Goal: Task Accomplishment & Management: Manage account settings

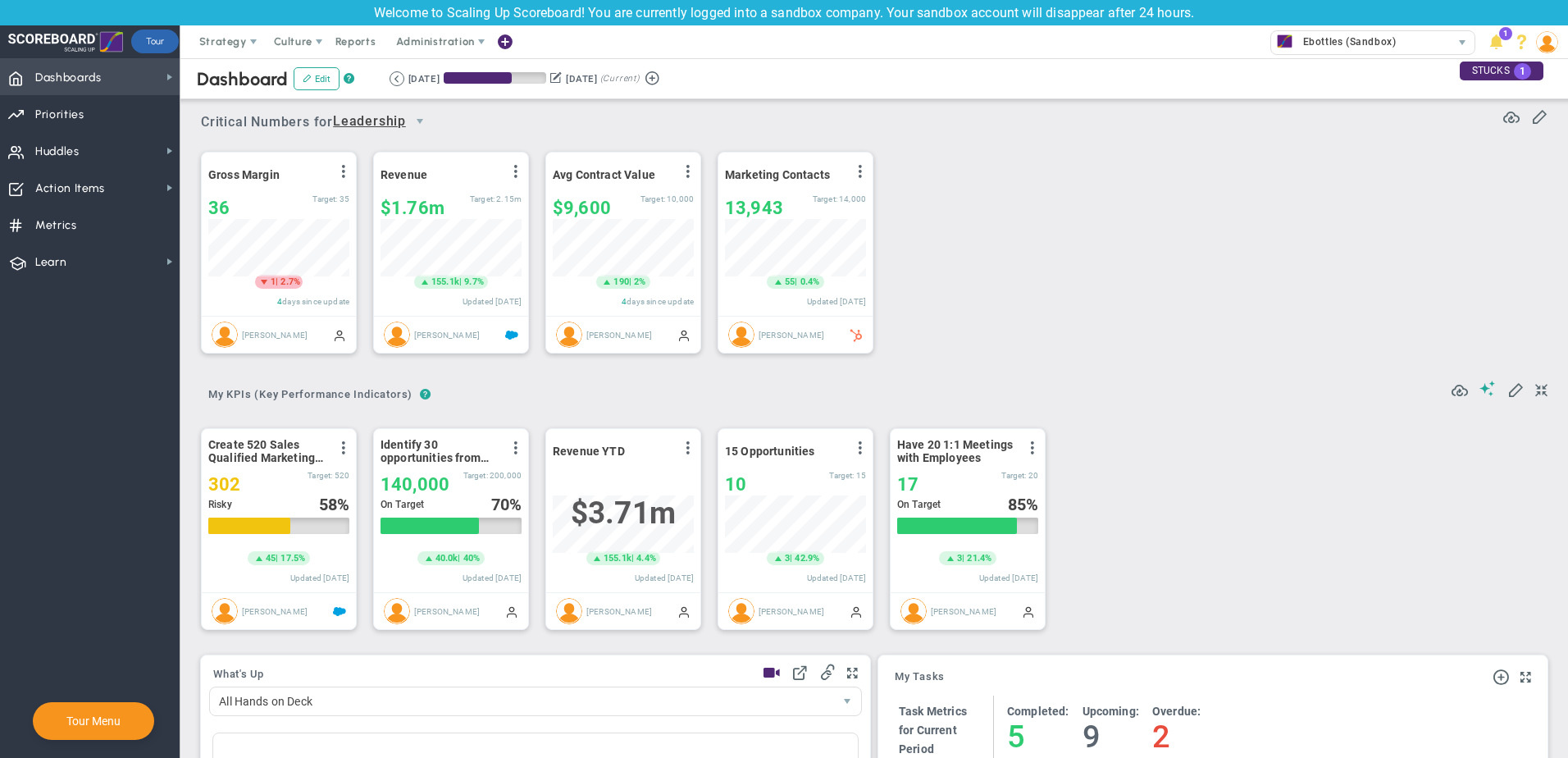
click at [149, 76] on span "Dashboards Dashboards" at bounding box center [90, 76] width 180 height 37
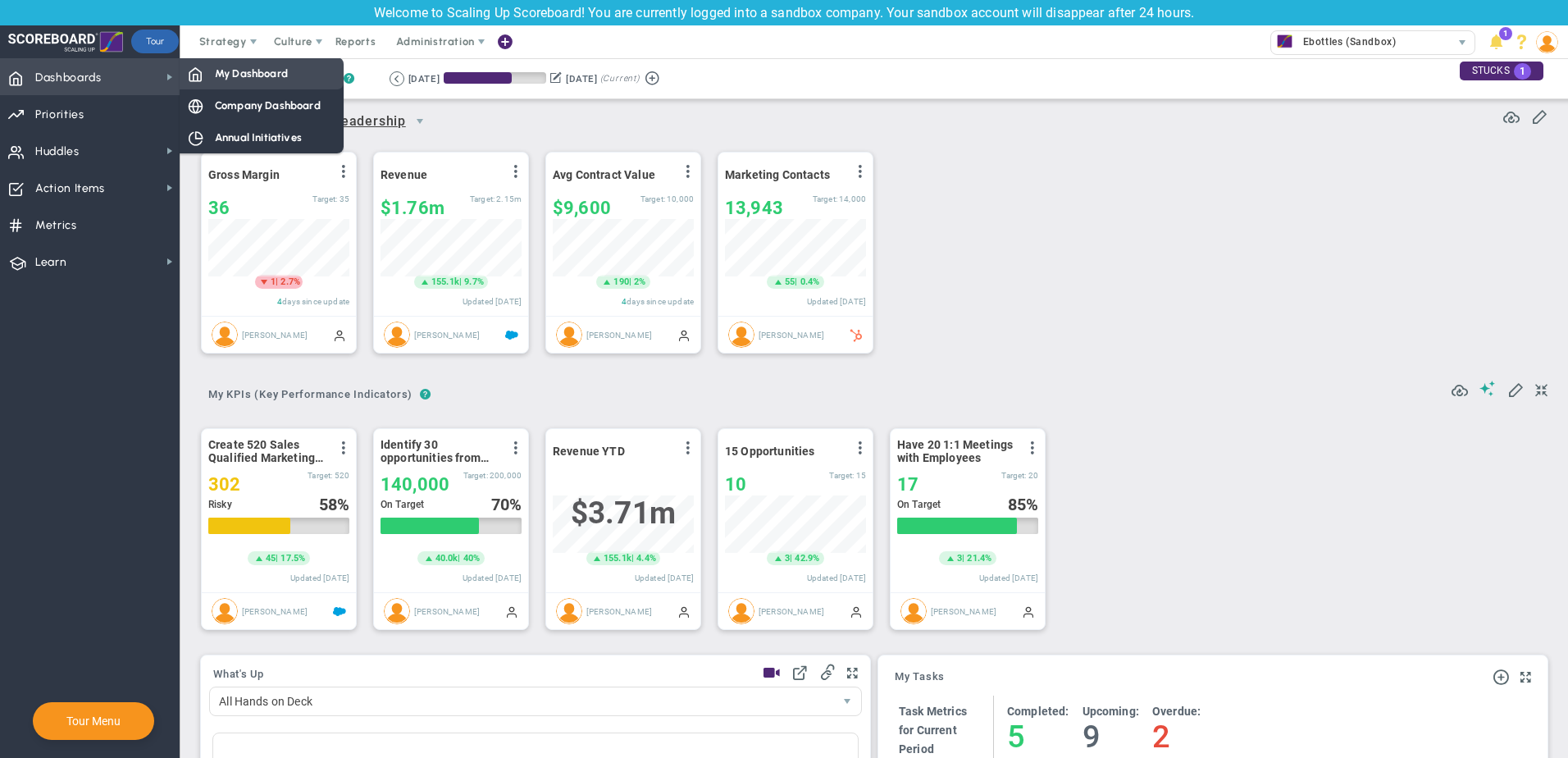
click at [238, 76] on span "My Dashboard" at bounding box center [251, 74] width 73 height 16
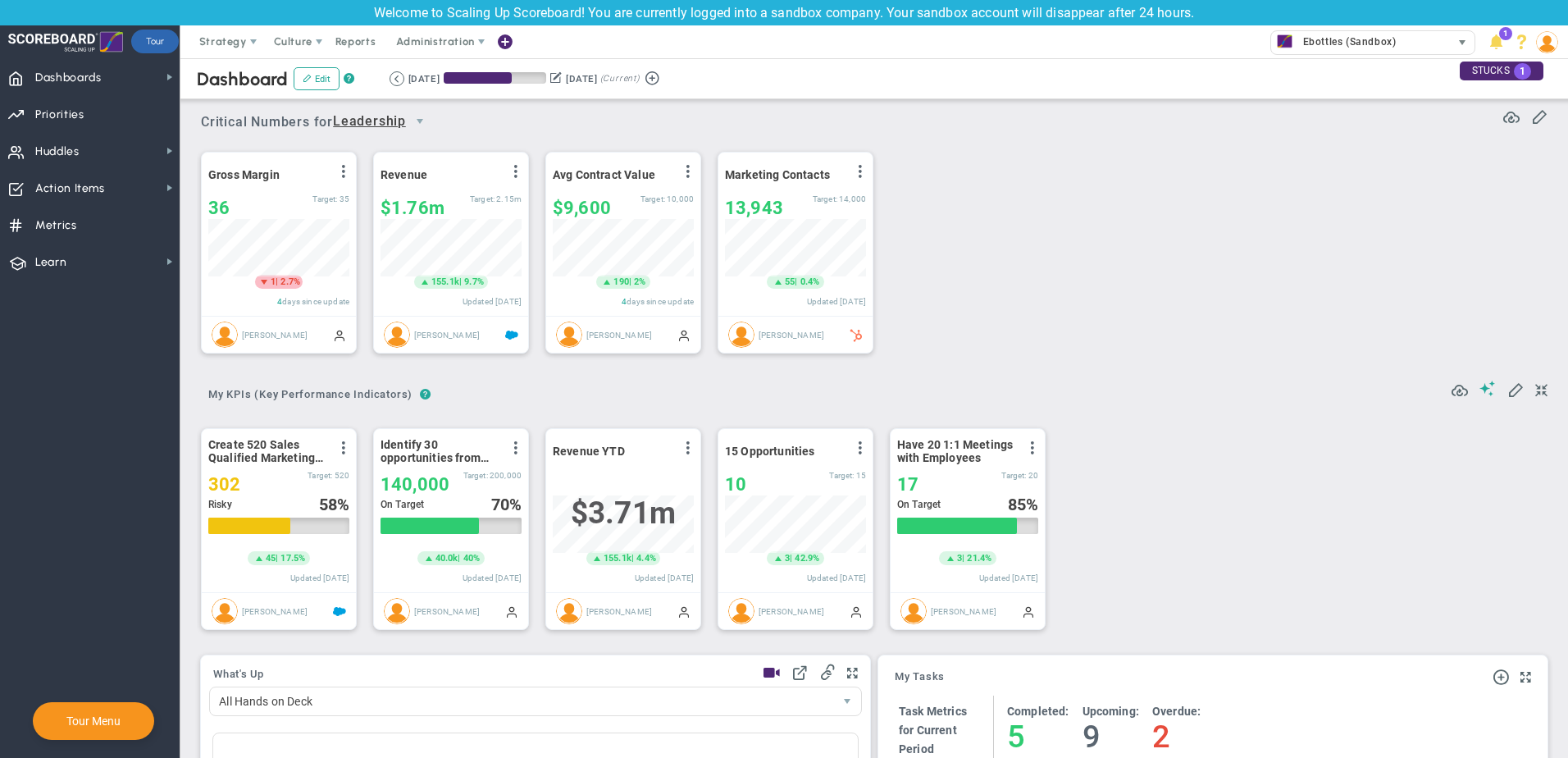
click at [1424, 36] on div "Ebottles (Sandbox)" at bounding box center [1361, 41] width 180 height 21
click at [1488, 71] on div "STUCKS 1" at bounding box center [1502, 71] width 84 height 19
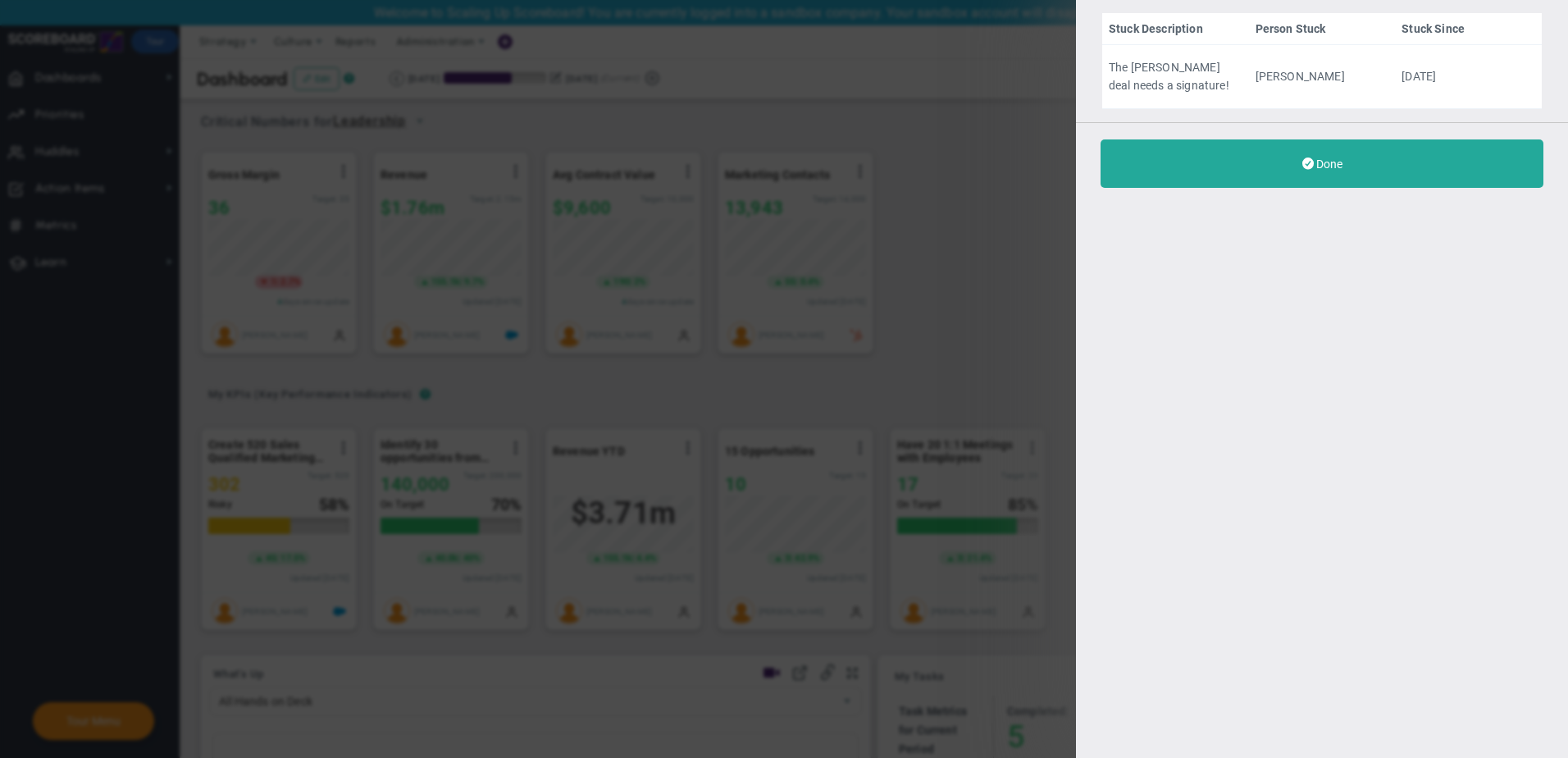
click at [1294, 210] on div "Stuck Description Person Stuck Stuck Since The [PERSON_NAME] deal needs a signa…" at bounding box center [1321, 379] width 492 height 758
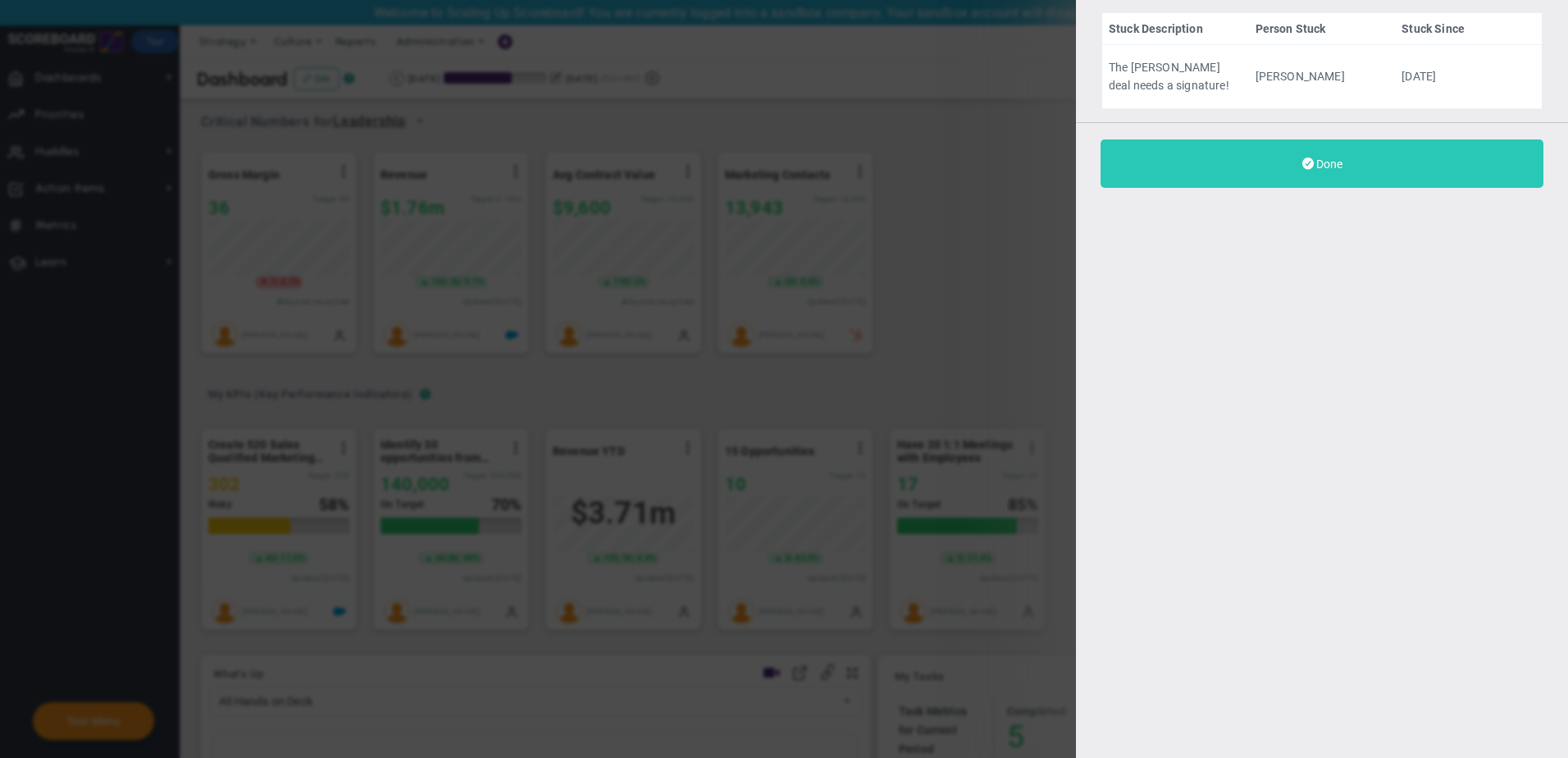
click at [1342, 178] on button "Done" at bounding box center [1322, 164] width 443 height 48
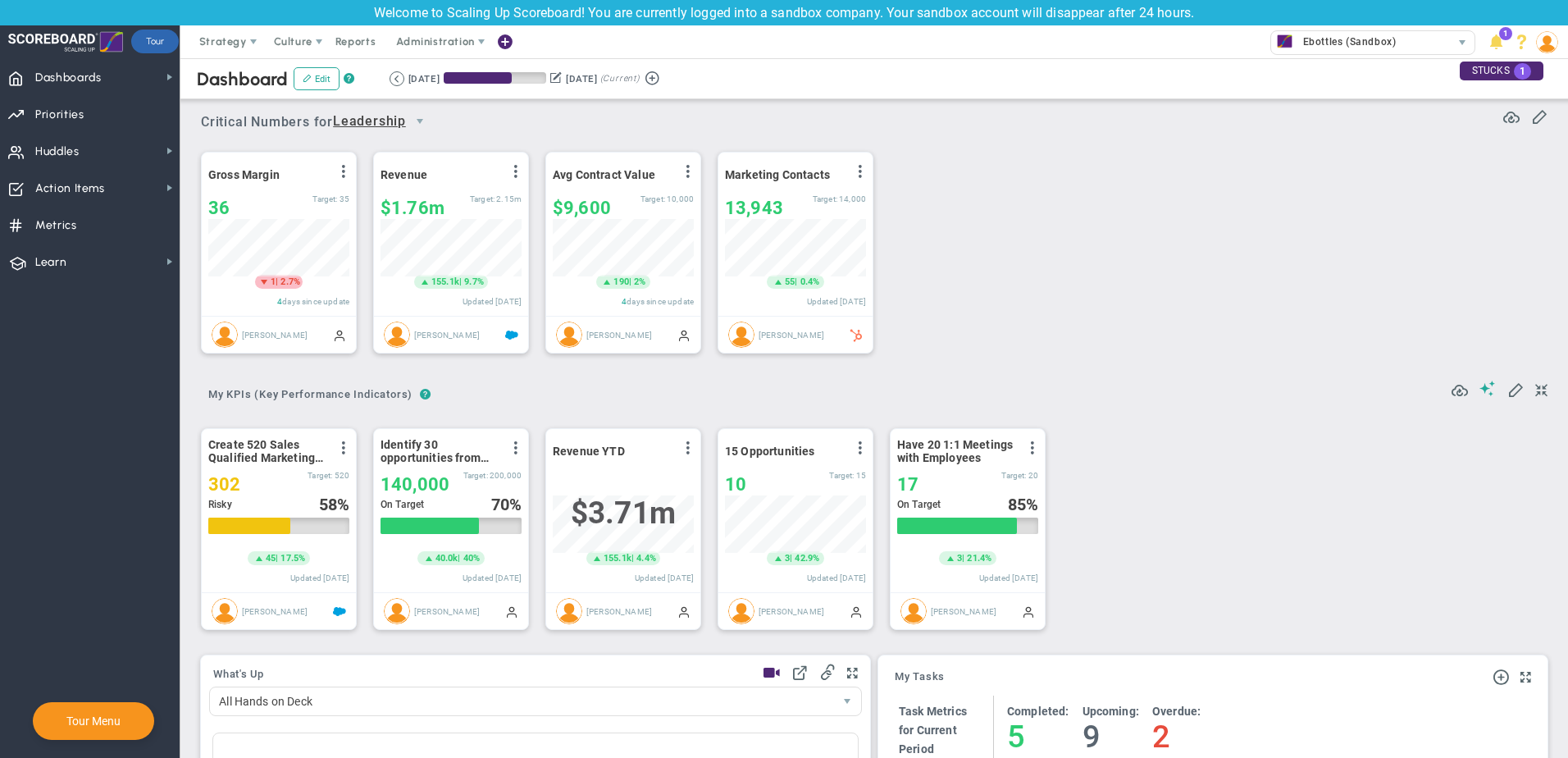
click at [1544, 43] on img at bounding box center [1547, 42] width 22 height 22
click at [114, 118] on span "Priorities OKR Tree Priorities OKRs" at bounding box center [90, 113] width 180 height 37
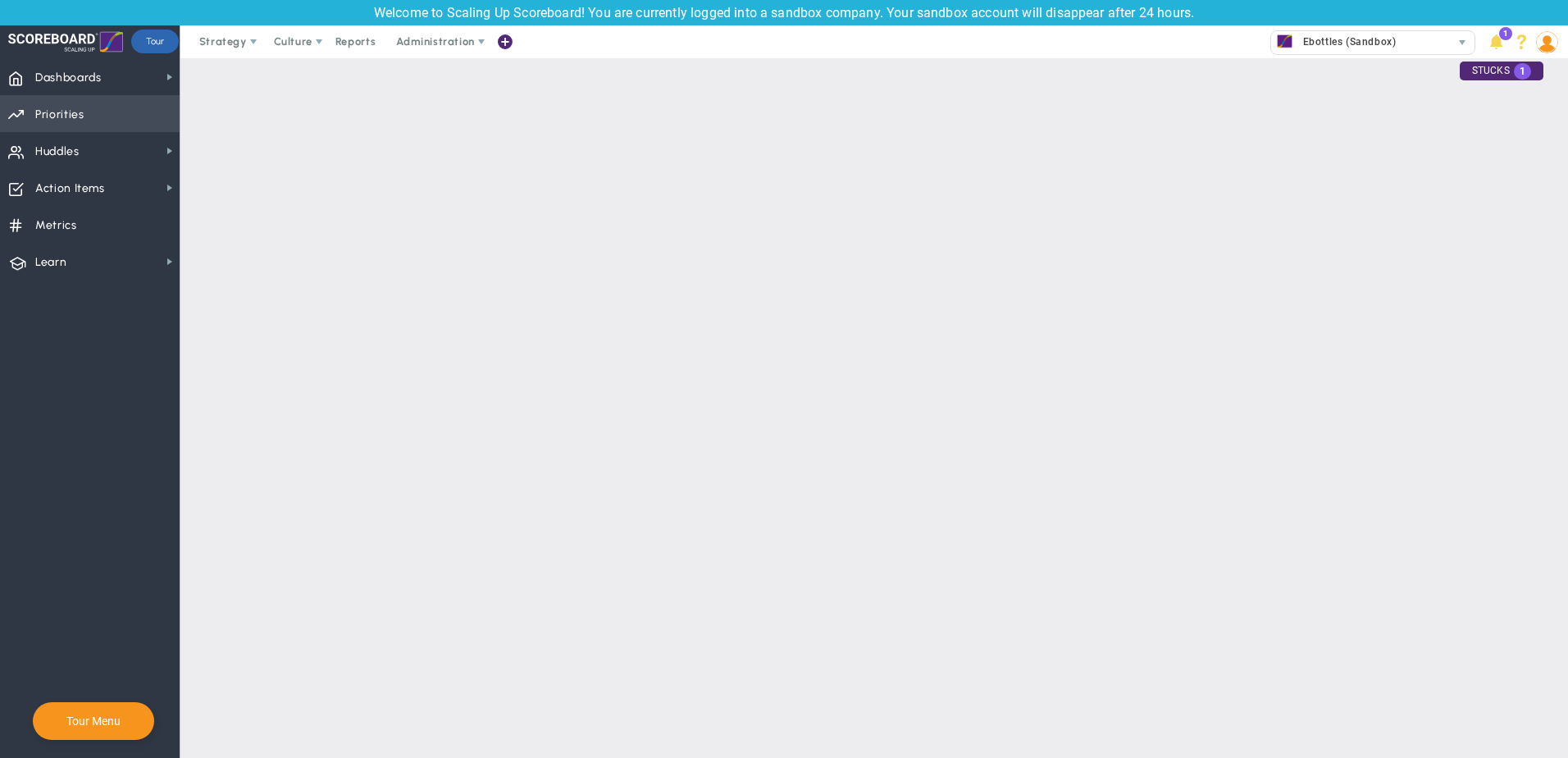
checkbox input "false"
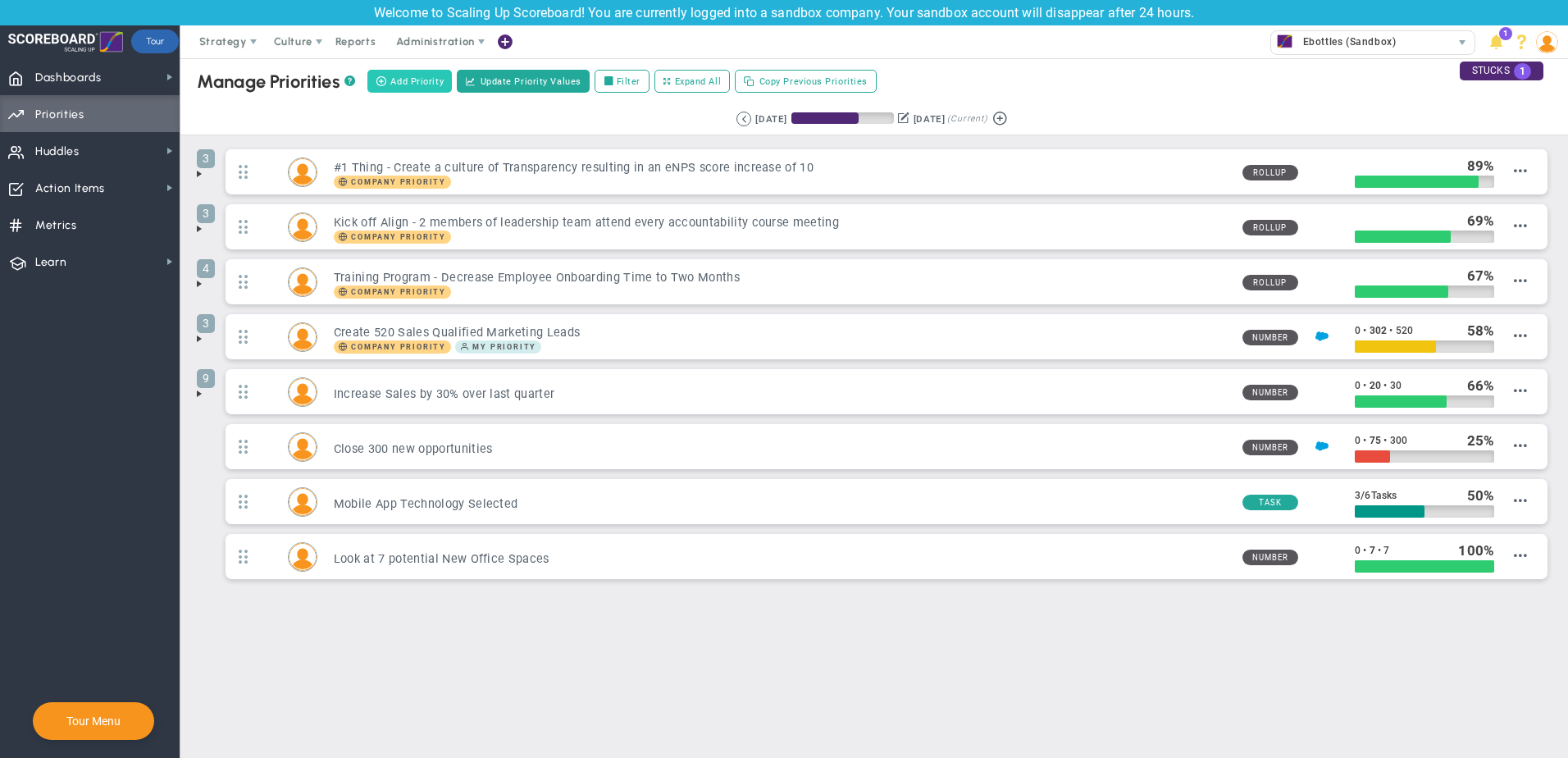
click at [416, 85] on span "Add Priority" at bounding box center [416, 82] width 53 height 14
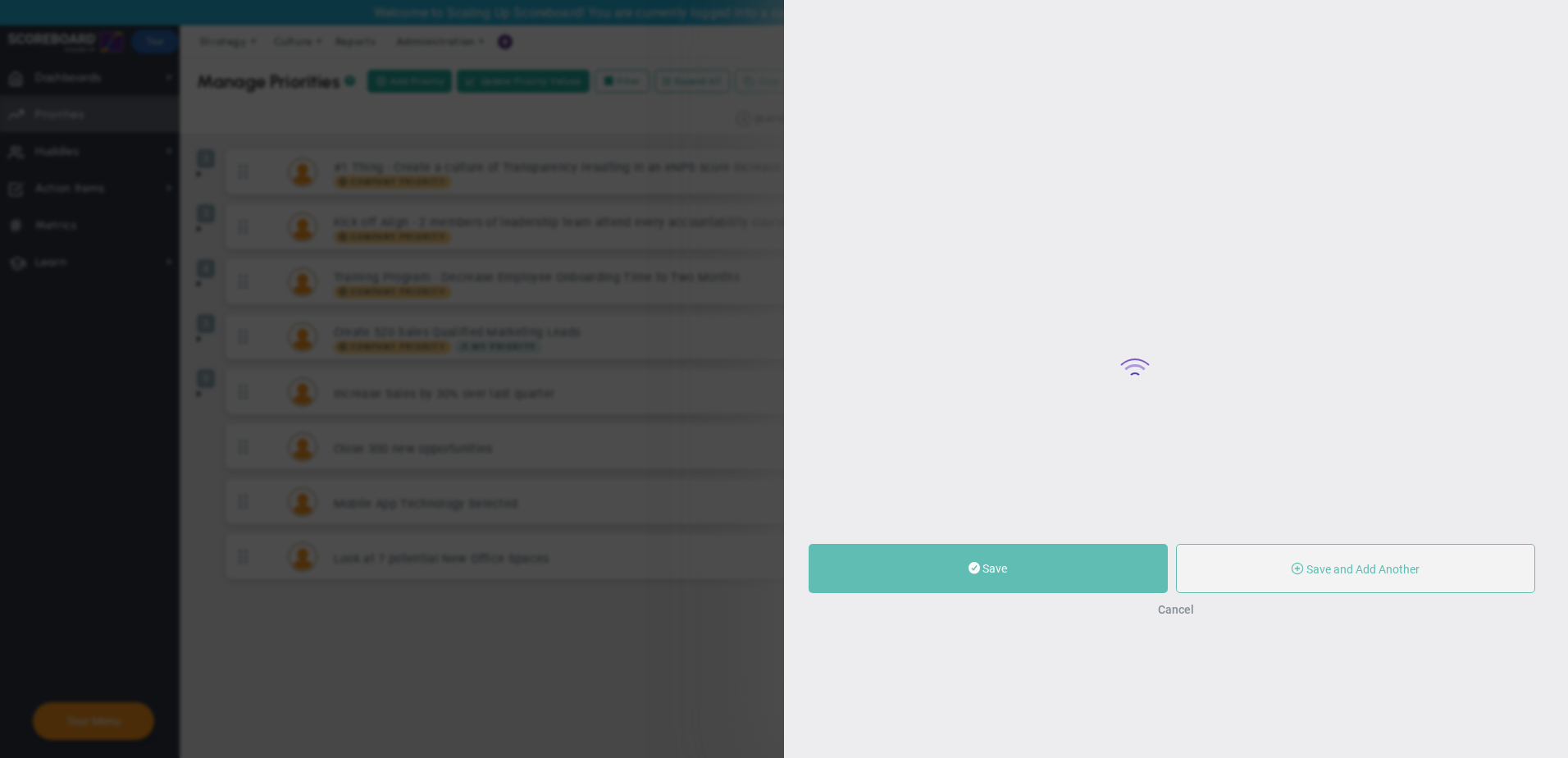
type input "0"
radio input "true"
type input "[PERSON_NAME]"
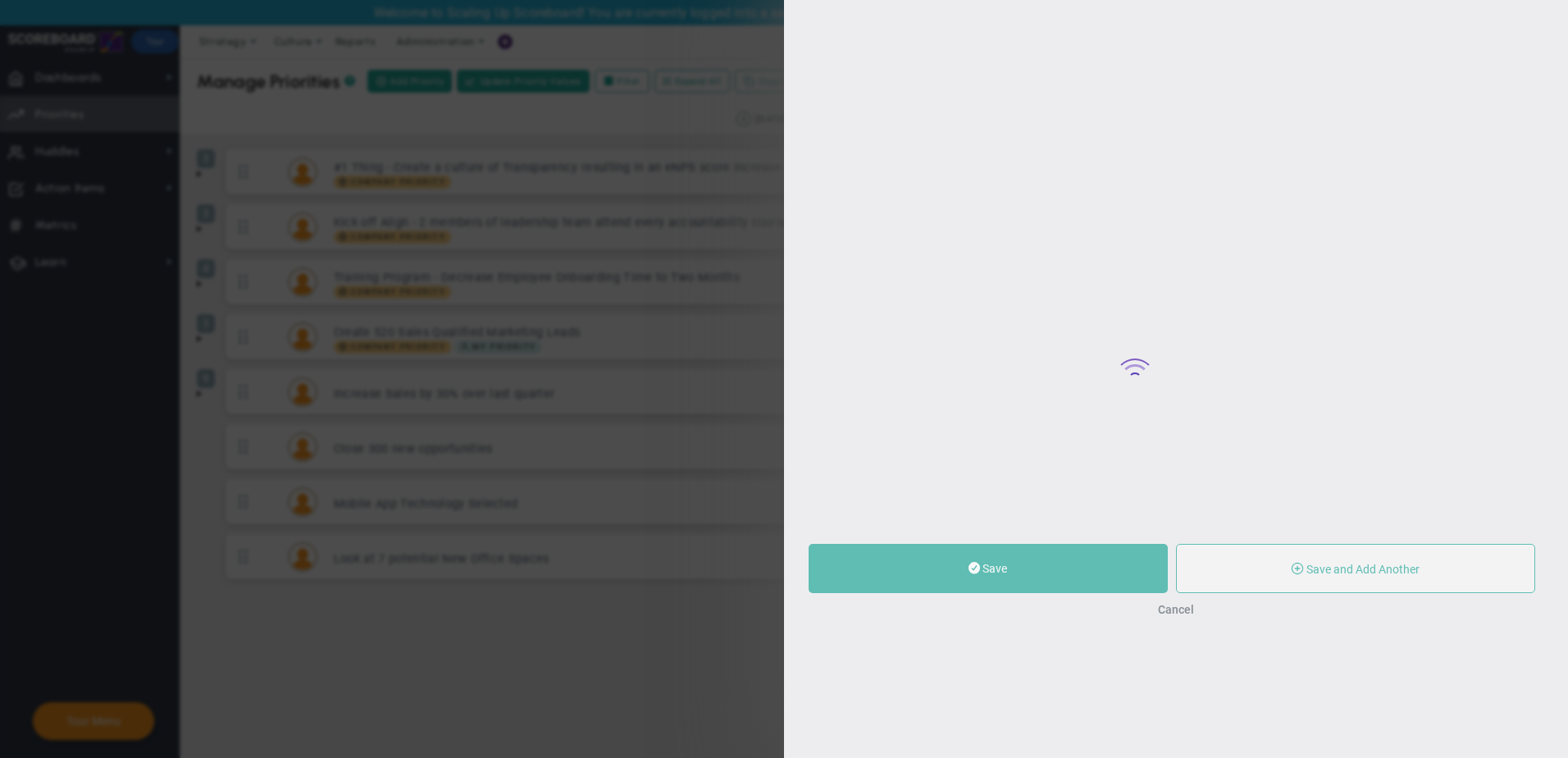
type input "0"
radio input "true"
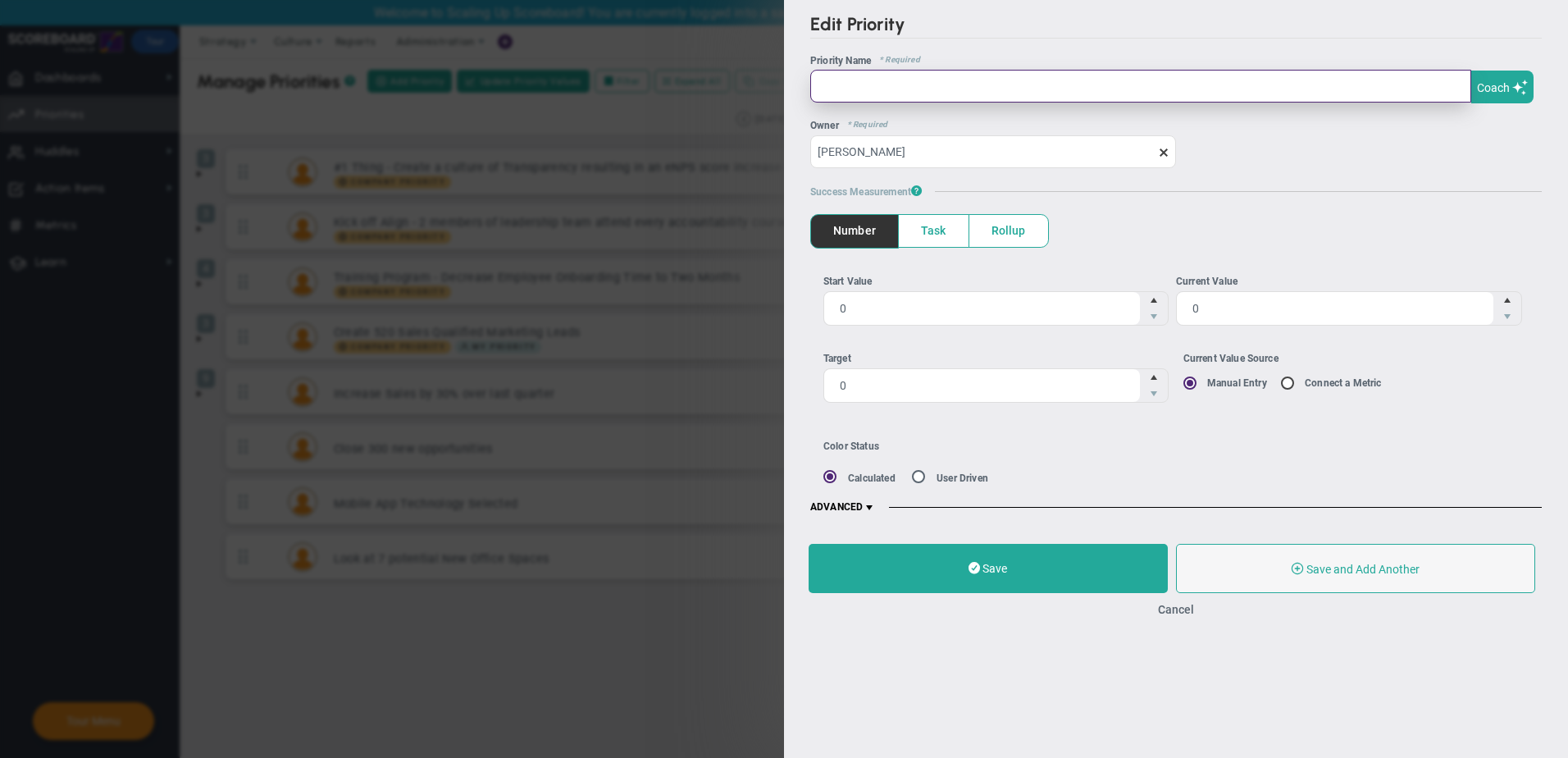
click at [1226, 87] on input "text" at bounding box center [1141, 86] width 661 height 33
type input "Drawing Library"
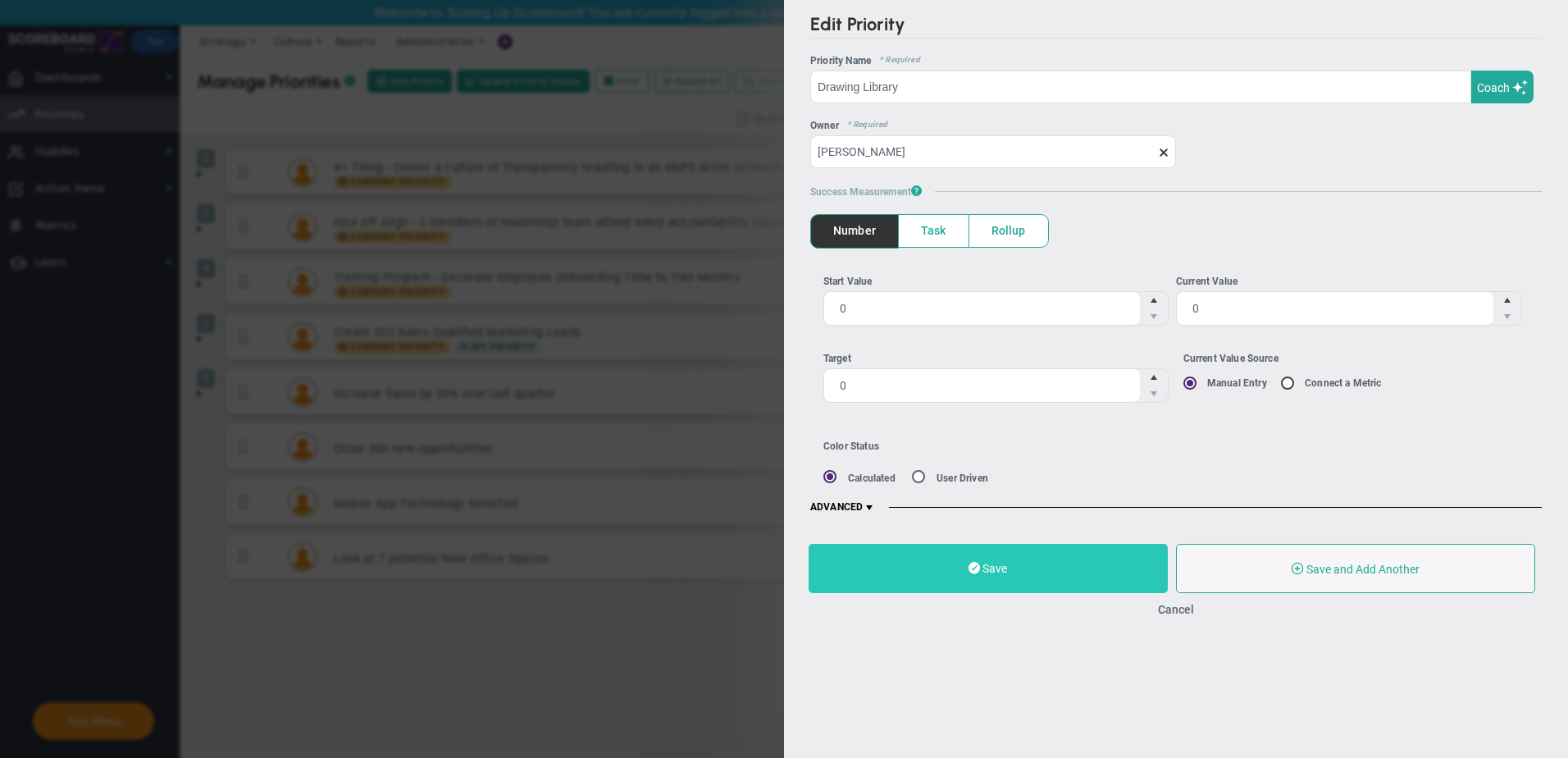
click at [1070, 570] on button "Save" at bounding box center [988, 568] width 359 height 49
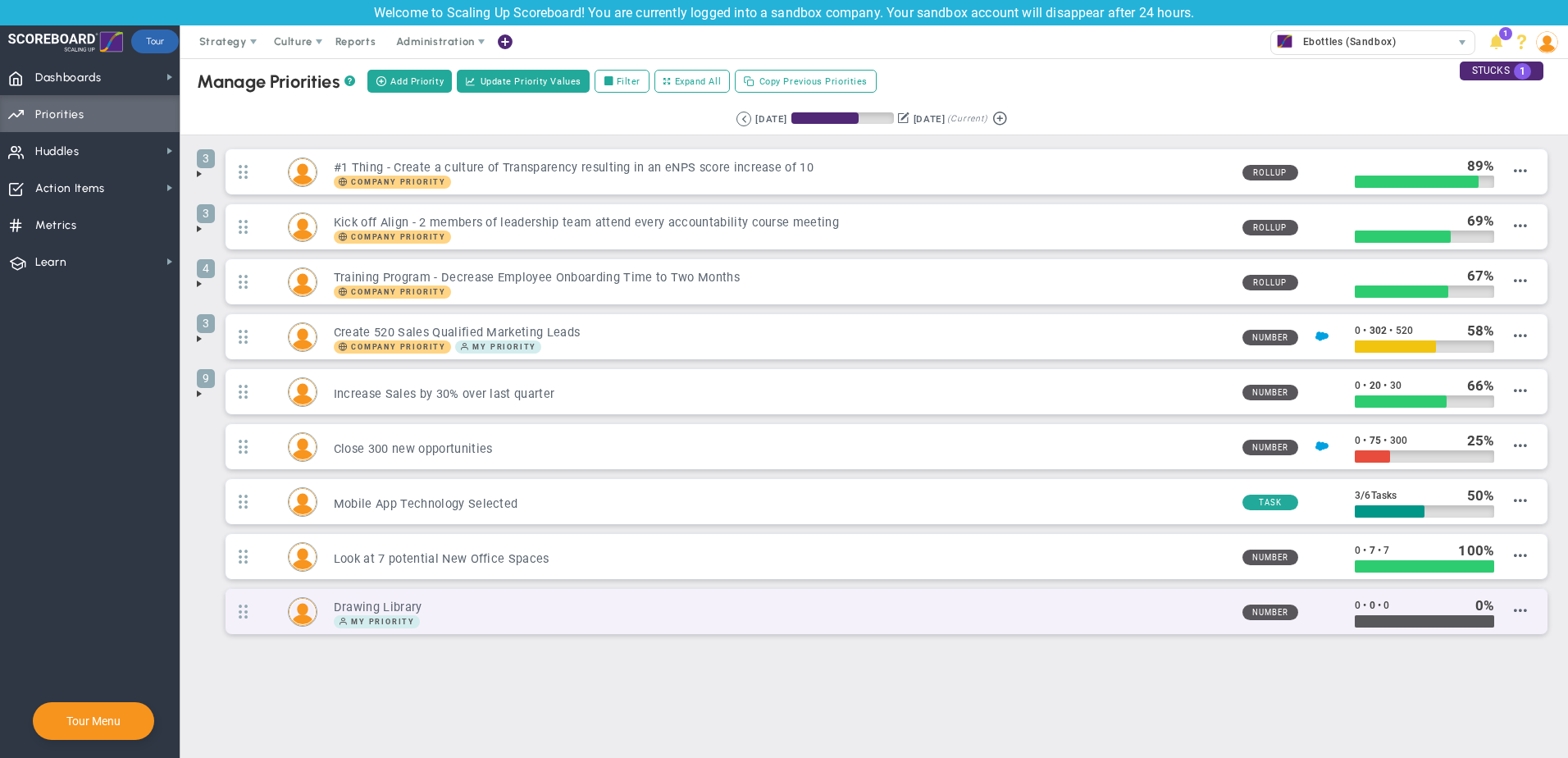
click at [423, 606] on h3 "Drawing Library" at bounding box center [781, 608] width 895 height 16
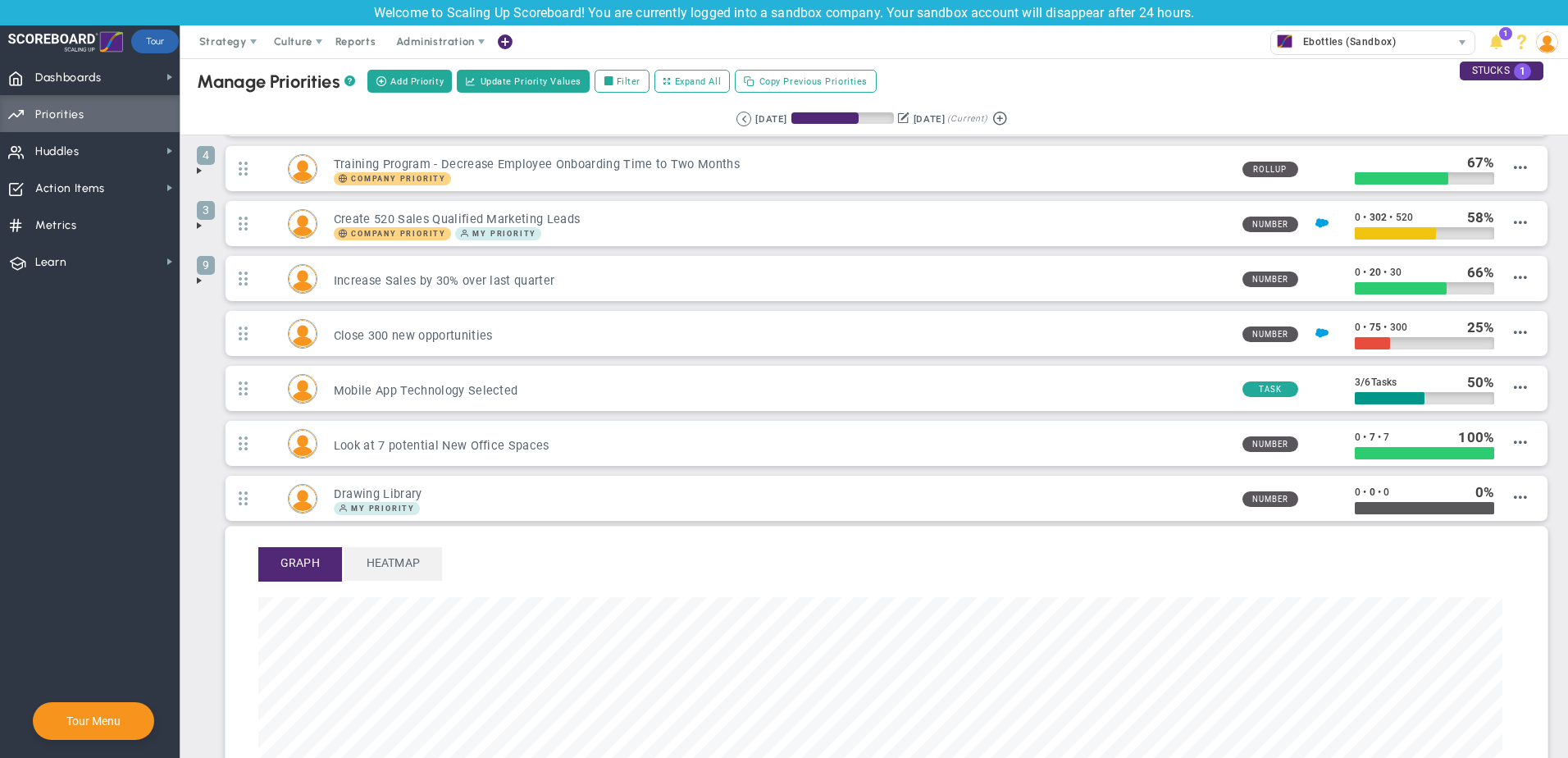
scroll to position [164, 0]
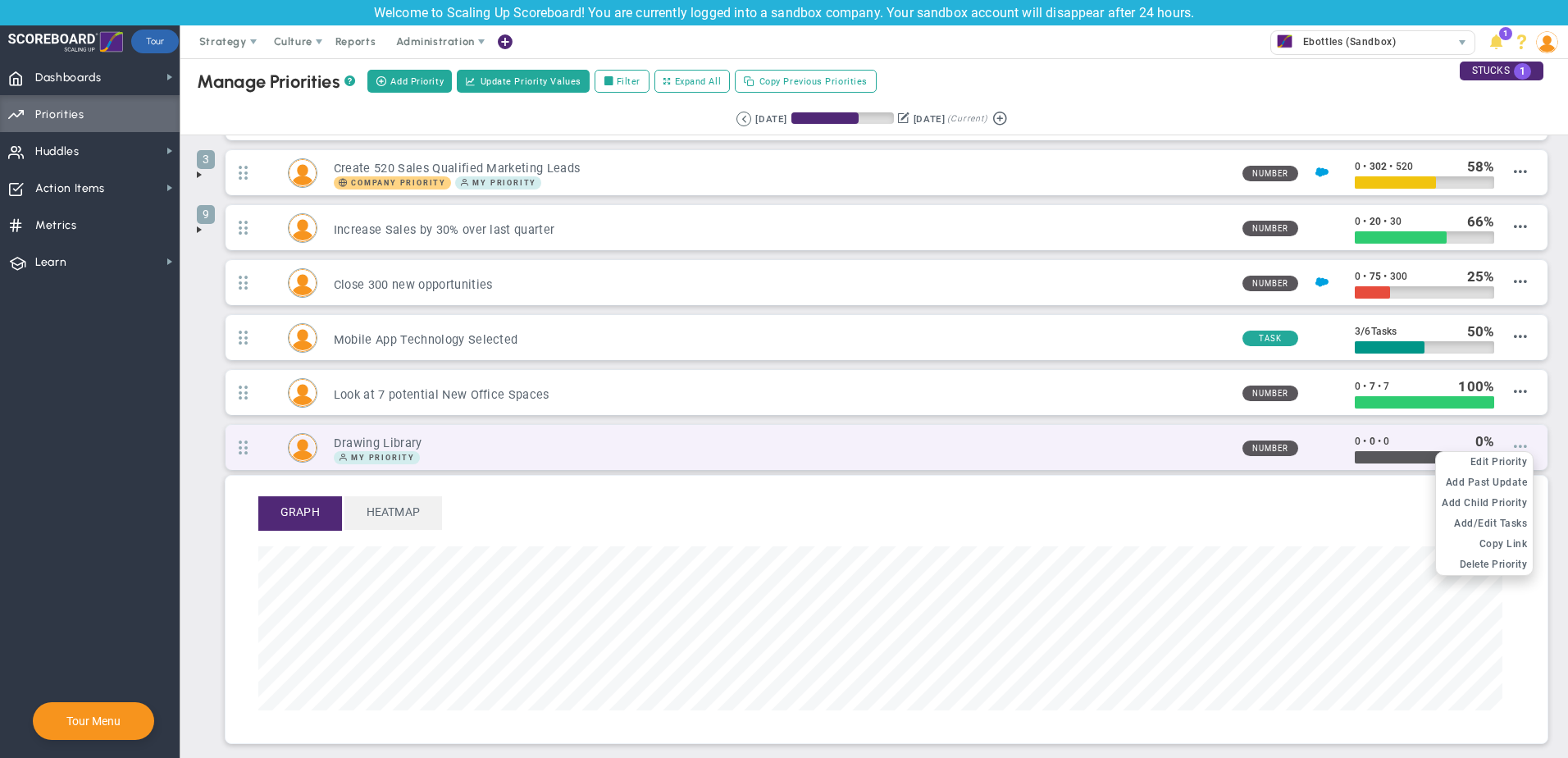
click at [1514, 446] on span at bounding box center [1520, 445] width 13 height 13
click at [1490, 504] on span "Add Child Priority" at bounding box center [1484, 503] width 85 height 12
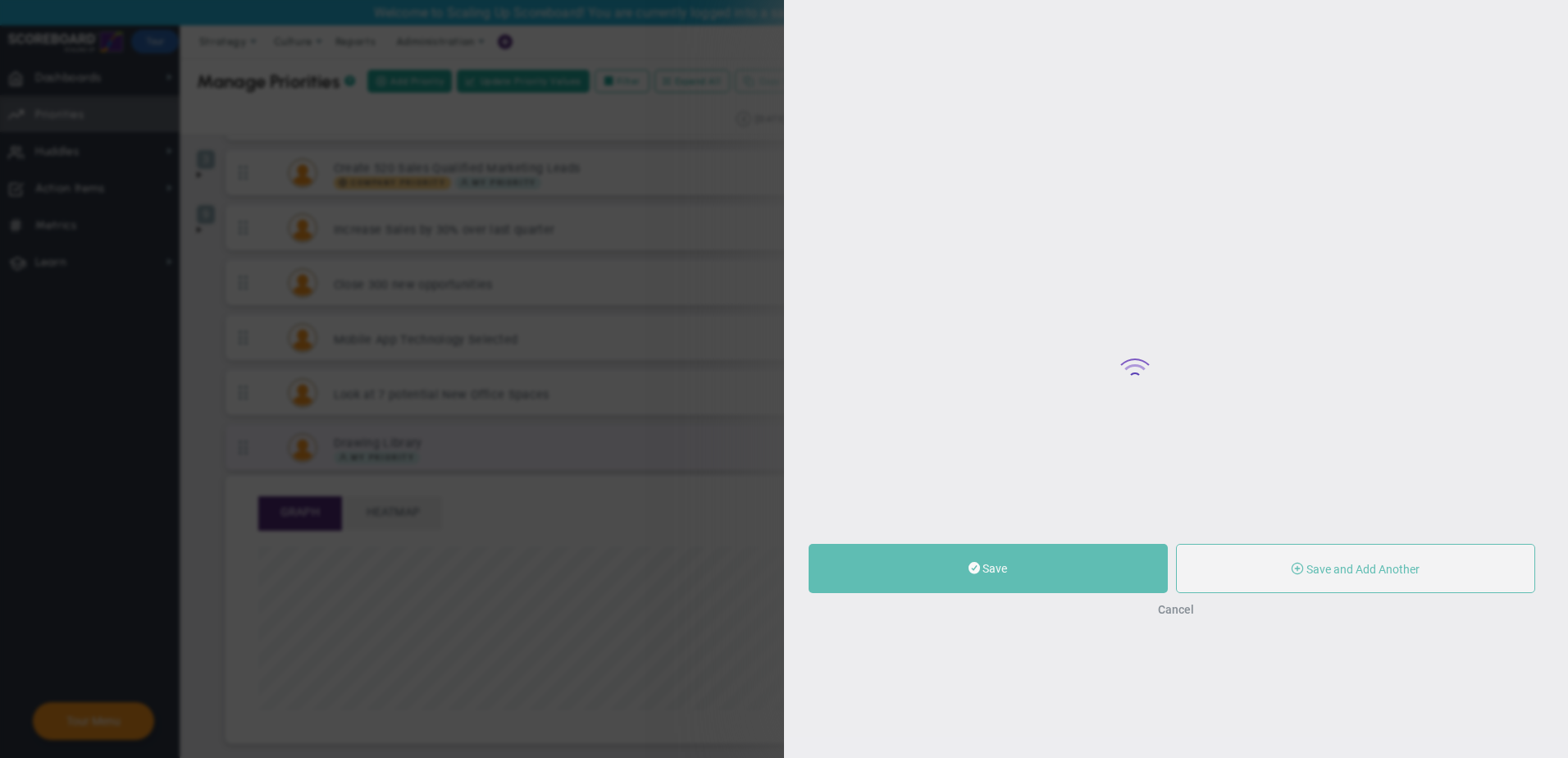
type input "0"
radio input "true"
type input "[PERSON_NAME]"
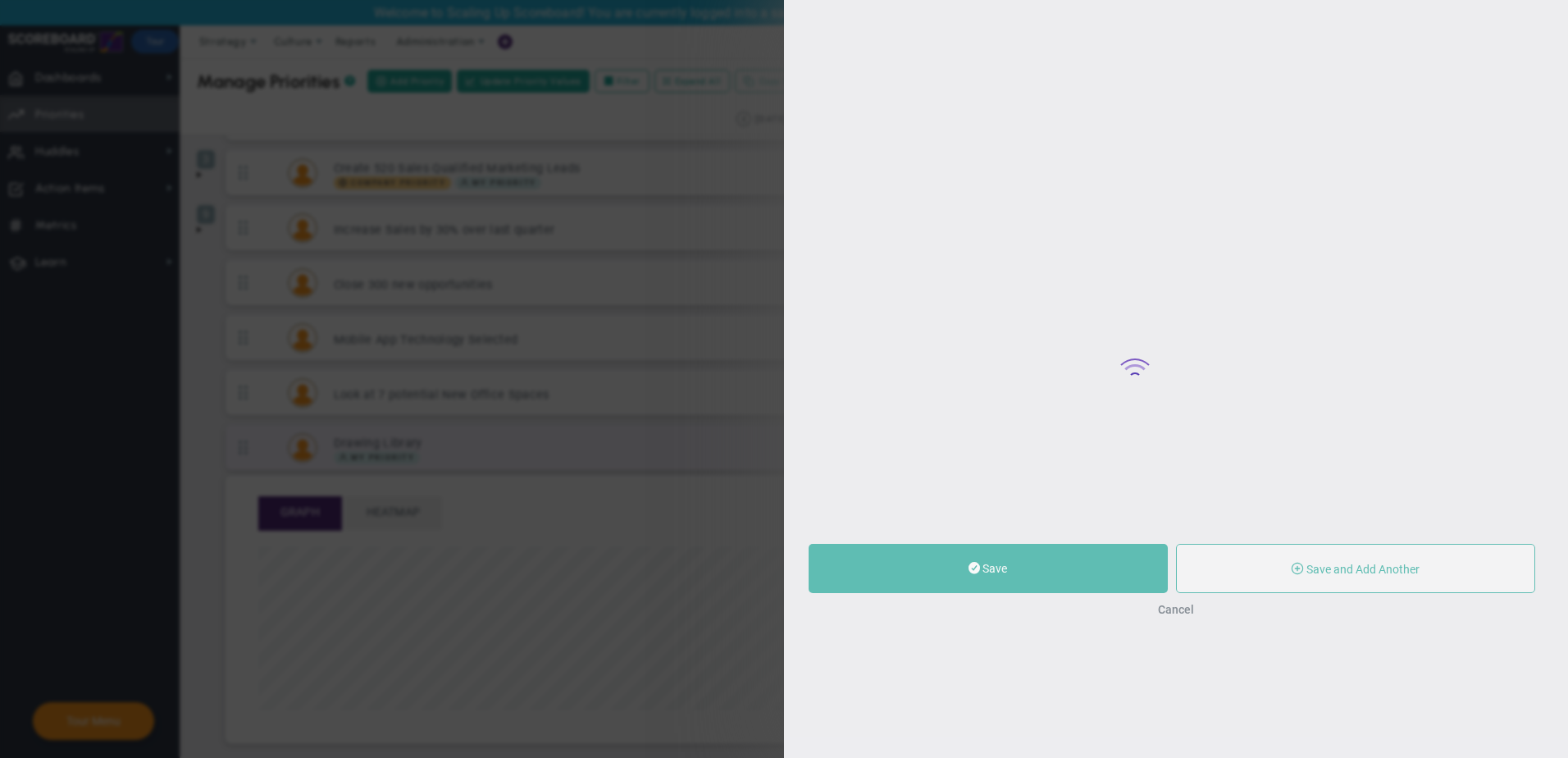
type input "0"
radio input "true"
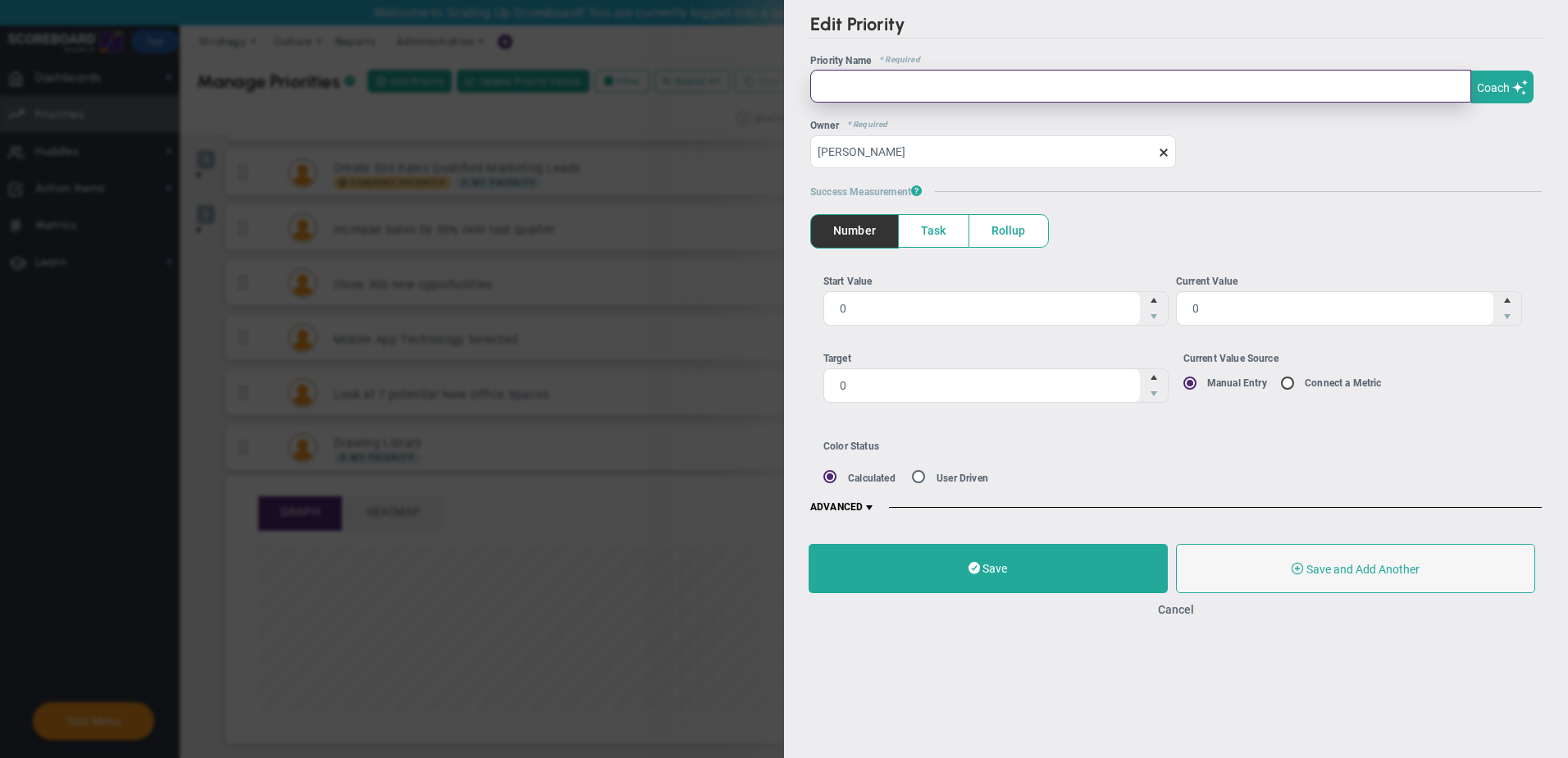
click at [1085, 98] on input "text" at bounding box center [1141, 86] width 661 height 33
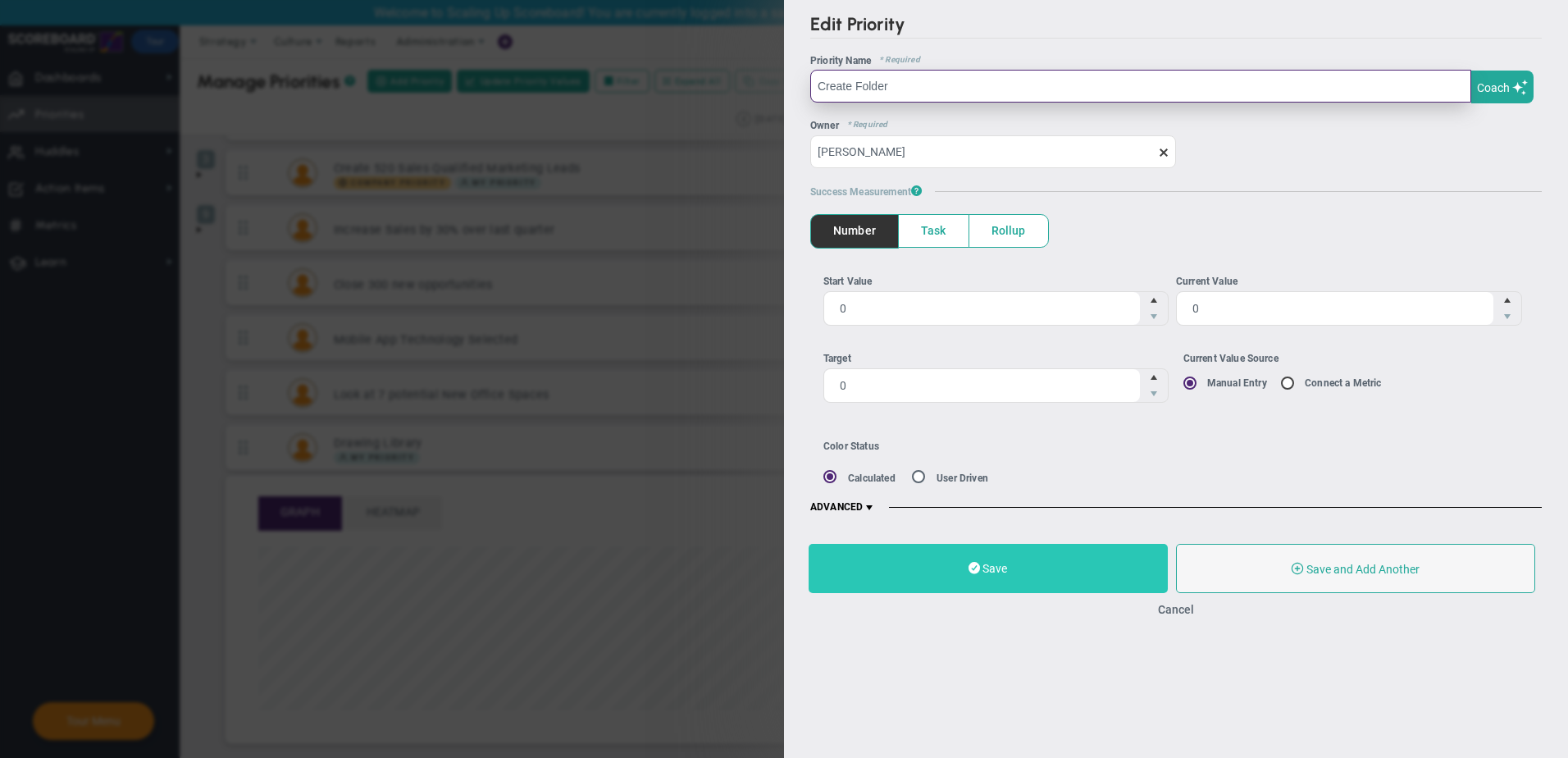
type input "Create Folder"
click at [1101, 573] on button "Save" at bounding box center [988, 568] width 359 height 49
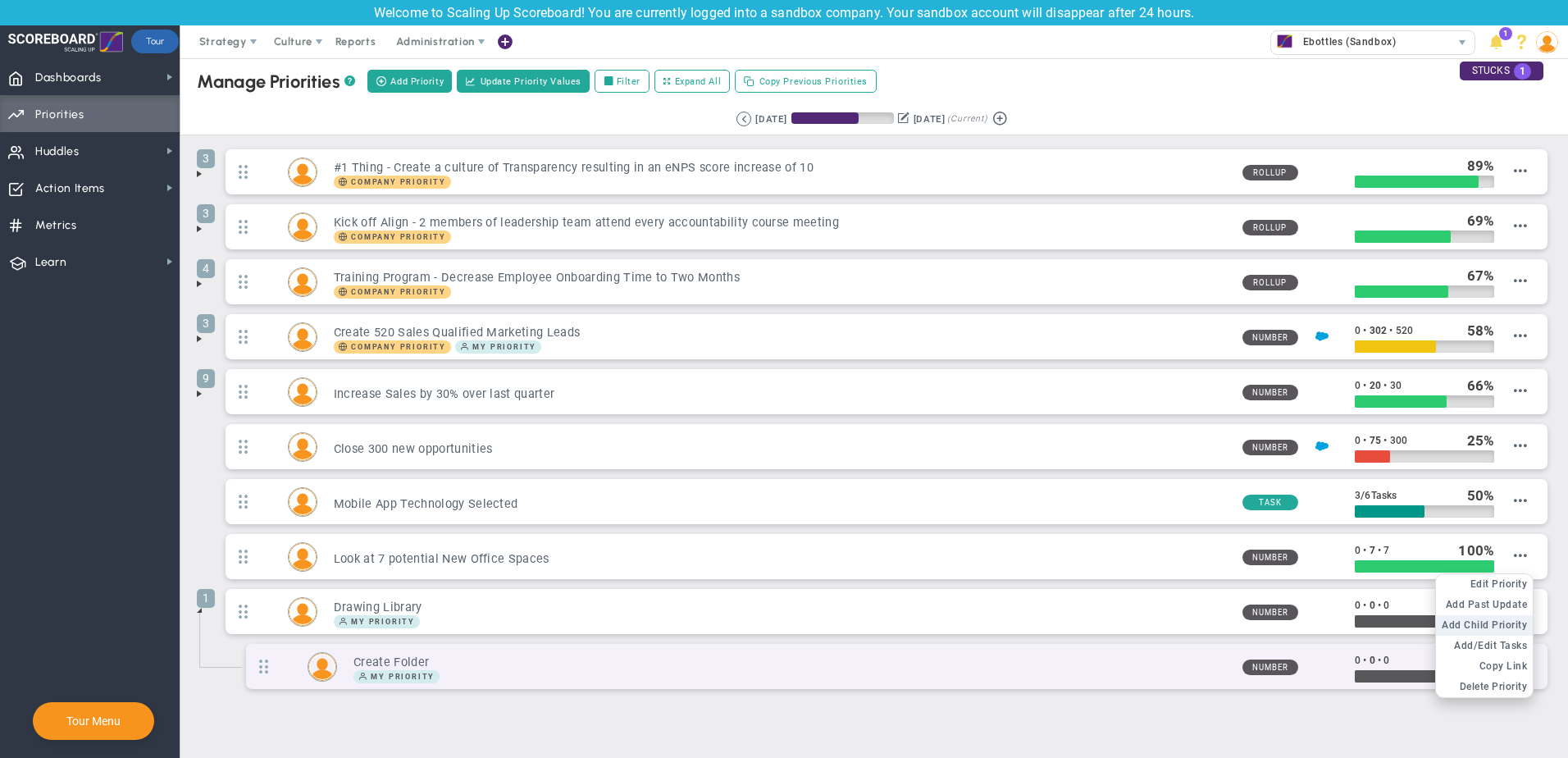
click at [1498, 626] on span "Add Child Priority" at bounding box center [1484, 625] width 85 height 12
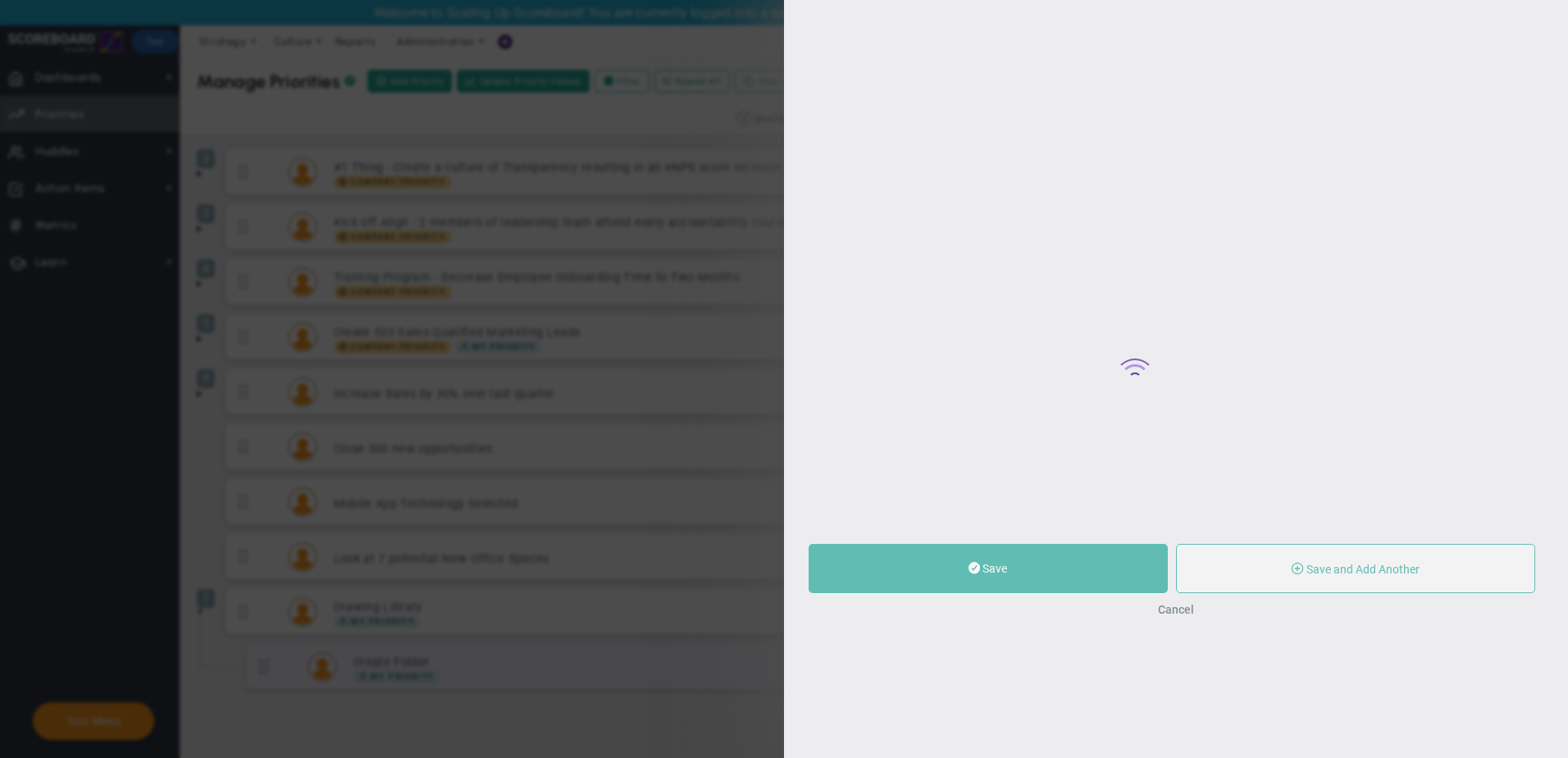
type input "0"
radio input "true"
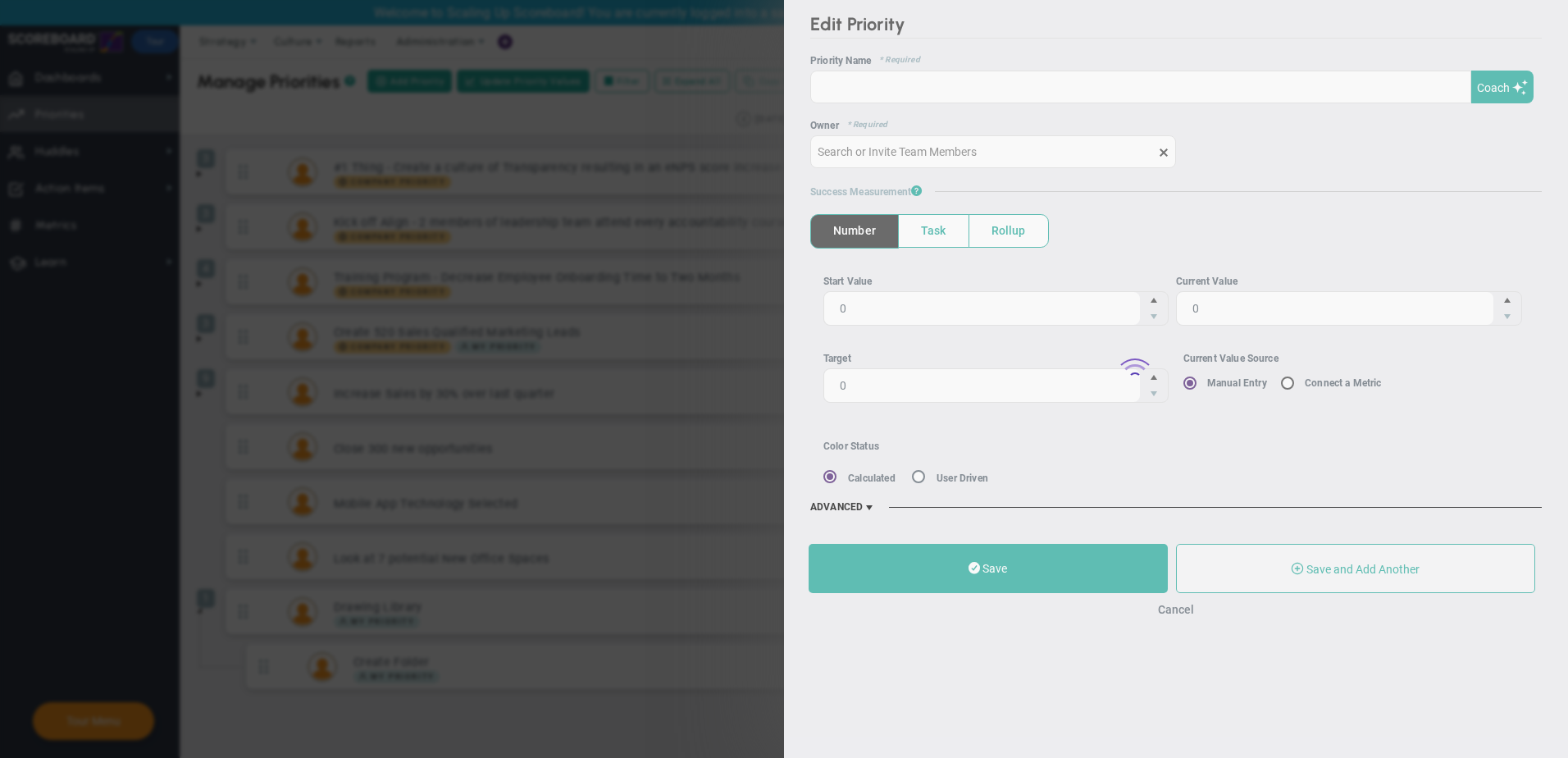
type input "[PERSON_NAME]"
type input "0"
radio input "true"
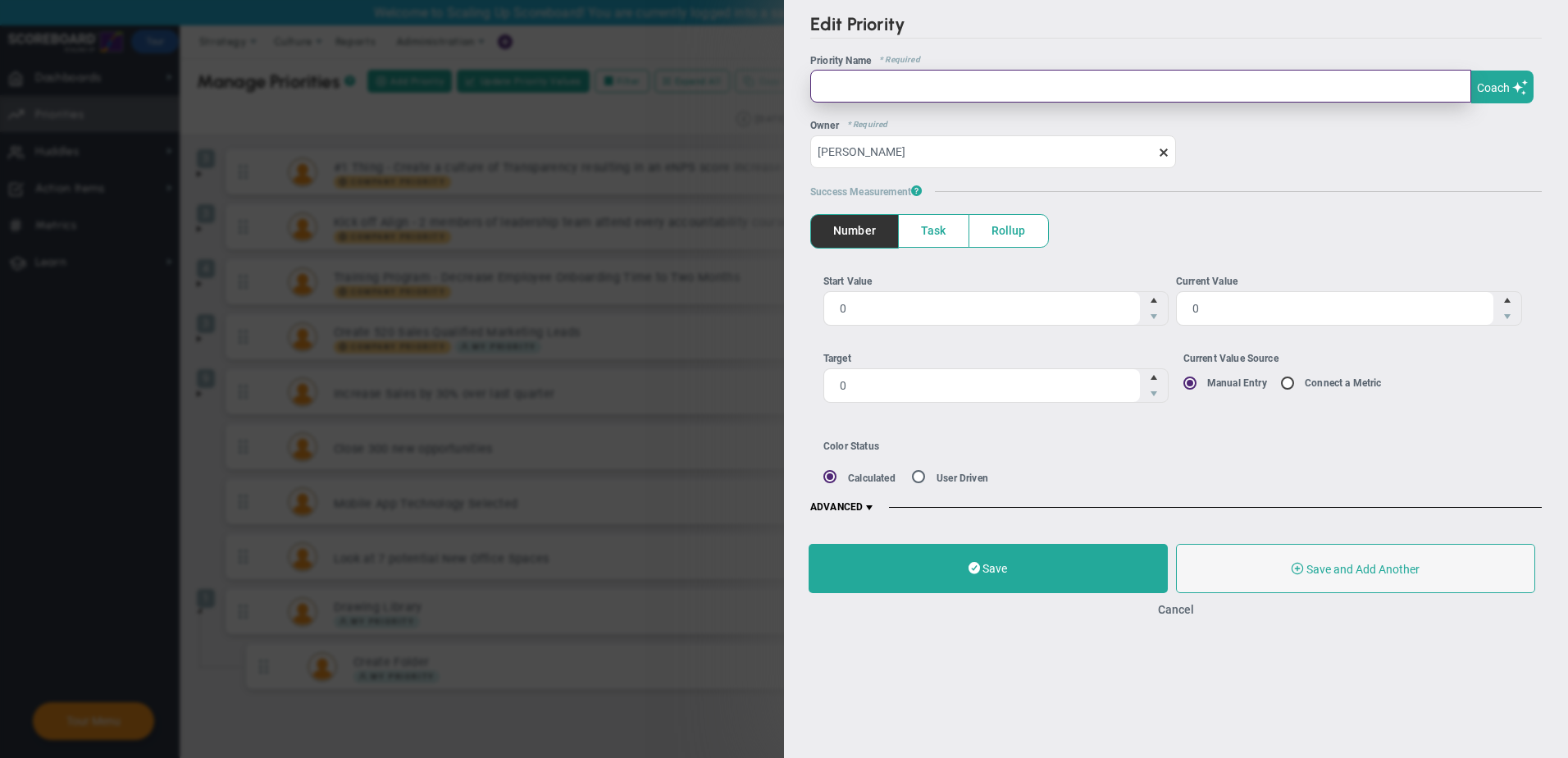
click at [1012, 81] on input "text" at bounding box center [1141, 86] width 661 height 33
type input "Migtrate Drawers"
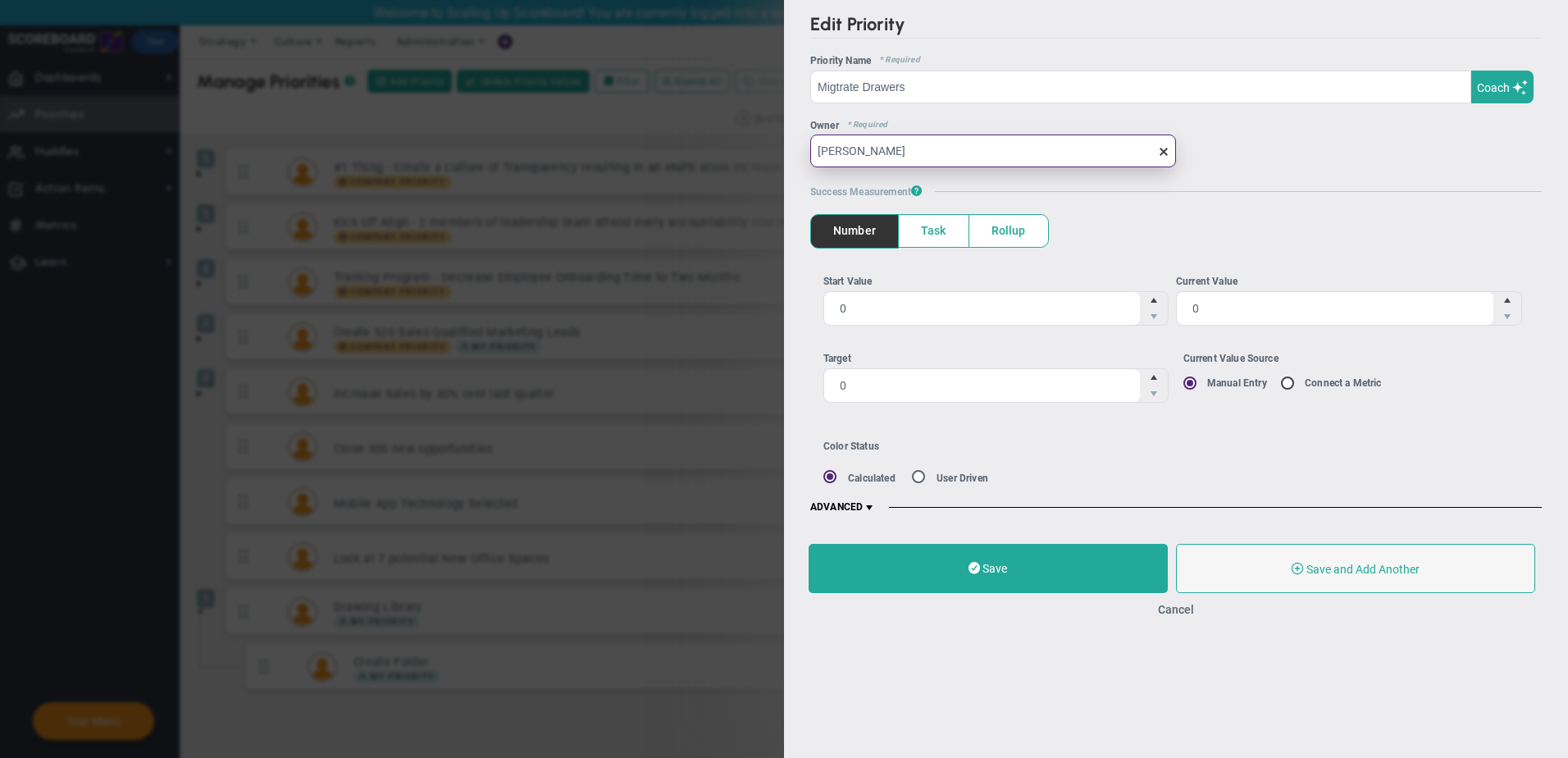
click at [1028, 157] on input "[PERSON_NAME]" at bounding box center [993, 151] width 366 height 33
drag, startPoint x: 998, startPoint y: 153, endPoint x: 839, endPoint y: 119, distance: 162.6
click at [842, 146] on input "[PERSON_NAME]" at bounding box center [993, 152] width 366 height 33
type input "M"
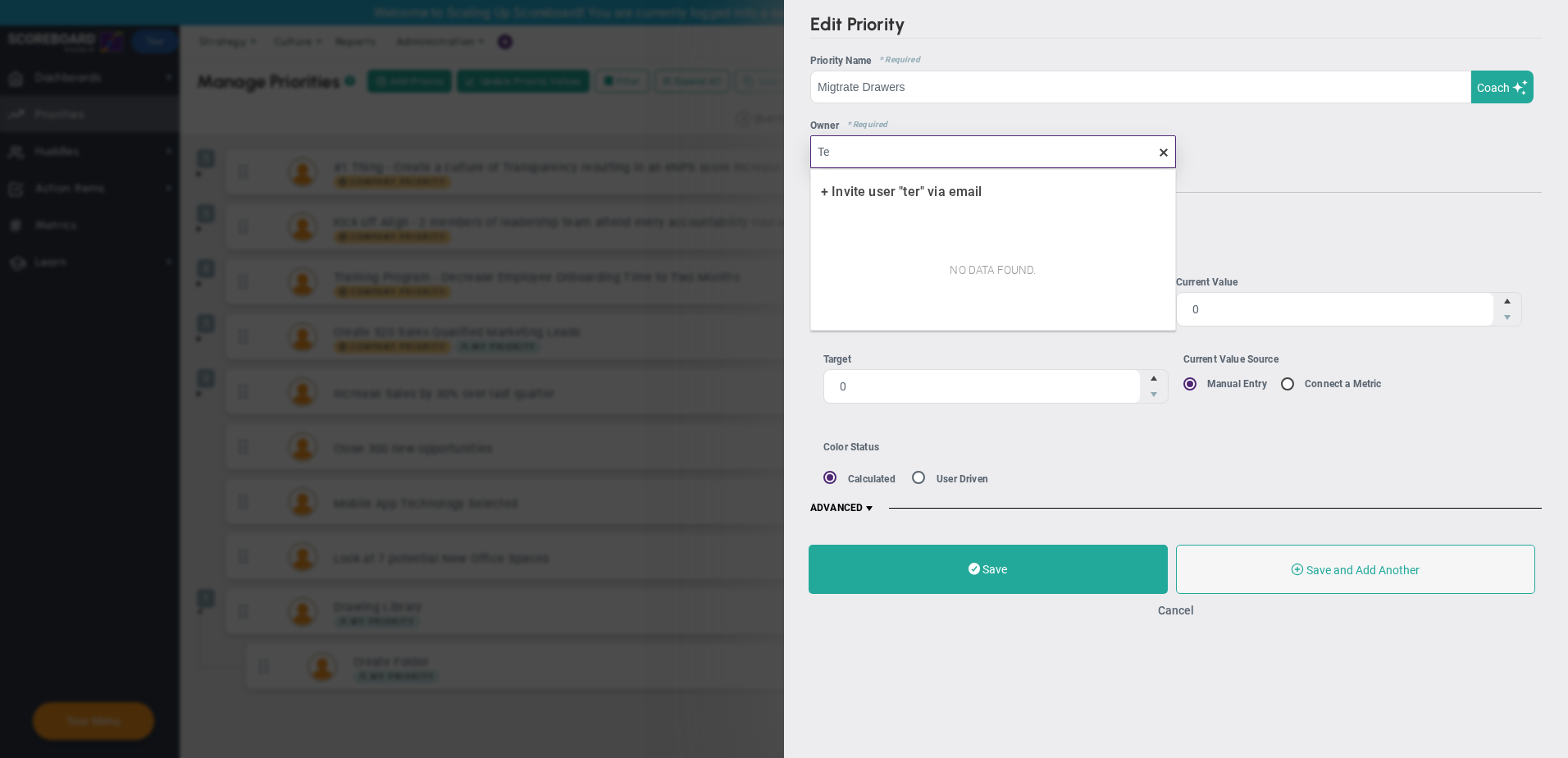
type input "T"
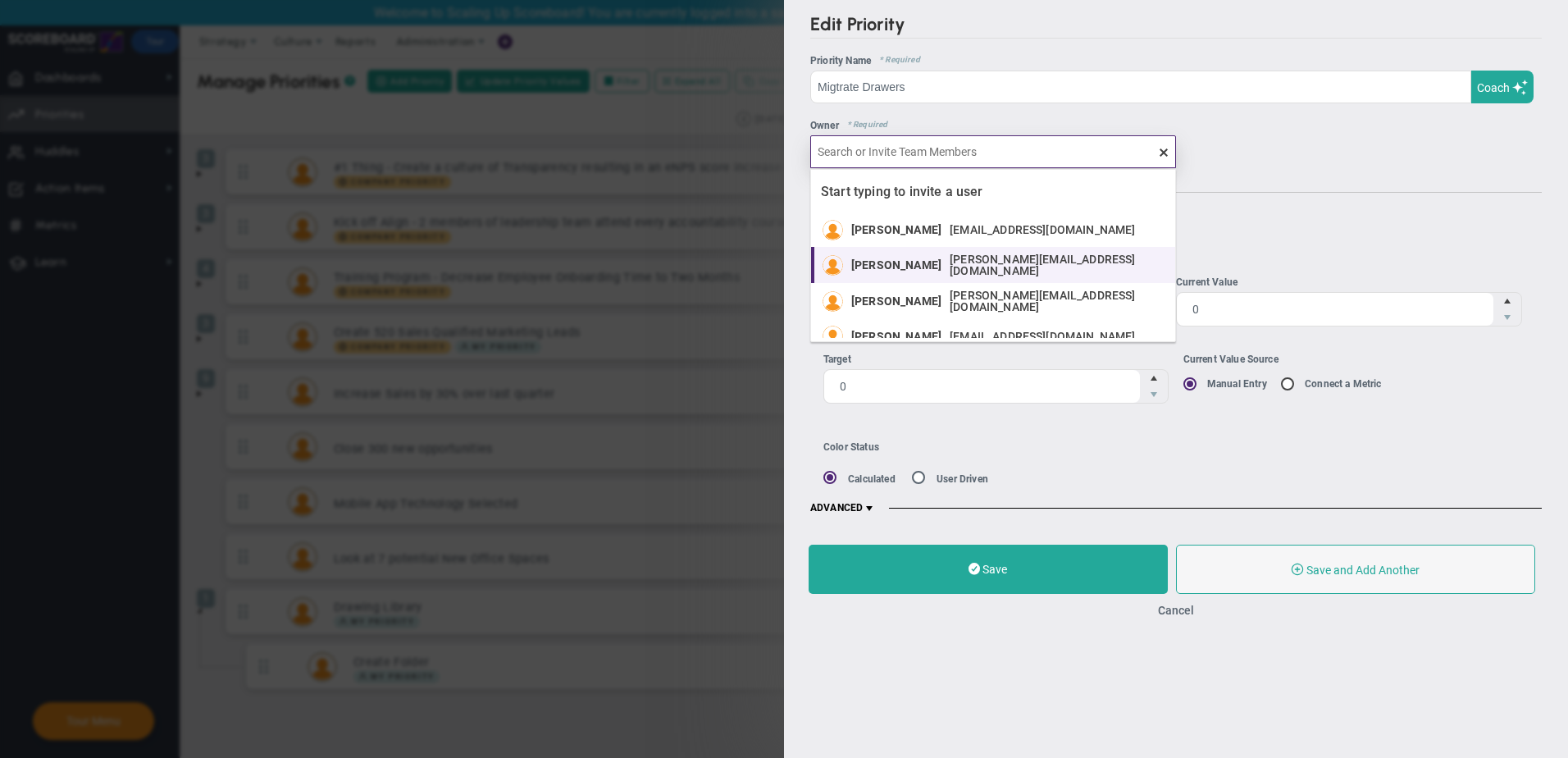
drag, startPoint x: 983, startPoint y: 270, endPoint x: 989, endPoint y: 283, distance: 14.3
click at [984, 270] on span "[PERSON_NAME][EMAIL_ADDRESS][DOMAIN_NAME]" at bounding box center [1055, 265] width 210 height 23
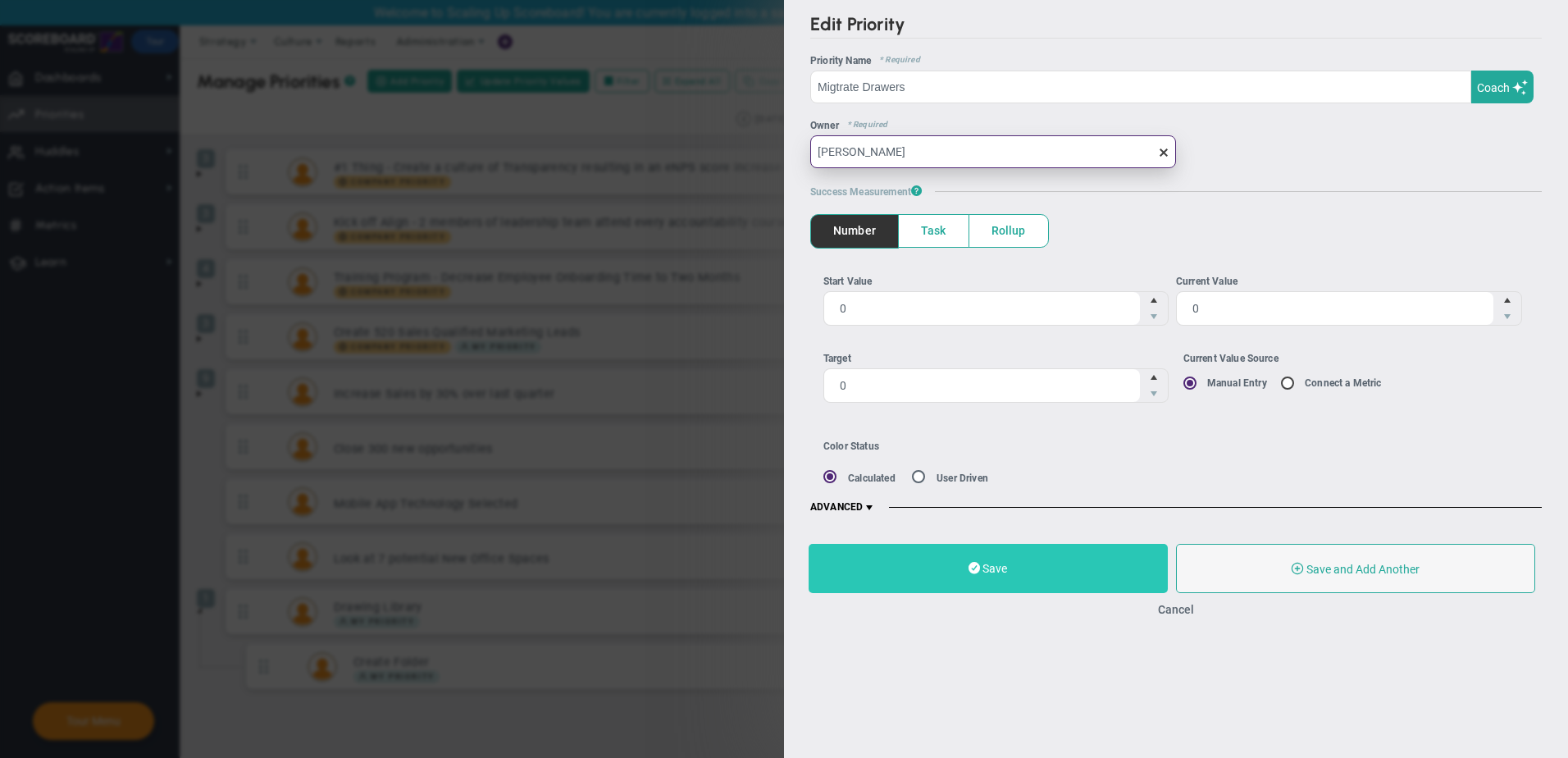
type input "[PERSON_NAME]"
click at [1099, 571] on button "Save" at bounding box center [988, 568] width 359 height 49
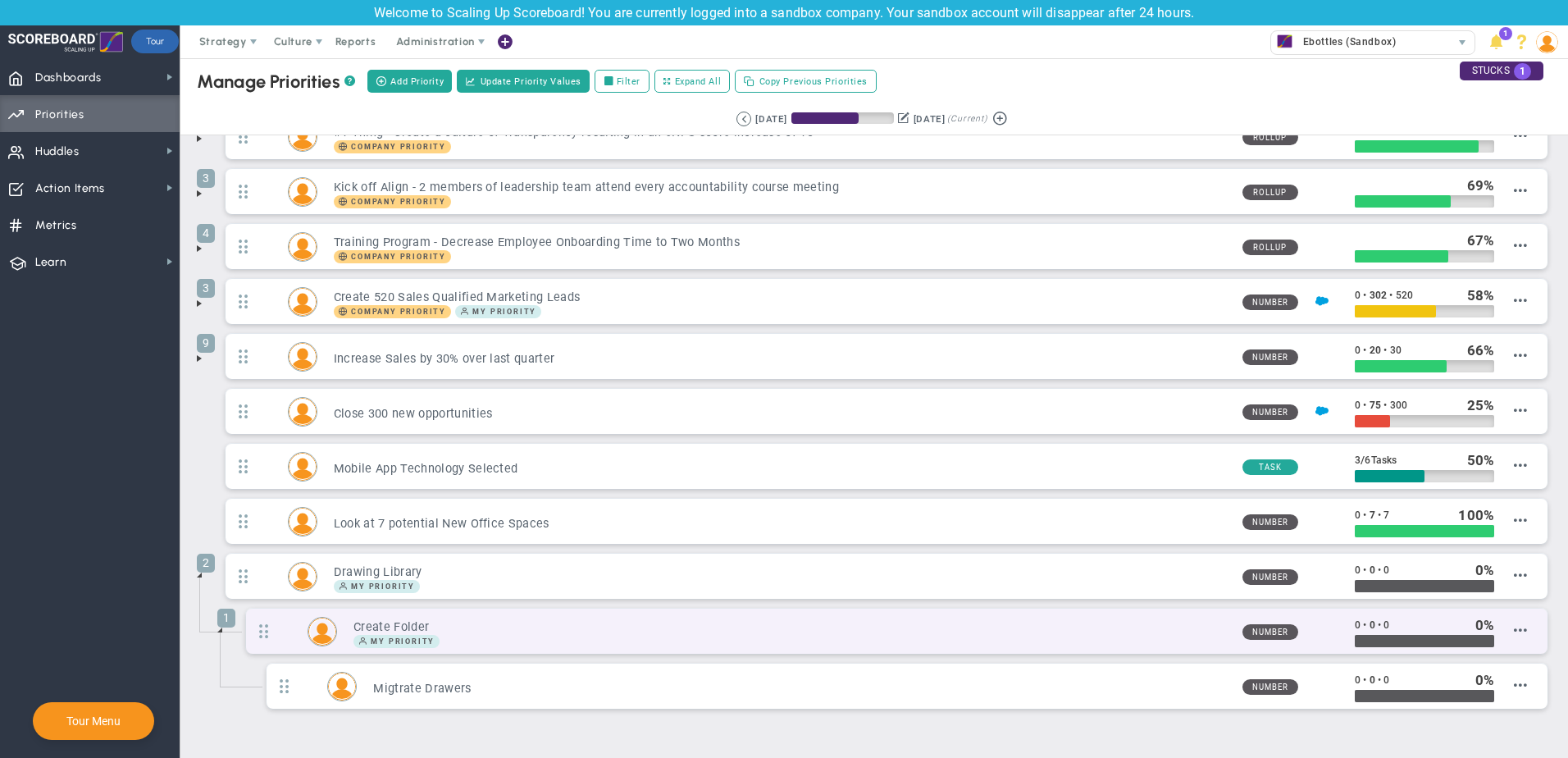
scroll to position [82, 0]
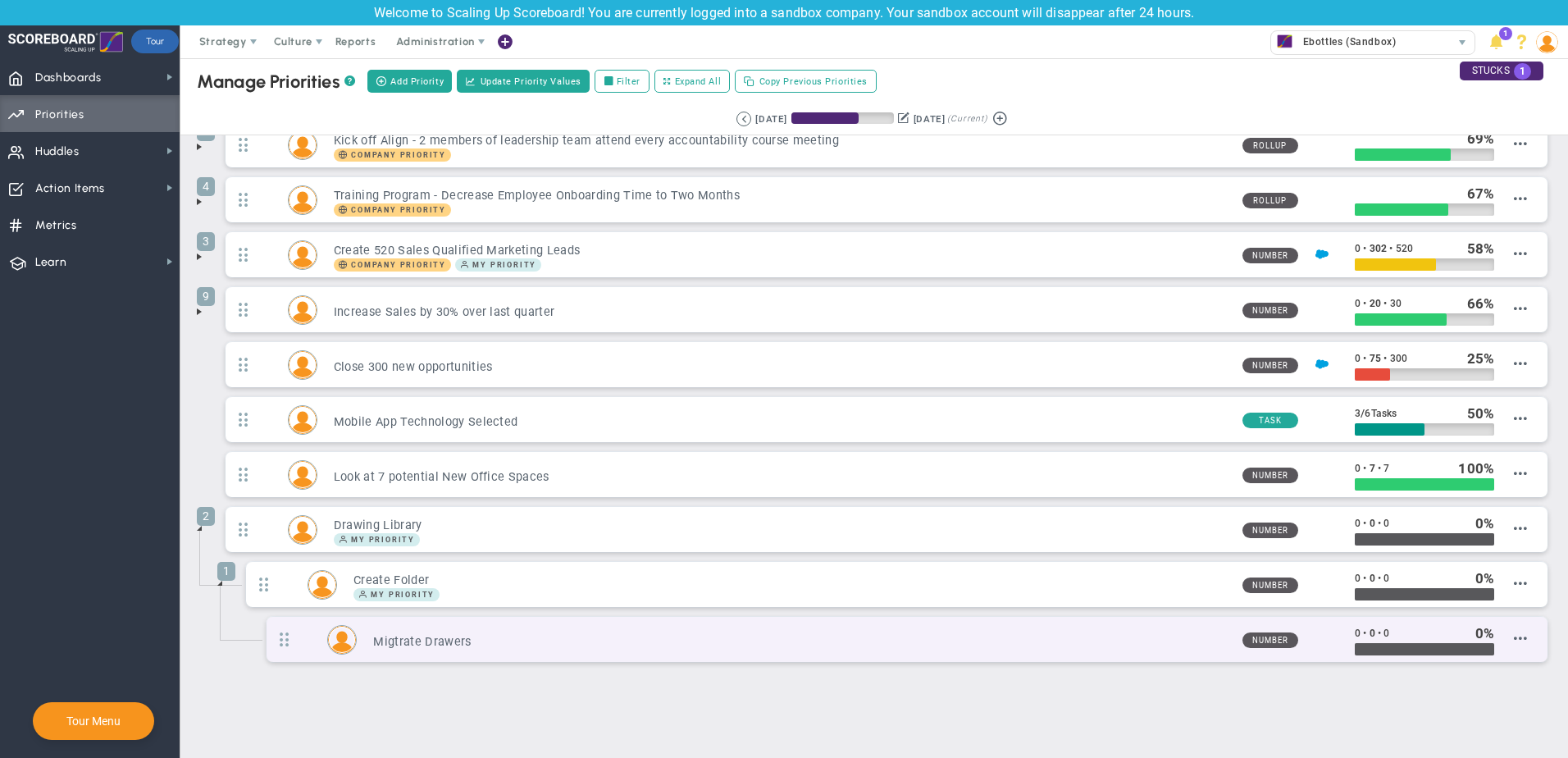
click at [1516, 639] on div "Migtrate Drawers Number 0 • 0 • 0" at bounding box center [907, 639] width 1282 height 45
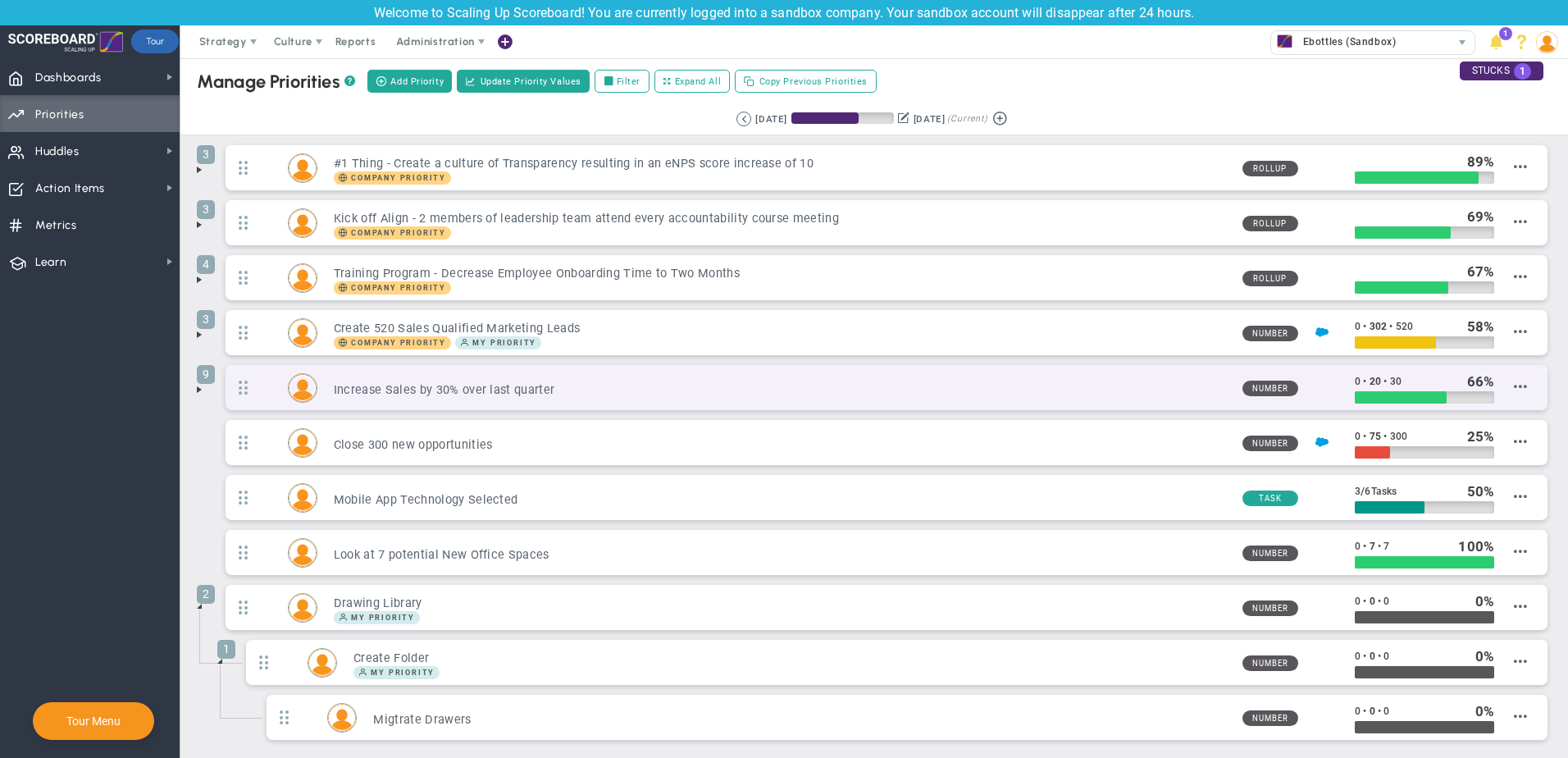
scroll to position [0, 0]
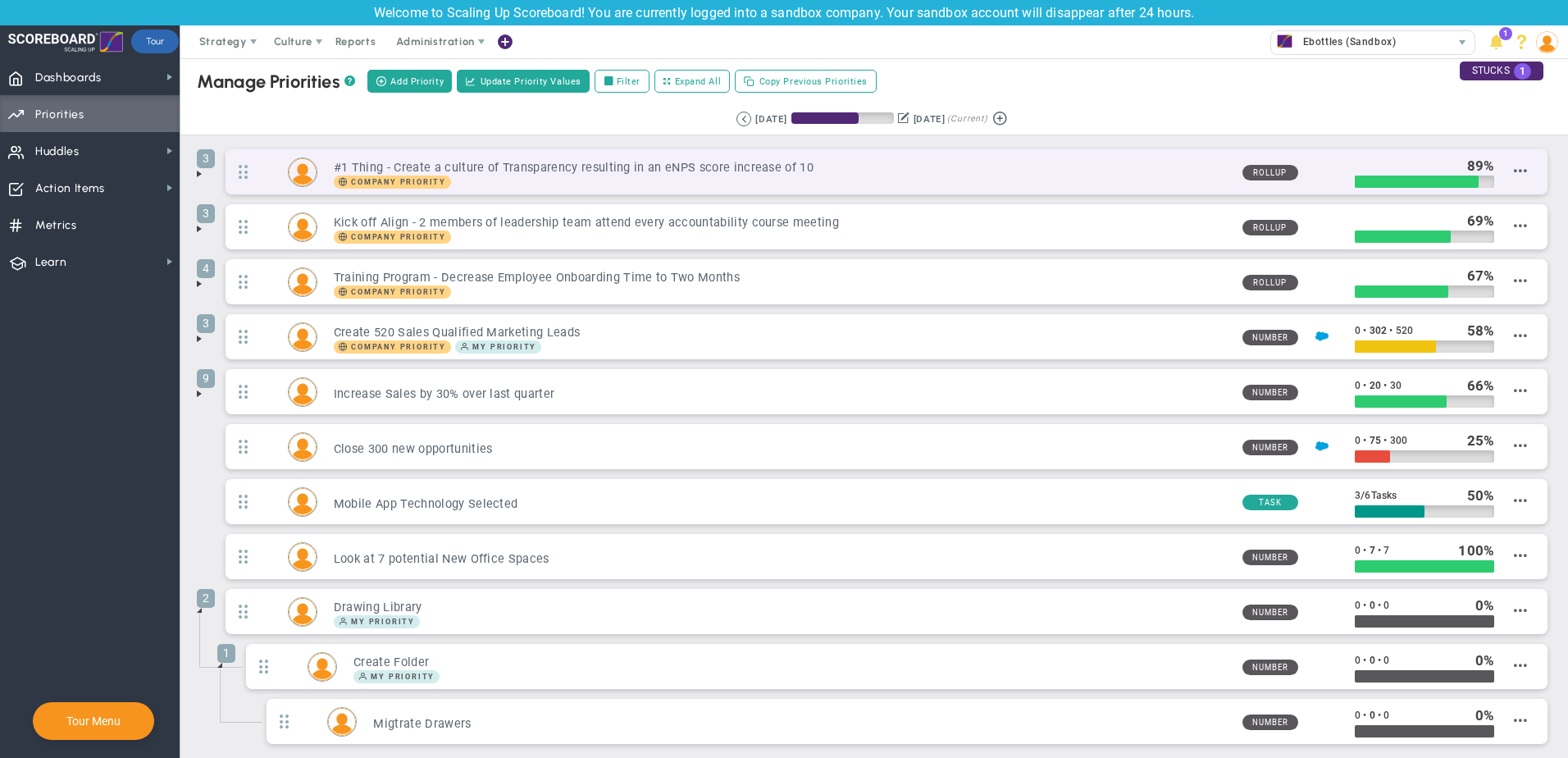
click at [992, 173] on h3 "#1 Thing - Create a culture of Transparency resulting in an eNPS score increase…" at bounding box center [781, 168] width 895 height 16
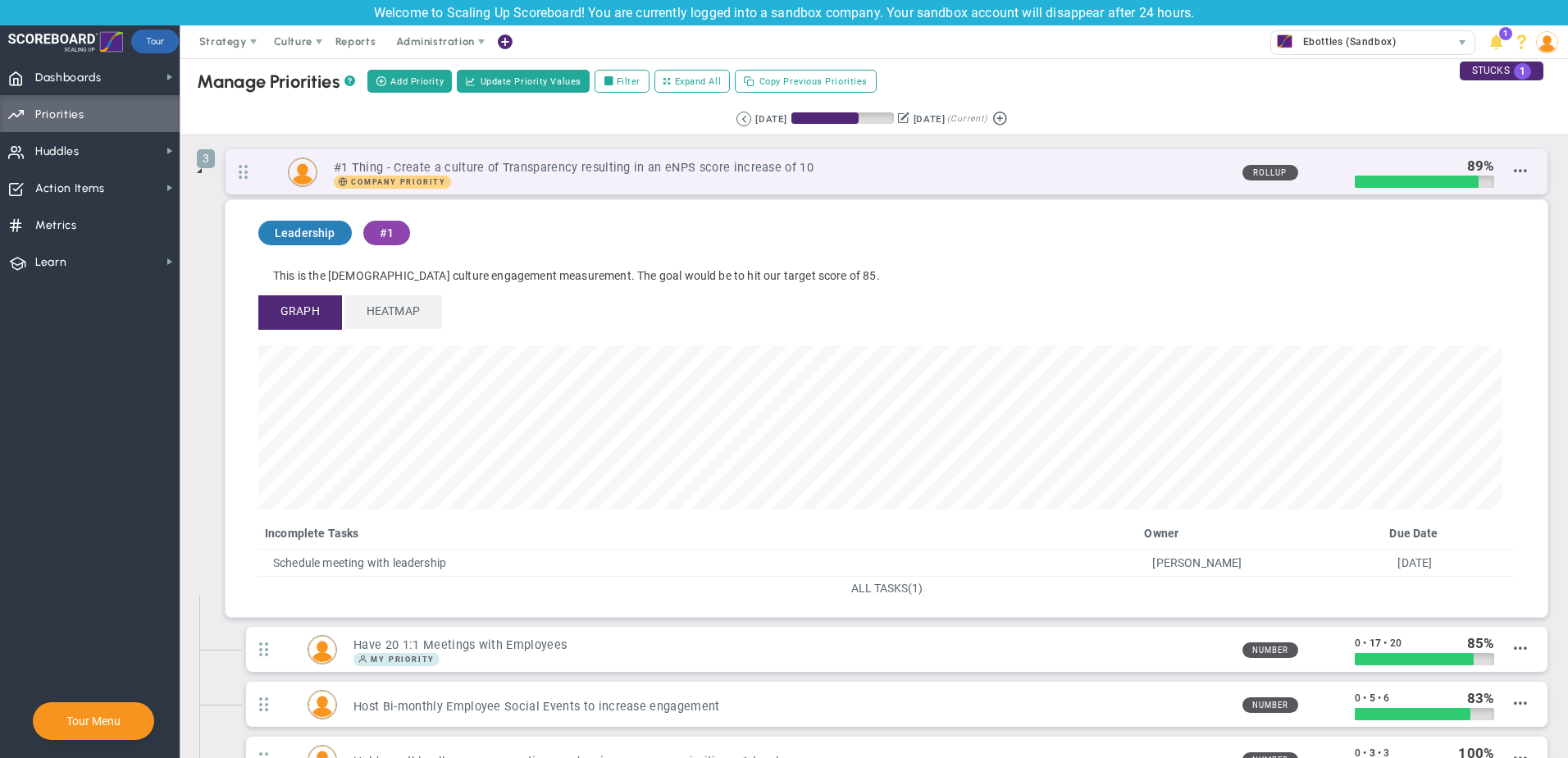
scroll to position [189, 1245]
click at [242, 180] on span at bounding box center [243, 172] width 35 height 42
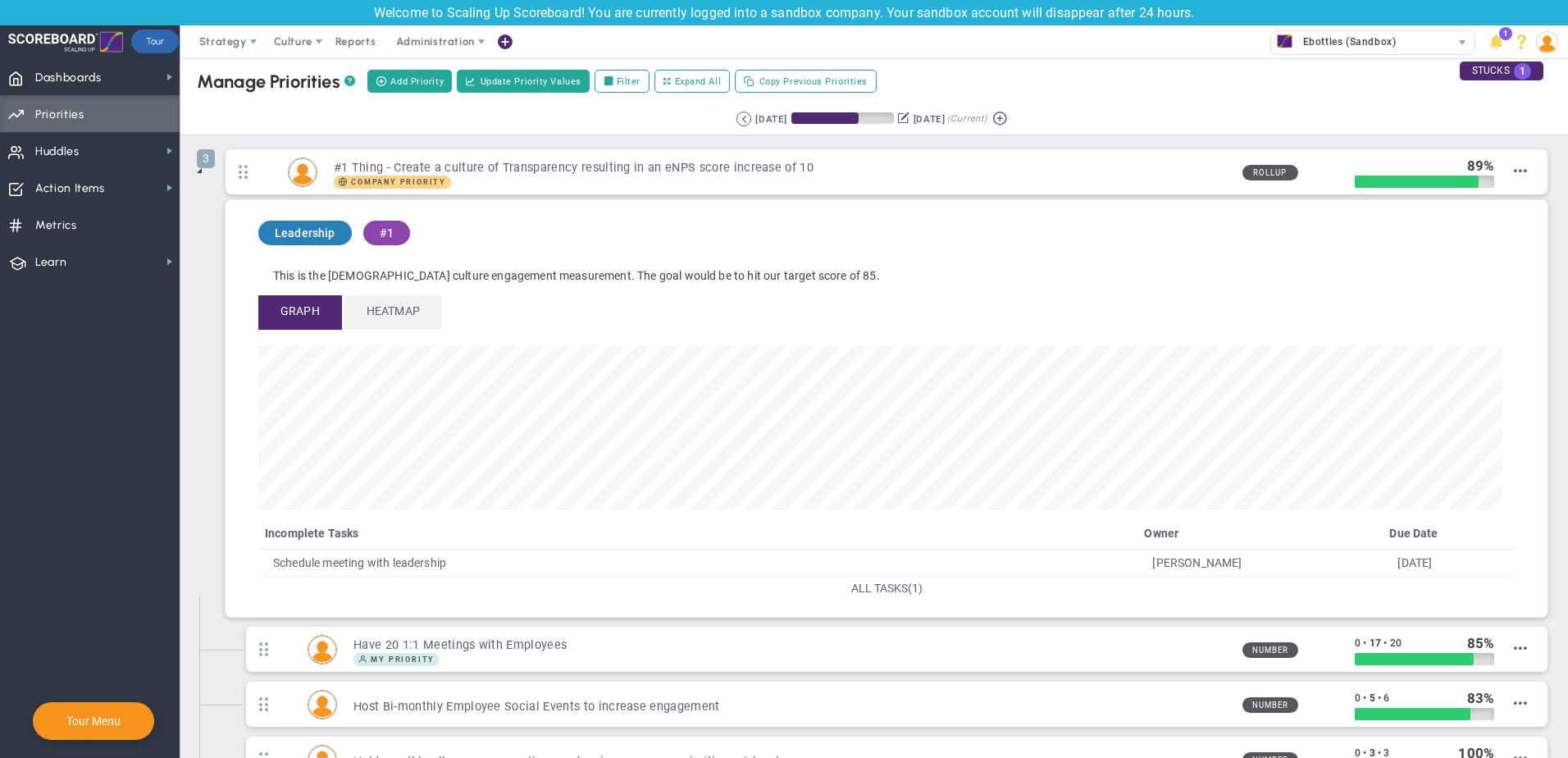
click at [201, 173] on span at bounding box center [199, 170] width 13 height 13
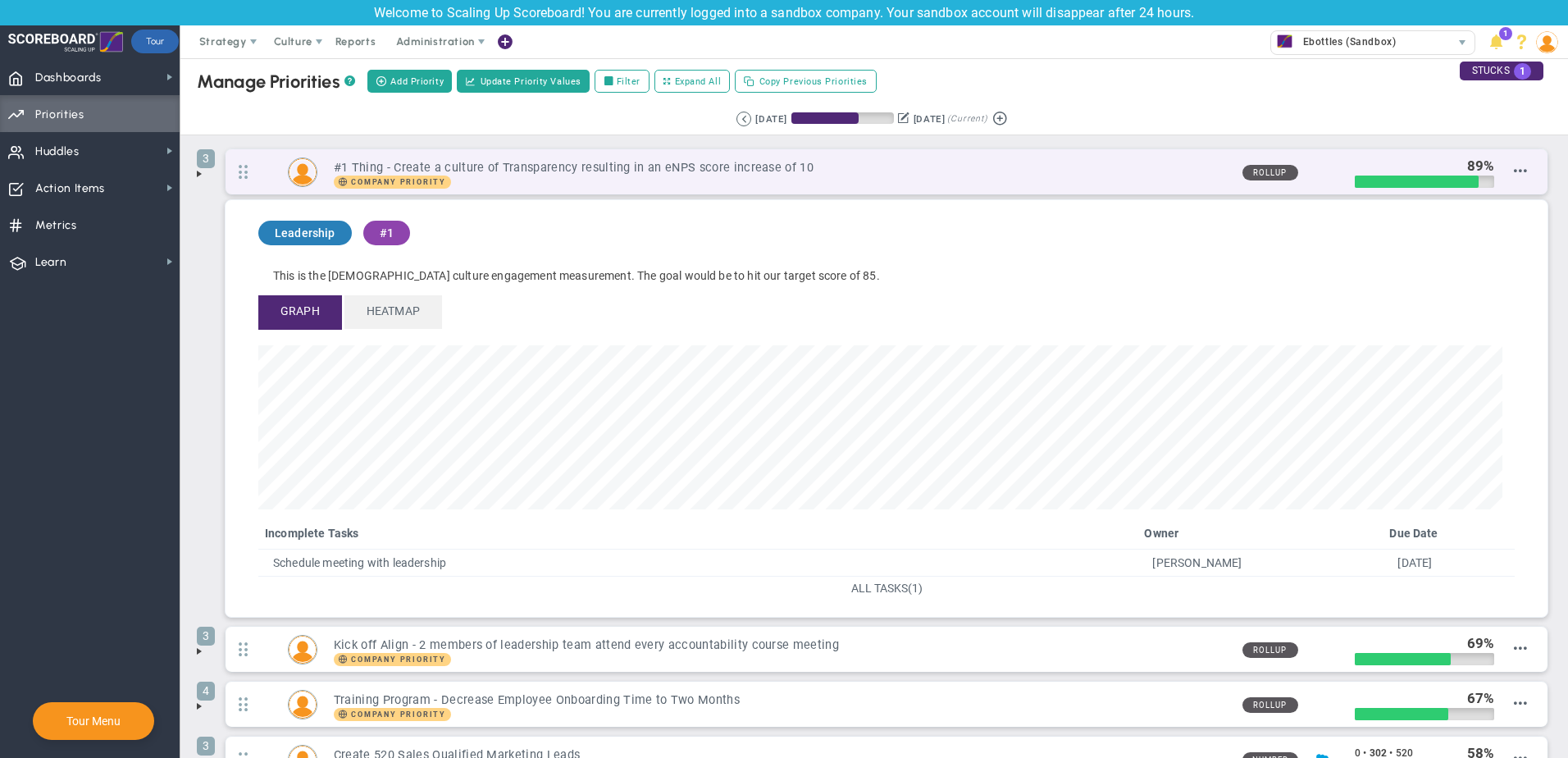
click at [413, 170] on h3 "#1 Thing - Create a culture of Transparency resulting in an eNPS score increase…" at bounding box center [781, 168] width 895 height 16
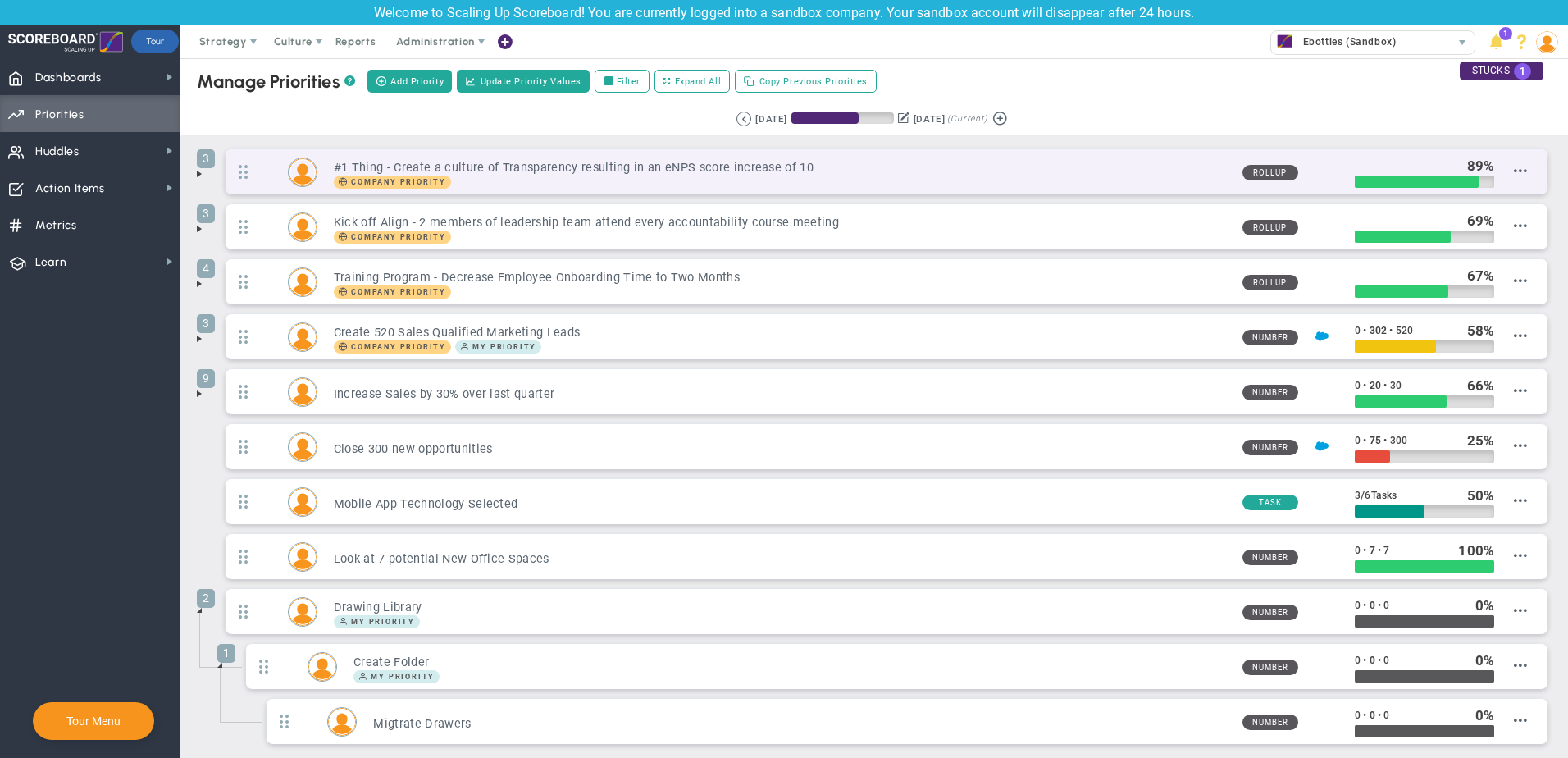
click at [413, 170] on h3 "#1 Thing - Create a culture of Transparency resulting in an eNPS score increase…" at bounding box center [781, 168] width 895 height 16
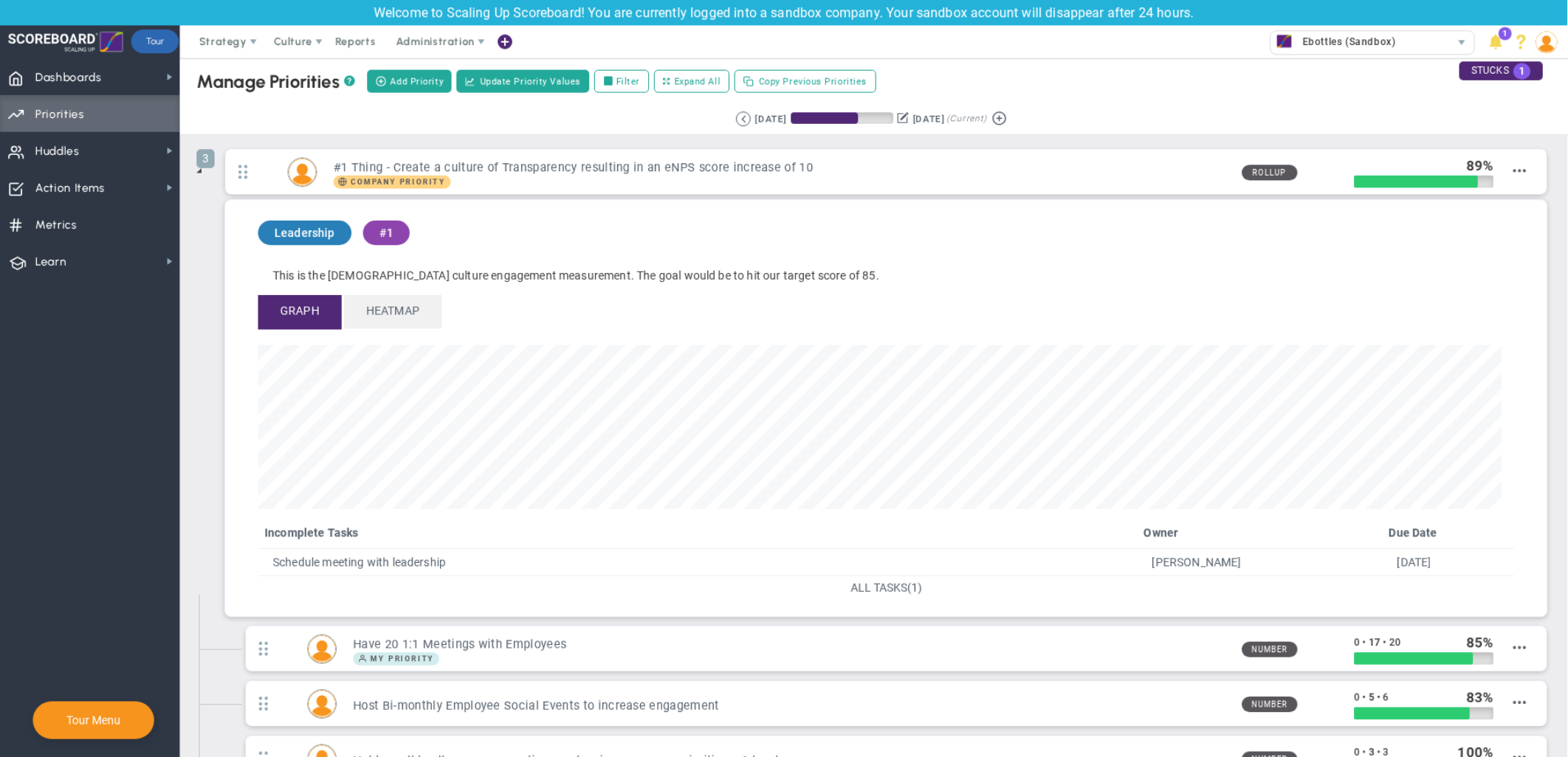
scroll to position [170, 1263]
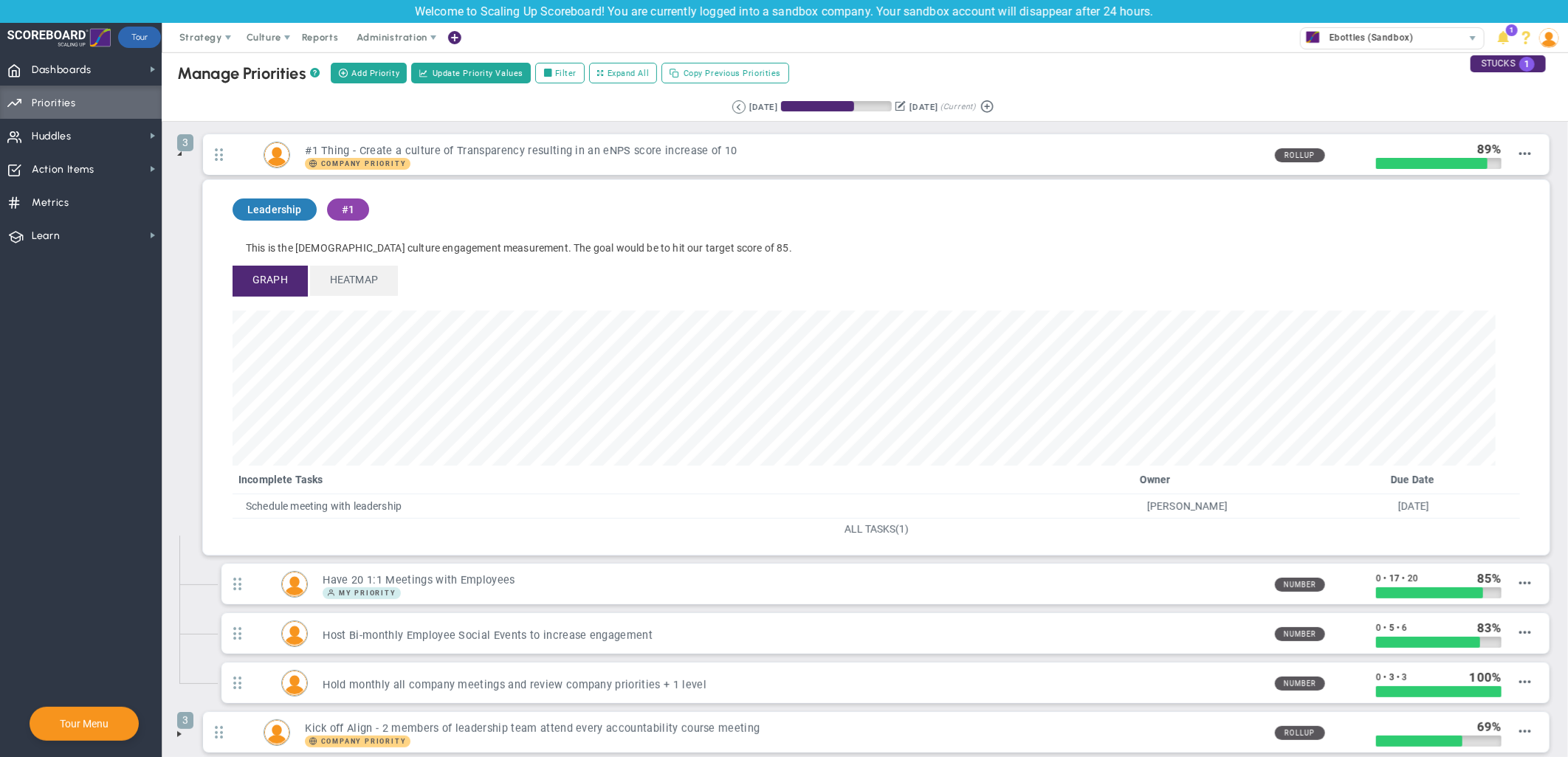
drag, startPoint x: 1389, startPoint y: 4, endPoint x: 1147, endPoint y: 56, distance: 247.5
click at [1147, 56] on div "Manage OKRs ? Manage Priorities ? Add Priority Create Project Update Priority V…" at bounding box center [865, 73] width 1435 height 41
click at [173, 159] on span at bounding box center [179, 153] width 12 height 12
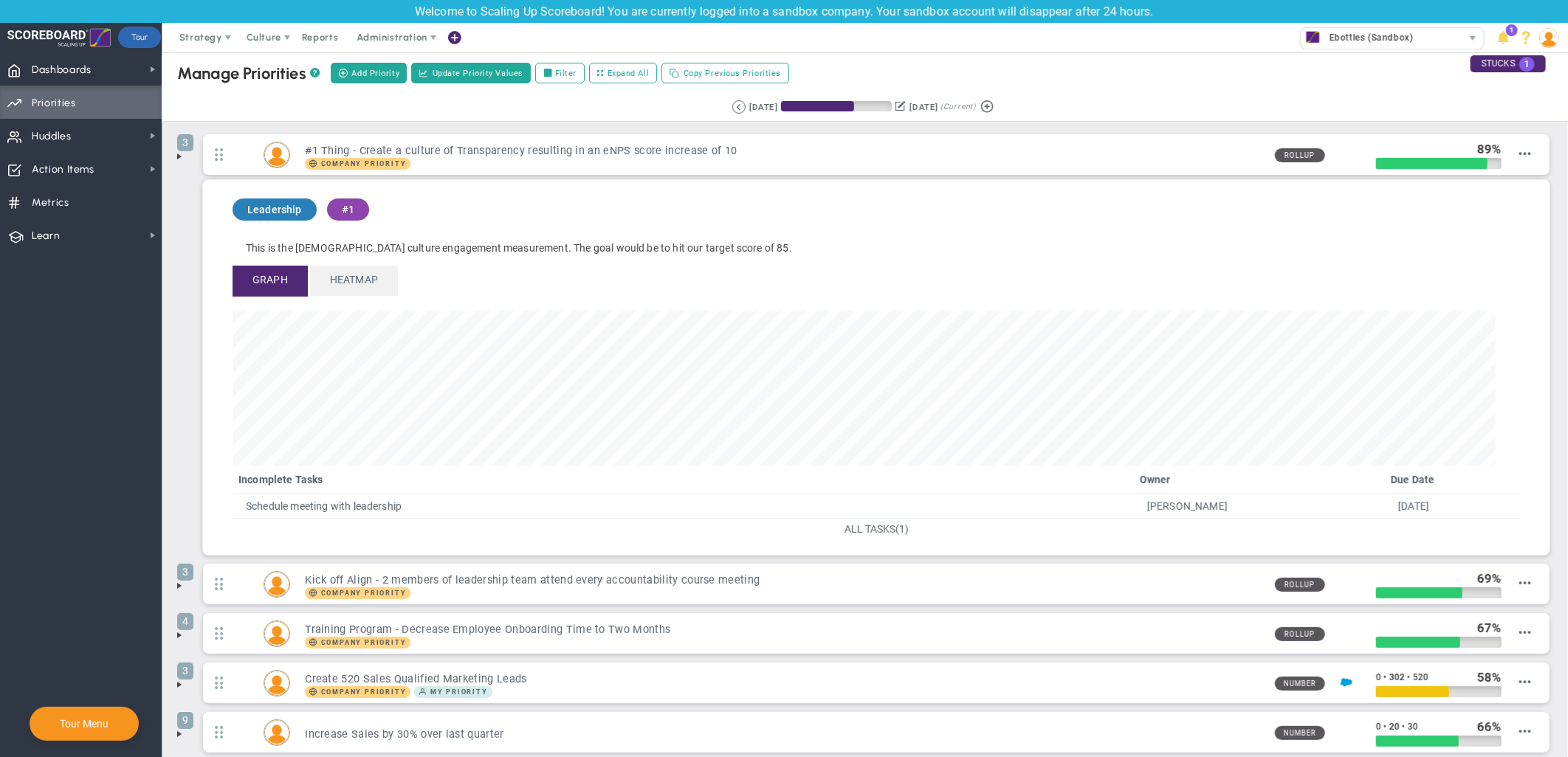
click at [176, 155] on span at bounding box center [179, 156] width 12 height 12
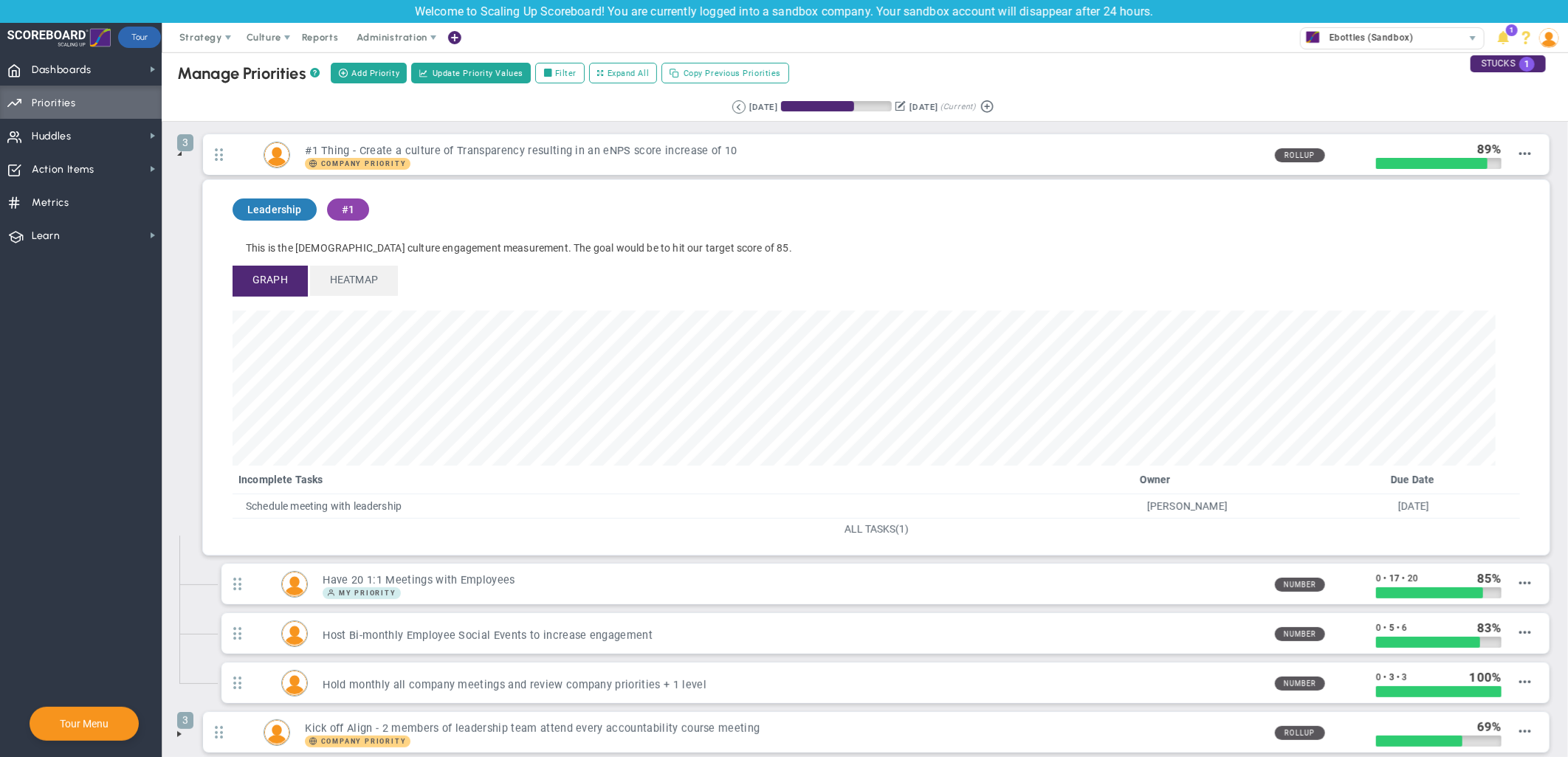
click at [176, 155] on span at bounding box center [179, 153] width 12 height 12
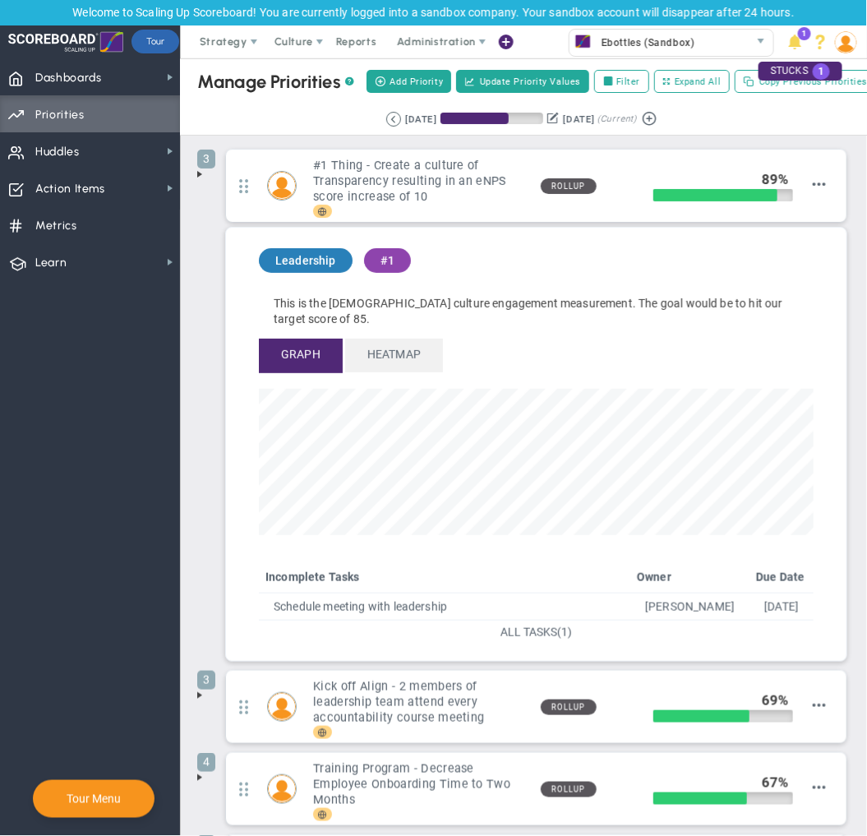
scroll to position [821623, 821270]
click at [408, 75] on span "Add Priority" at bounding box center [416, 82] width 53 height 14
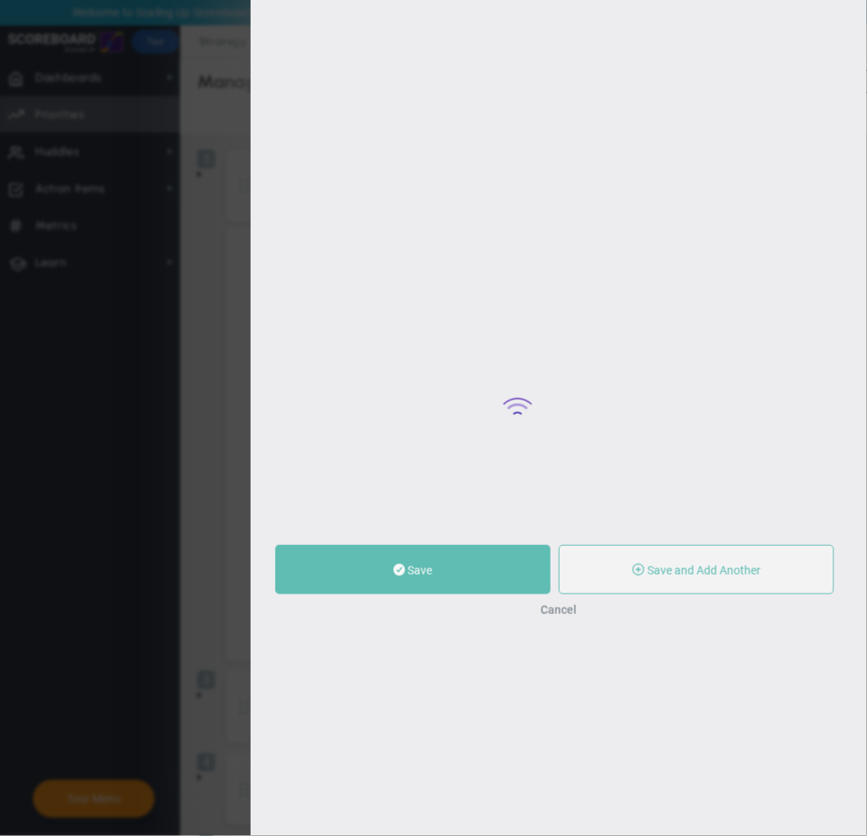
type input "0"
radio input "true"
type input "[PERSON_NAME]"
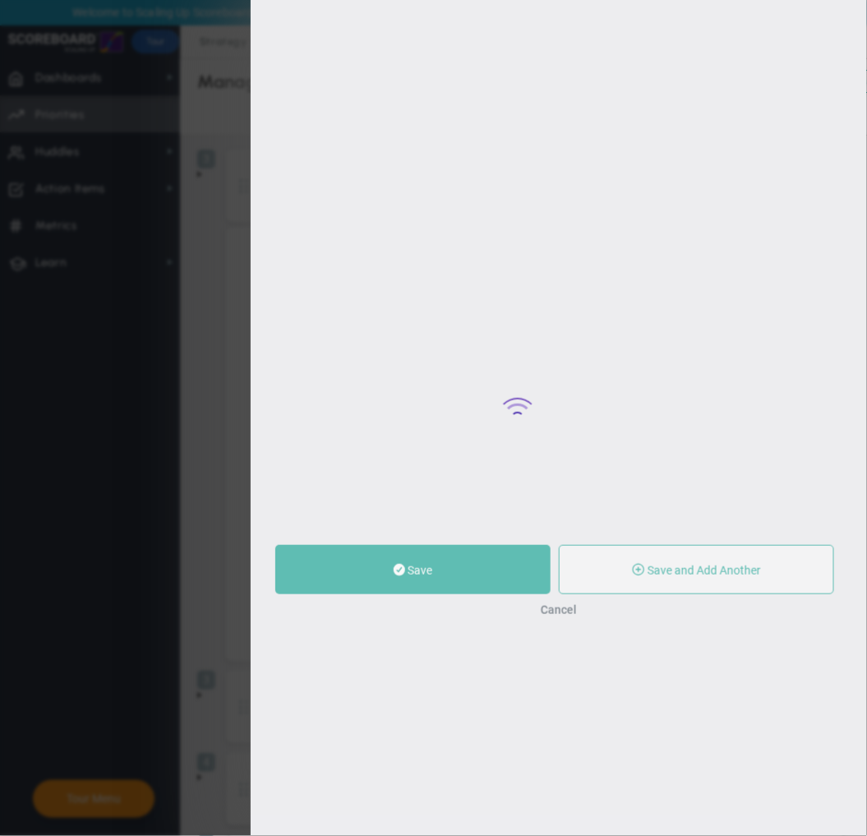
type input "0"
radio input "true"
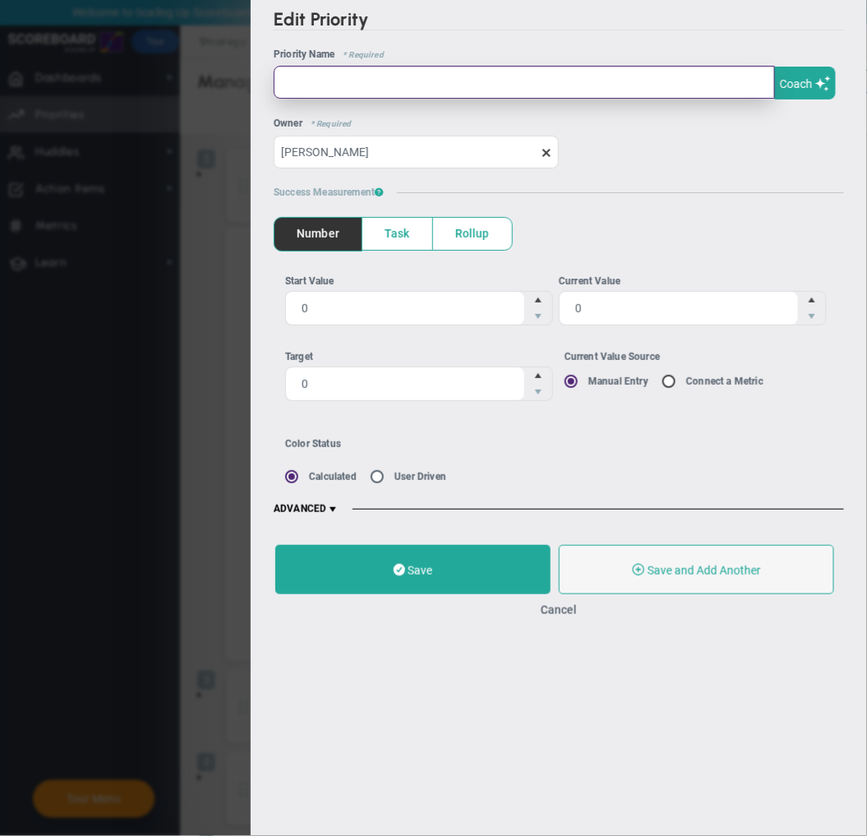
click at [489, 77] on input "text" at bounding box center [524, 82] width 501 height 33
type input "C"
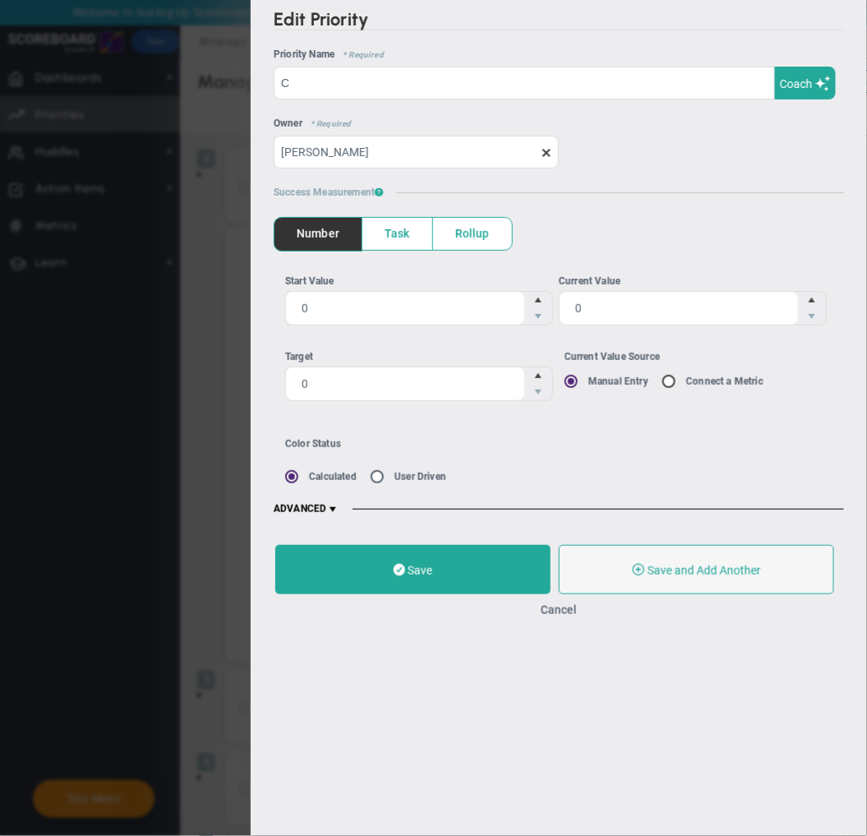
click at [663, 380] on span at bounding box center [670, 380] width 16 height 13
click at [585, 380] on input "Current Value Source Manual Entry Connect a Metric" at bounding box center [577, 382] width 16 height 13
click at [671, 380] on input "Current Value Source Manual Entry Connect a Metric" at bounding box center [674, 382] width 16 height 13
radio input "true"
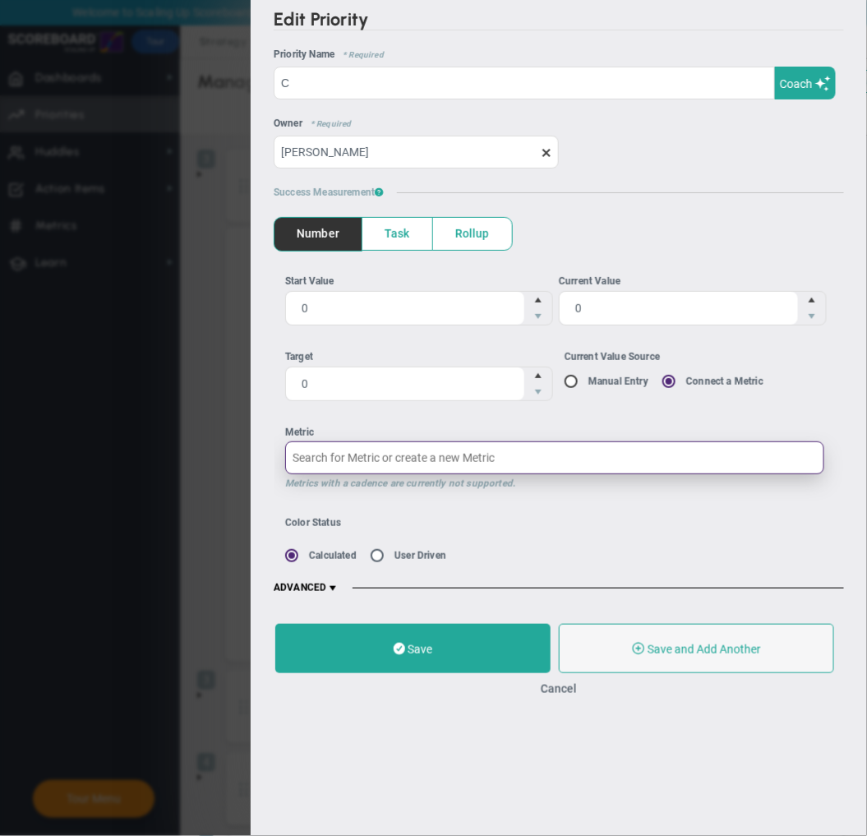
click at [450, 463] on input "Metric Metrics with a cadence are currently not supported." at bounding box center [554, 457] width 539 height 33
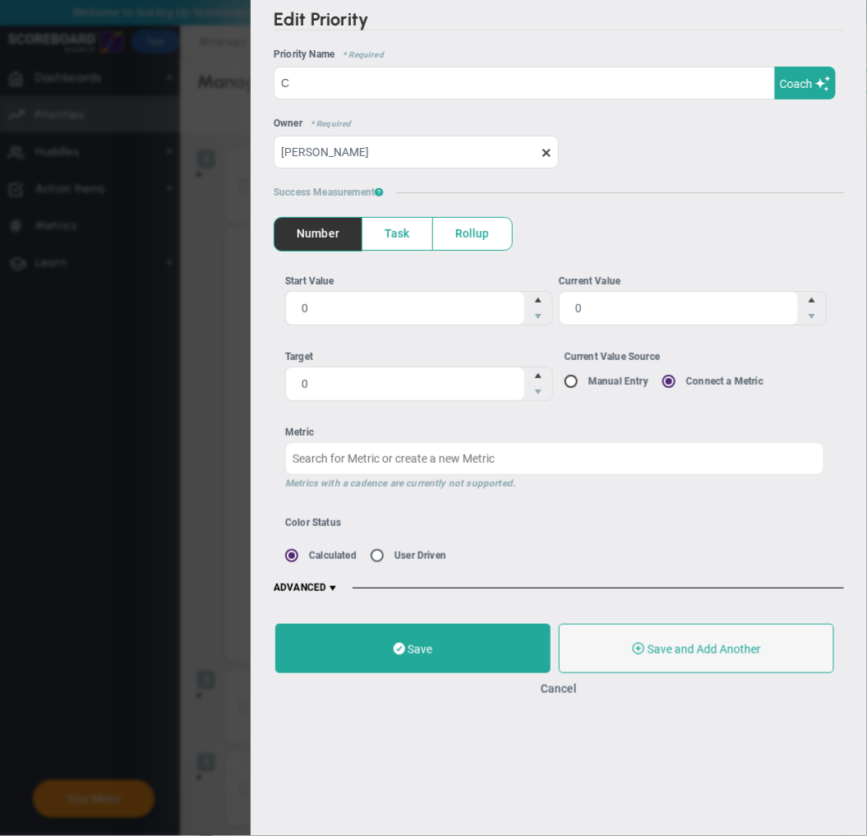
click at [547, 699] on div "Save Save and Add Another Save and Add Child Cancel" at bounding box center [559, 660] width 616 height 106
click at [553, 692] on button "Cancel" at bounding box center [559, 688] width 36 height 13
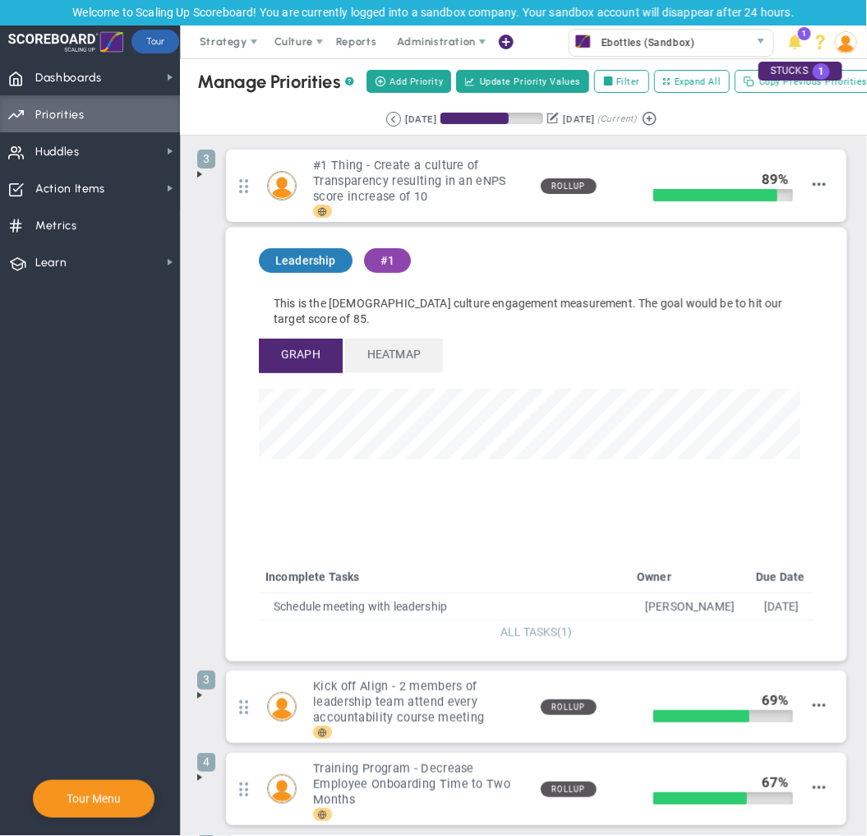
click at [518, 639] on span "ALL TASKS" at bounding box center [528, 631] width 57 height 13
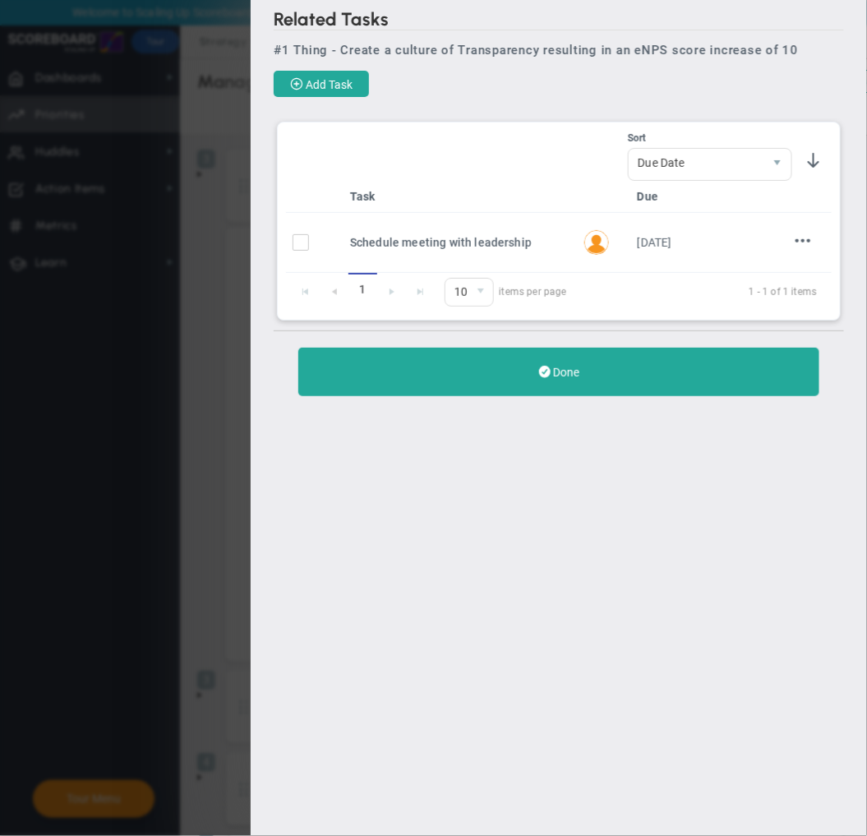
click at [812, 39] on div "Related Tasks #1 Thing - Create a culture of Transparency resulting in an eNPS …" at bounding box center [559, 212] width 616 height 424
click at [228, 58] on div "Related Tasks #1 Thing - Create a culture of Transparency resulting in an eNPS …" at bounding box center [433, 418] width 867 height 836
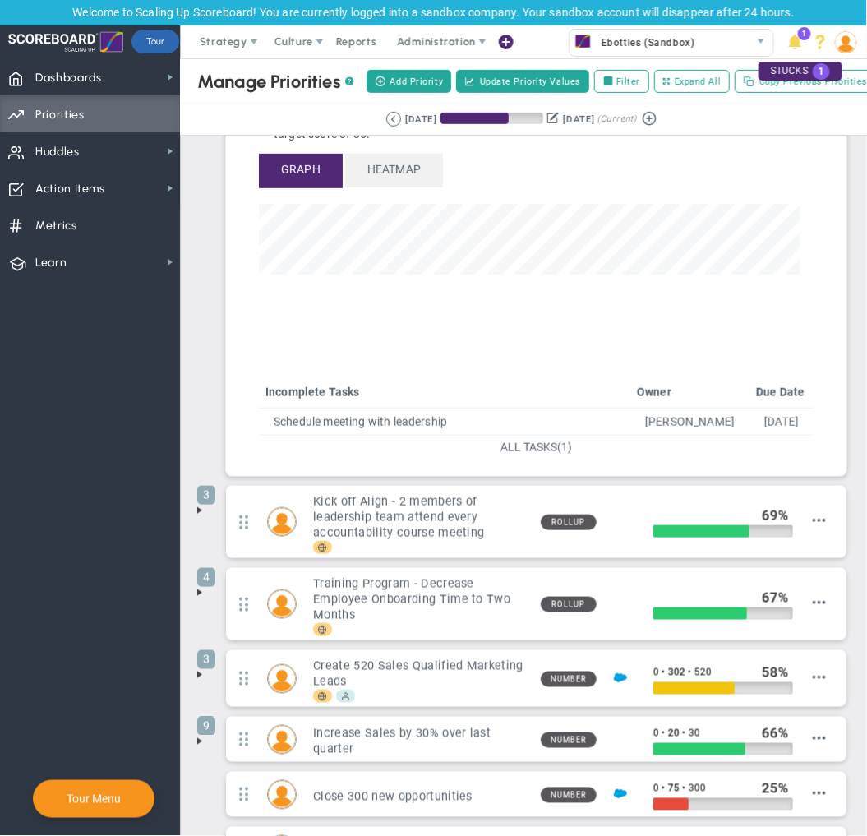
scroll to position [182, 0]
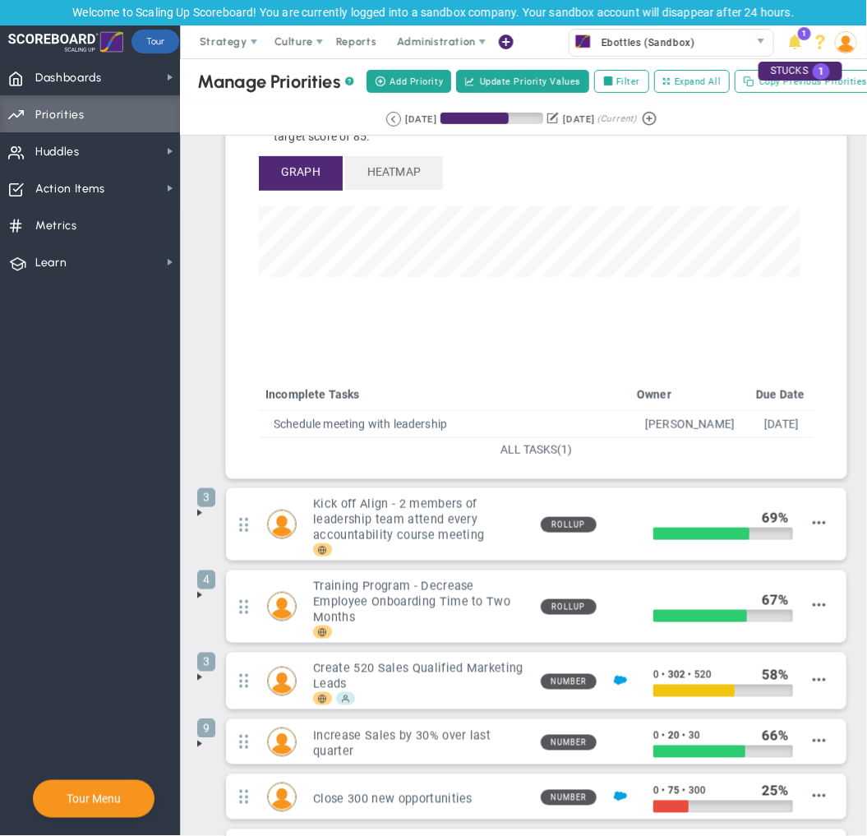
click at [204, 519] on span at bounding box center [199, 512] width 13 height 13
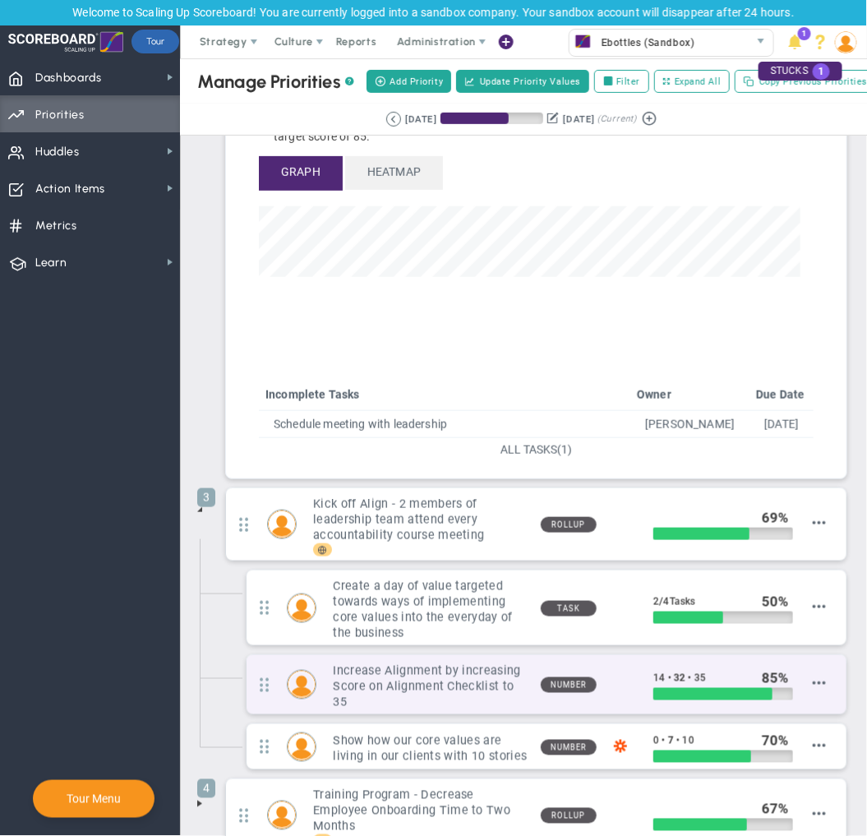
click at [417, 684] on h3 "Increase Alignment by increasing Score on Alignment Checklist to 35" at bounding box center [430, 686] width 194 height 47
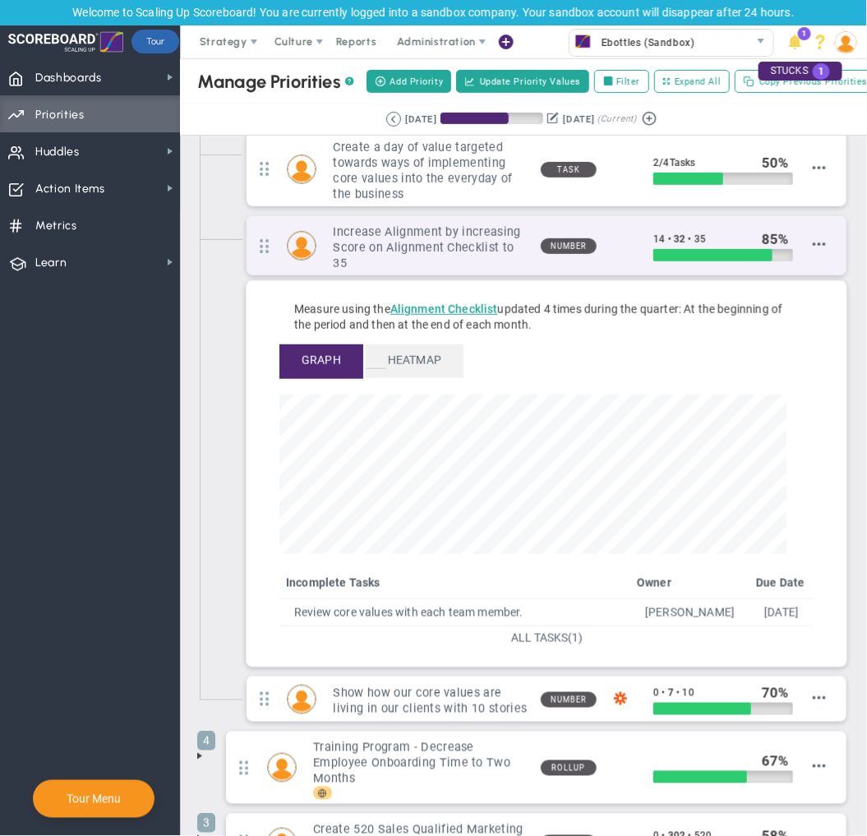
scroll to position [0, 0]
click at [368, 271] on h3 "Increase Alignment by increasing Score on Alignment Checklist to 35" at bounding box center [430, 247] width 194 height 47
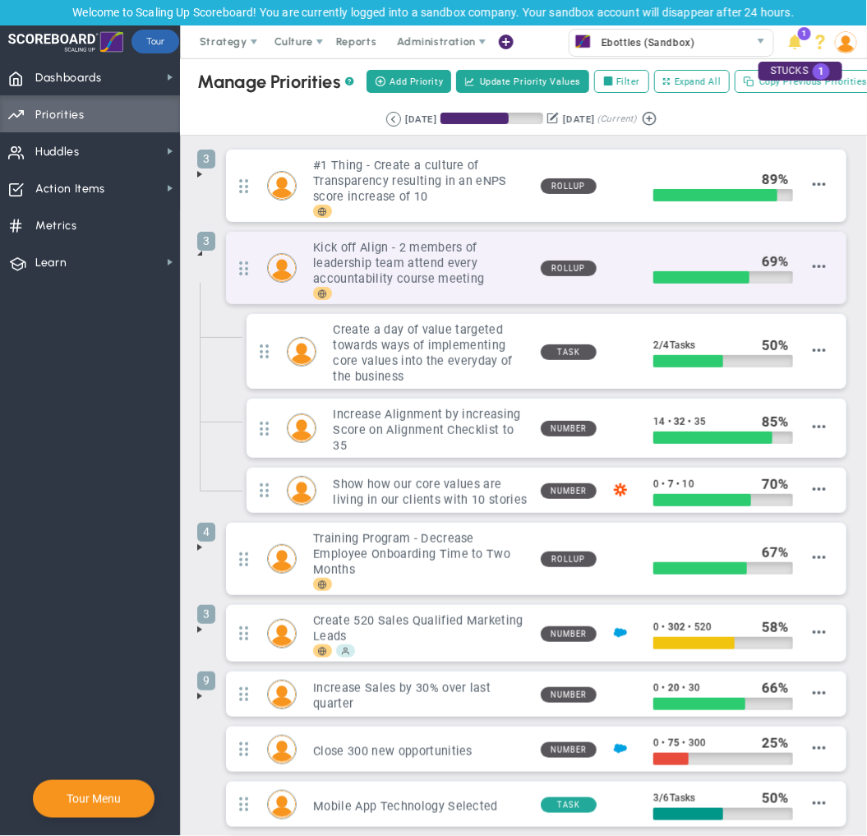
click at [654, 270] on div at bounding box center [703, 261] width 100 height 18
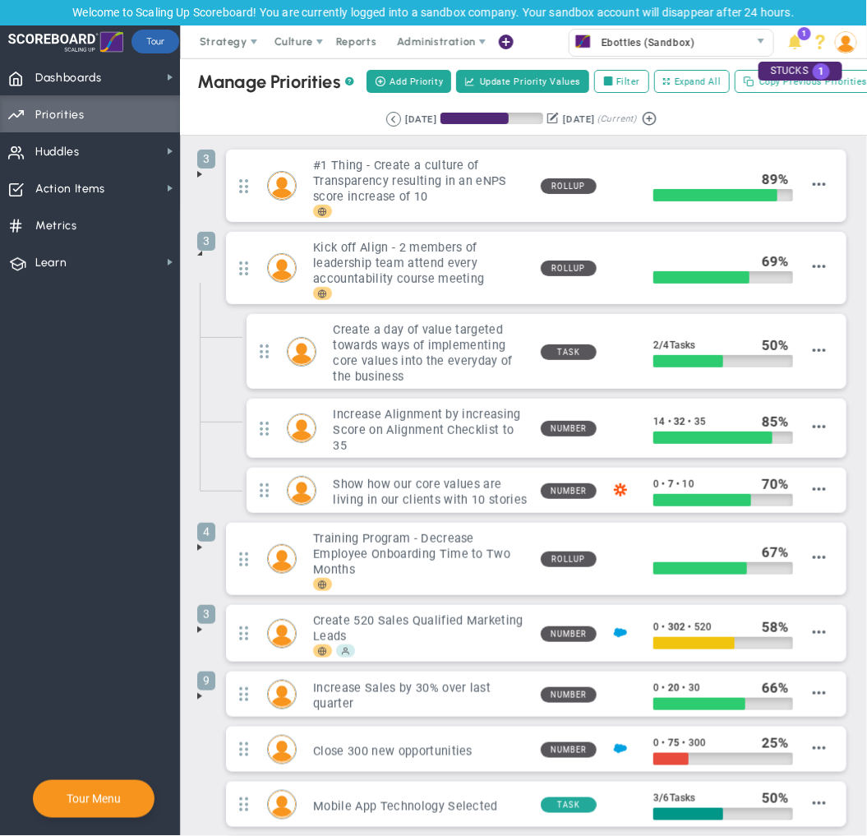
click at [198, 260] on span at bounding box center [199, 253] width 13 height 13
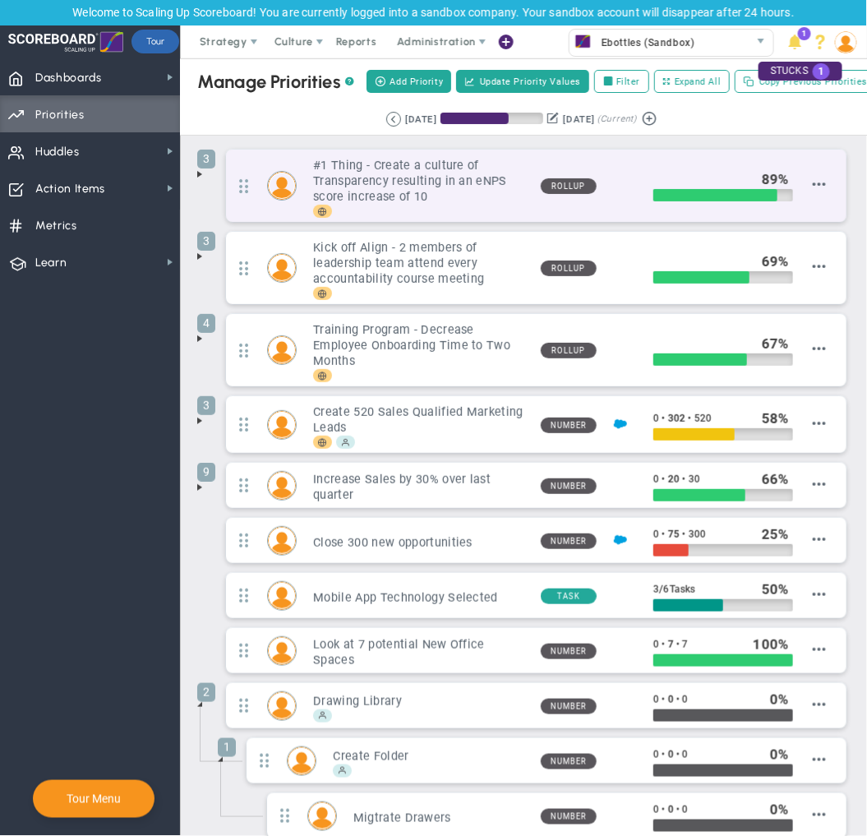
click at [489, 204] on h3 "#1 Thing - Create a culture of Transparency resulting in an eNPS score increase…" at bounding box center [420, 181] width 214 height 47
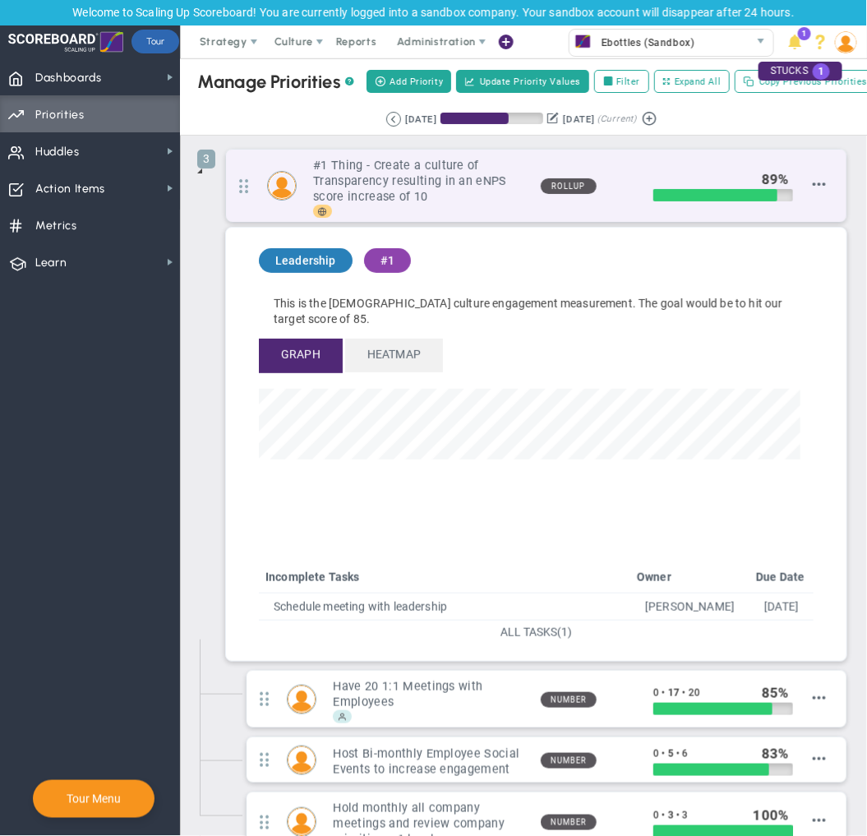
click at [814, 190] on div "3 #1 Thing - Create a culture of Transparency resulting in an eNPS score increa…" at bounding box center [536, 186] width 620 height 72
click at [813, 191] on span at bounding box center [819, 184] width 13 height 13
click at [804, 205] on span "Edit Priority" at bounding box center [798, 200] width 58 height 12
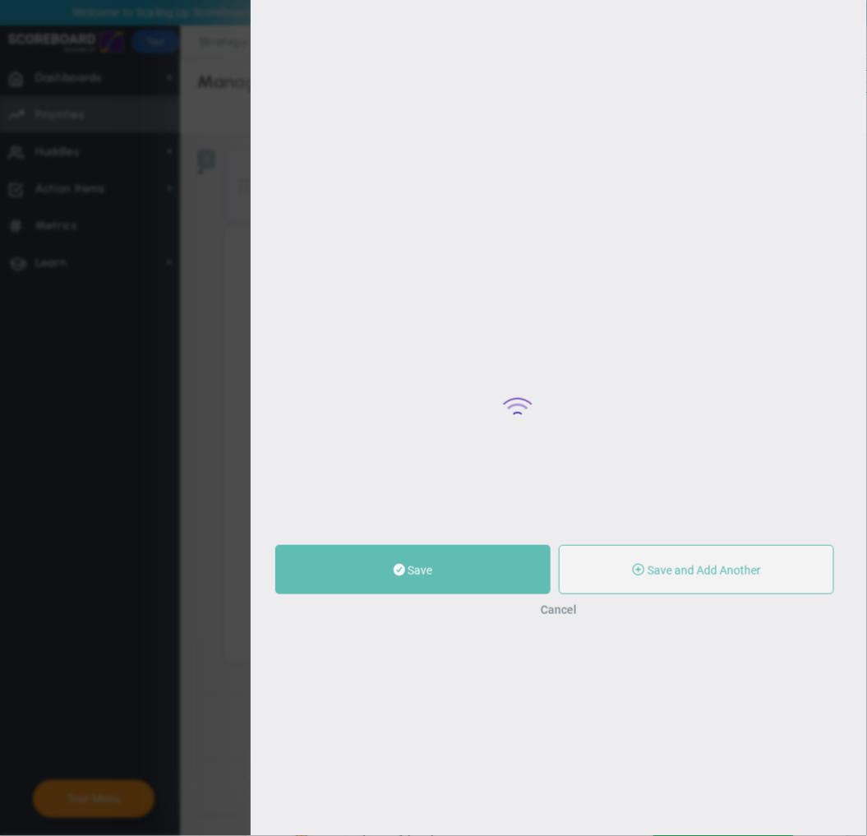
type input "#1 Thing - Create a culture of Transparency resulting in an eNPS score increase…"
type input "0"
type input "89"
type input "100"
radio input "true"
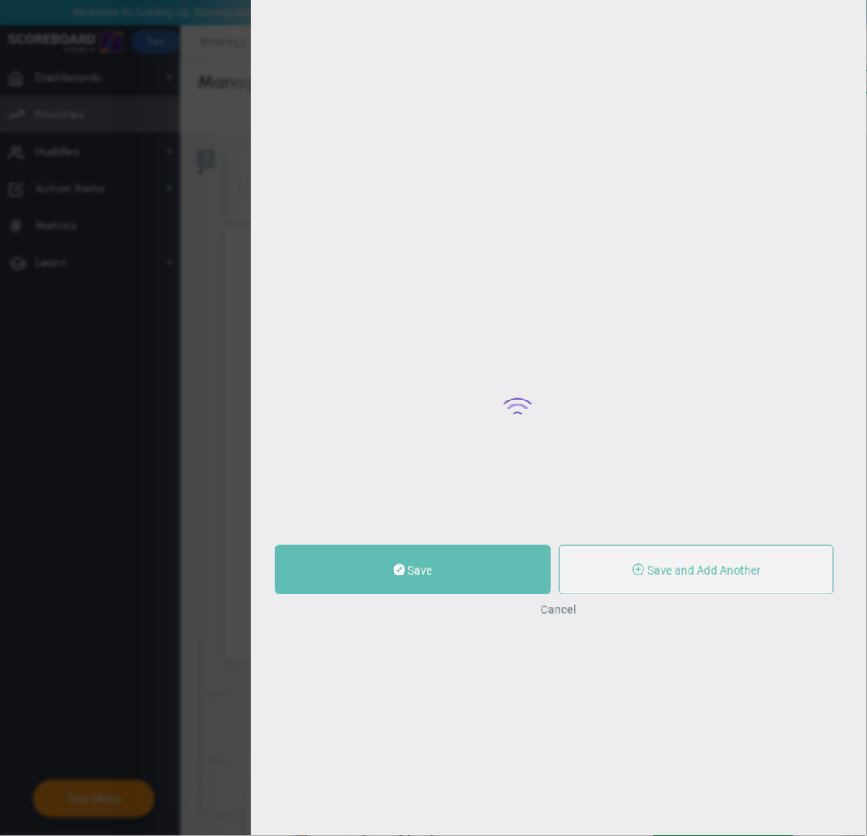
type input "[PERSON_NAME]"
type input "0"
type input "89"
type input "100"
radio input "true"
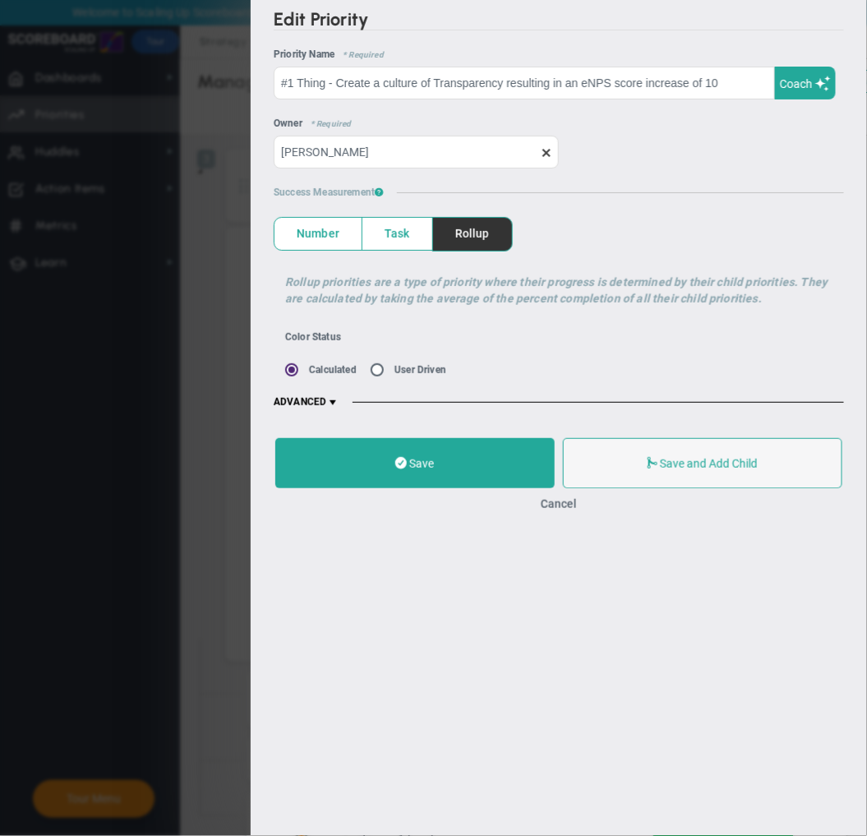
click at [314, 404] on span "ADVANCED" at bounding box center [307, 402] width 66 height 16
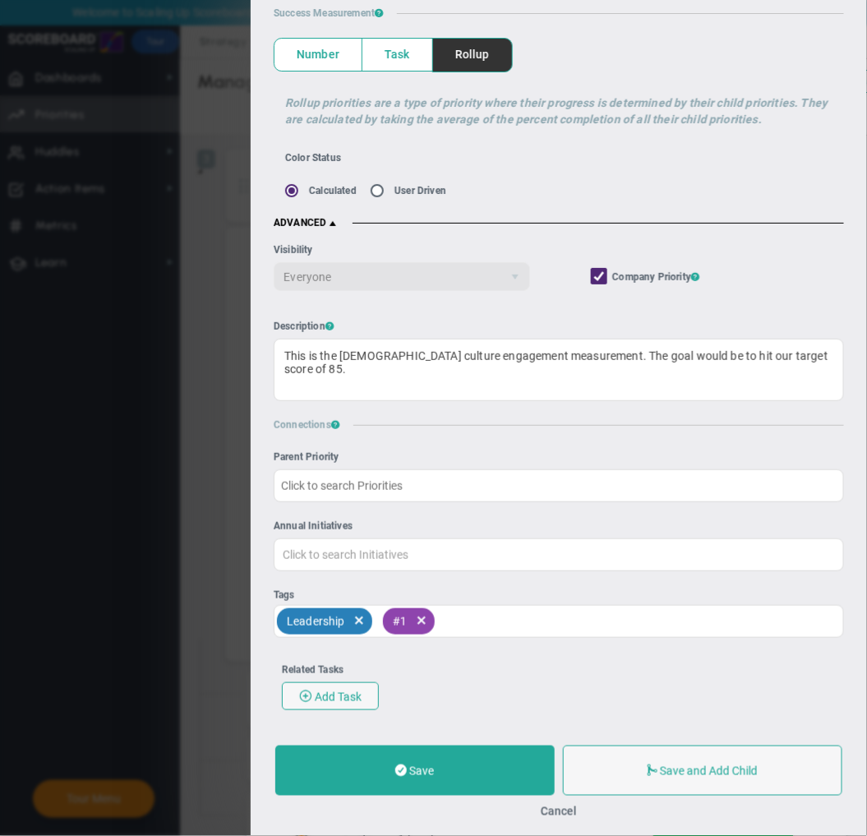
scroll to position [182, 0]
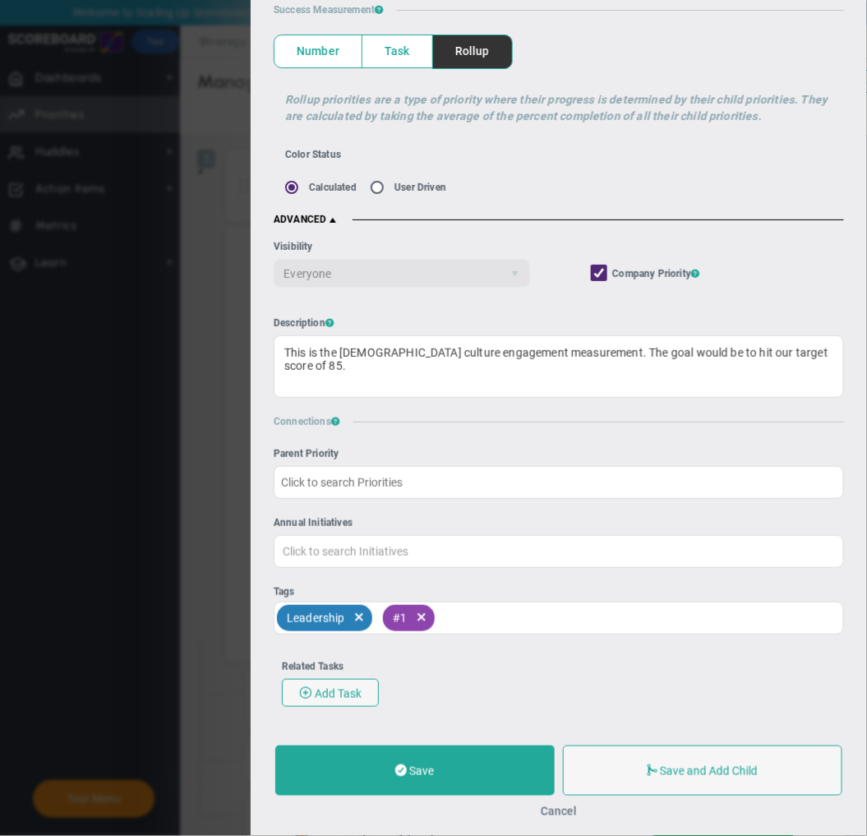
click at [545, 759] on button "Cancel" at bounding box center [559, 811] width 36 height 13
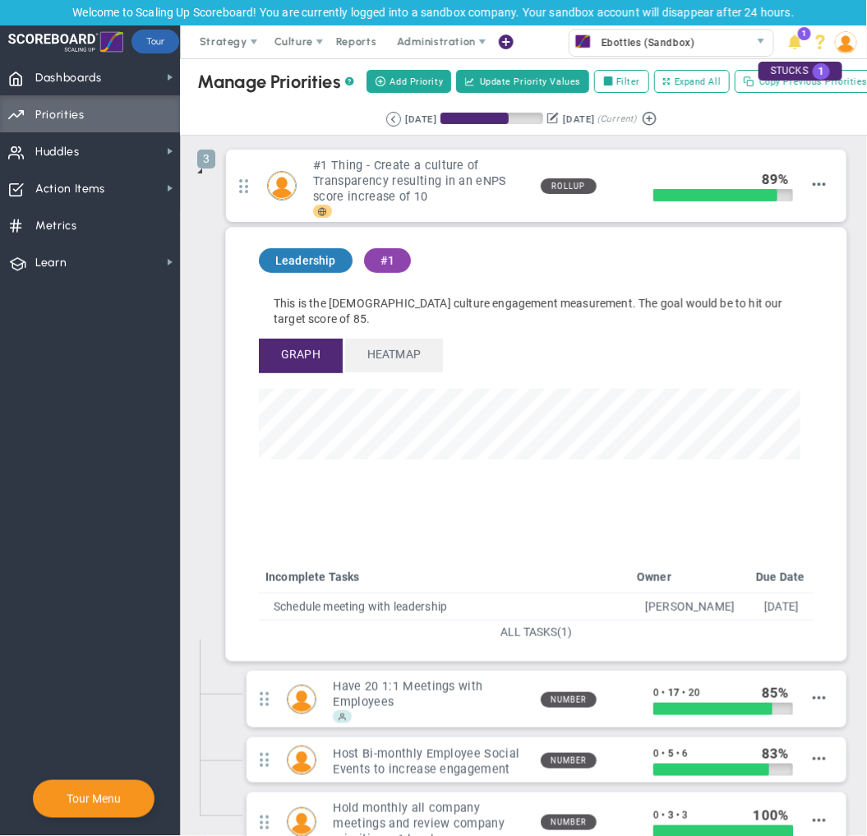
click at [195, 178] on span at bounding box center [199, 170] width 13 height 13
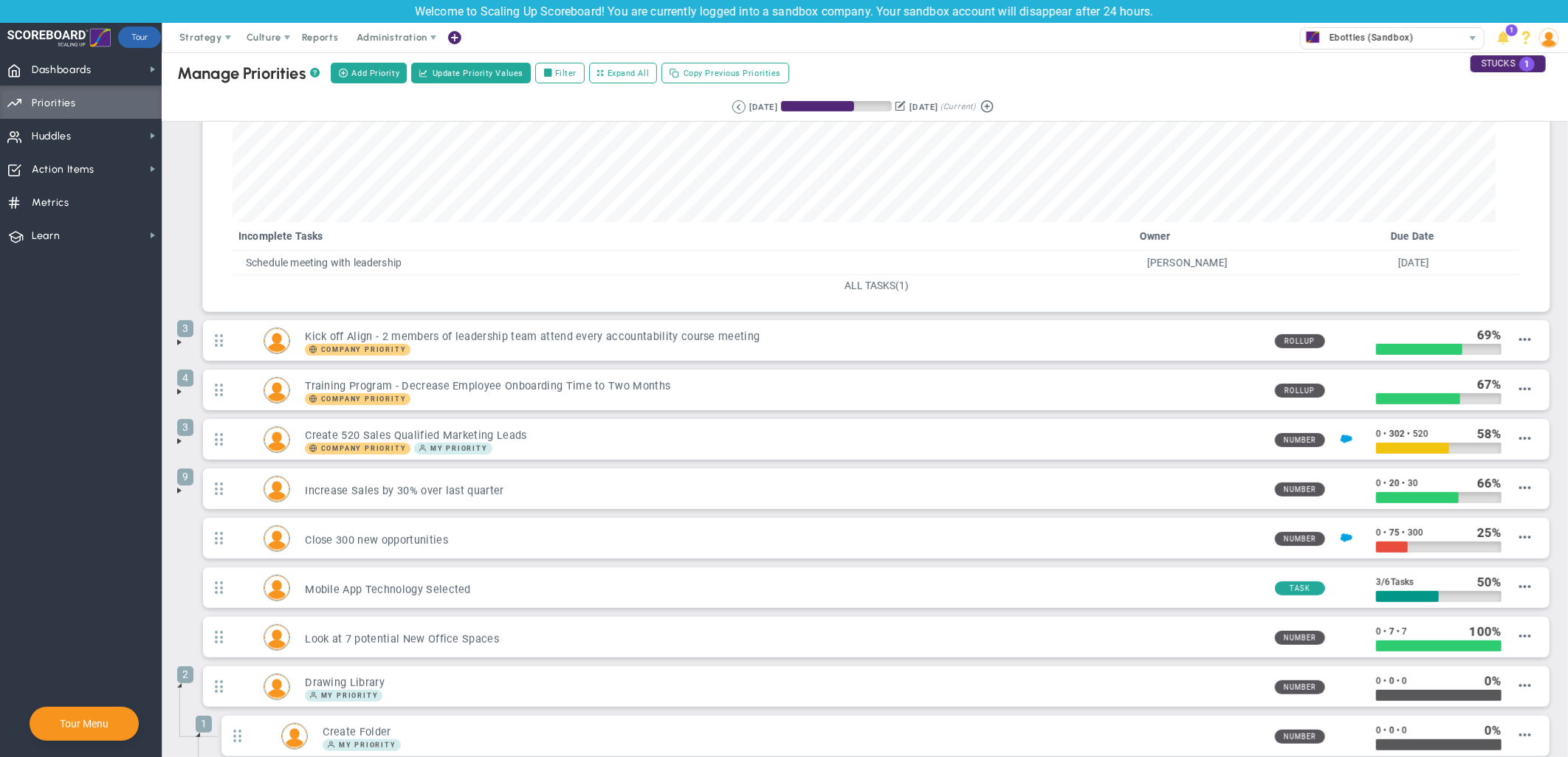
scroll to position [246, 0]
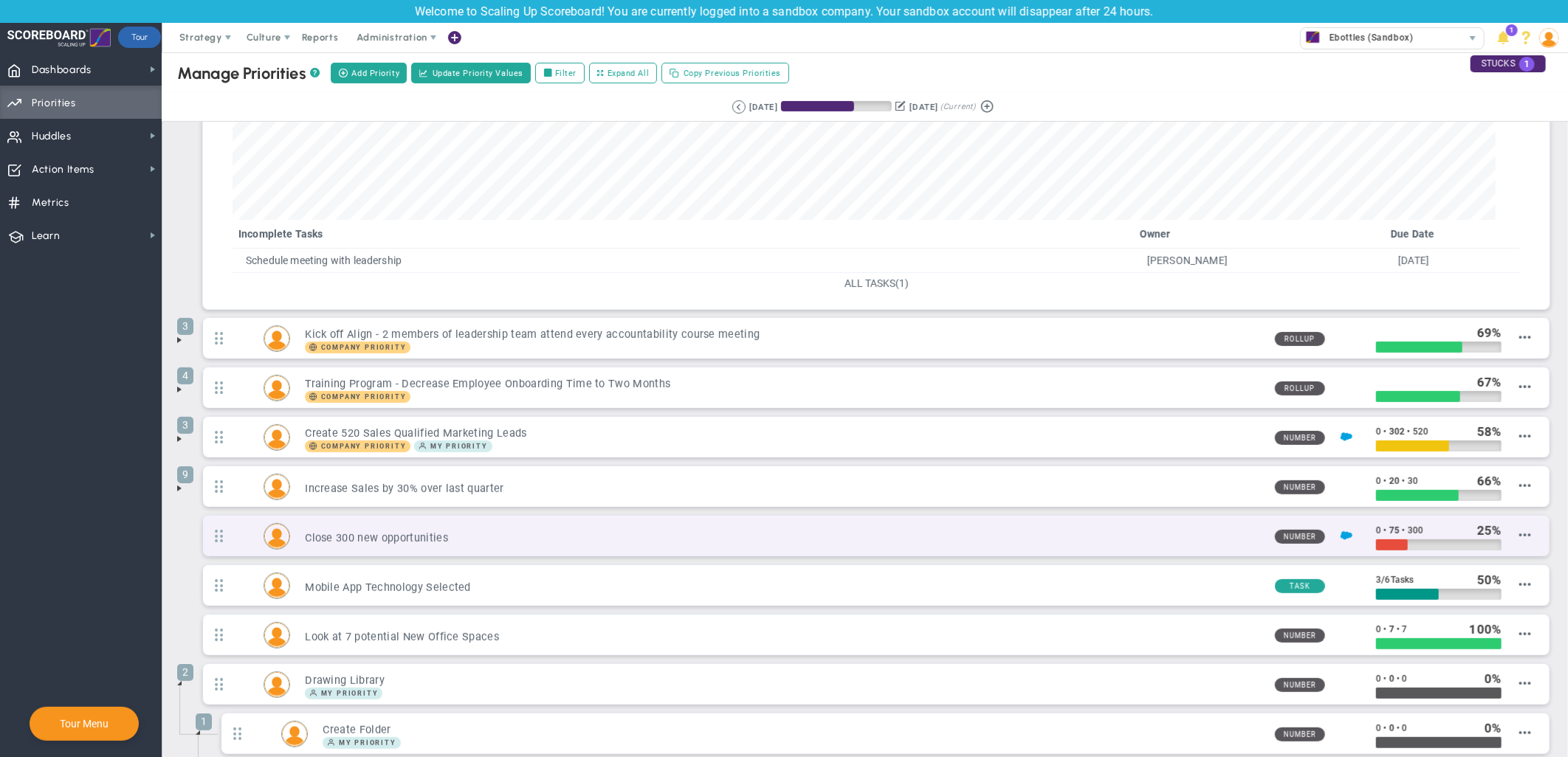
click at [621, 539] on h3 "Close 300 new opportunities" at bounding box center [783, 539] width 957 height 14
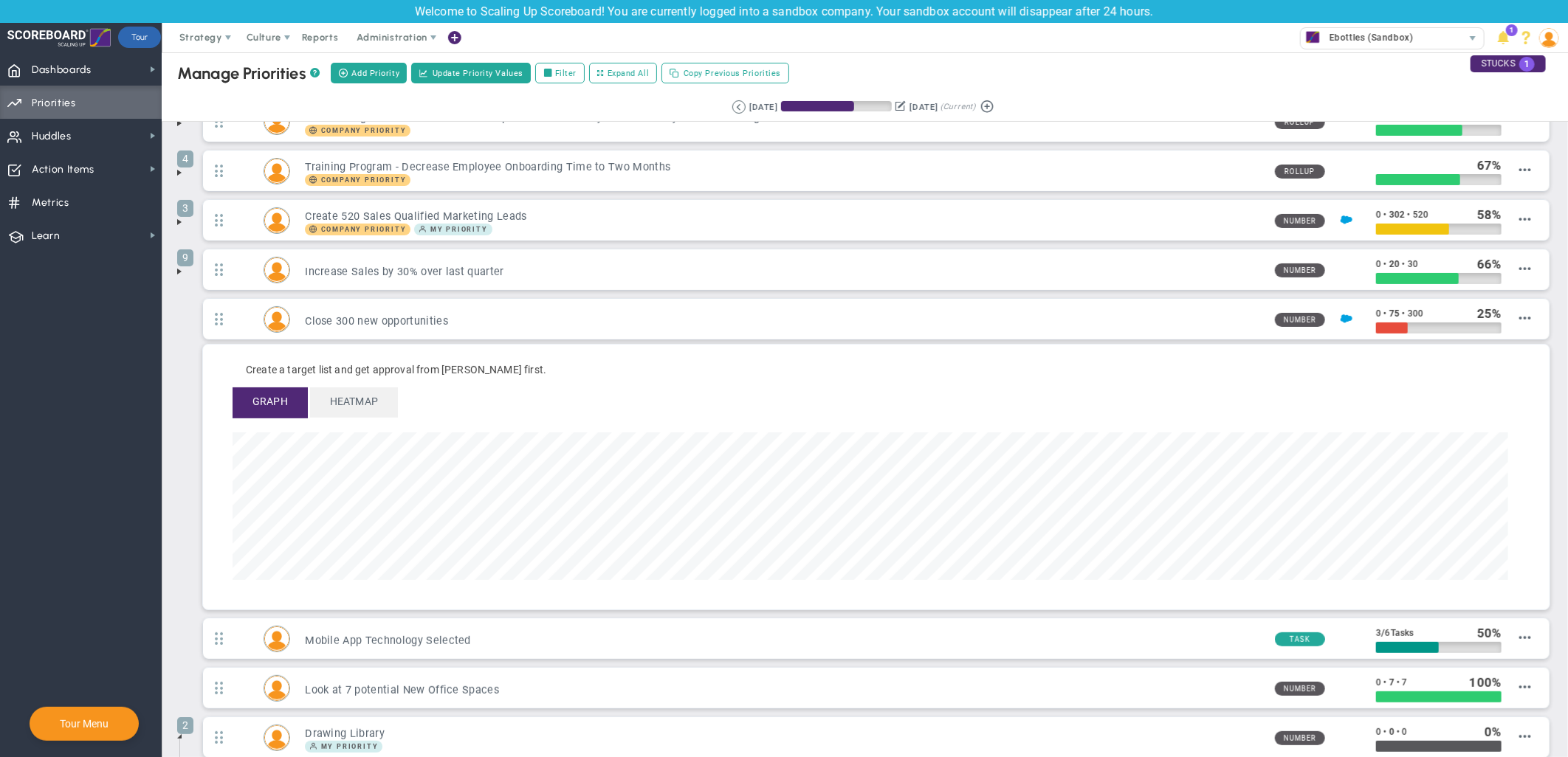
scroll to position [0, 0]
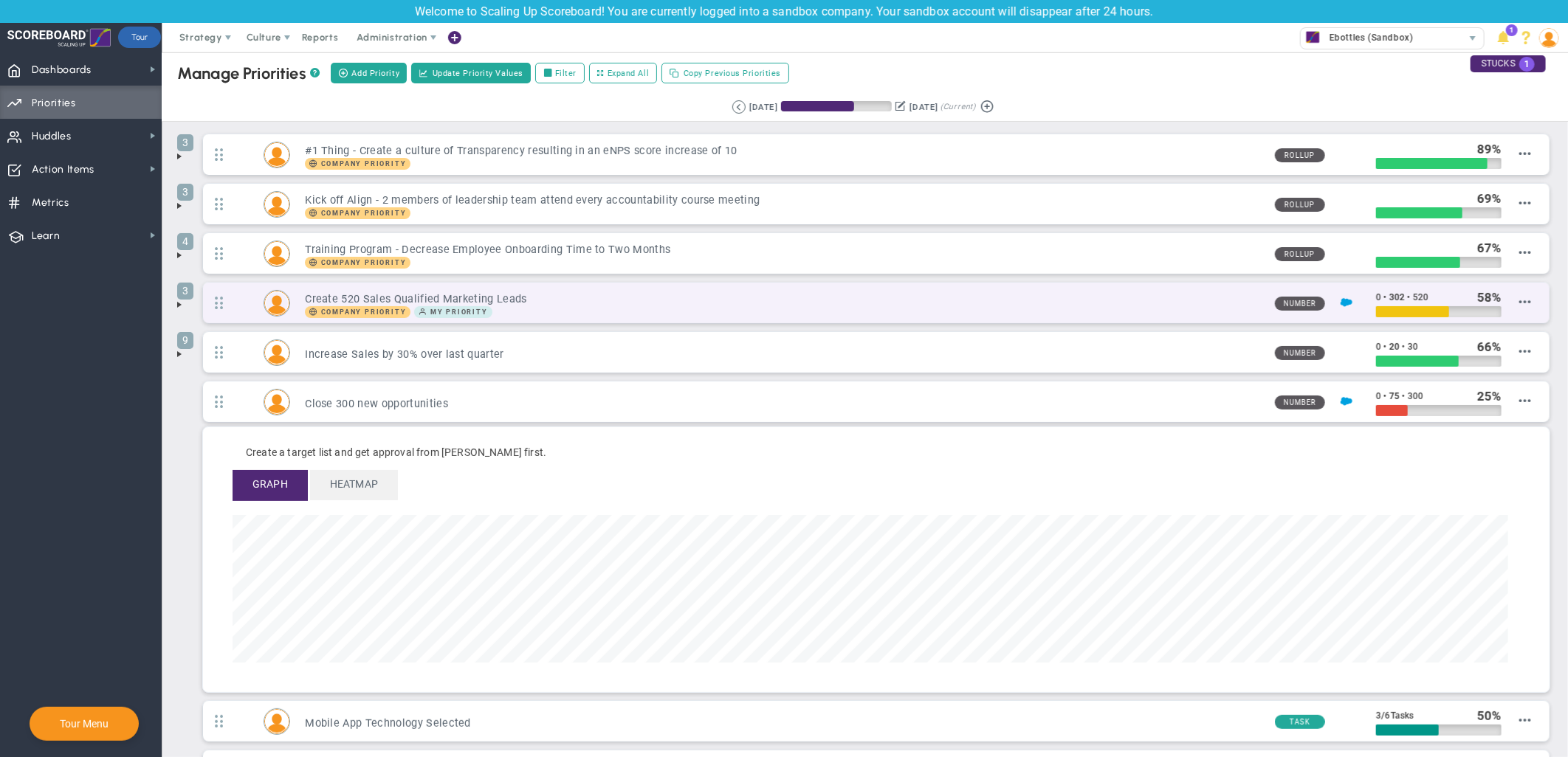
click at [1123, 304] on h3 "Create 520 Sales Qualified Marketing Leads" at bounding box center [783, 299] width 957 height 14
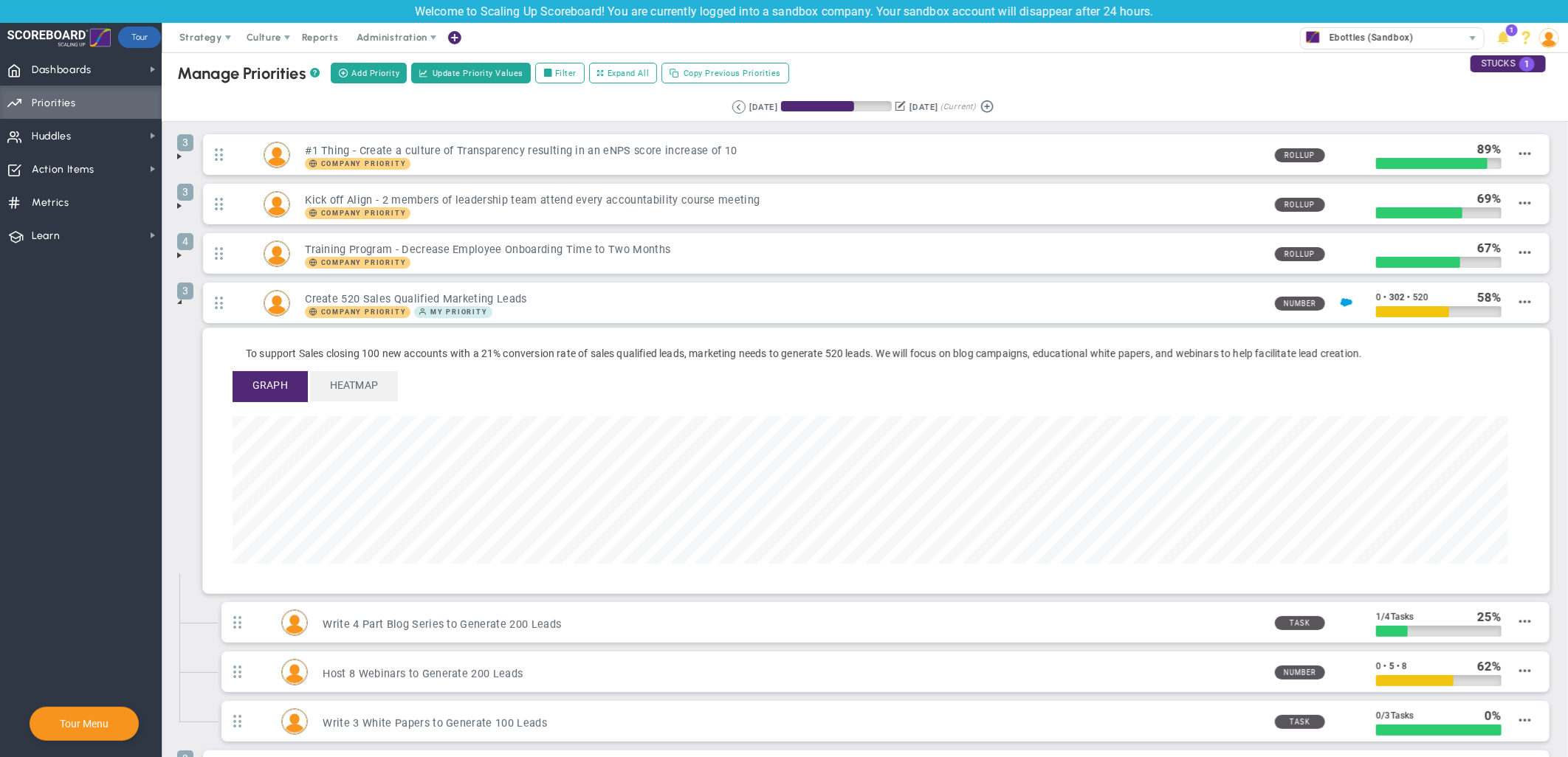
scroll to position [170, 1274]
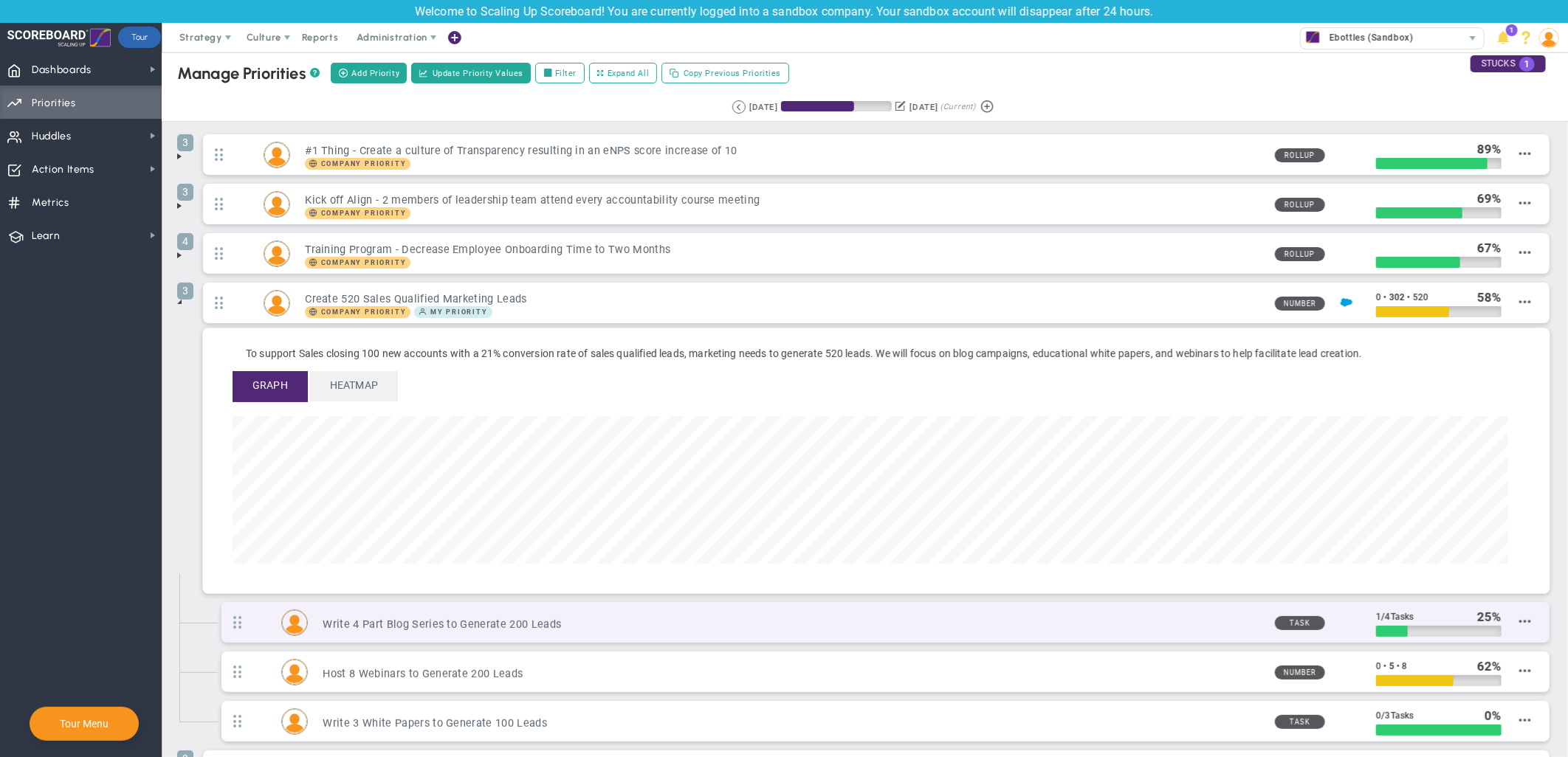
click at [895, 632] on div "Write 4 Part Blog Series to Generate 200 Leads Task 1 / 4 Tasks 25 Edit OKR" at bounding box center [885, 622] width 1327 height 40
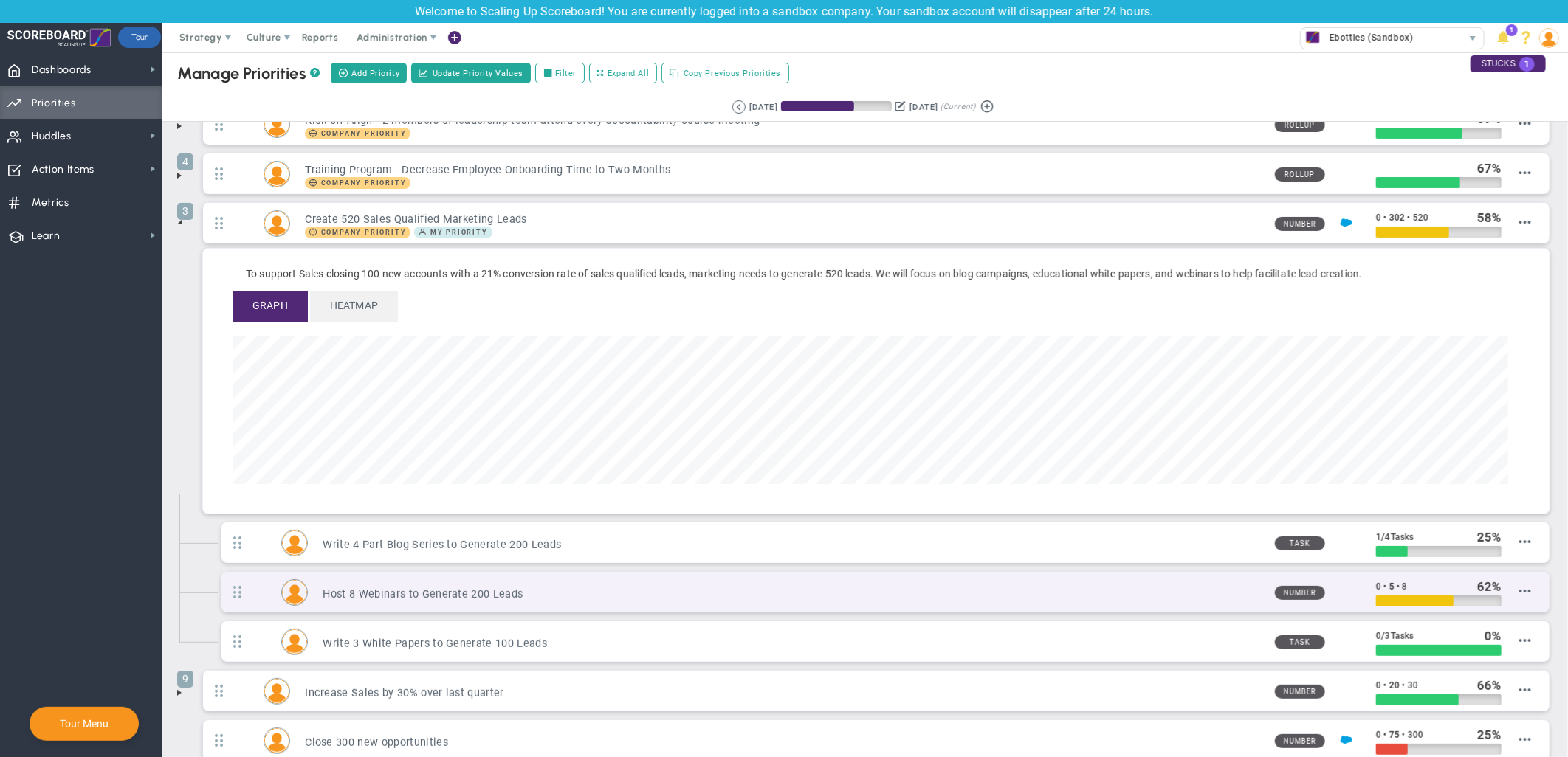
scroll to position [82, 0]
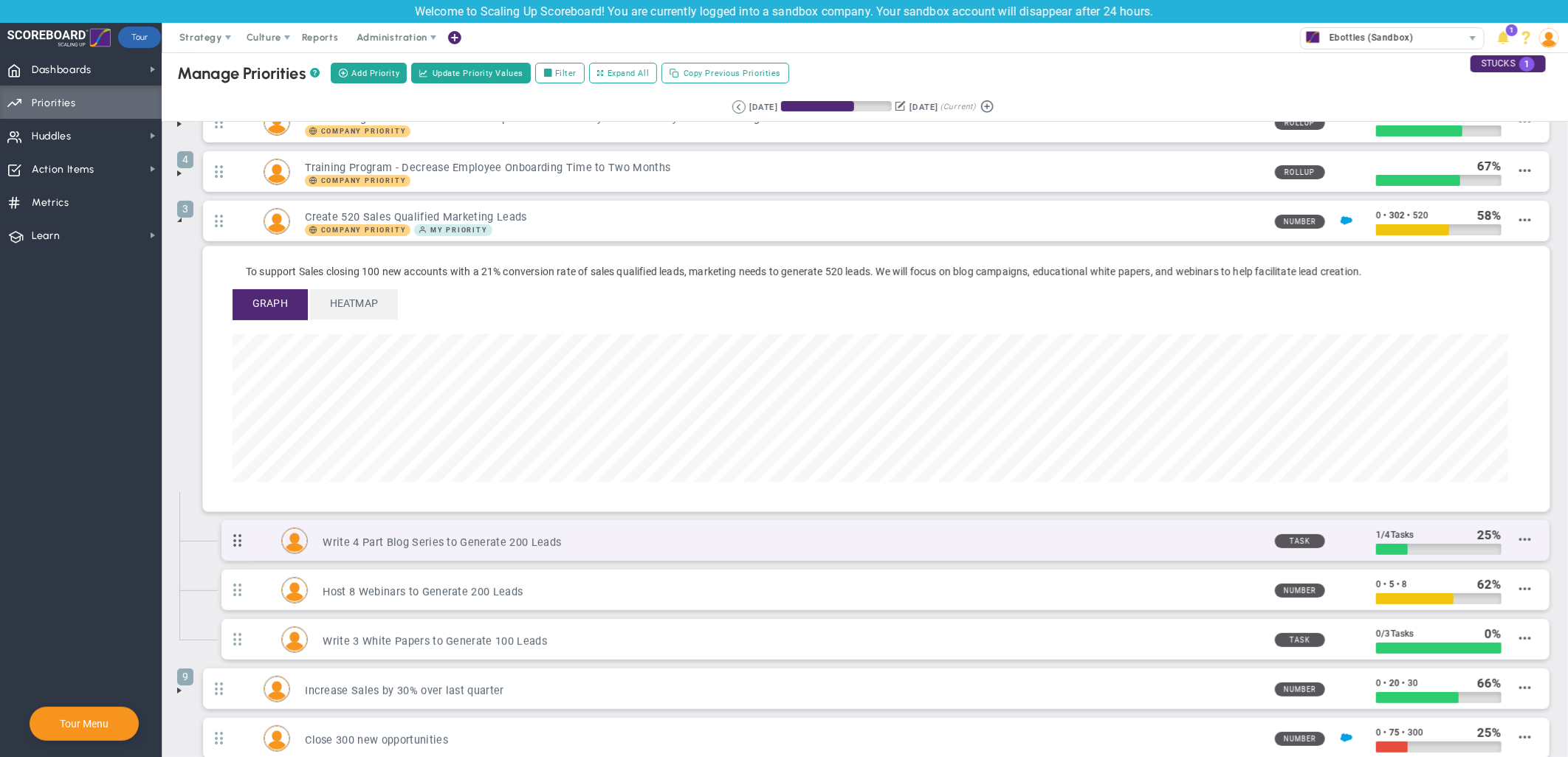
click at [238, 546] on span at bounding box center [237, 541] width 31 height 38
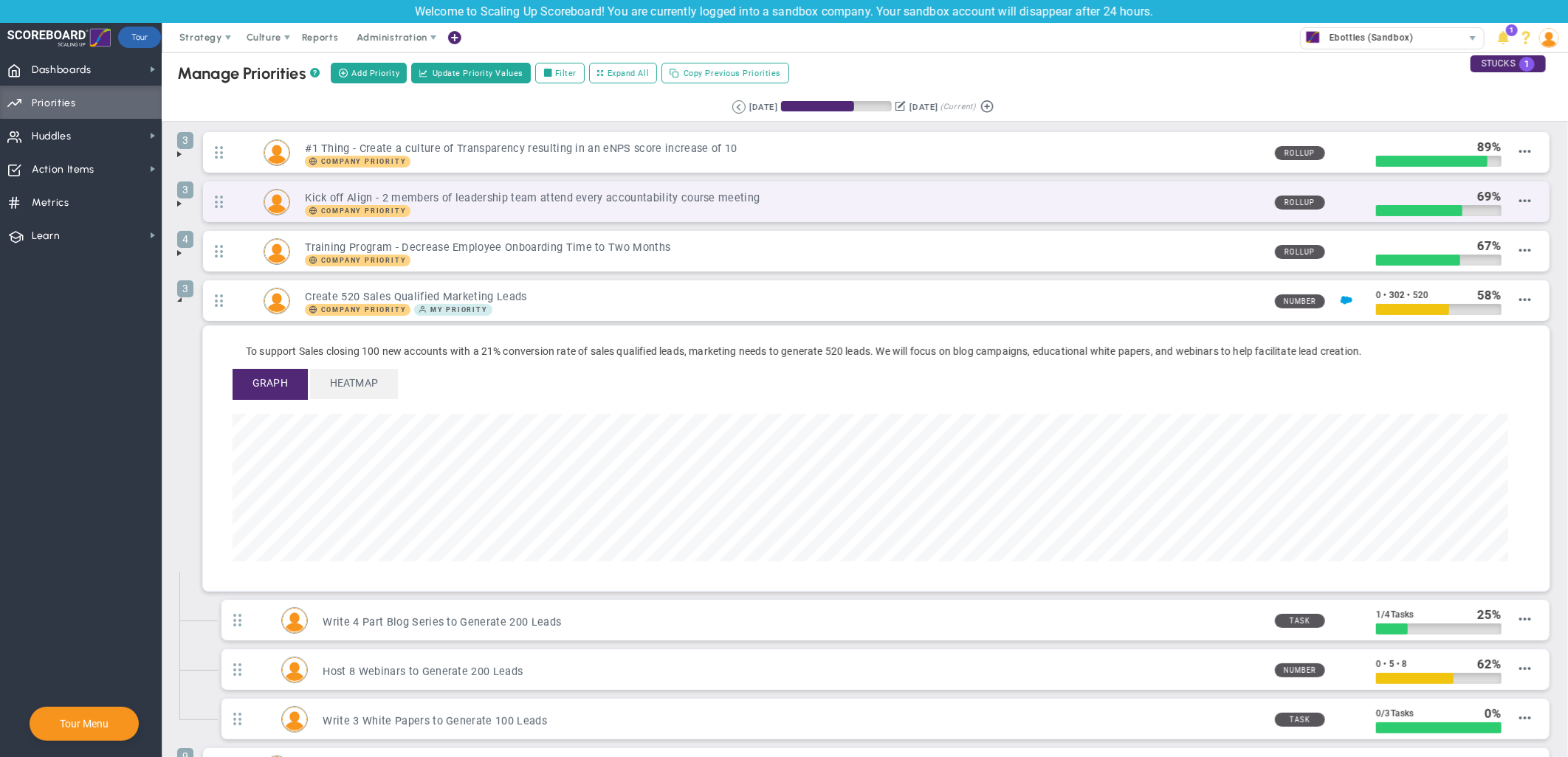
scroll to position [0, 0]
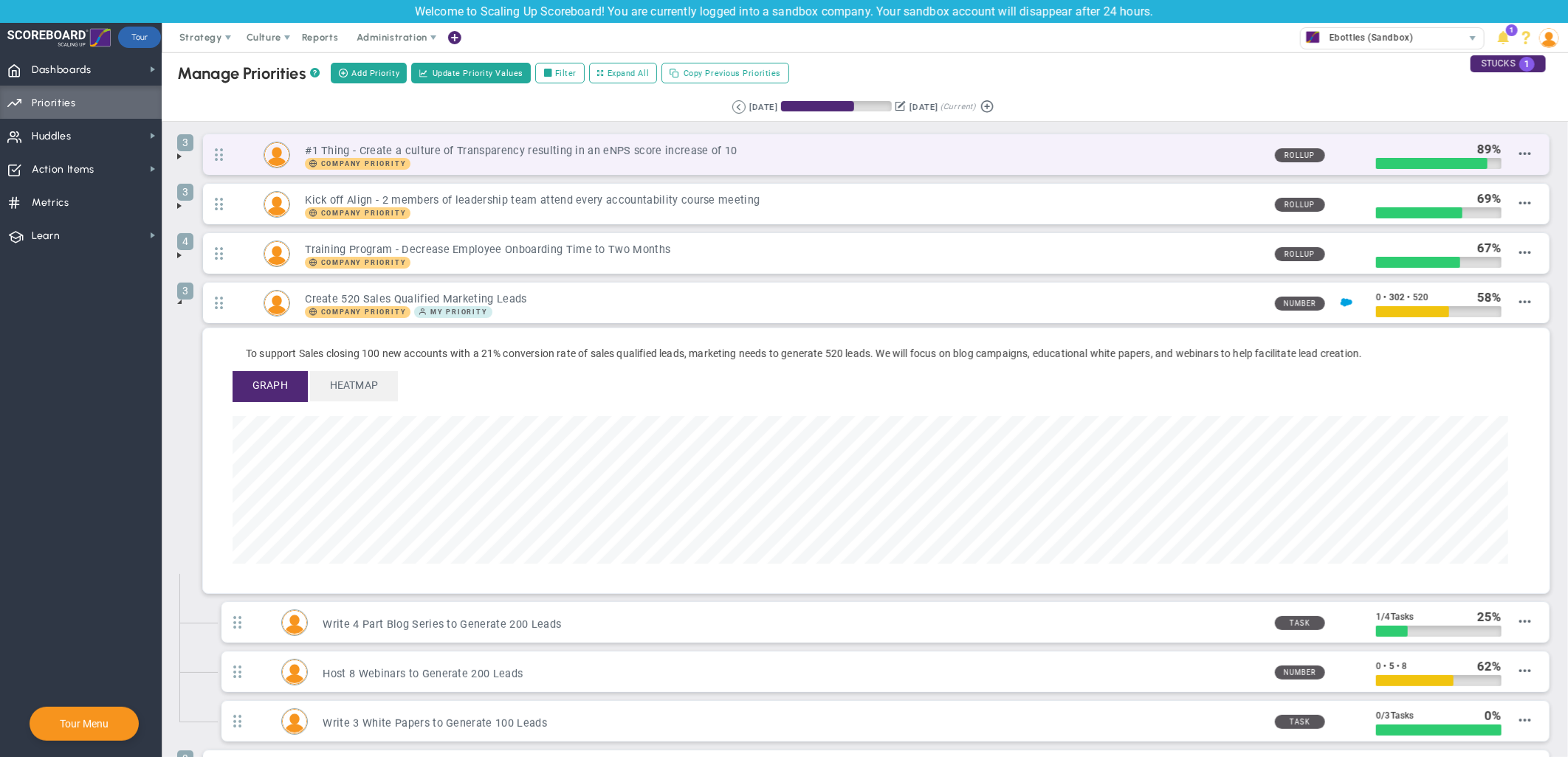
click at [1285, 153] on span "Rollup" at bounding box center [1299, 155] width 50 height 14
drag, startPoint x: 312, startPoint y: 149, endPoint x: 514, endPoint y: 155, distance: 202.1
click at [499, 155] on h3 "#1 Thing - Create a culture of Transparency resulting in an eNPS score increase…" at bounding box center [783, 151] width 957 height 14
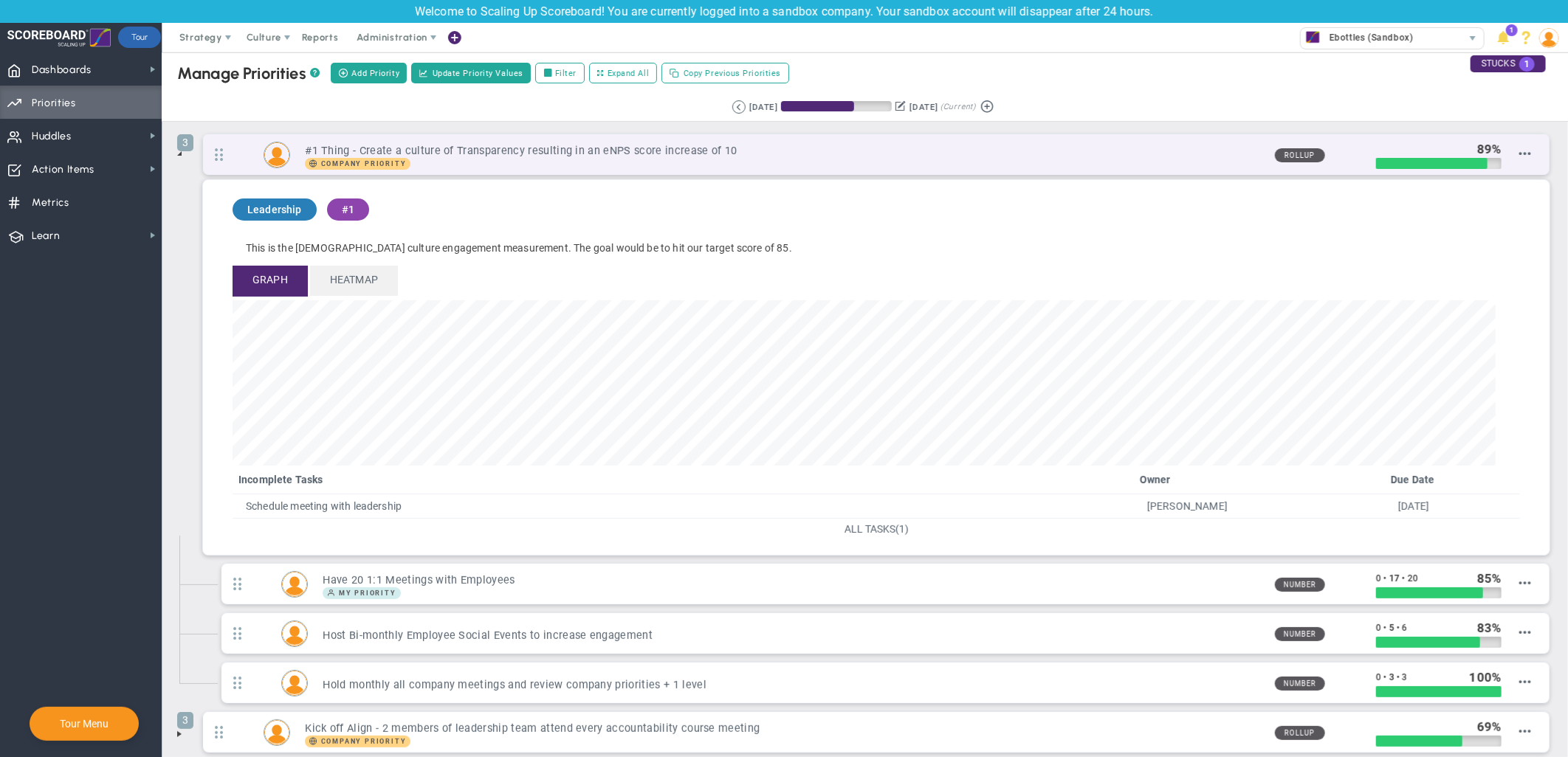
click at [1005, 155] on h3 "#1 Thing - Create a culture of Transparency resulting in an eNPS score increase…" at bounding box center [783, 151] width 957 height 14
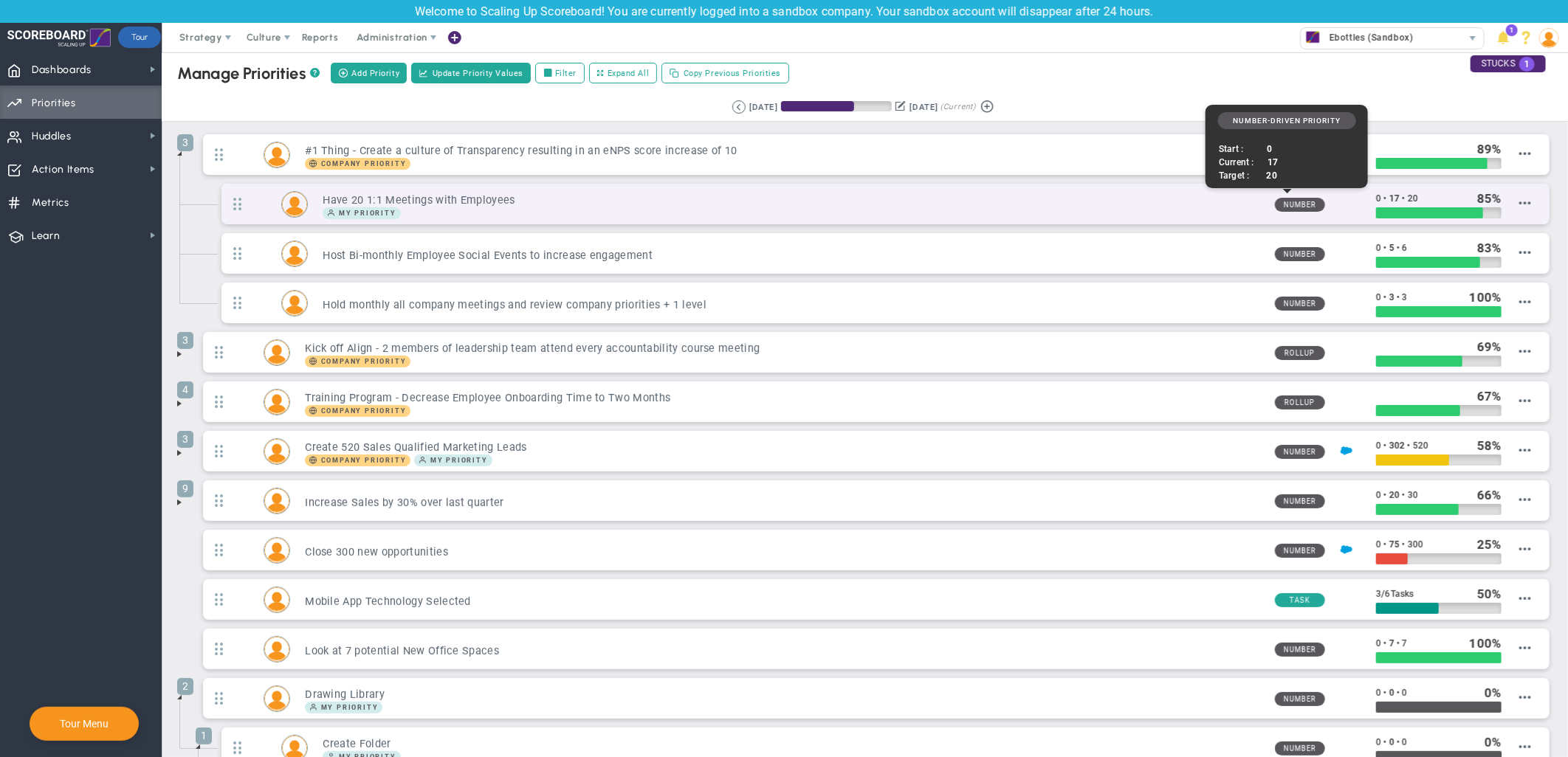
click at [1287, 207] on span "Number" at bounding box center [1299, 205] width 50 height 14
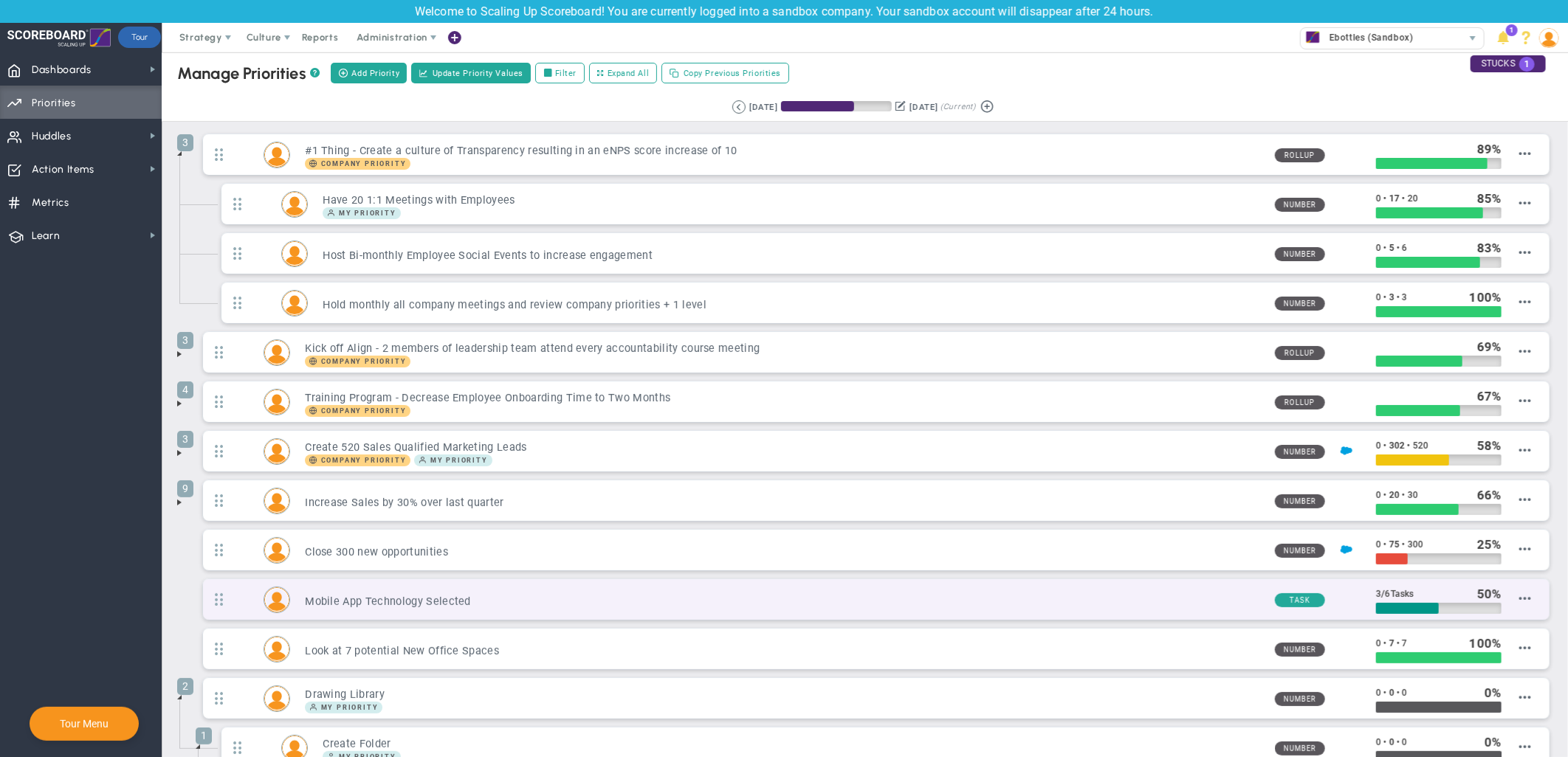
click at [1282, 603] on span "Task" at bounding box center [1299, 601] width 50 height 14
click at [1410, 594] on div "Mobile App Technology Selected Task 3 / 6 Tasks 50" at bounding box center [876, 599] width 1346 height 40
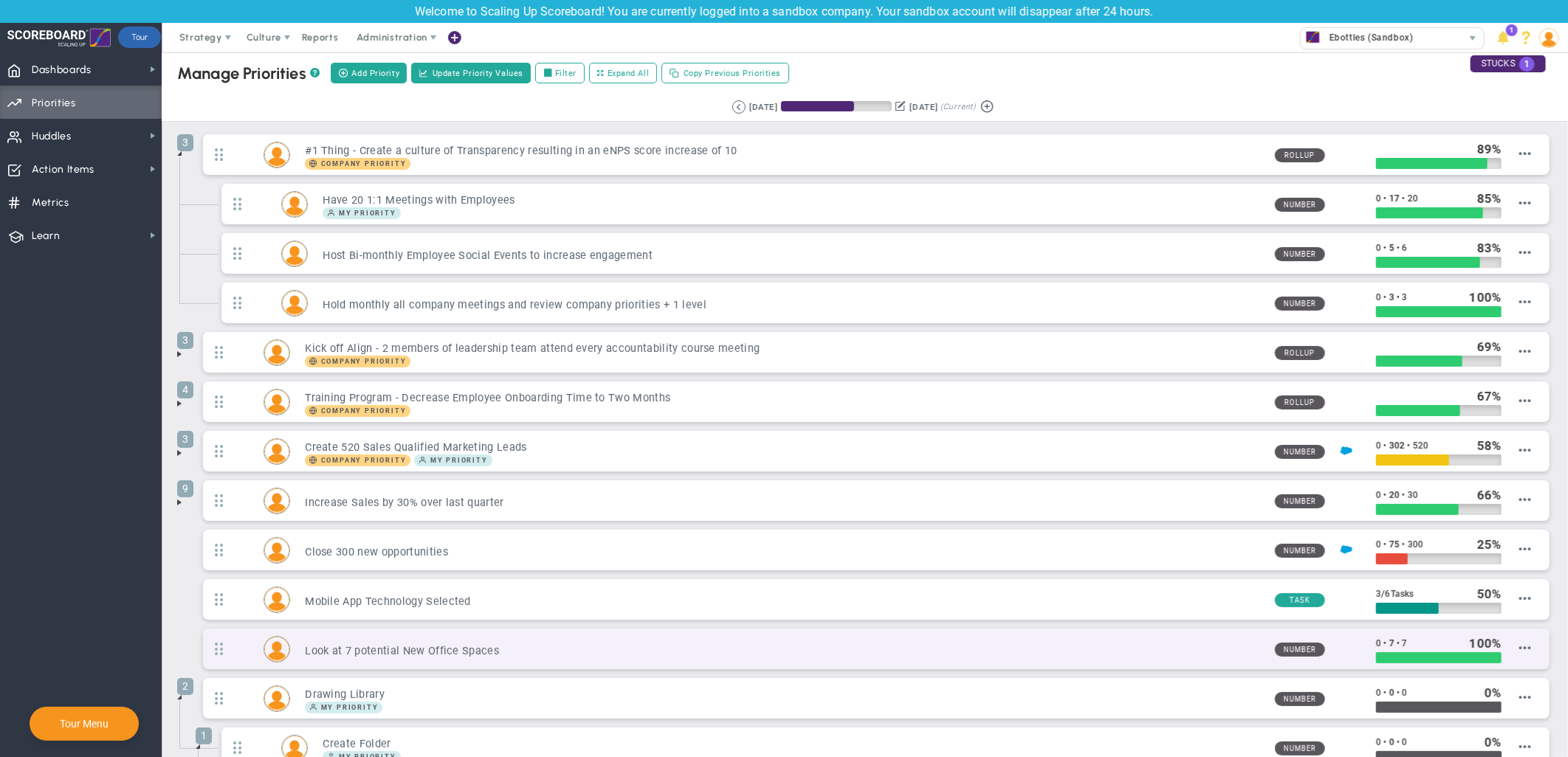
drag, startPoint x: 301, startPoint y: 644, endPoint x: 526, endPoint y: 663, distance: 225.8
click at [526, 663] on div "Look at 7 potential New Office Spaces Number 0 • 7 • 7 100" at bounding box center [876, 648] width 1346 height 40
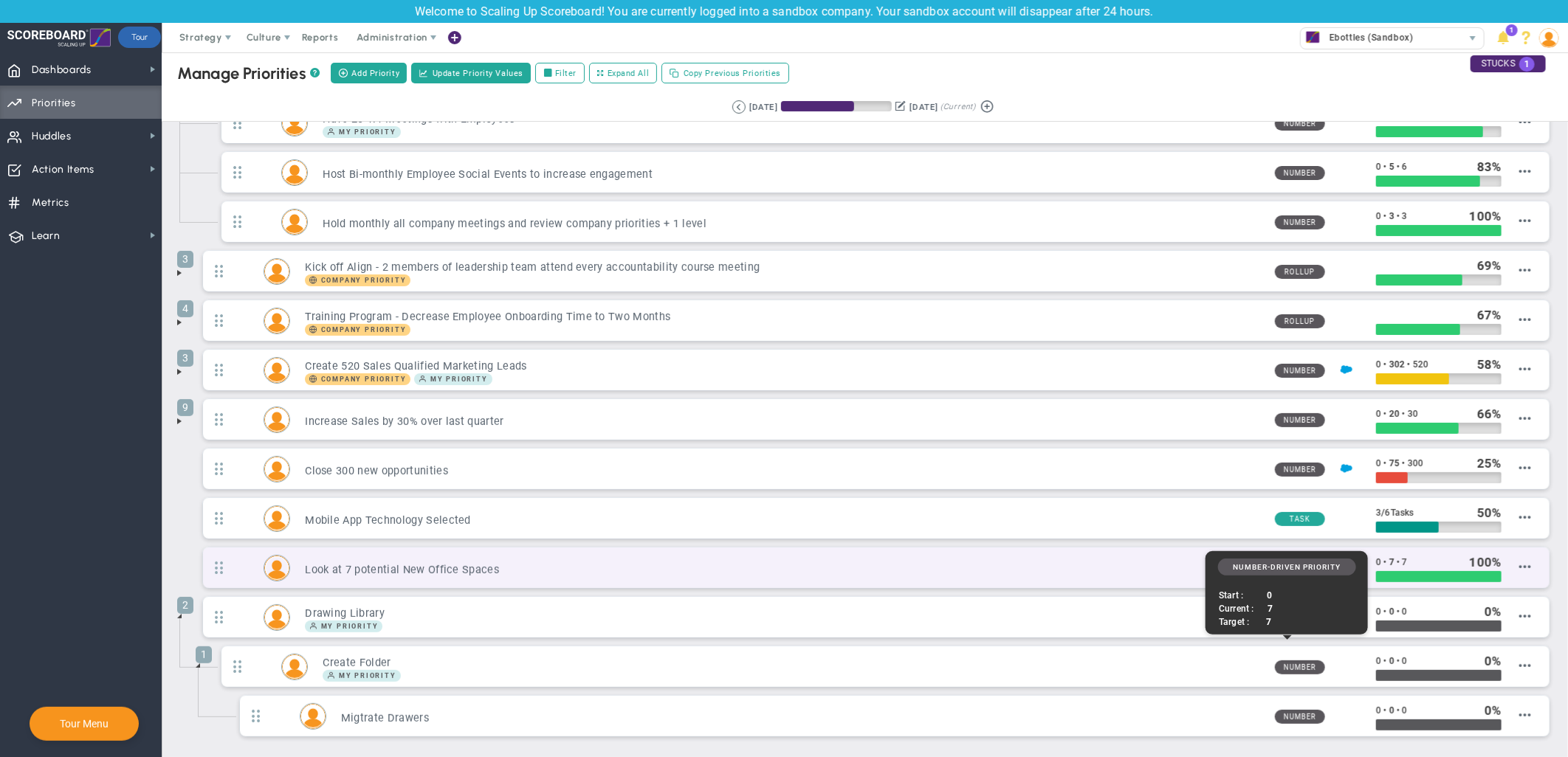
scroll to position [82, 0]
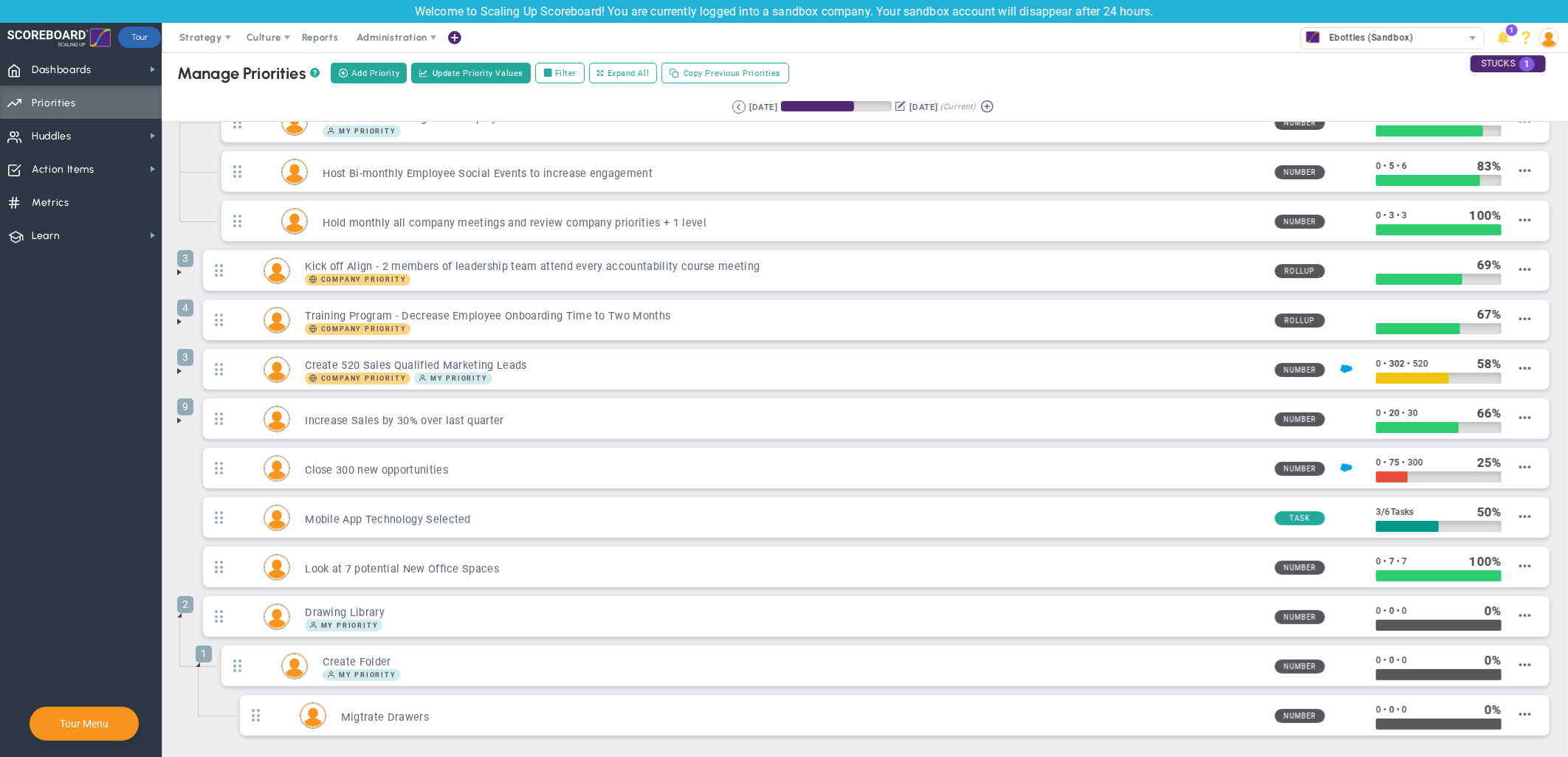
click at [175, 276] on span at bounding box center [179, 272] width 12 height 12
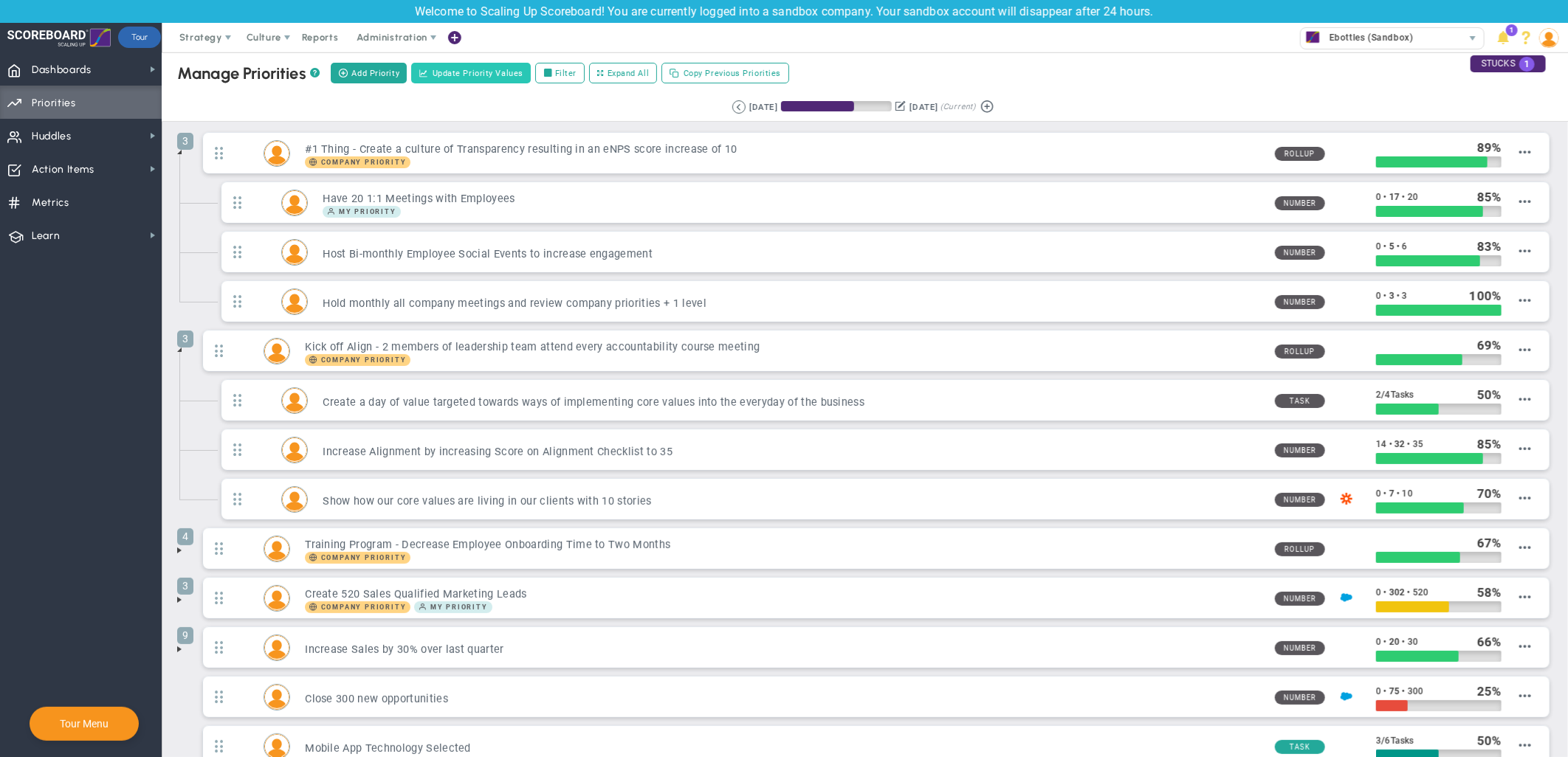
scroll to position [0, 0]
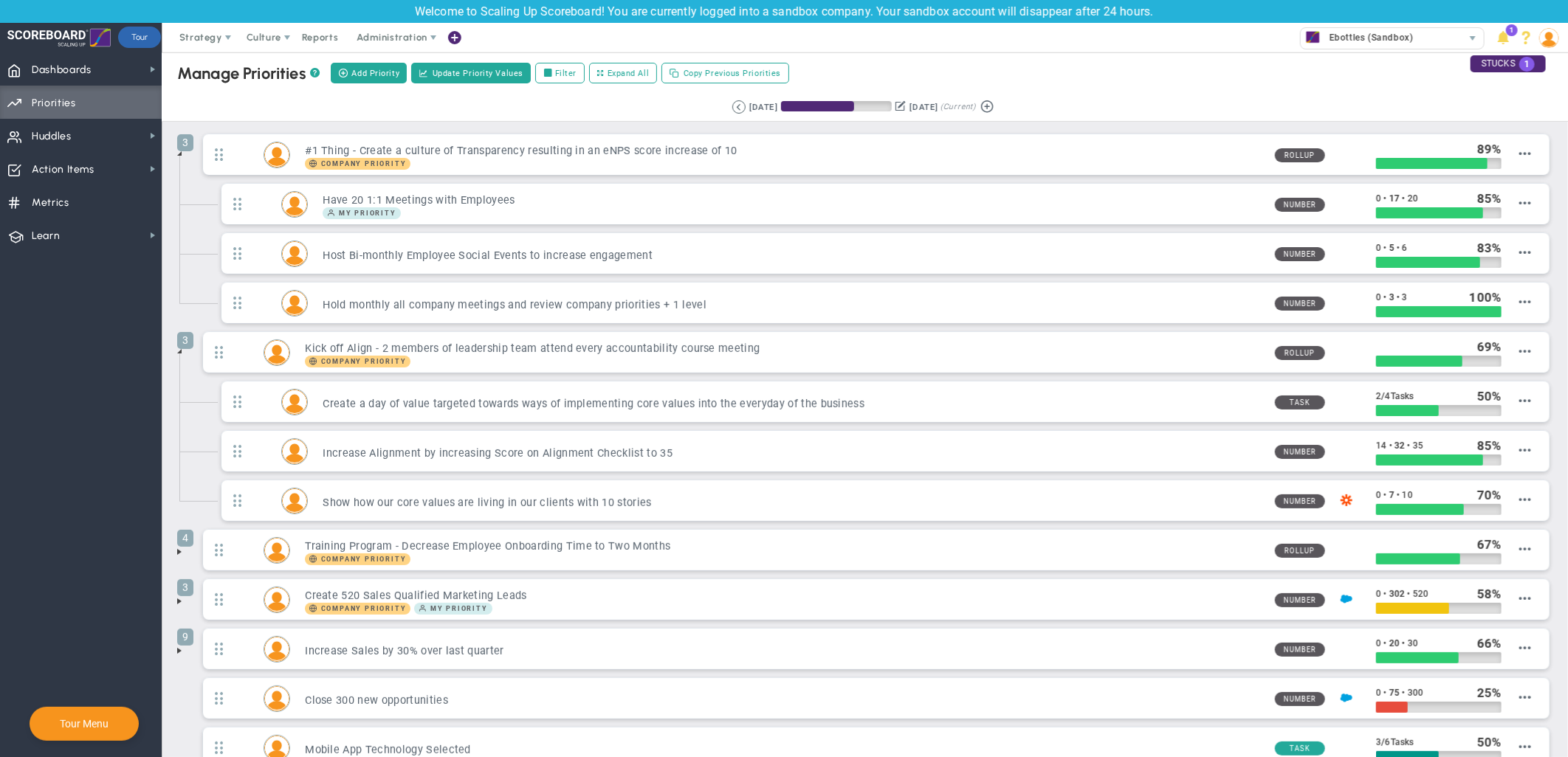
click at [387, 84] on div "Add Priority Create Project Update Priority Values Filter Expand All Copy Previ…" at bounding box center [559, 73] width 462 height 25
click at [380, 71] on span "Add Priority" at bounding box center [374, 74] width 48 height 13
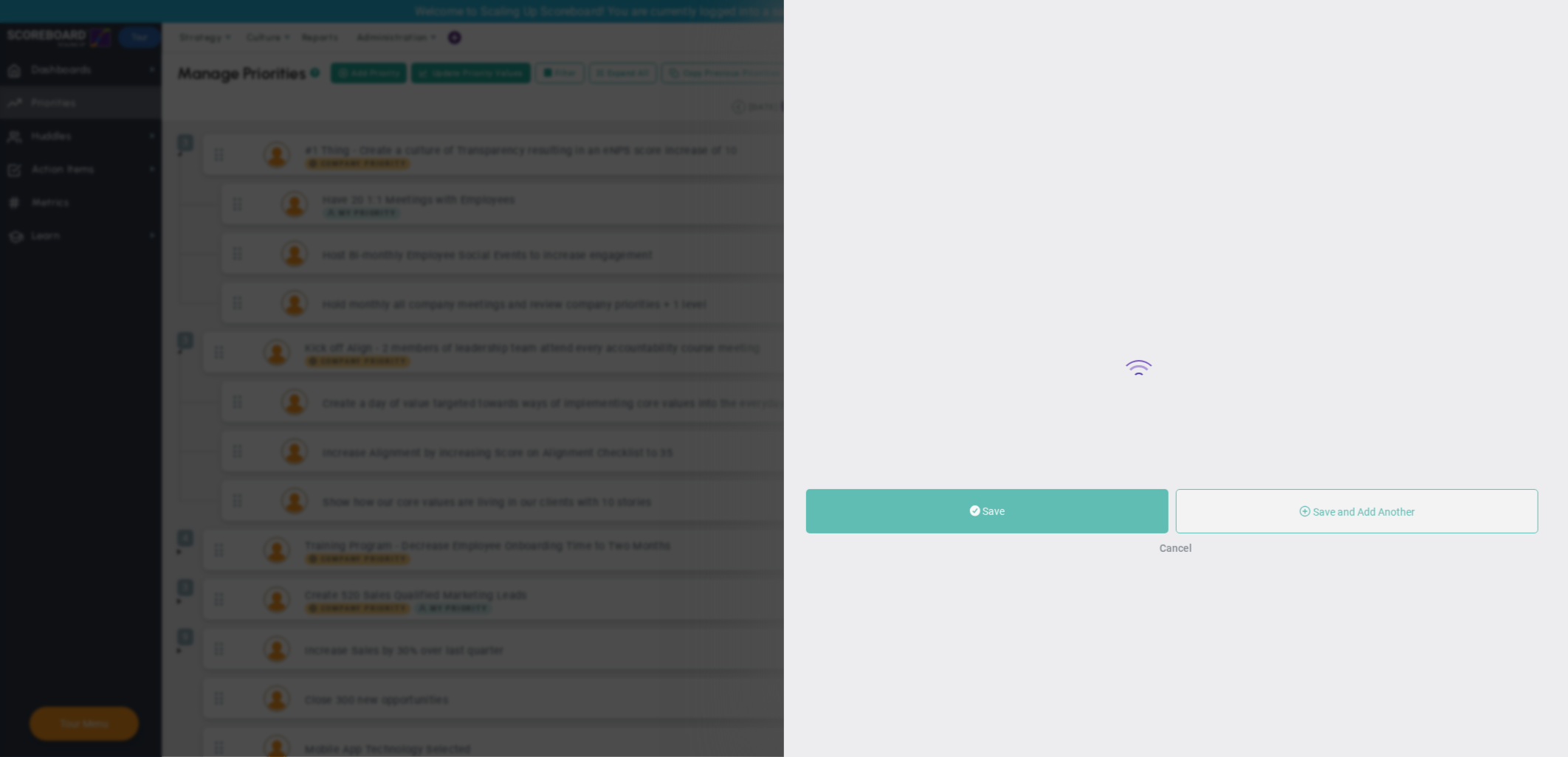
type input "0"
radio input "true"
type input "[PERSON_NAME]"
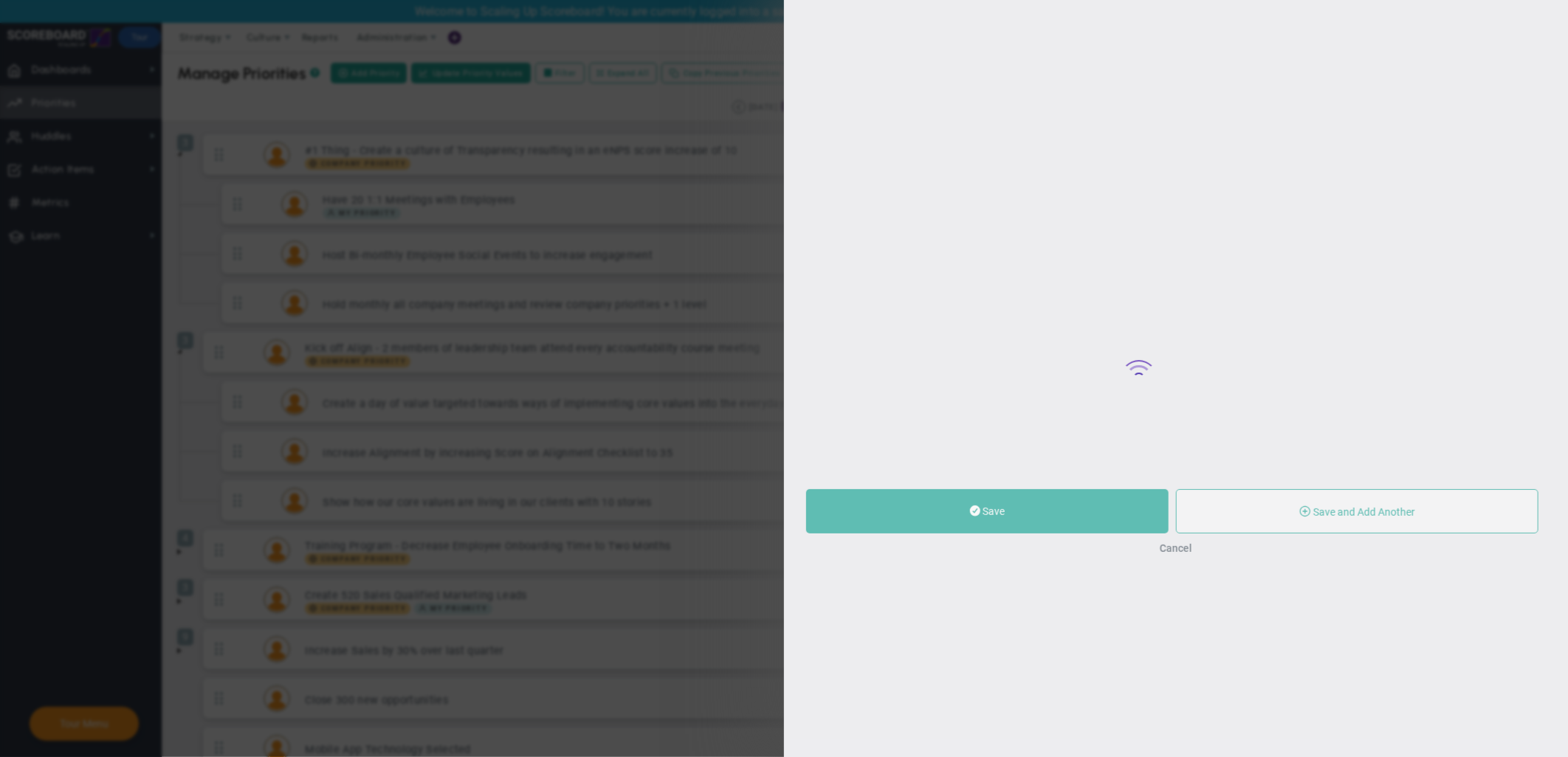
type input "0"
radio input "true"
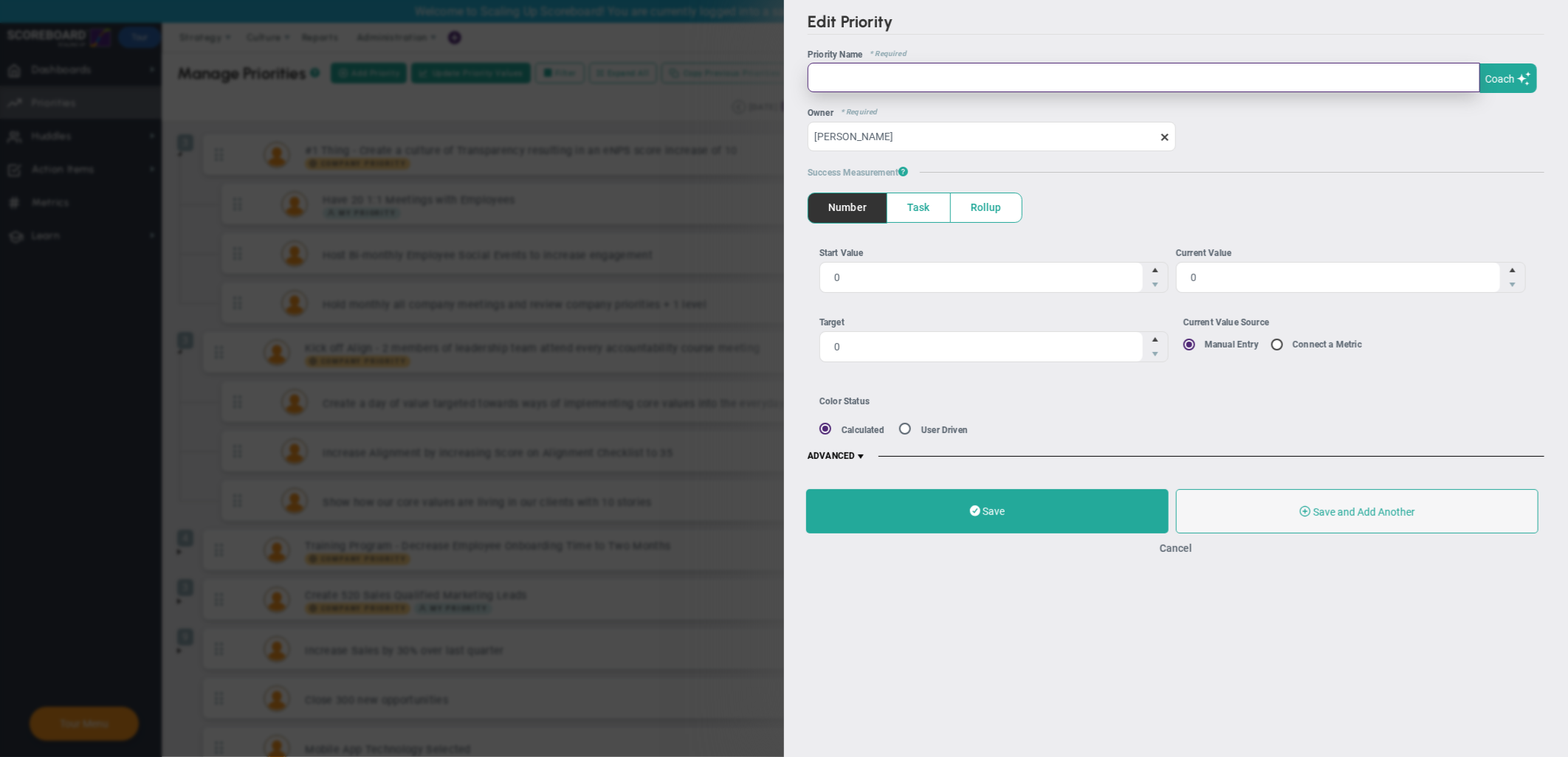
click at [1005, 84] on input "text" at bounding box center [1143, 77] width 673 height 30
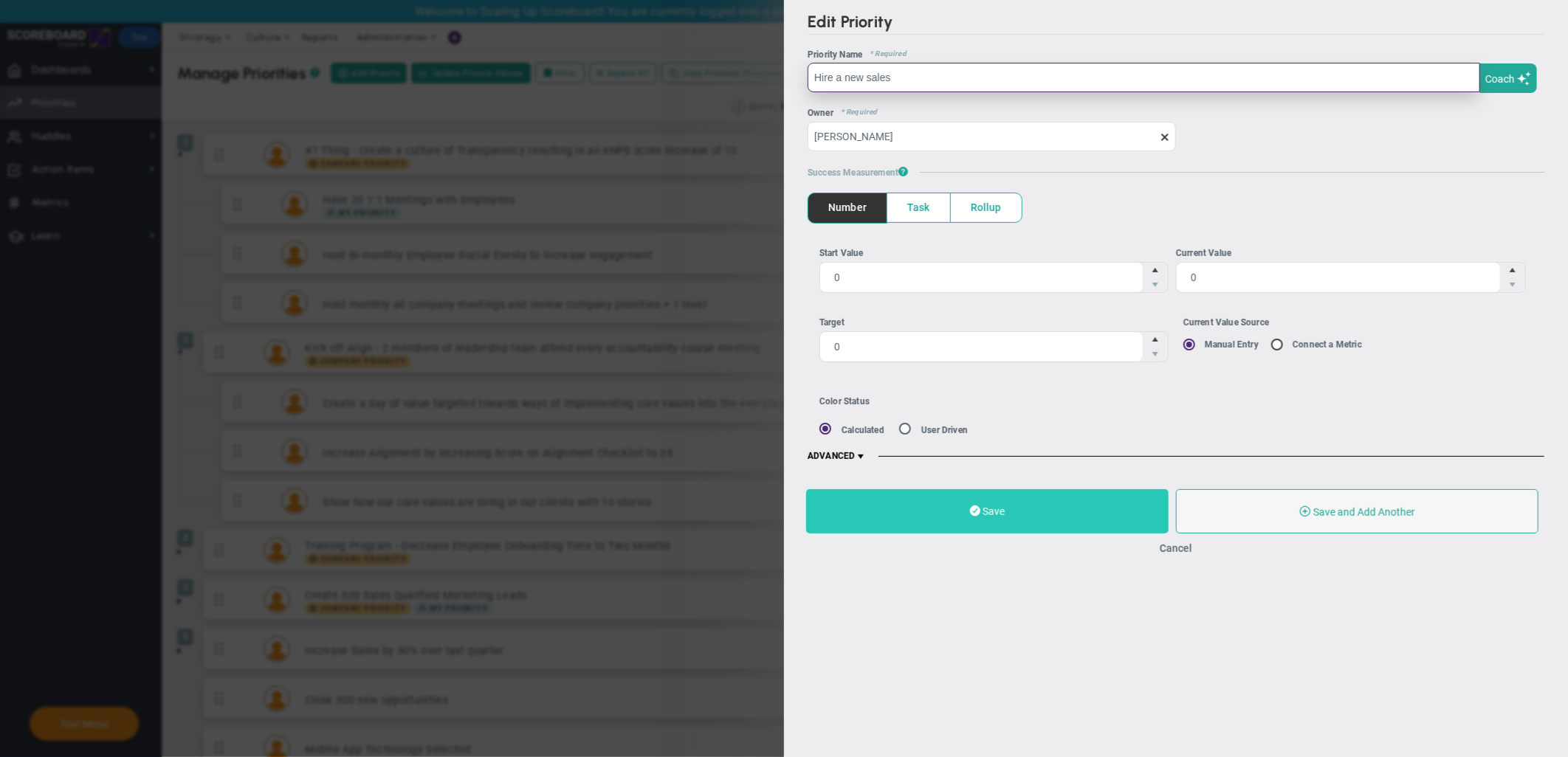
type input "Hire a new sales"
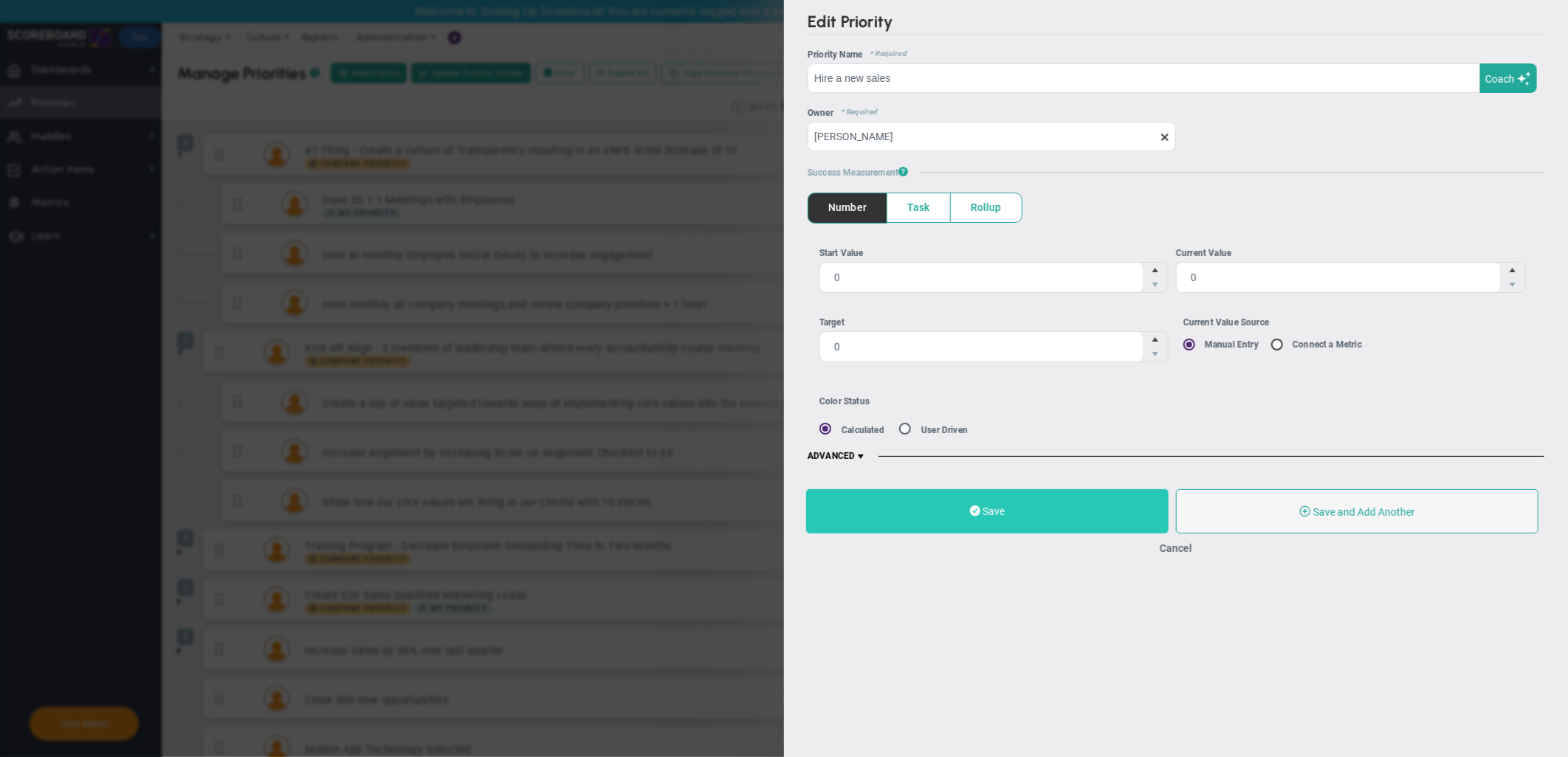
click at [1045, 515] on button "Save" at bounding box center [987, 511] width 363 height 44
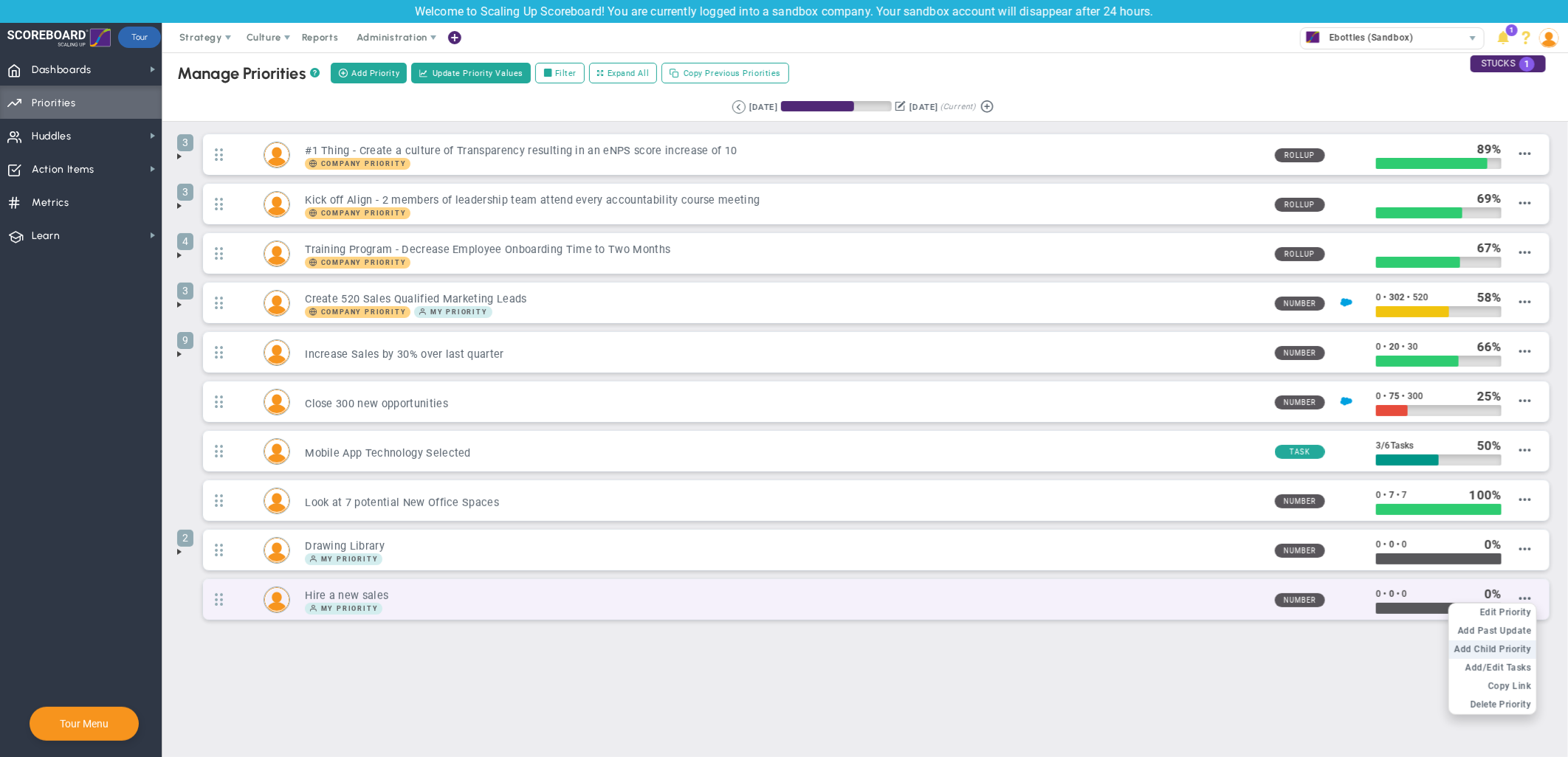
click at [1410, 647] on span "Add Child Priority" at bounding box center [1492, 649] width 76 height 11
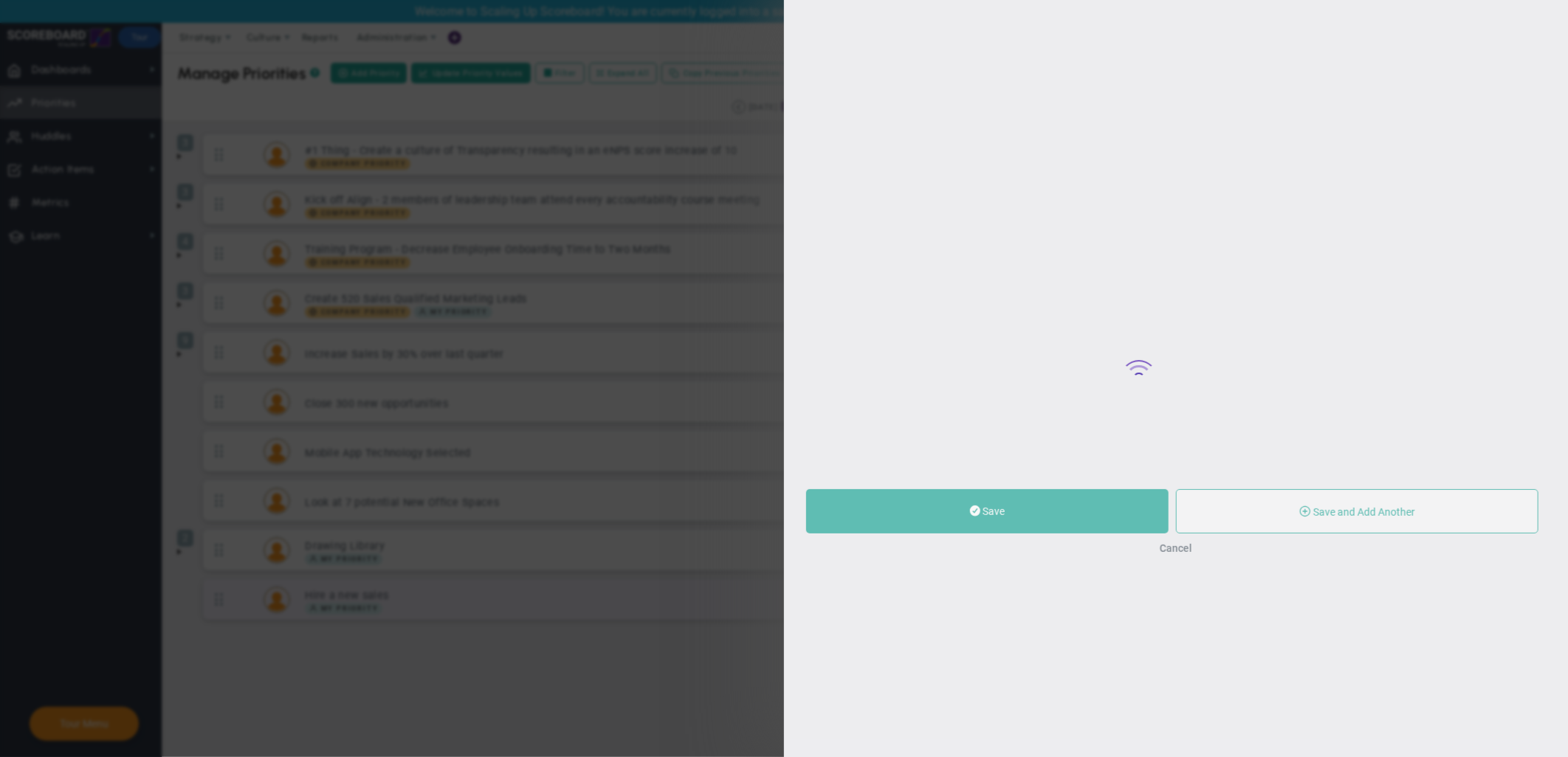
type input "0"
radio input "true"
type input "[PERSON_NAME]"
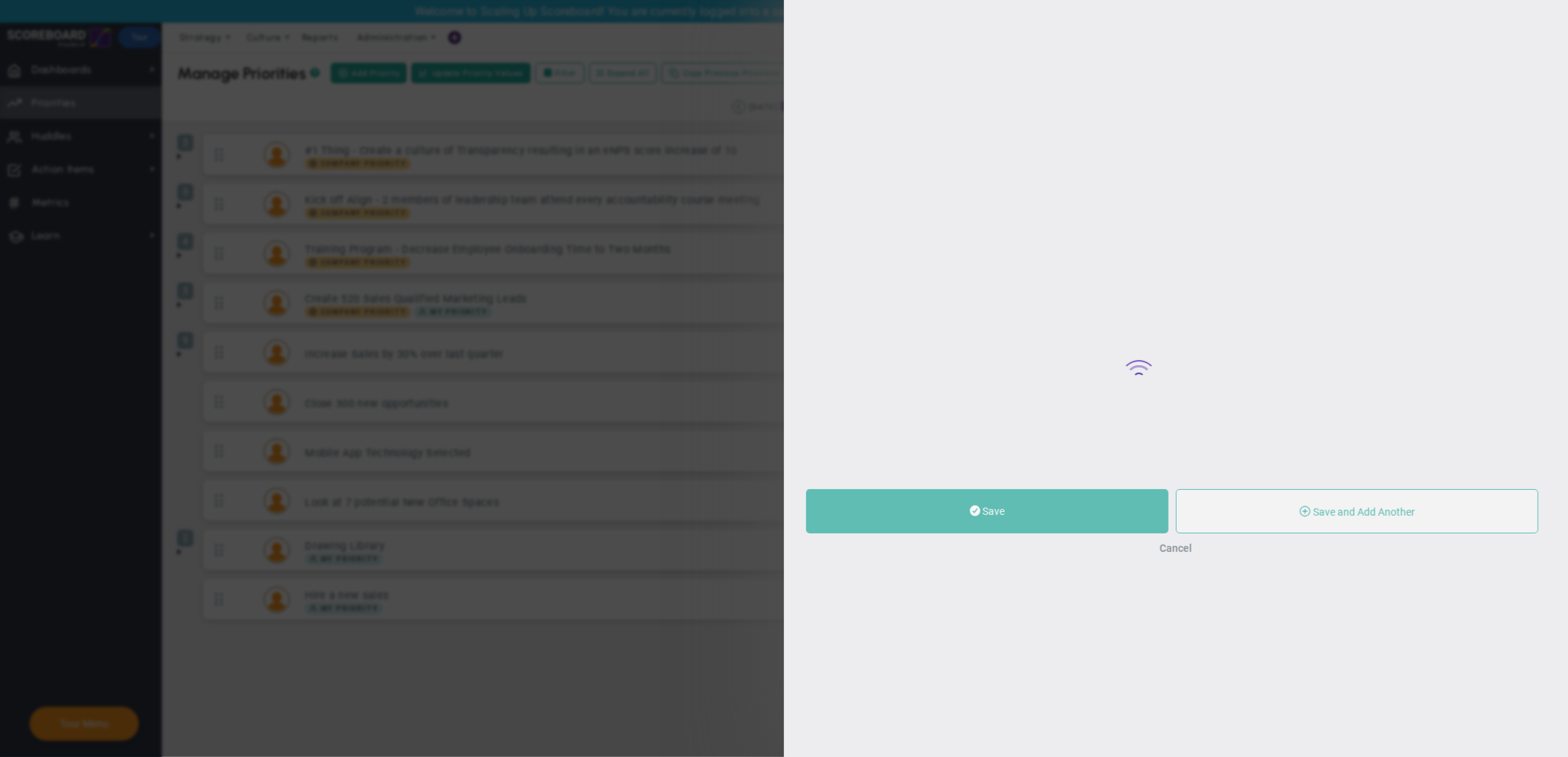
type input "0"
radio input "true"
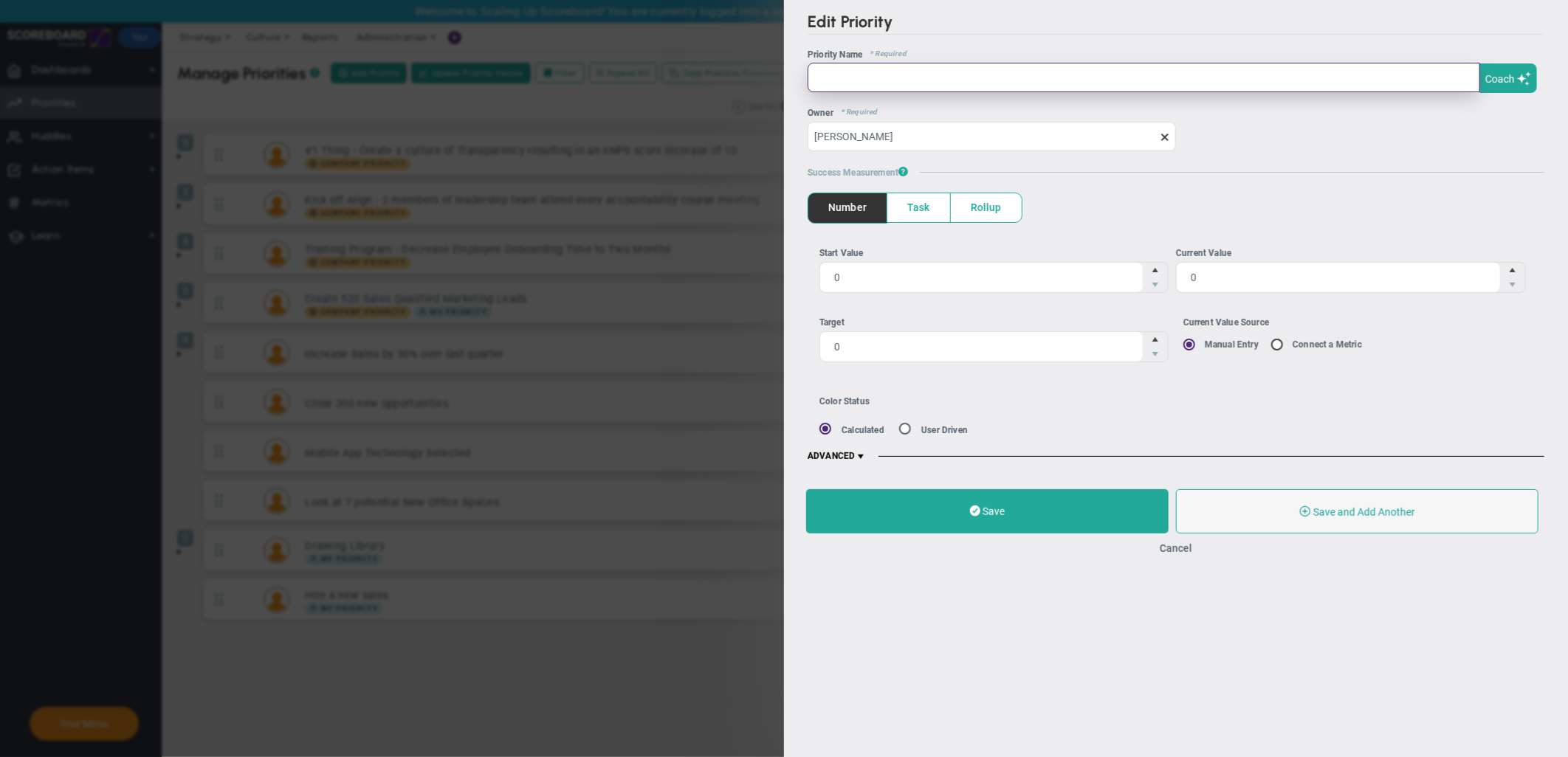
click at [925, 79] on input "text" at bounding box center [1143, 77] width 673 height 30
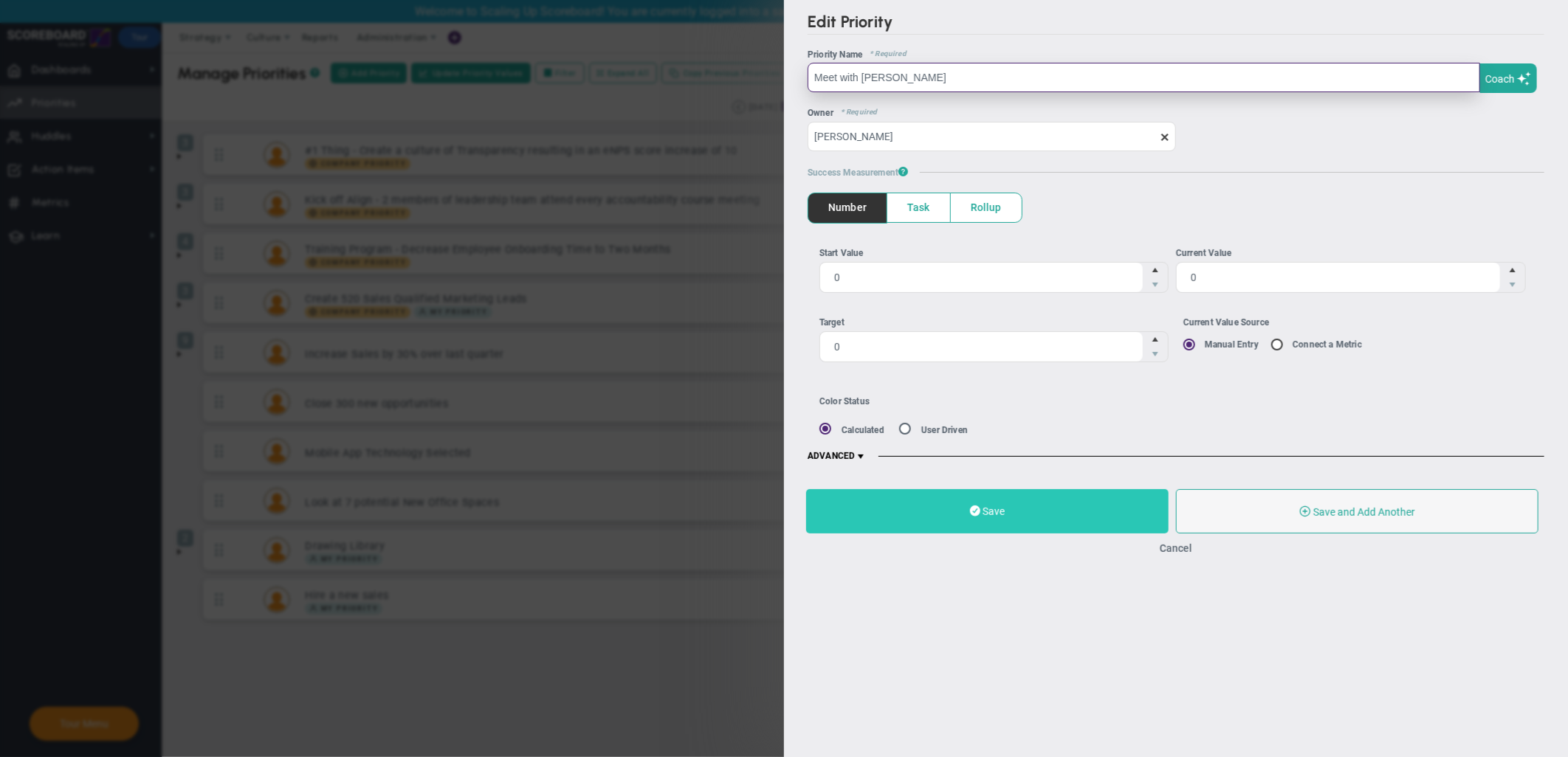
type input "Meet with [PERSON_NAME]"
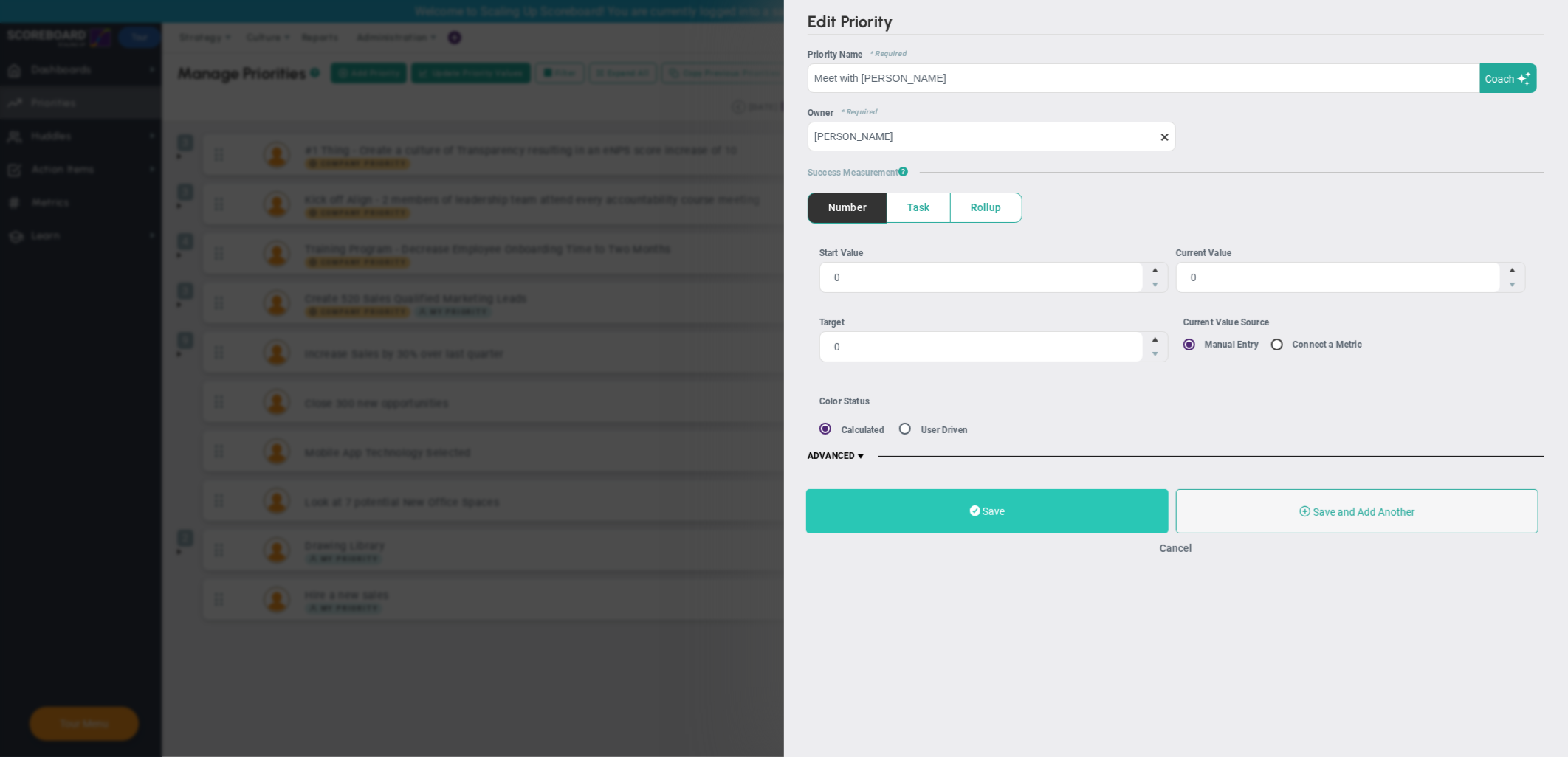
click at [1060, 522] on button "Save" at bounding box center [987, 511] width 363 height 44
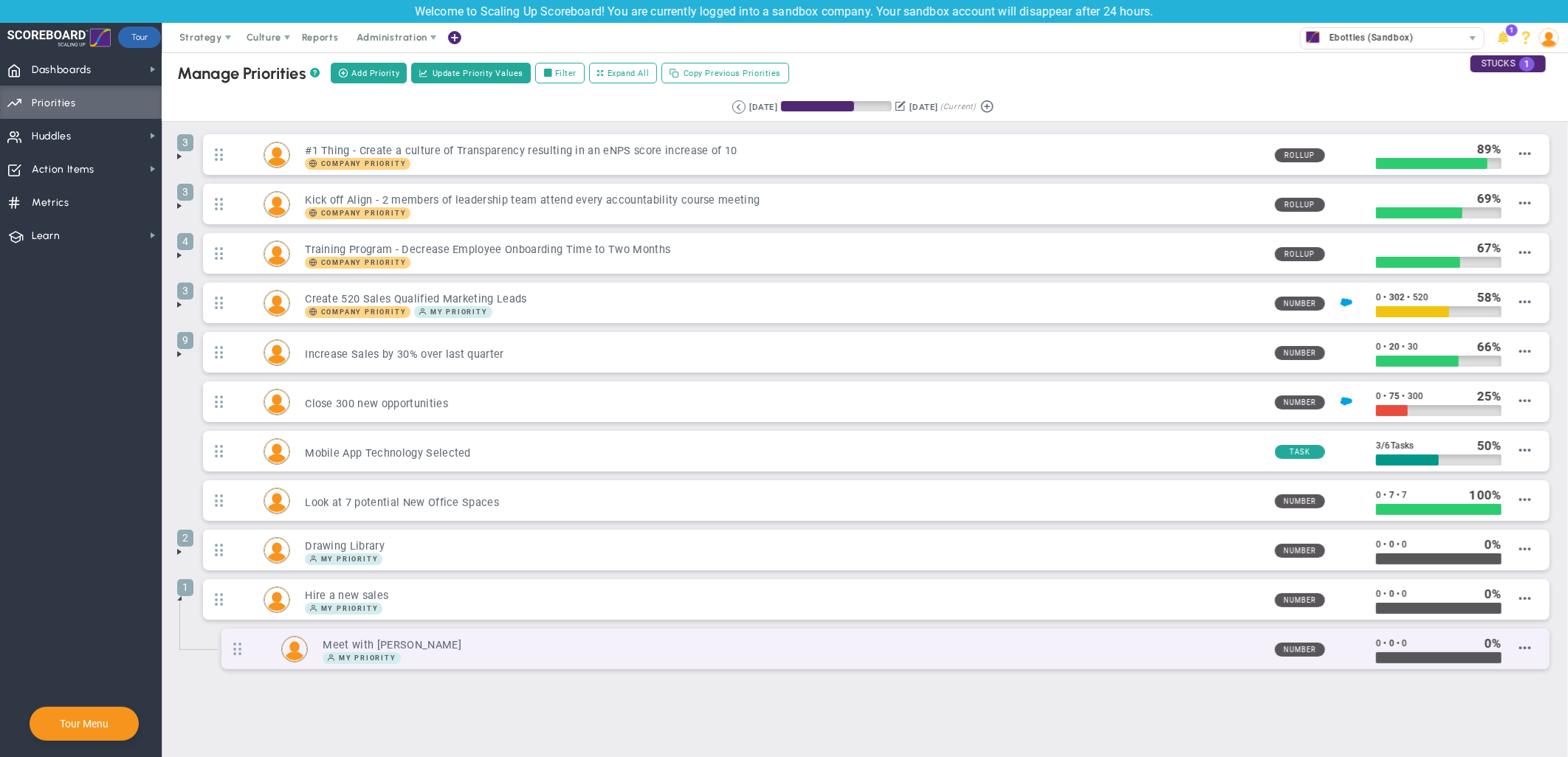
click at [1410, 647] on div "Meet with [PERSON_NAME] My Priority Number 0 • 0 •" at bounding box center [885, 648] width 1327 height 40
click at [1410, 607] on li "Add Child OKR Add Child Priority" at bounding box center [1492, 612] width 87 height 19
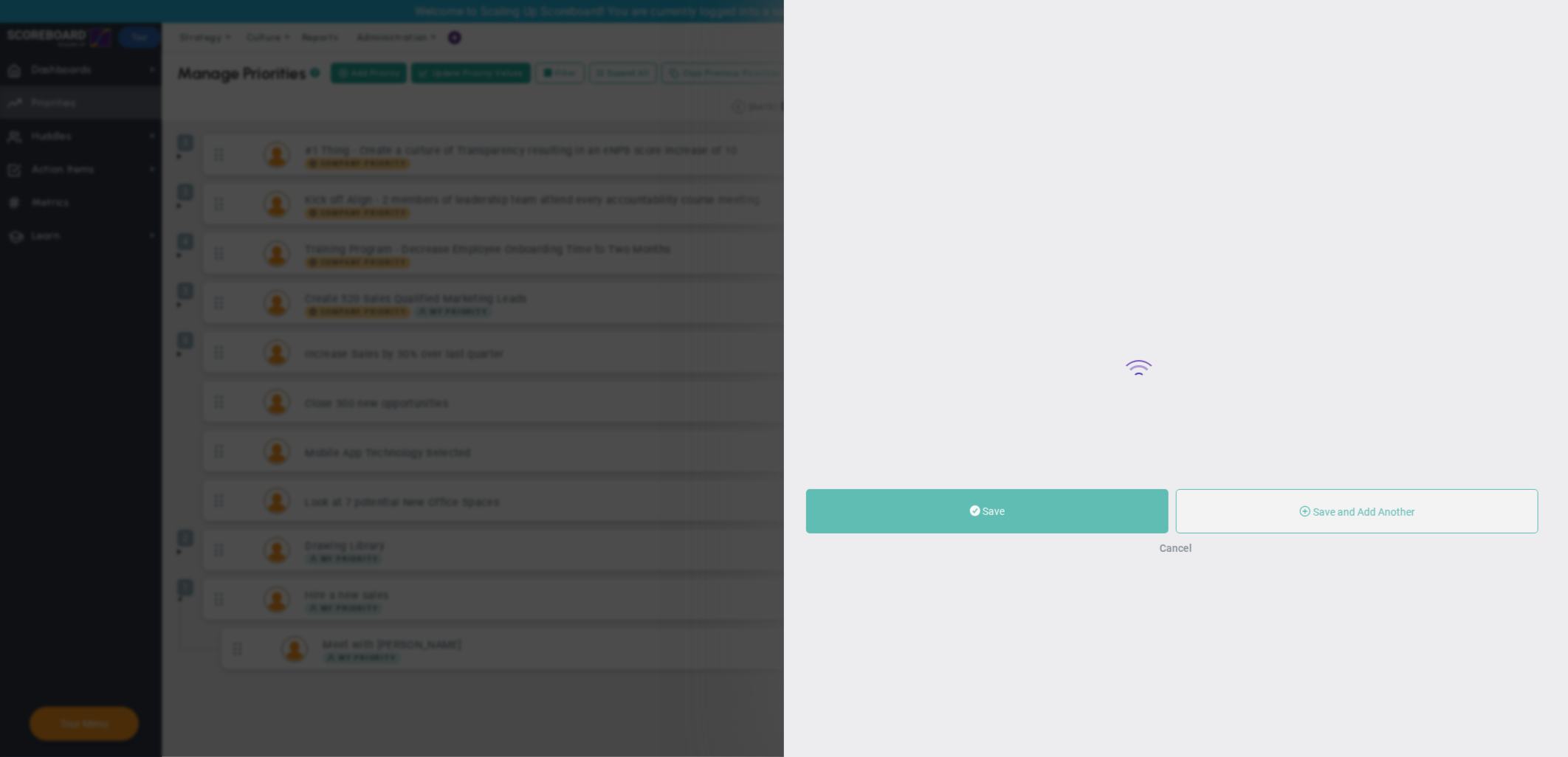
type input "0"
radio input "true"
type input "[PERSON_NAME]"
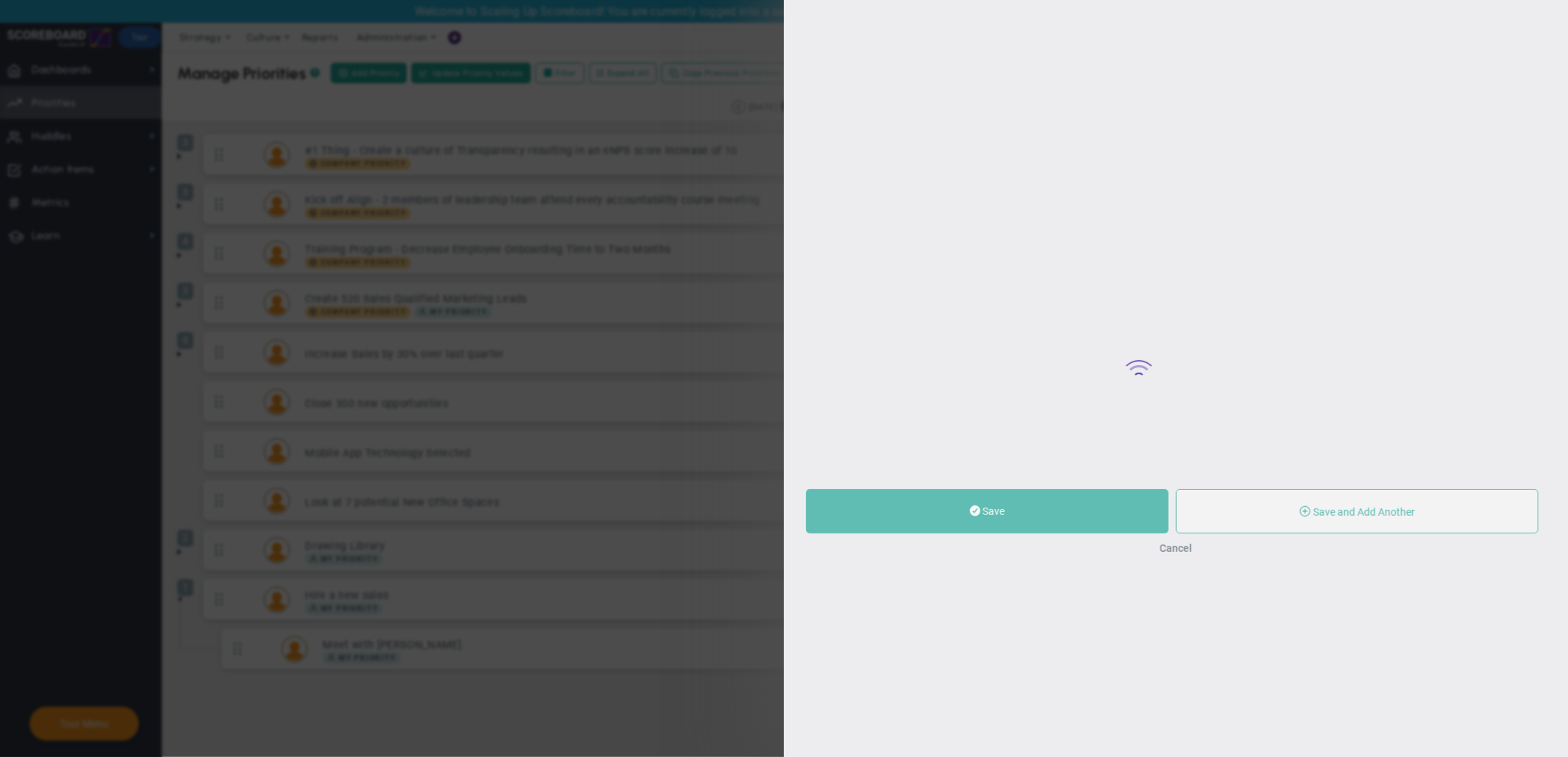
type input "0"
radio input "true"
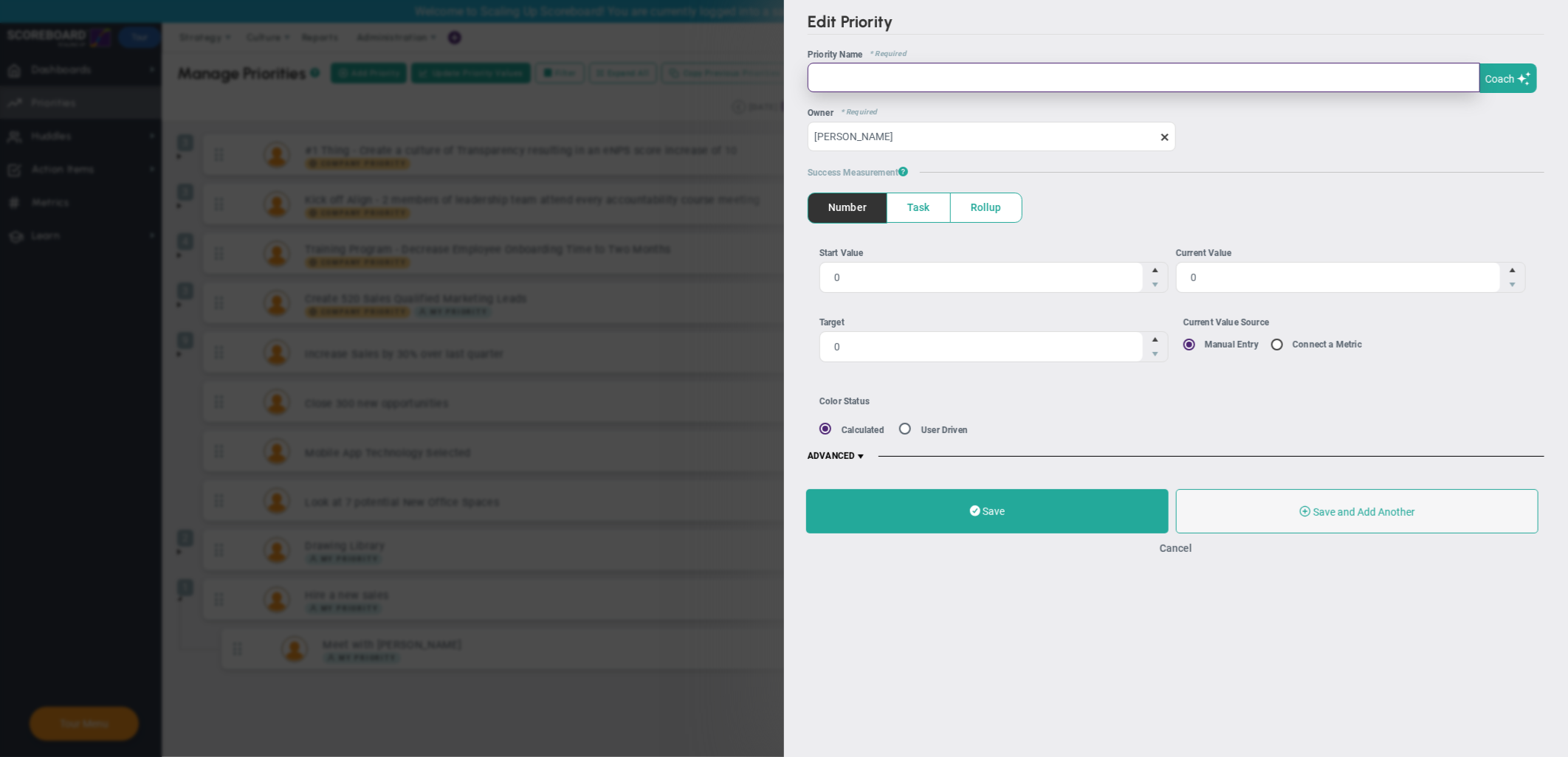
click at [983, 82] on input "text" at bounding box center [1143, 77] width 673 height 30
type input "Interview 10 applicants"
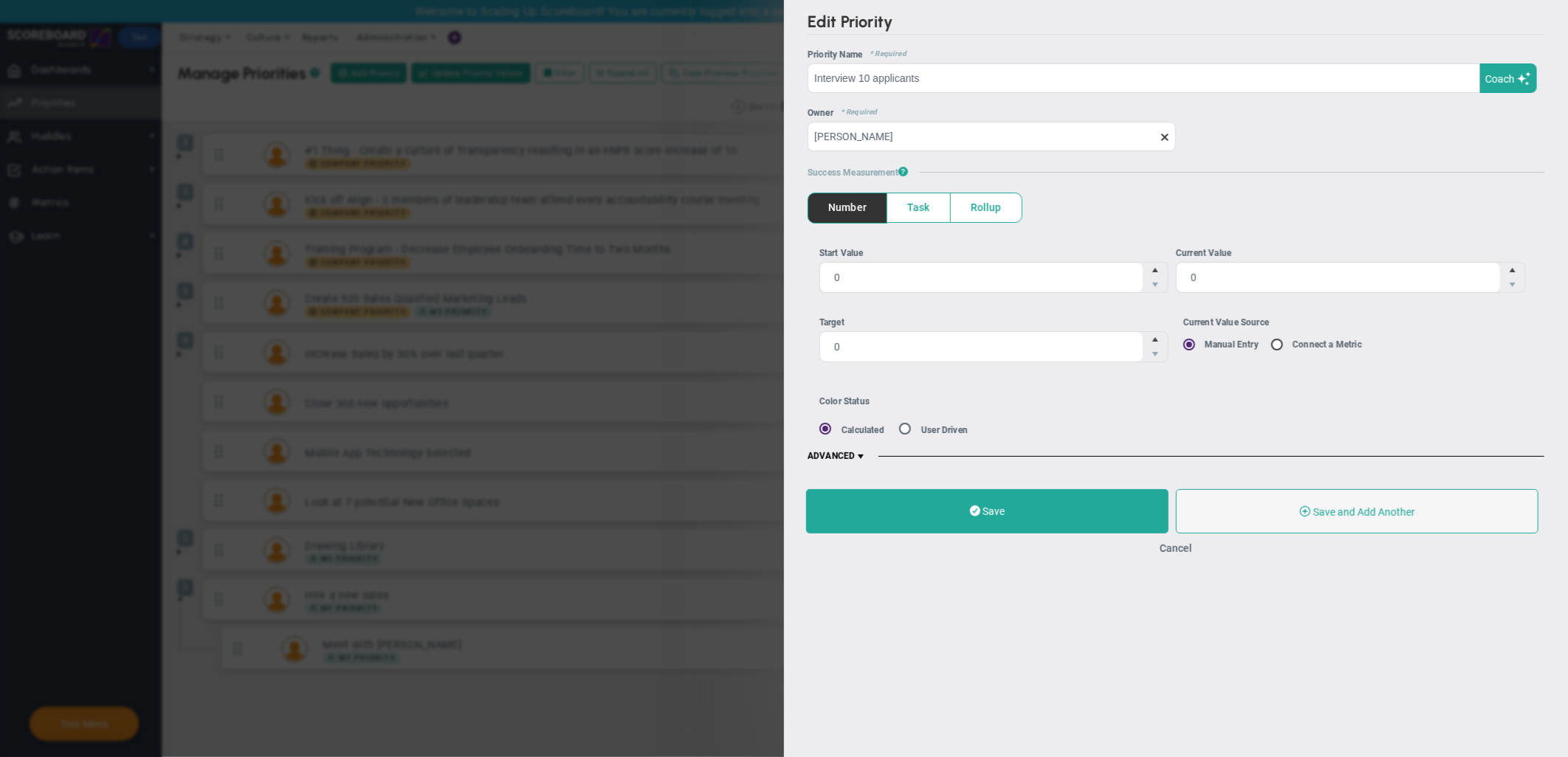
click at [917, 211] on span "Task" at bounding box center [919, 207] width 63 height 29
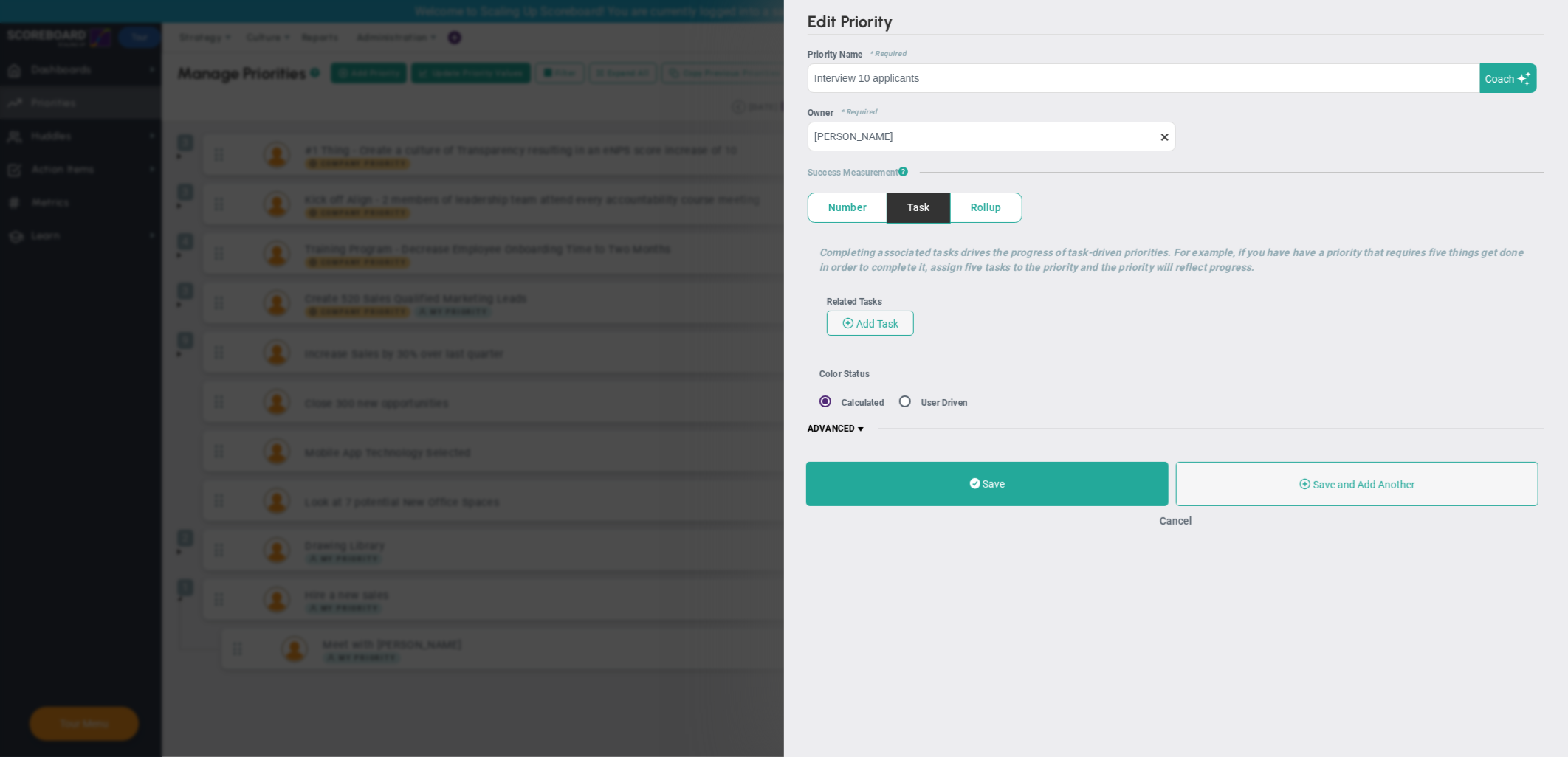
click at [844, 210] on span "Number" at bounding box center [847, 207] width 78 height 29
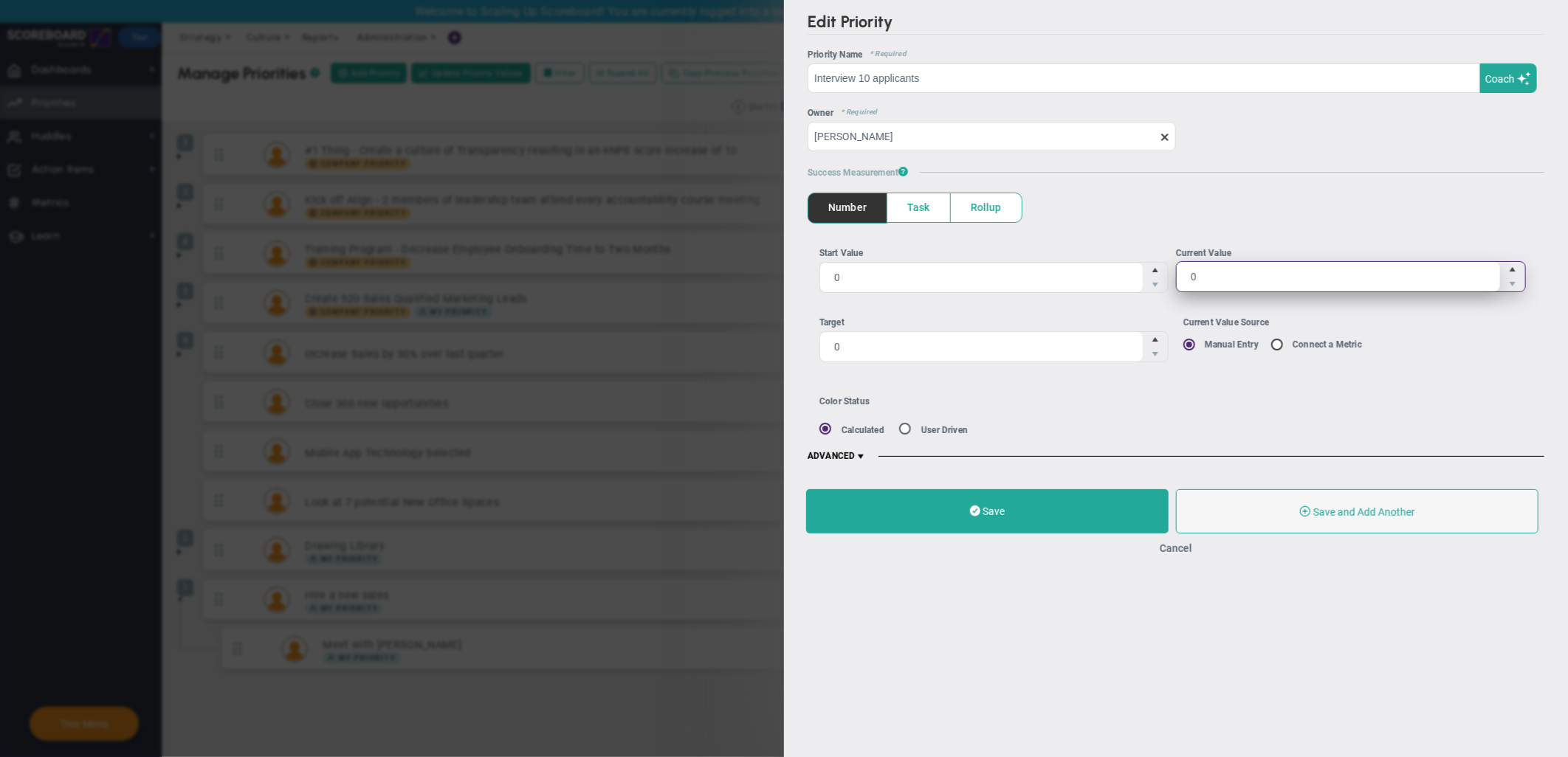
drag, startPoint x: 1240, startPoint y: 277, endPoint x: 1186, endPoint y: 286, distance: 54.7
click at [1186, 286] on span "0 0" at bounding box center [1351, 277] width 350 height 31
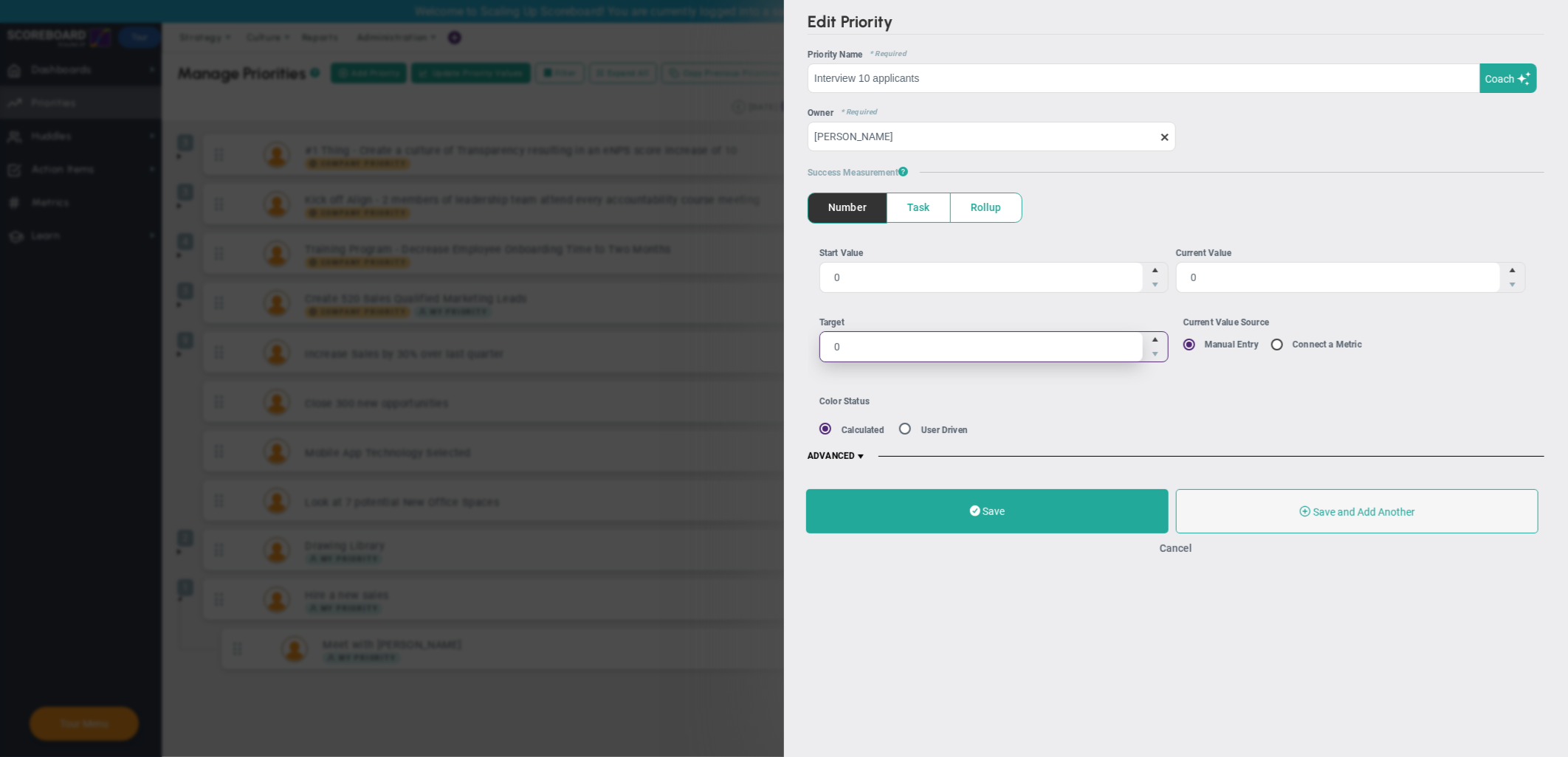
drag, startPoint x: 1038, startPoint y: 356, endPoint x: 482, endPoint y: 343, distance: 556.2
click at [482, 343] on div "Edit Priority OKR Name Priority Name Interview 10 applicants Coach AI Coach Int…" at bounding box center [784, 378] width 1568 height 757
type input "10"
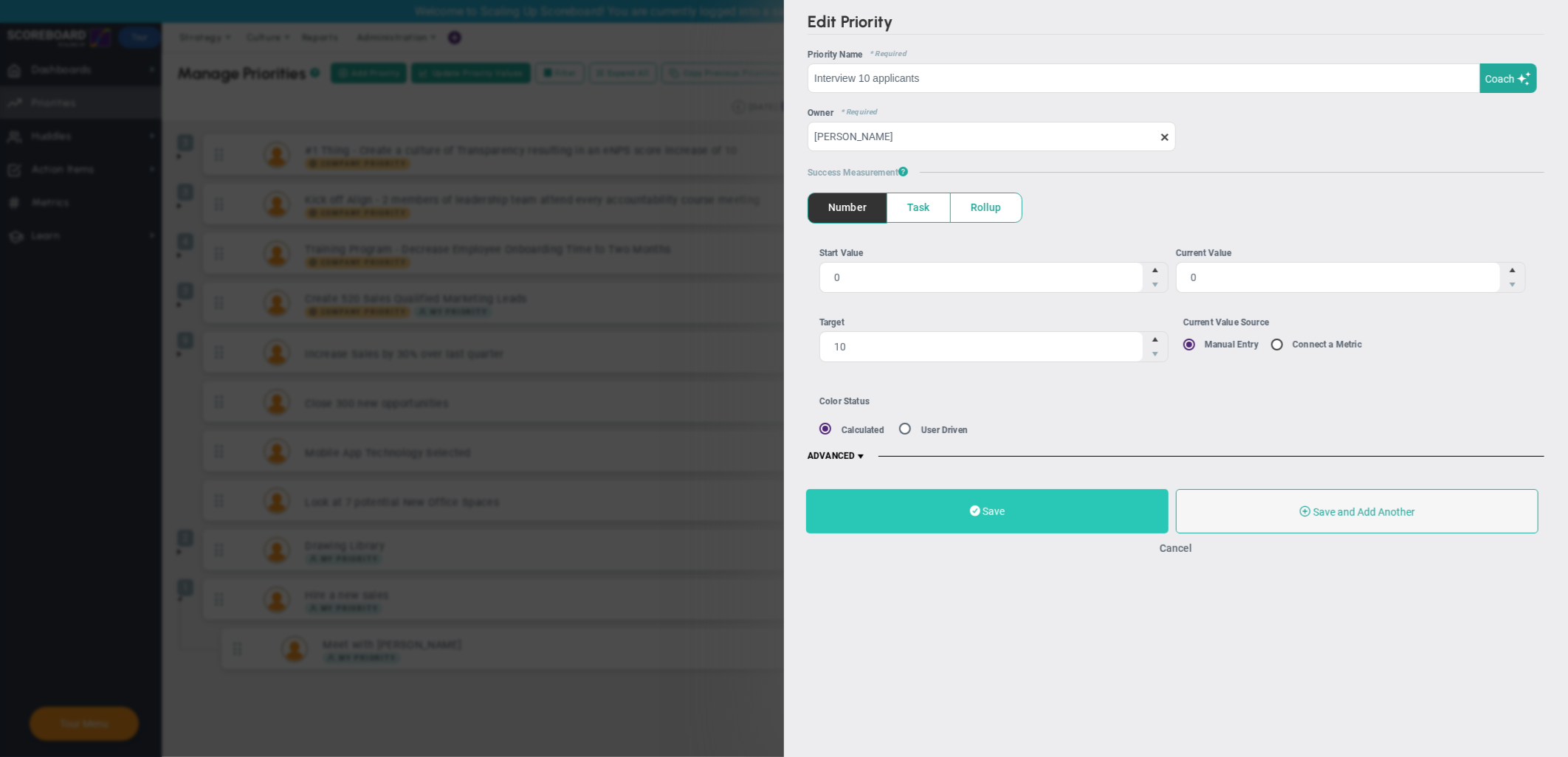
click at [1008, 511] on button "Save" at bounding box center [987, 511] width 363 height 44
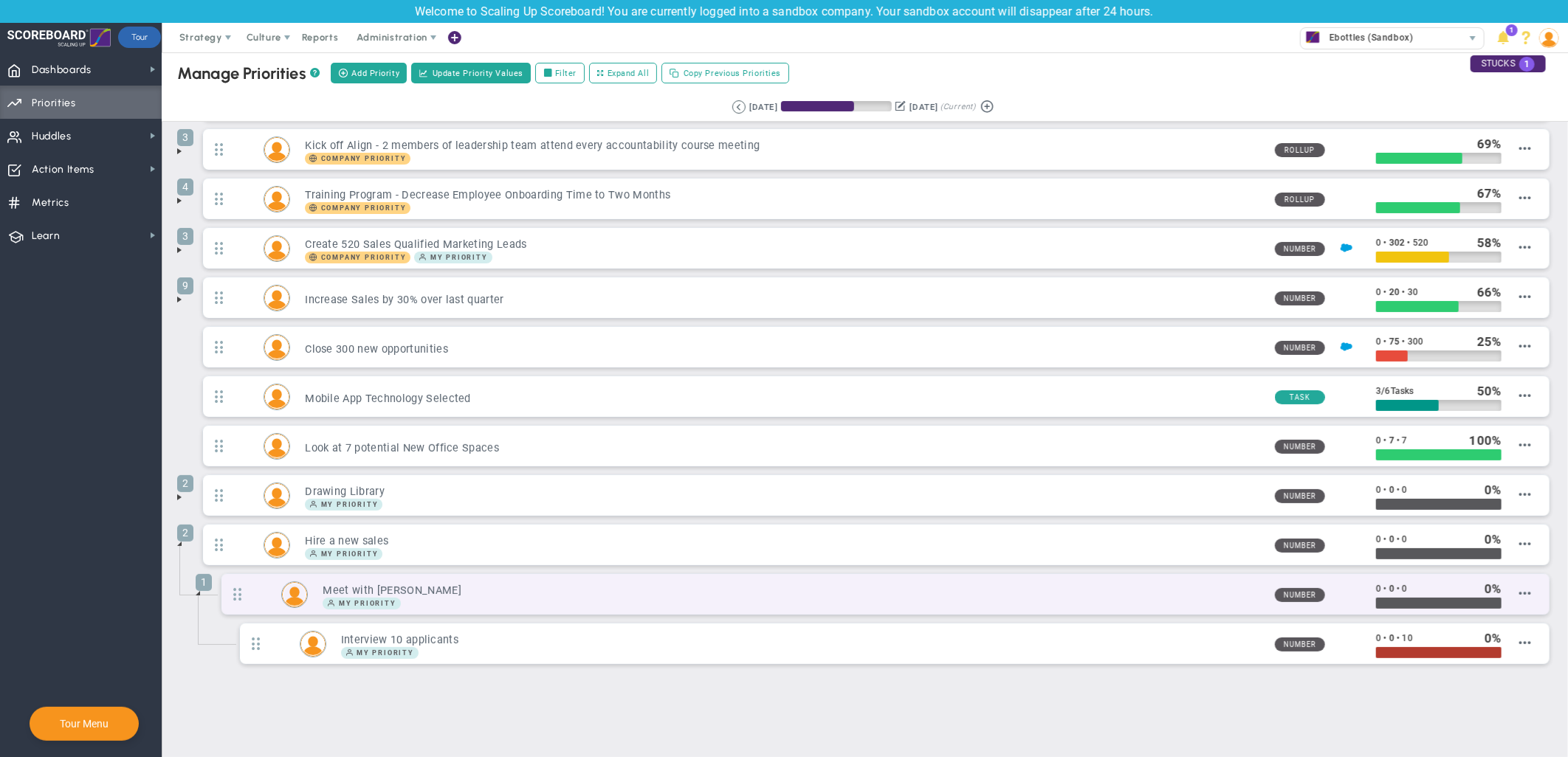
scroll to position [57, 0]
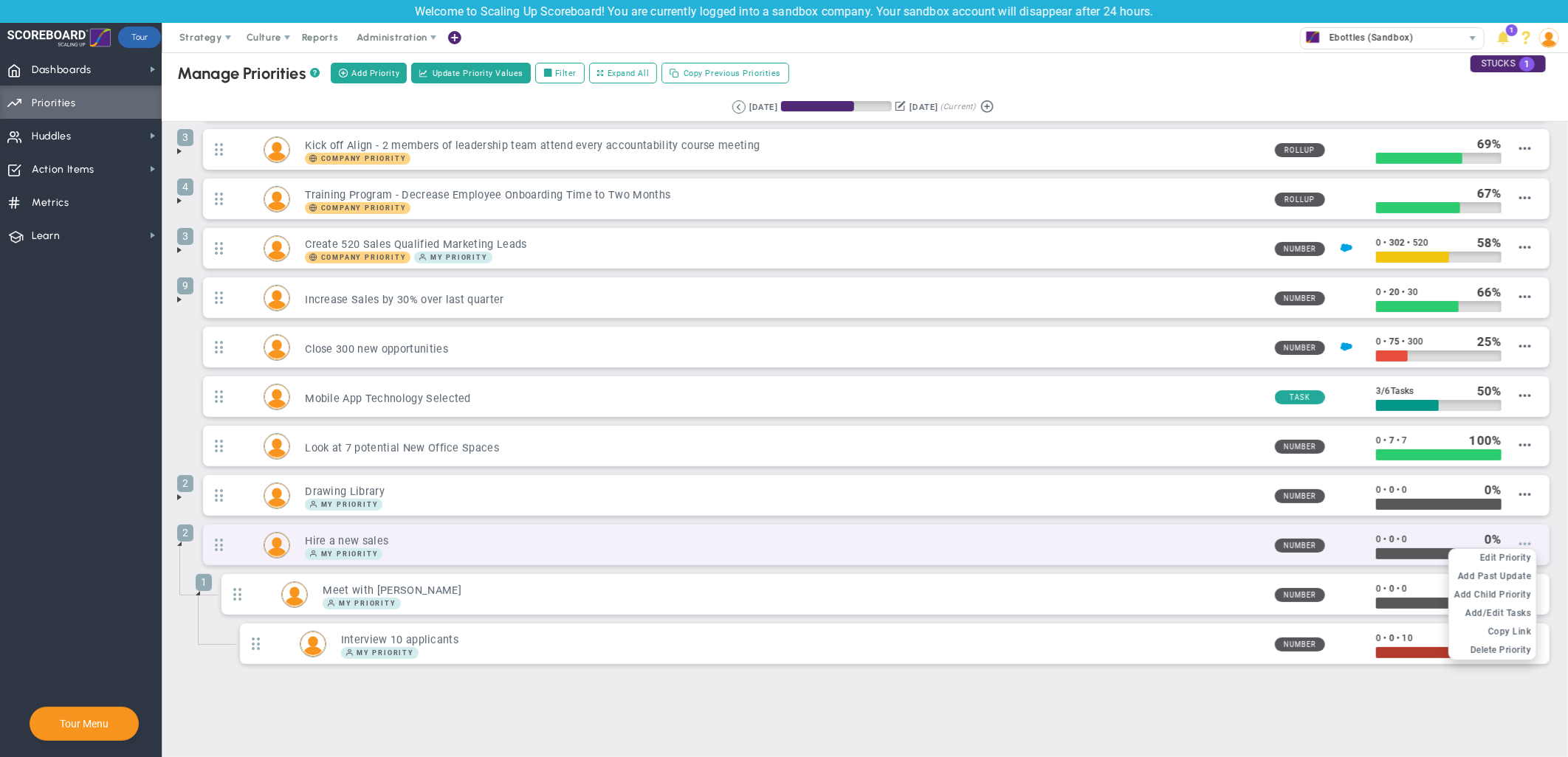
click at [1410, 543] on span at bounding box center [1524, 543] width 12 height 12
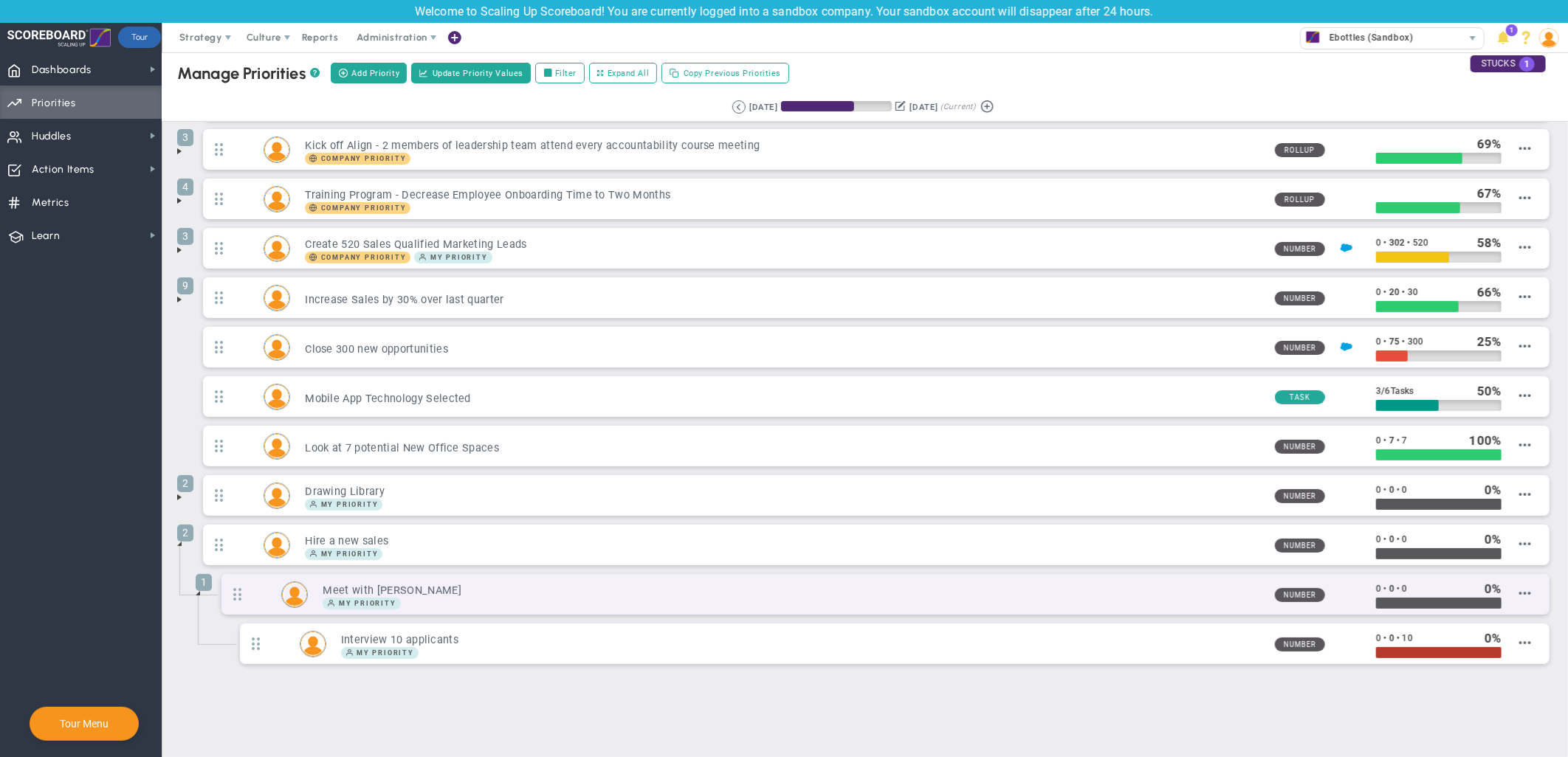
drag, startPoint x: 1090, startPoint y: 631, endPoint x: 1082, endPoint y: 588, distance: 43.7
click at [1082, 588] on li "1 Meet with [PERSON_NAME] My Priority Number 0 • 0 • 0 0" at bounding box center [876, 623] width 1353 height 99
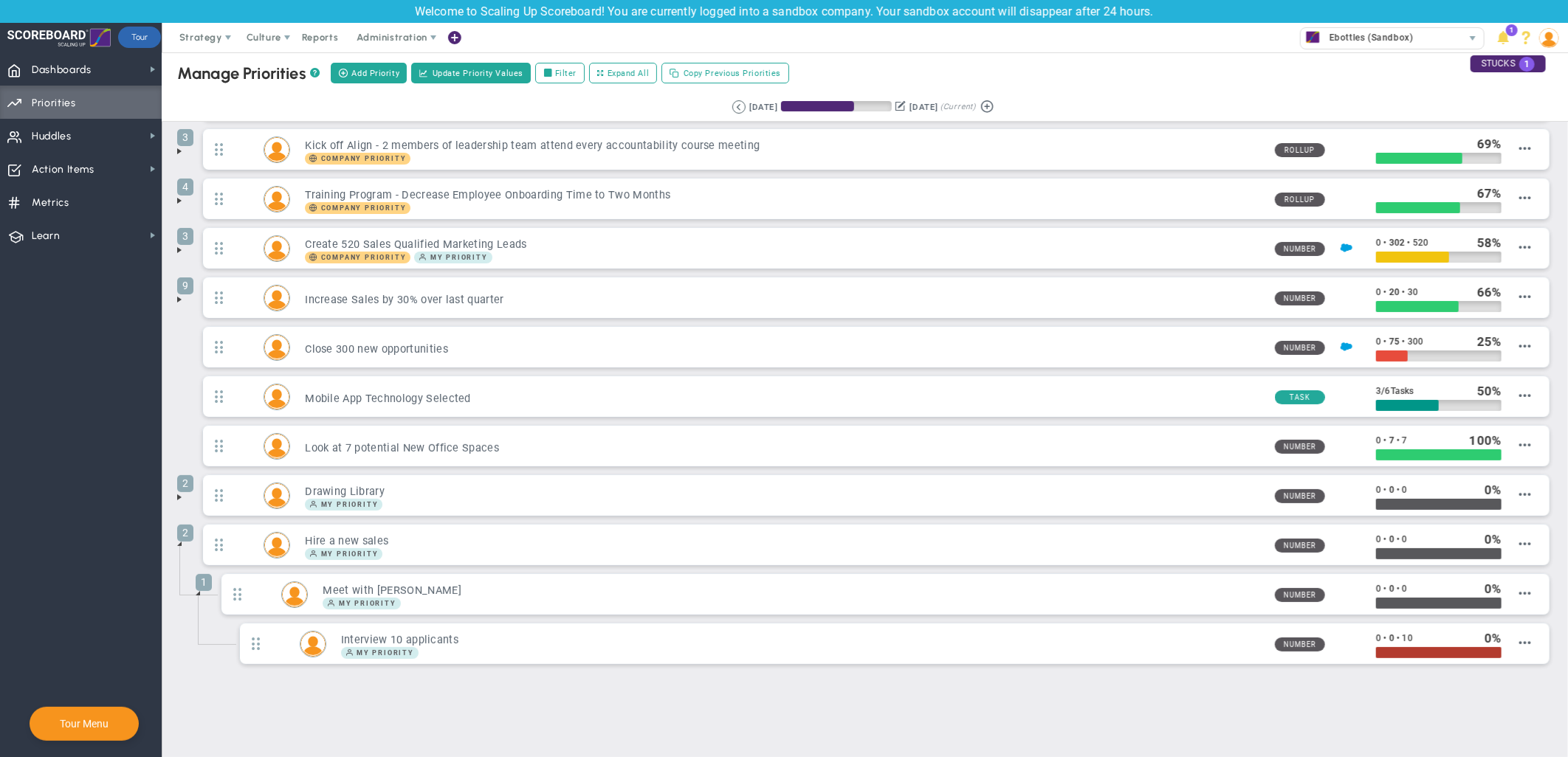
click at [1329, 666] on span "Interview 10 applicants My Priority Number 0 • 0" at bounding box center [894, 646] width 1317 height 46
click at [89, 76] on span "Dashboards" at bounding box center [61, 70] width 60 height 31
drag, startPoint x: 225, startPoint y: 68, endPoint x: 148, endPoint y: 97, distance: 82.3
click at [233, 127] on div "Dashboards Dashboards My Dashboard Company Dashboard Annual Initiatives" at bounding box center [784, 404] width 1568 height 705
click at [137, 64] on span "Dashboards Dashboards" at bounding box center [81, 68] width 162 height 33
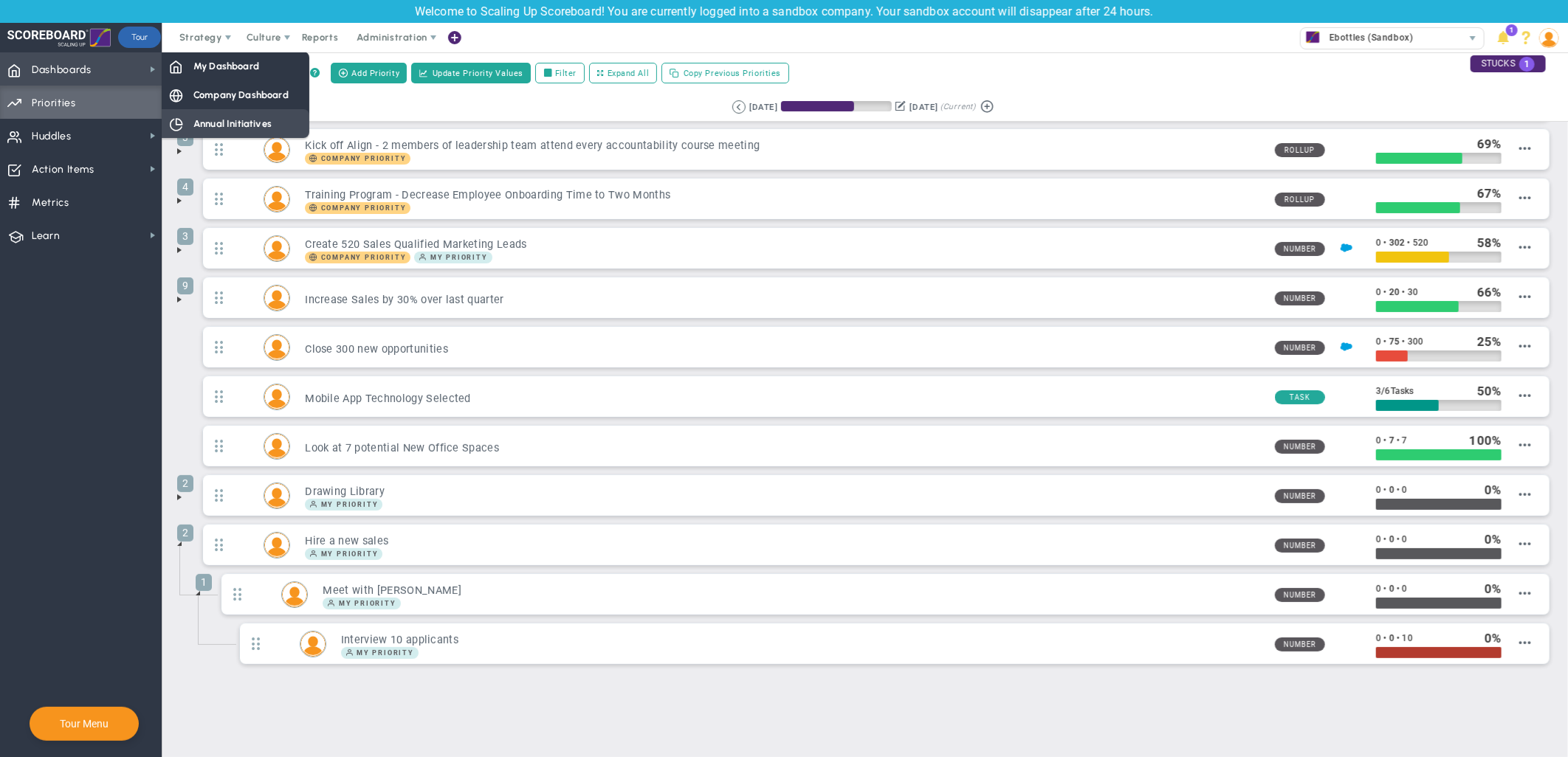
click at [226, 113] on div "Annual Initiatives" at bounding box center [235, 124] width 147 height 29
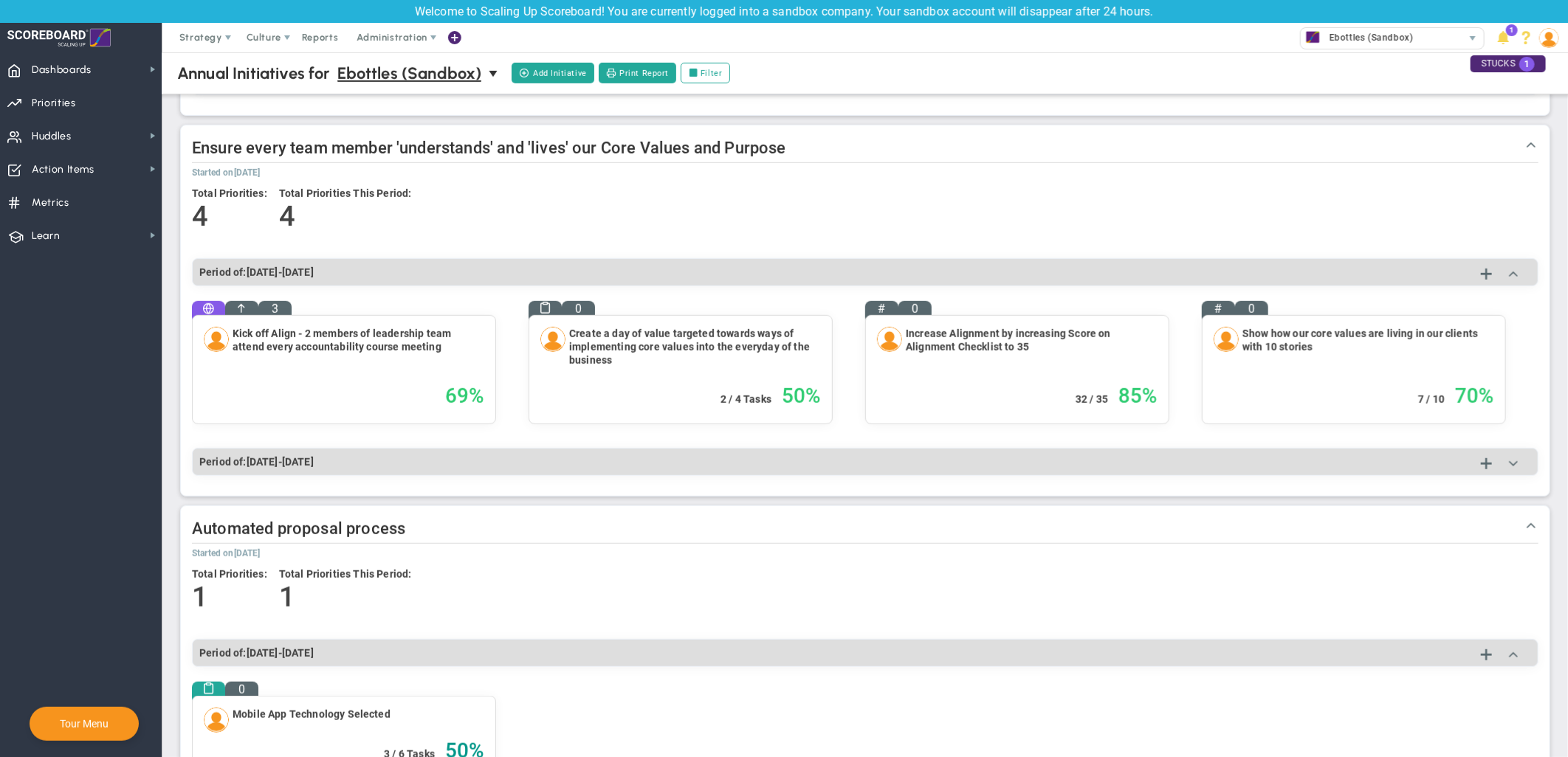
scroll to position [594, 0]
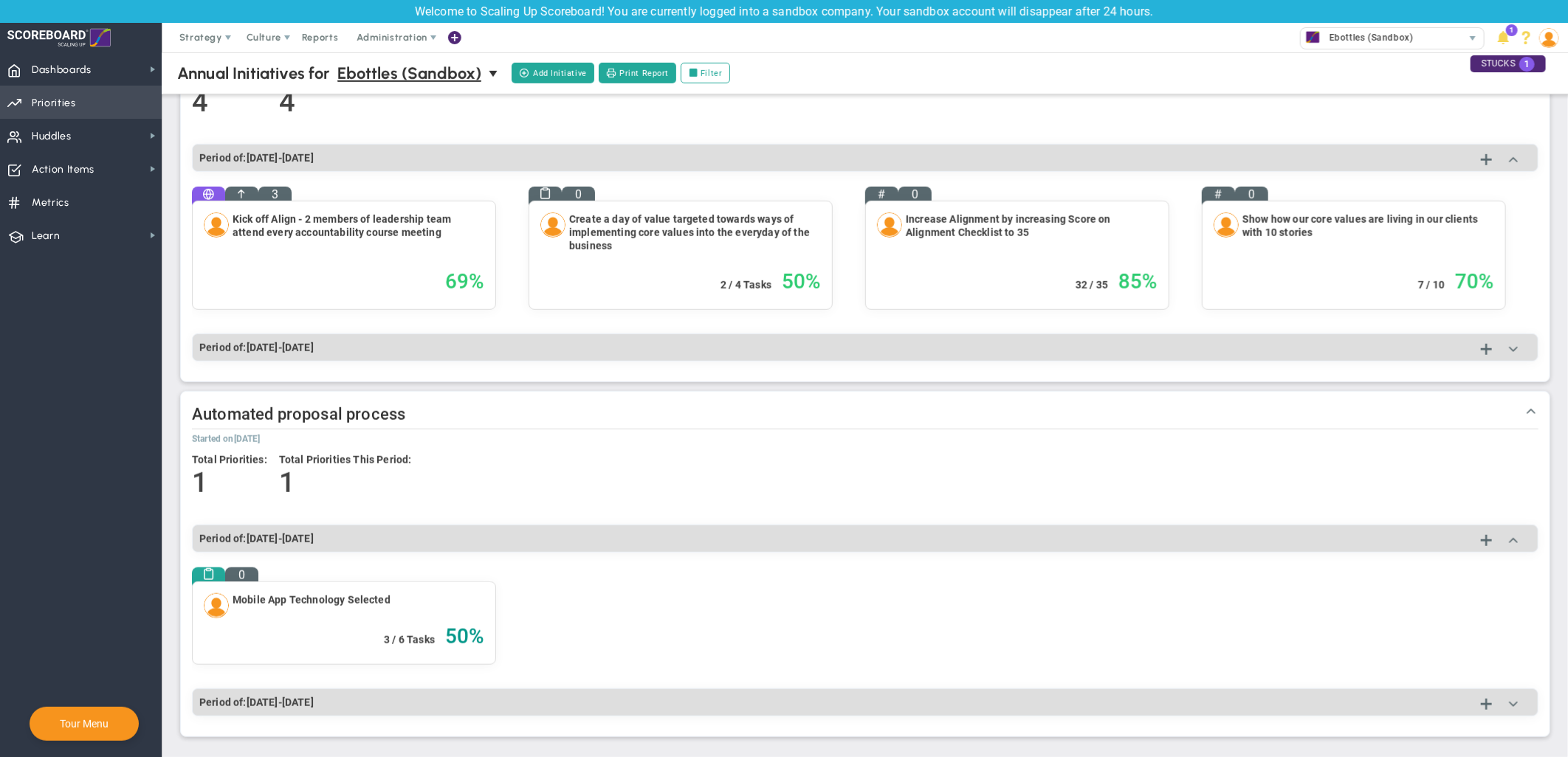
click at [106, 101] on span "Priorities OKR Tree Priorities OKRs" at bounding box center [81, 101] width 162 height 33
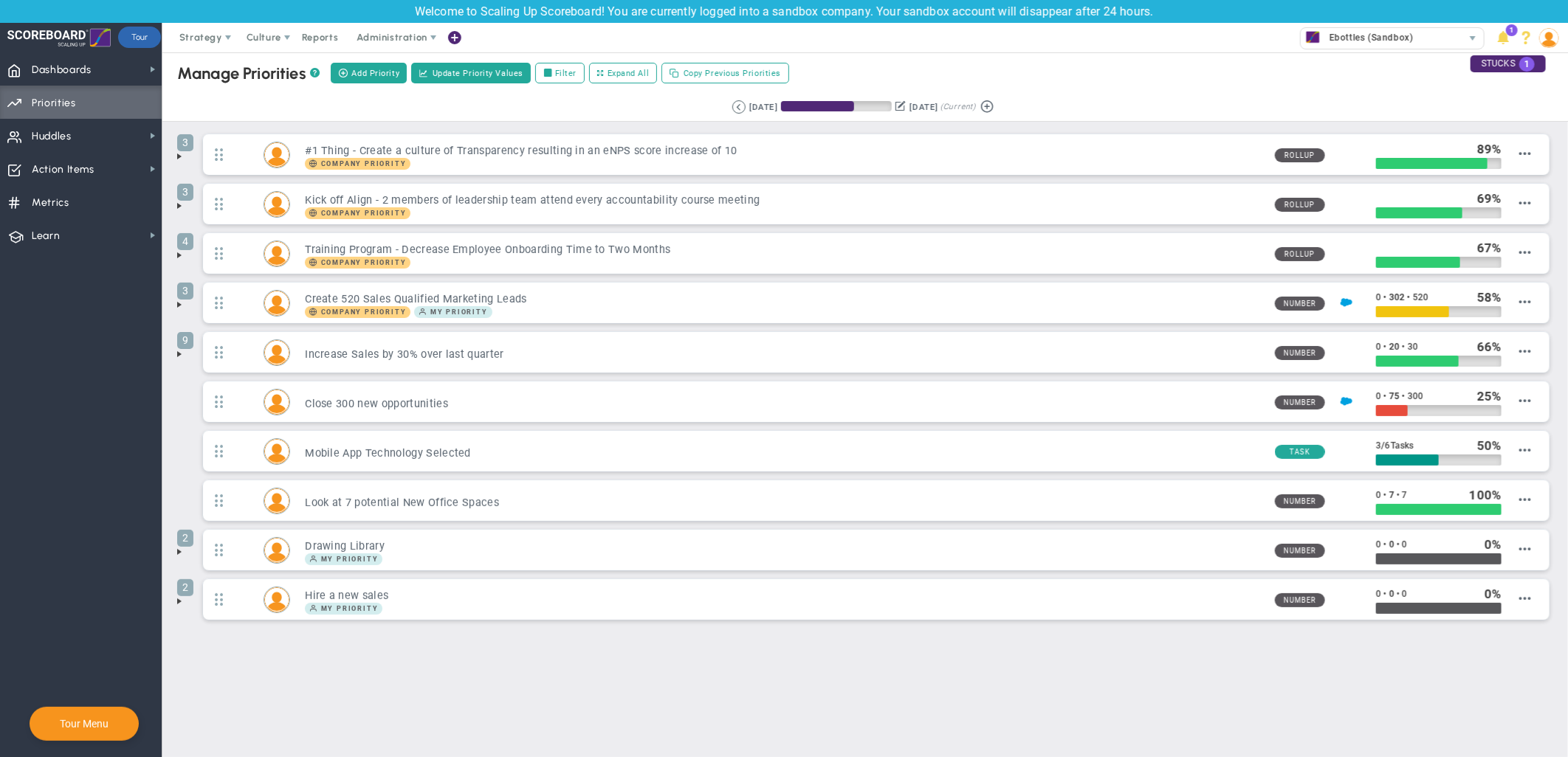
click at [178, 554] on span at bounding box center [179, 551] width 12 height 12
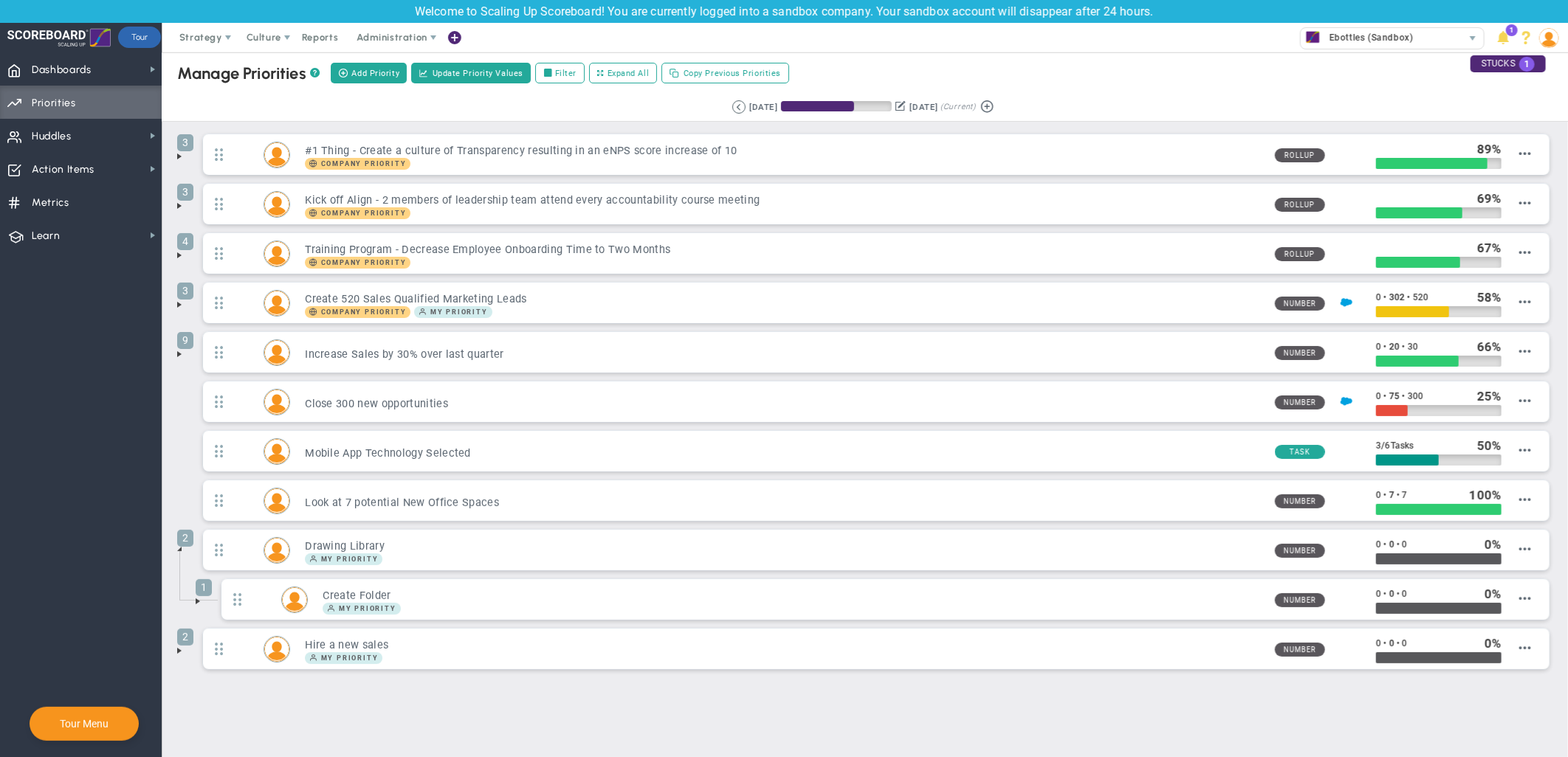
click at [193, 607] on span at bounding box center [198, 601] width 12 height 12
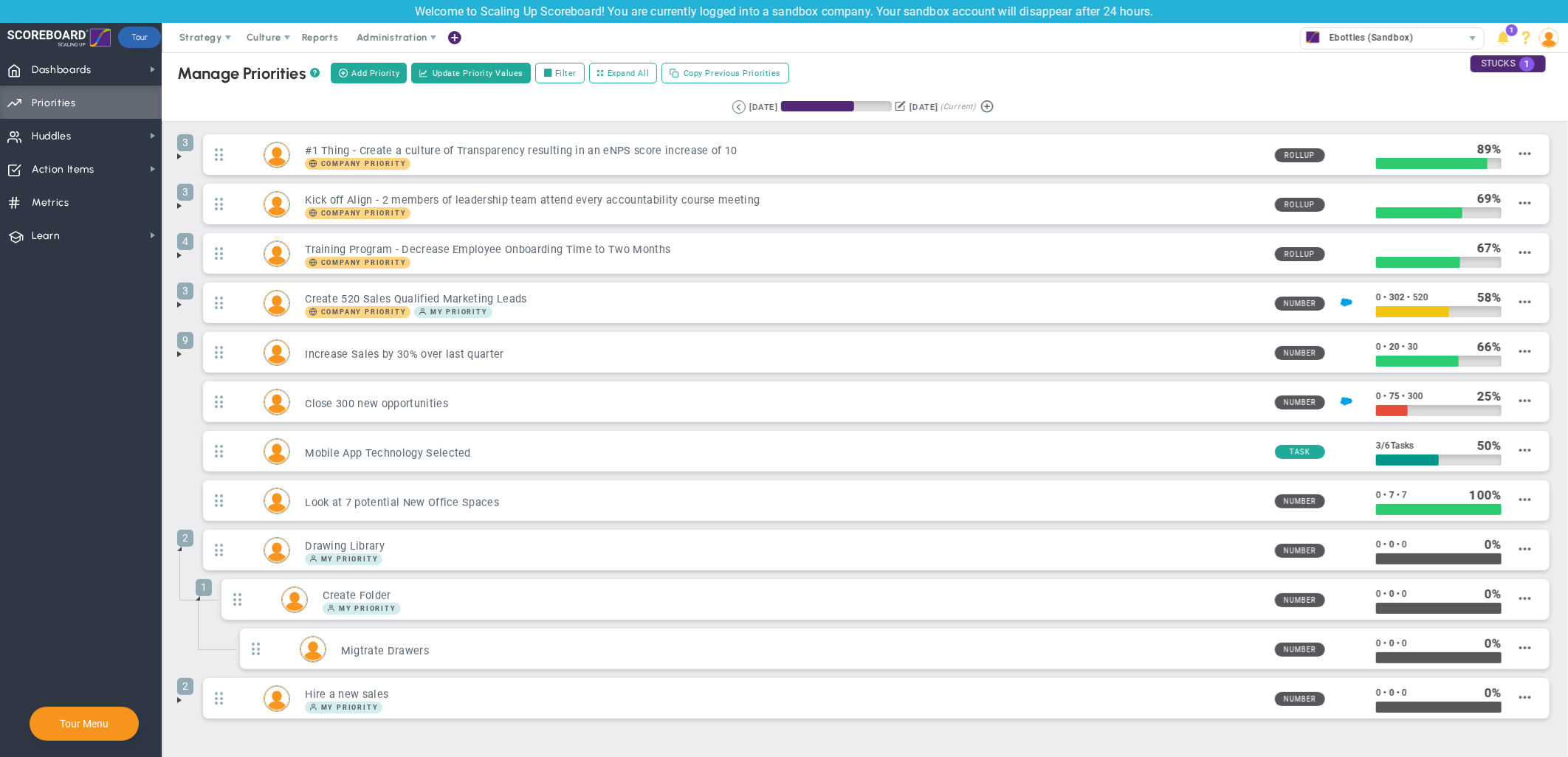
click at [199, 601] on span at bounding box center [198, 598] width 12 height 12
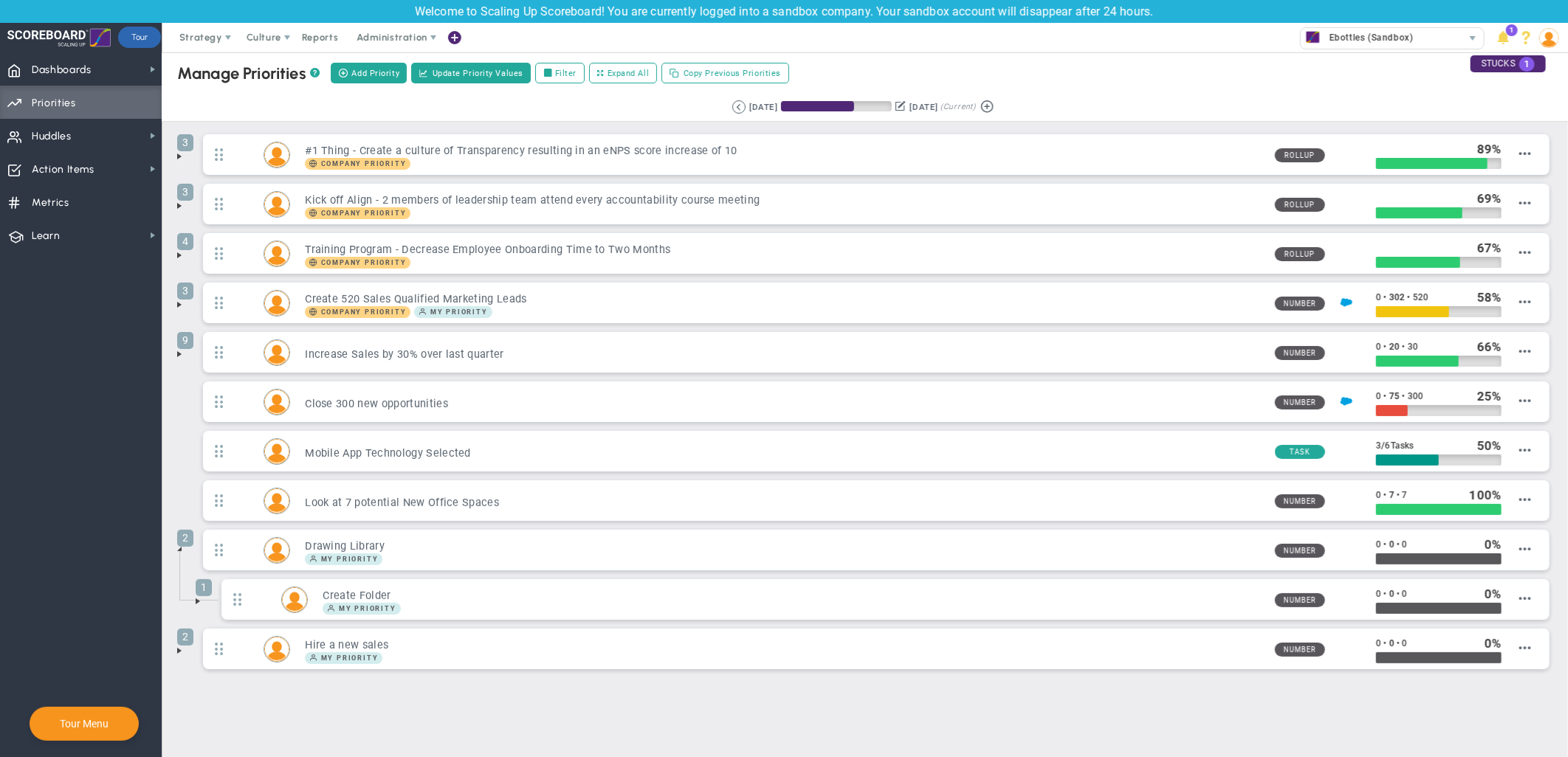
click at [177, 652] on span at bounding box center [179, 650] width 12 height 12
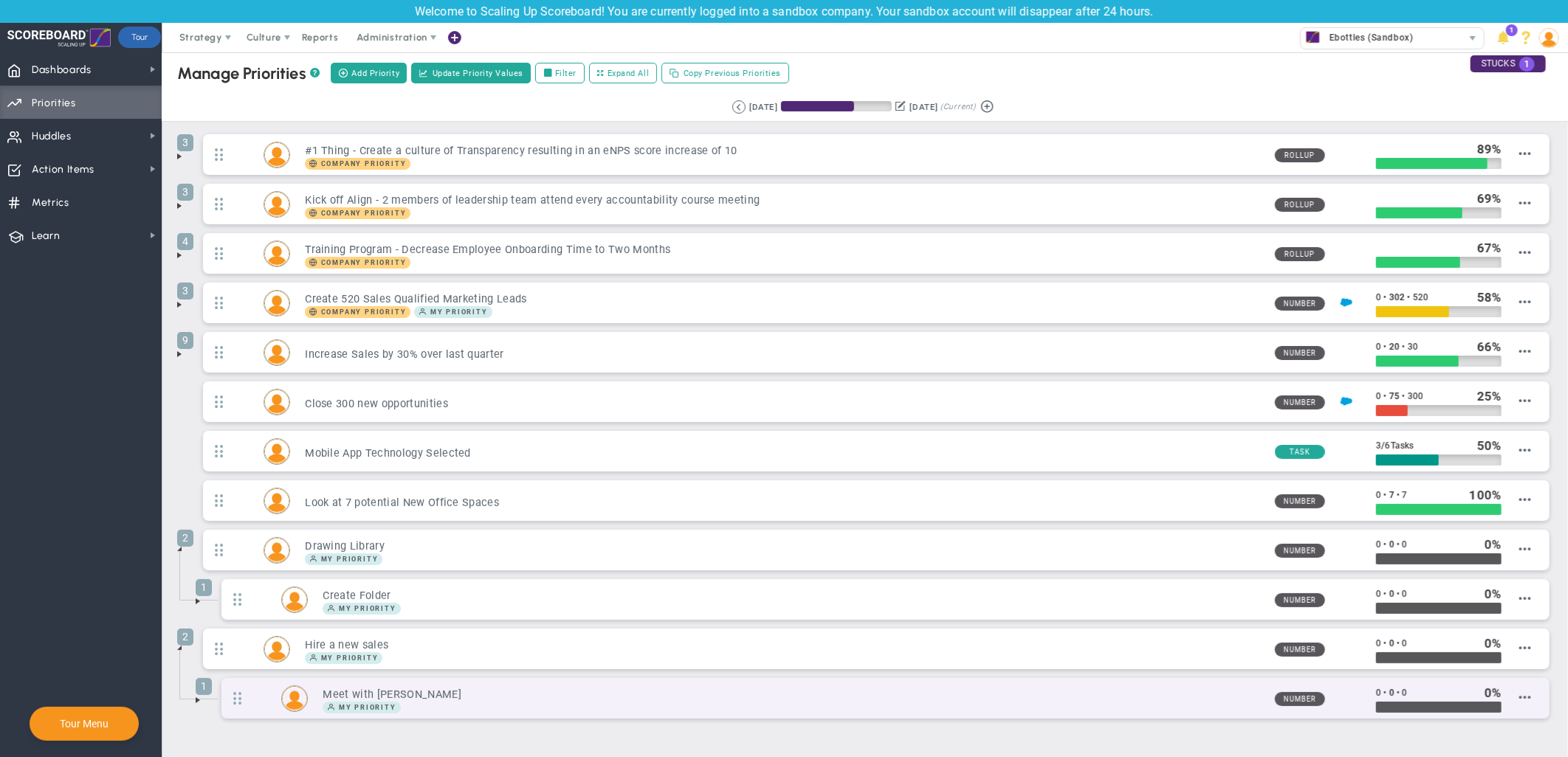
click at [1410, 682] on div "1 Meet with [PERSON_NAME] My Priority Number 0 • 0 0" at bounding box center [885, 698] width 1327 height 40
click at [1410, 682] on span "Copy Link" at bounding box center [1510, 699] width 43 height 11
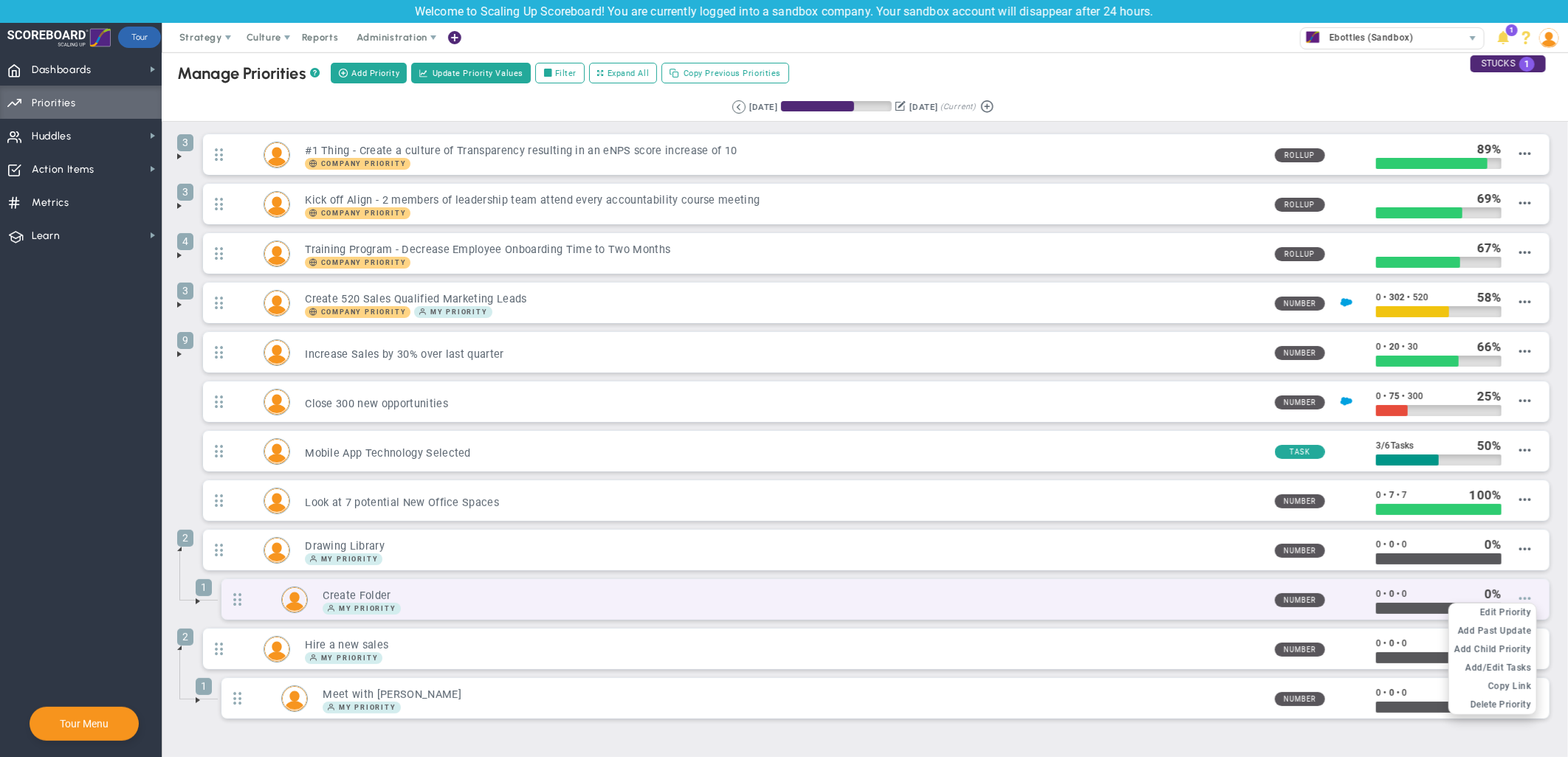
click at [1410, 601] on span at bounding box center [1524, 598] width 12 height 12
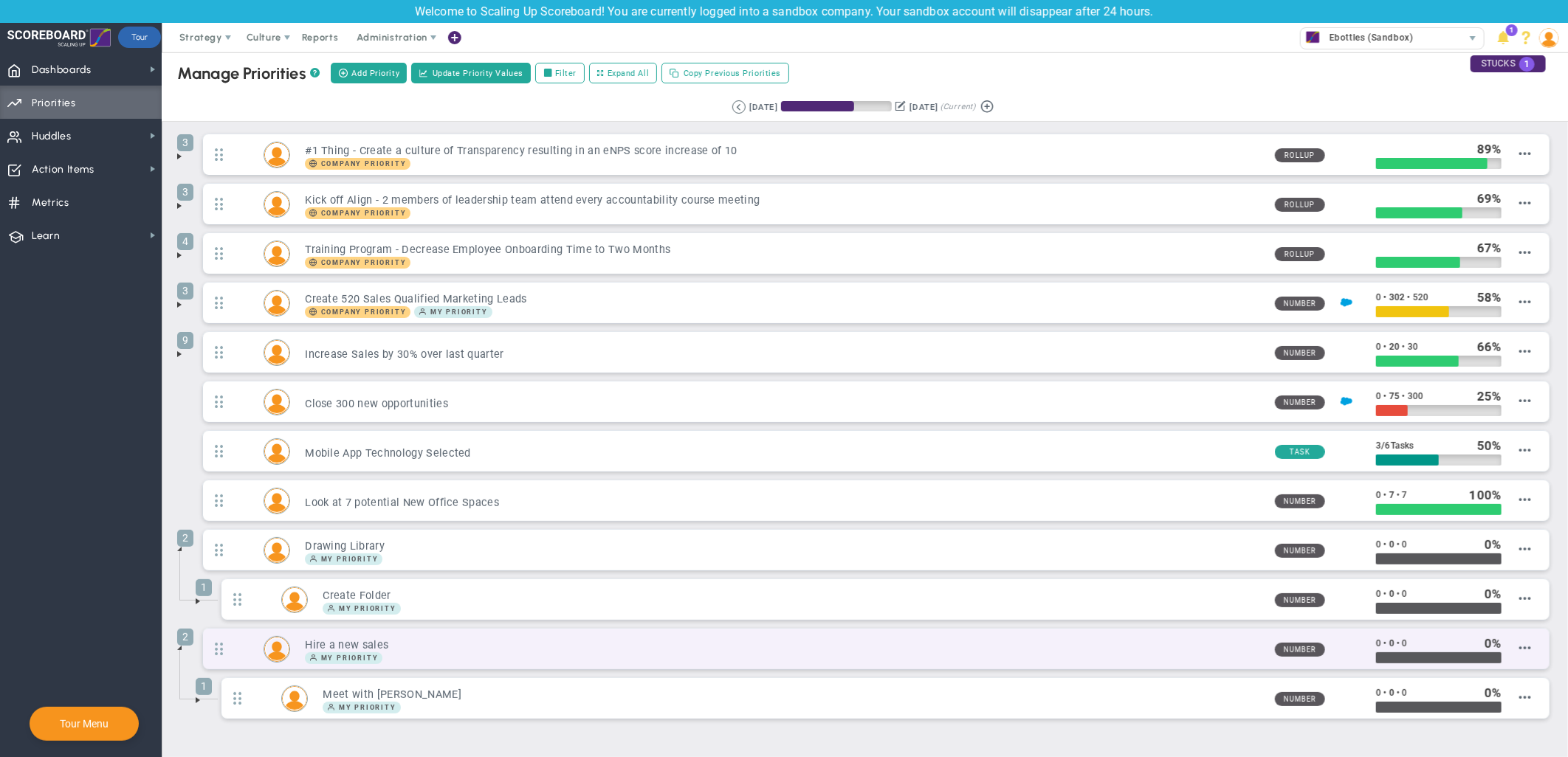
click at [1132, 665] on div "My Priority" at bounding box center [783, 657] width 957 height 12
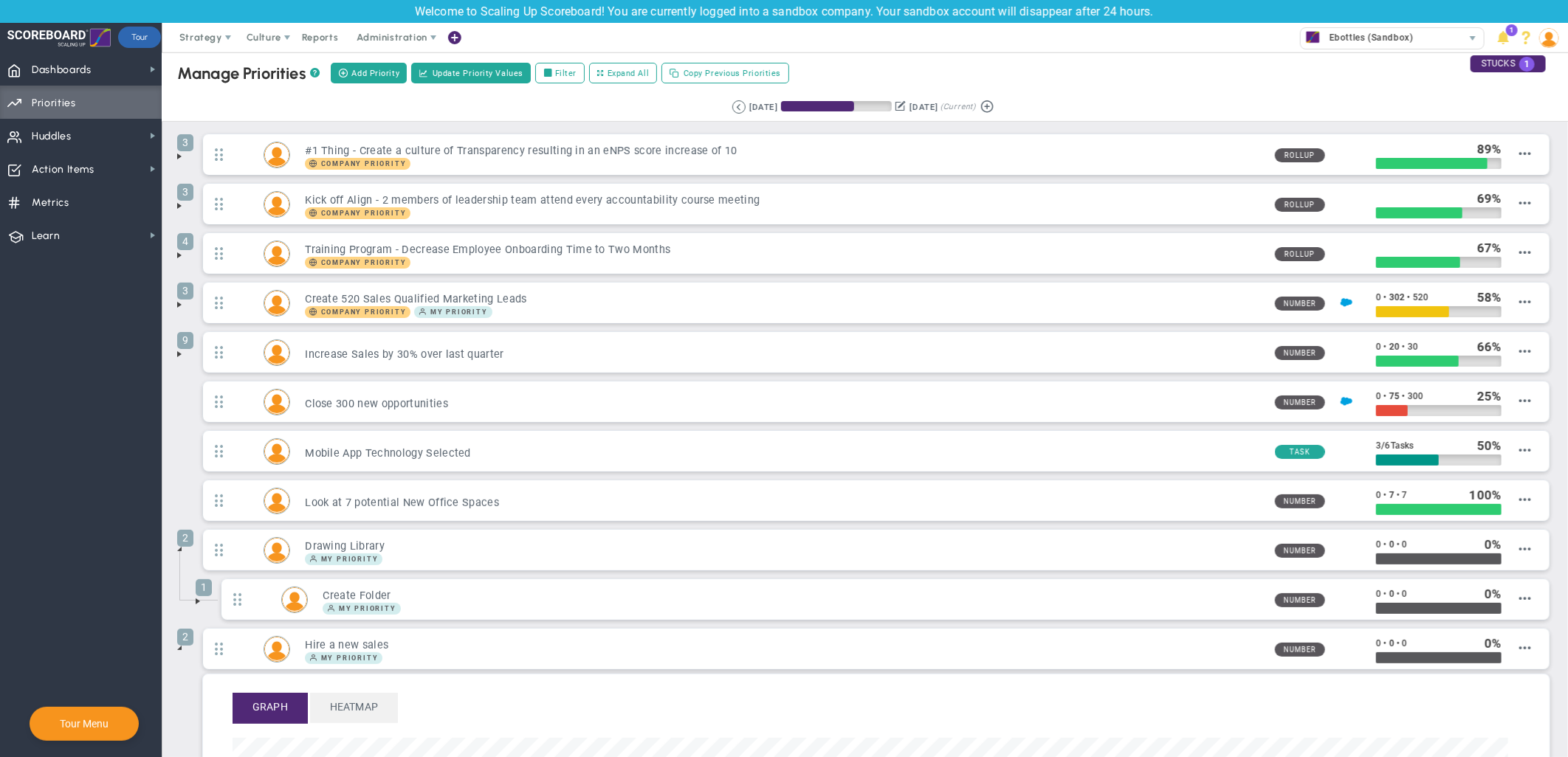
scroll to position [170, 1274]
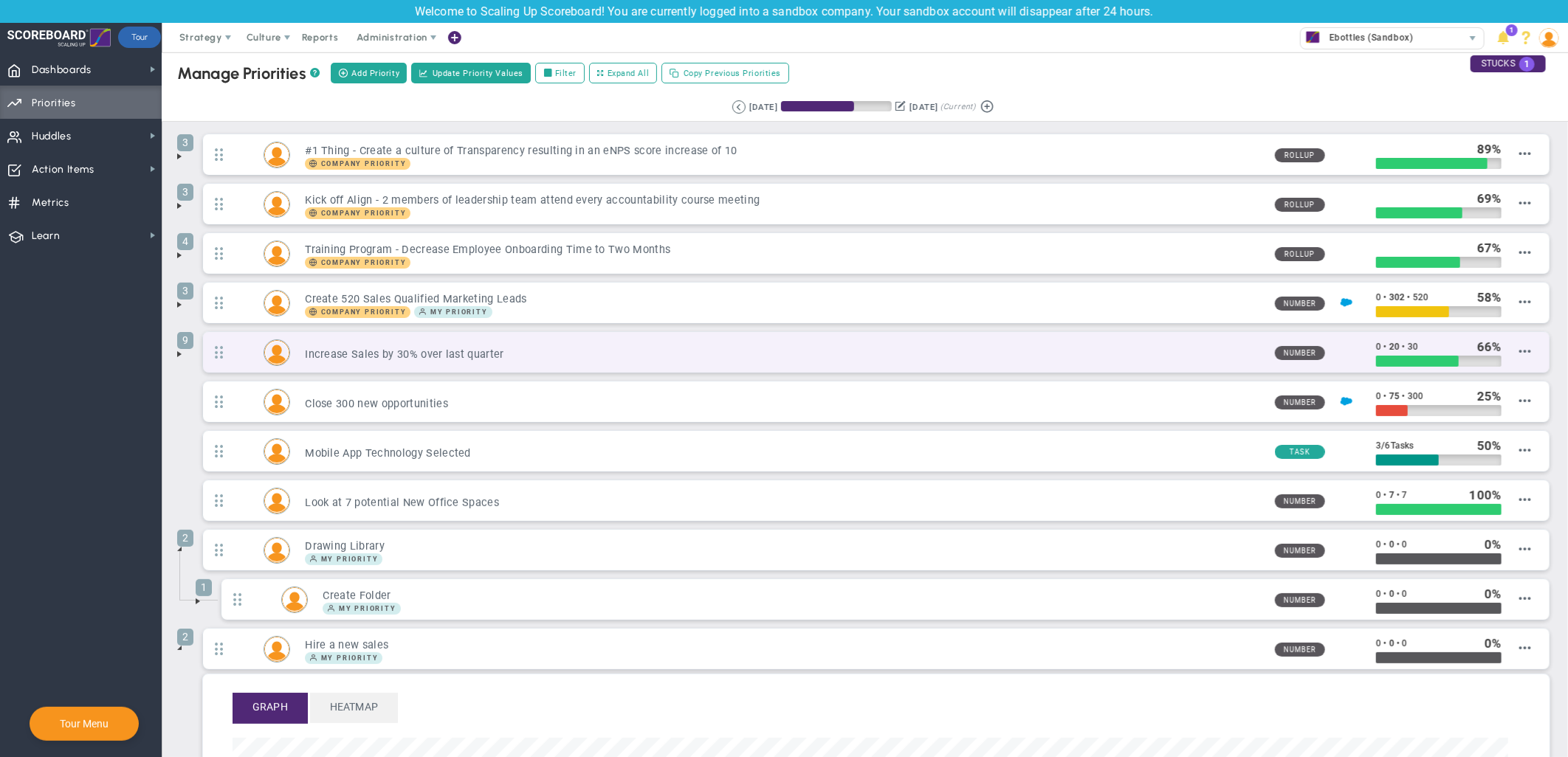
click at [971, 353] on h3 "Increase Sales by 30% over last quarter" at bounding box center [783, 355] width 957 height 14
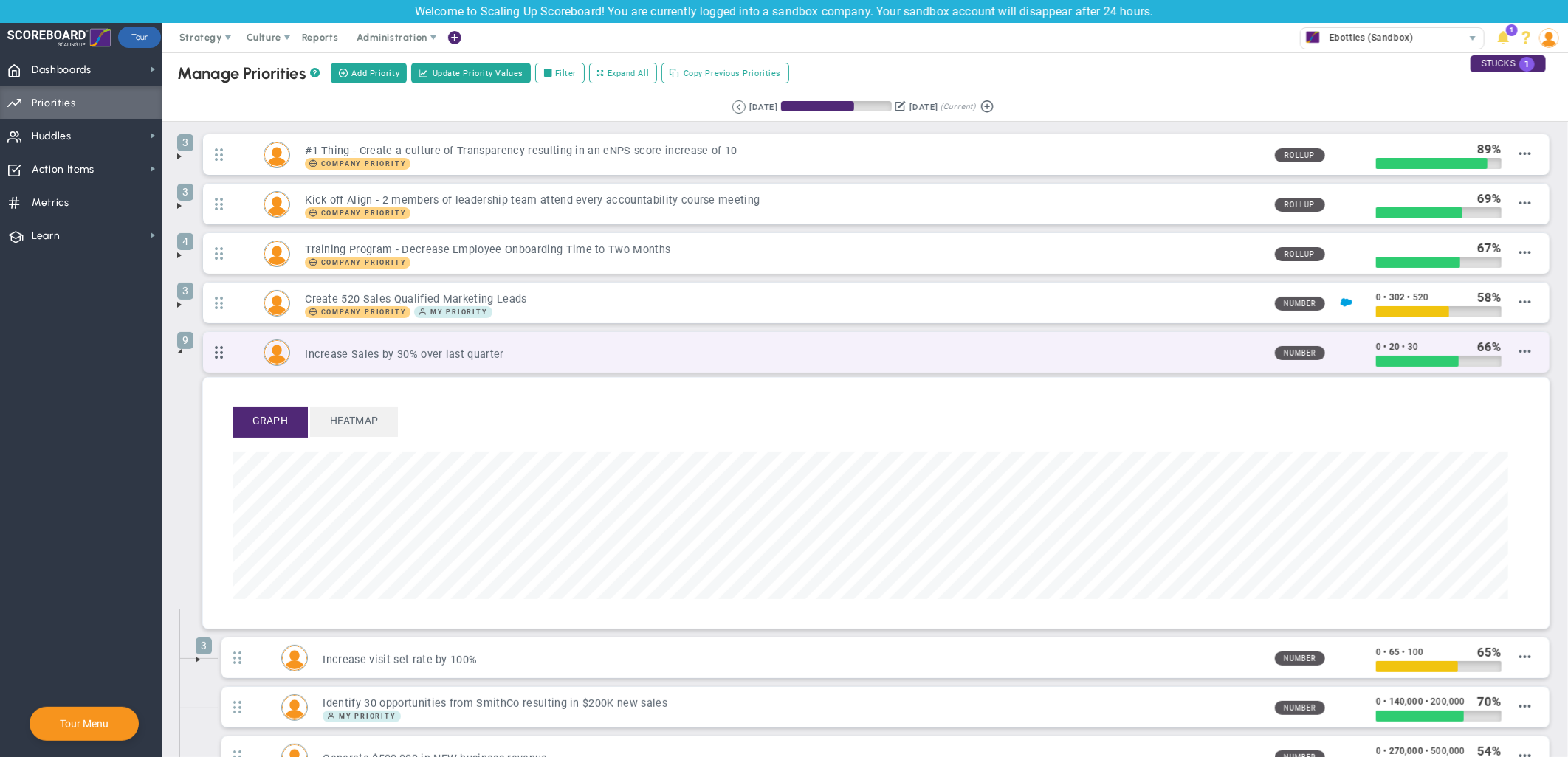
click at [217, 358] on span at bounding box center [218, 352] width 31 height 38
click at [1410, 348] on span at bounding box center [1524, 351] width 12 height 12
click at [1410, 369] on span "Edit Priority" at bounding box center [1506, 365] width 52 height 11
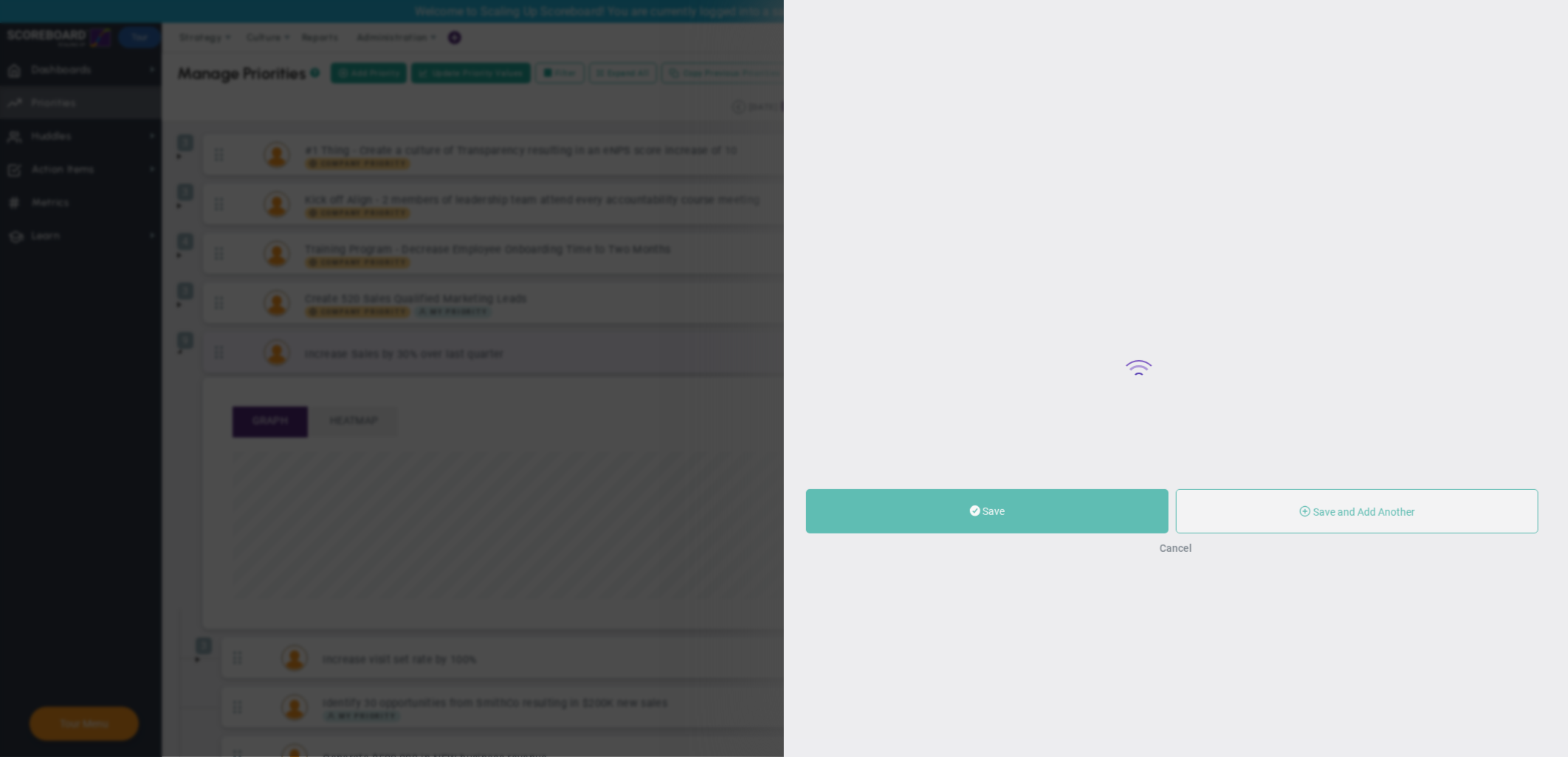
type input "Increase Sales by 30% over last quarter"
type input "0"
type input "20"
type input "30"
radio input "true"
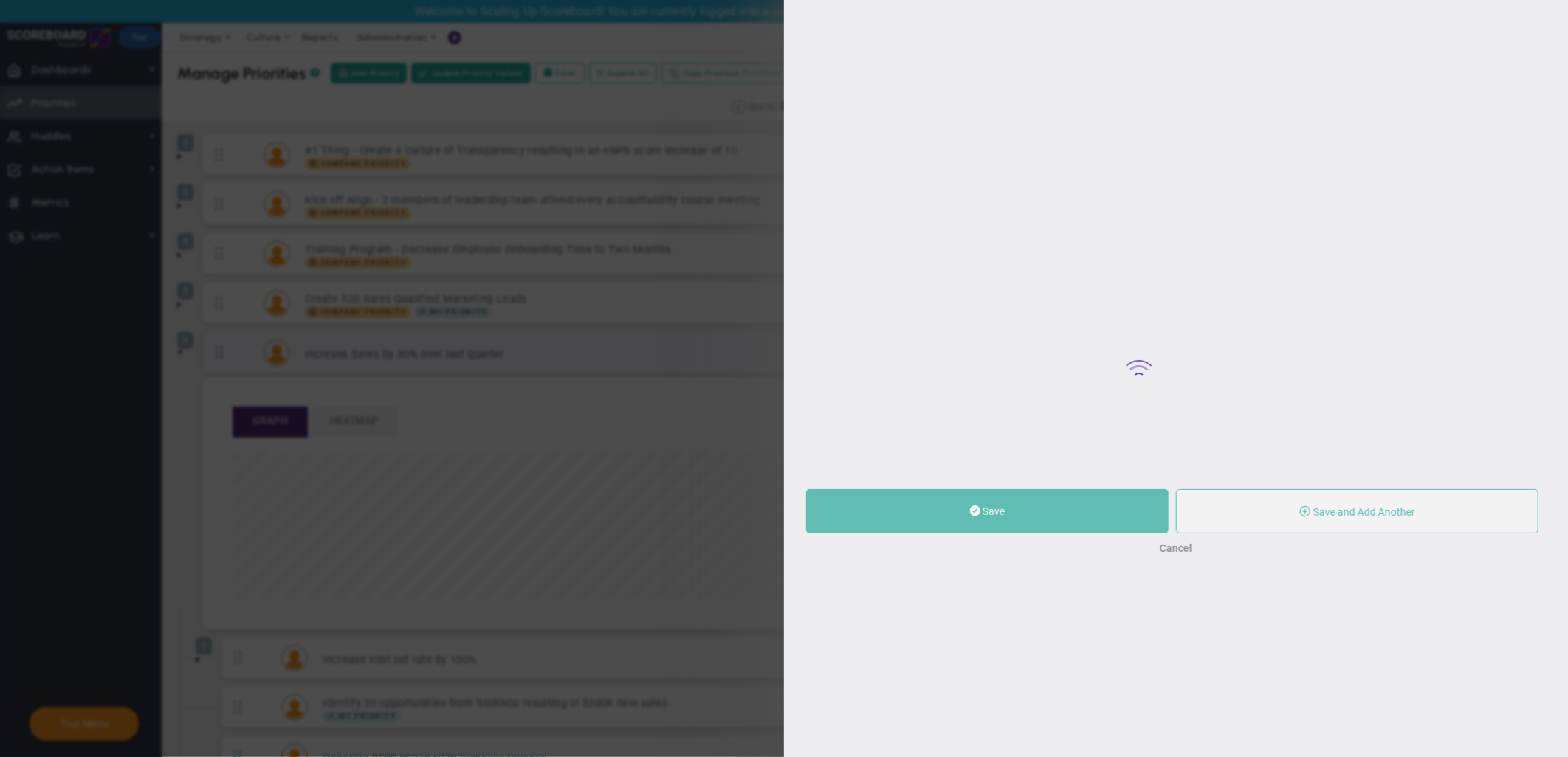
type input "[PERSON_NAME]"
type input "0"
type input "20"
type input "30"
radio input "true"
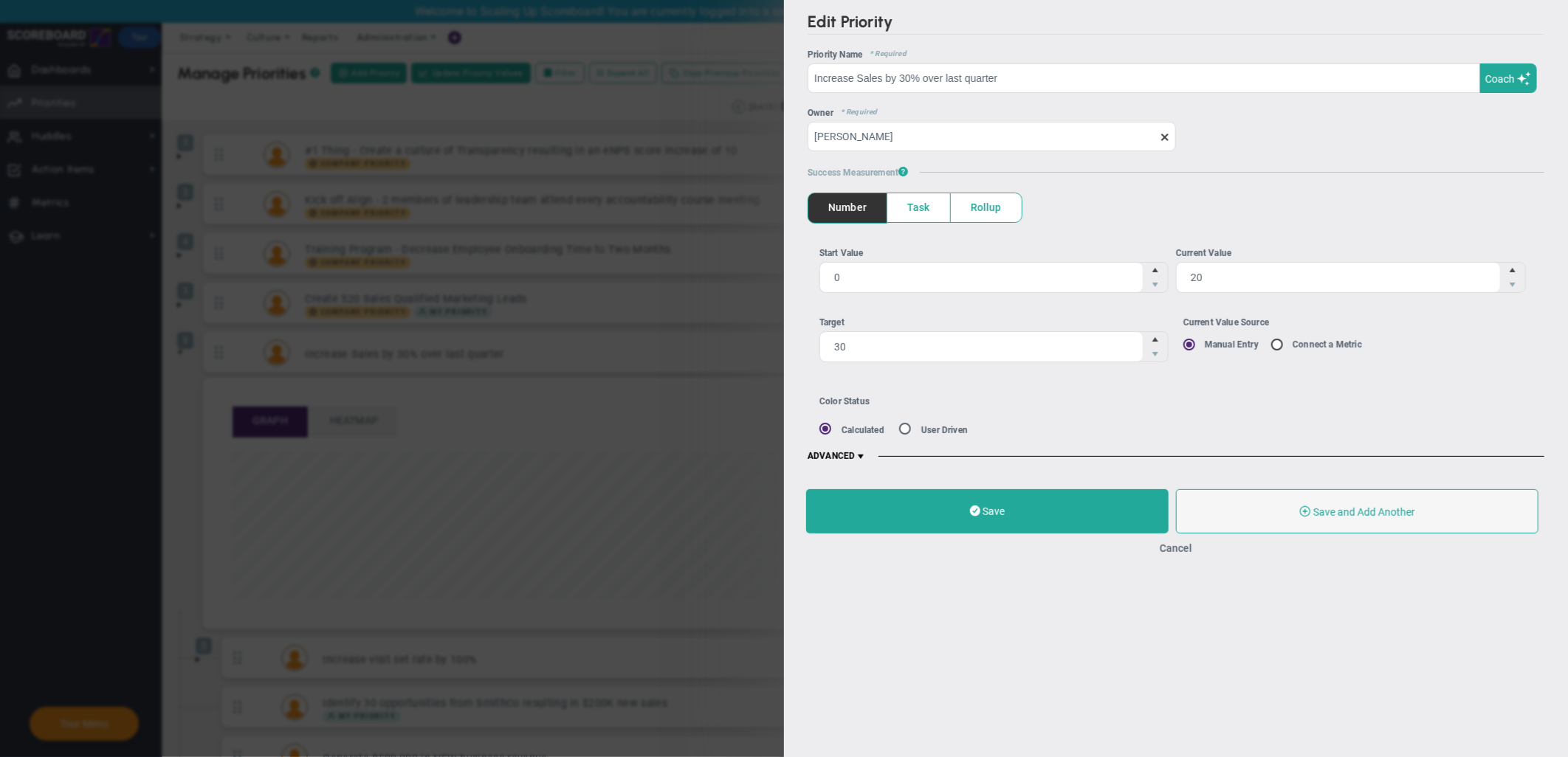
click at [853, 453] on span "ADVANCED" at bounding box center [837, 456] width 59 height 12
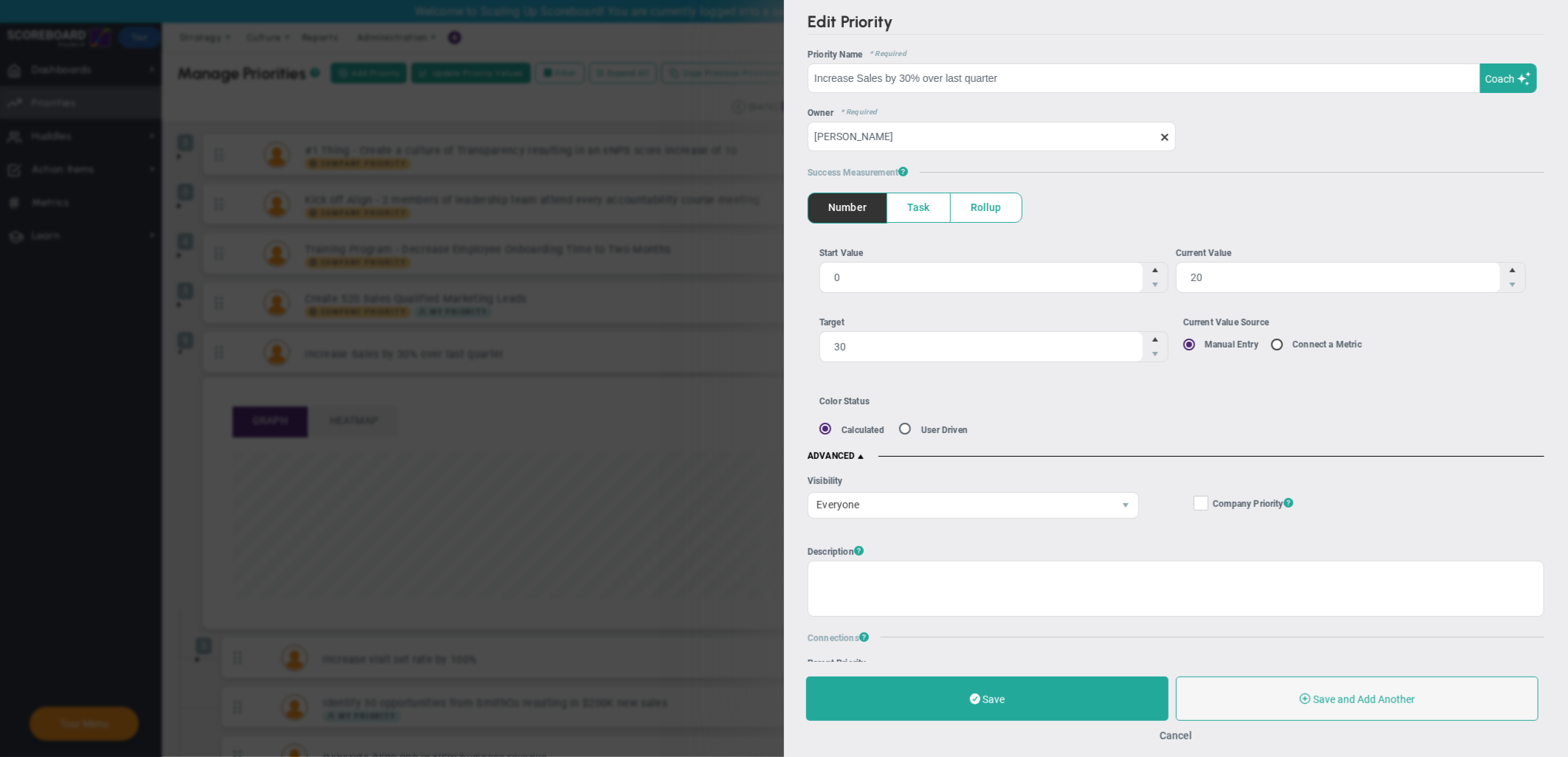
click at [1410, 33] on h2 "Edit Priority" at bounding box center [1176, 22] width 736 height 22
drag, startPoint x: 1202, startPoint y: 748, endPoint x: 1193, endPoint y: 744, distance: 9.8
click at [1199, 682] on div "Save Save and Add Another Save and Add Child Cancel" at bounding box center [1176, 709] width 784 height 95
click at [1176, 682] on button "Cancel" at bounding box center [1176, 735] width 32 height 12
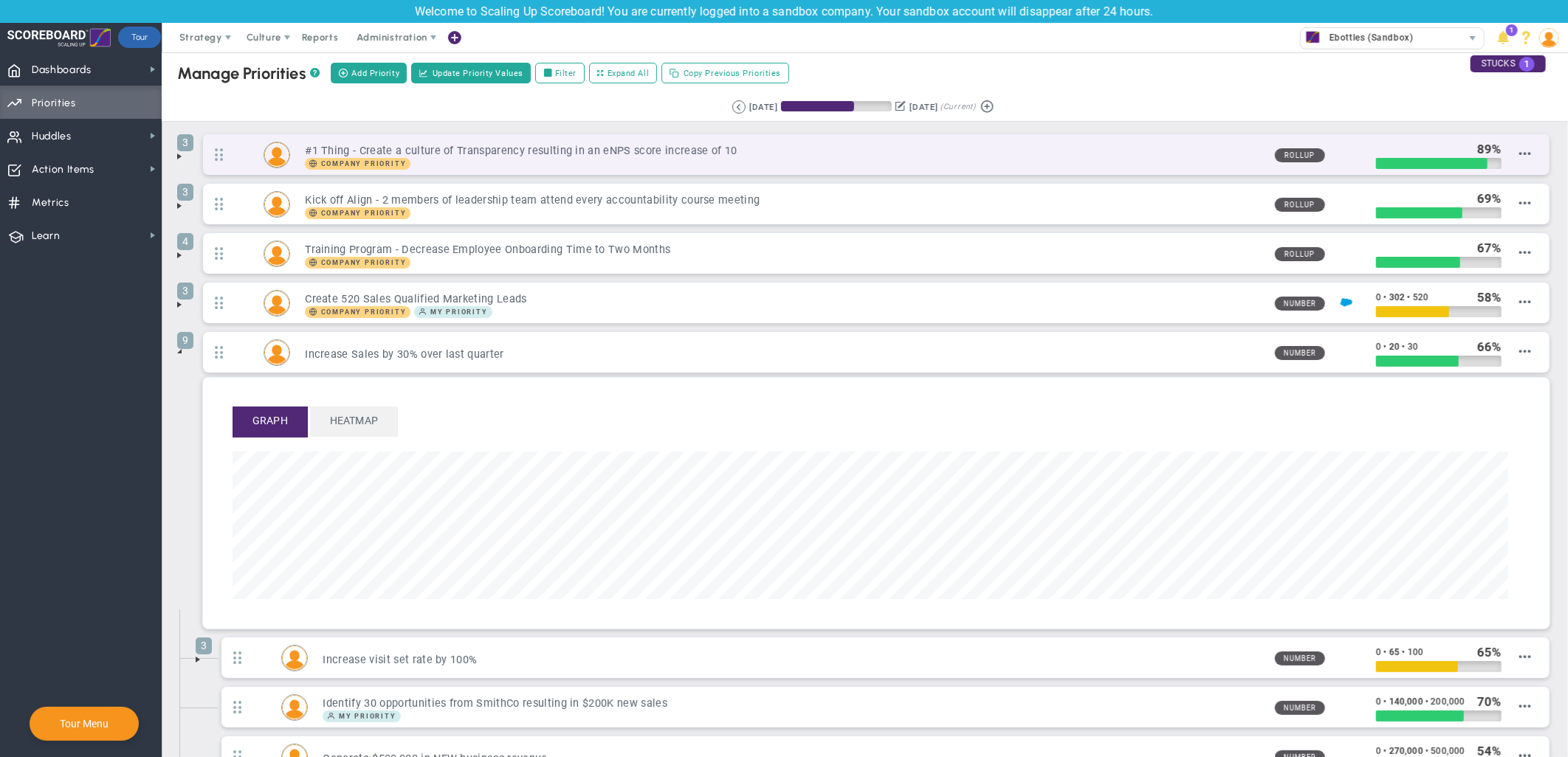
click at [609, 163] on div "Company Priority" at bounding box center [783, 163] width 957 height 12
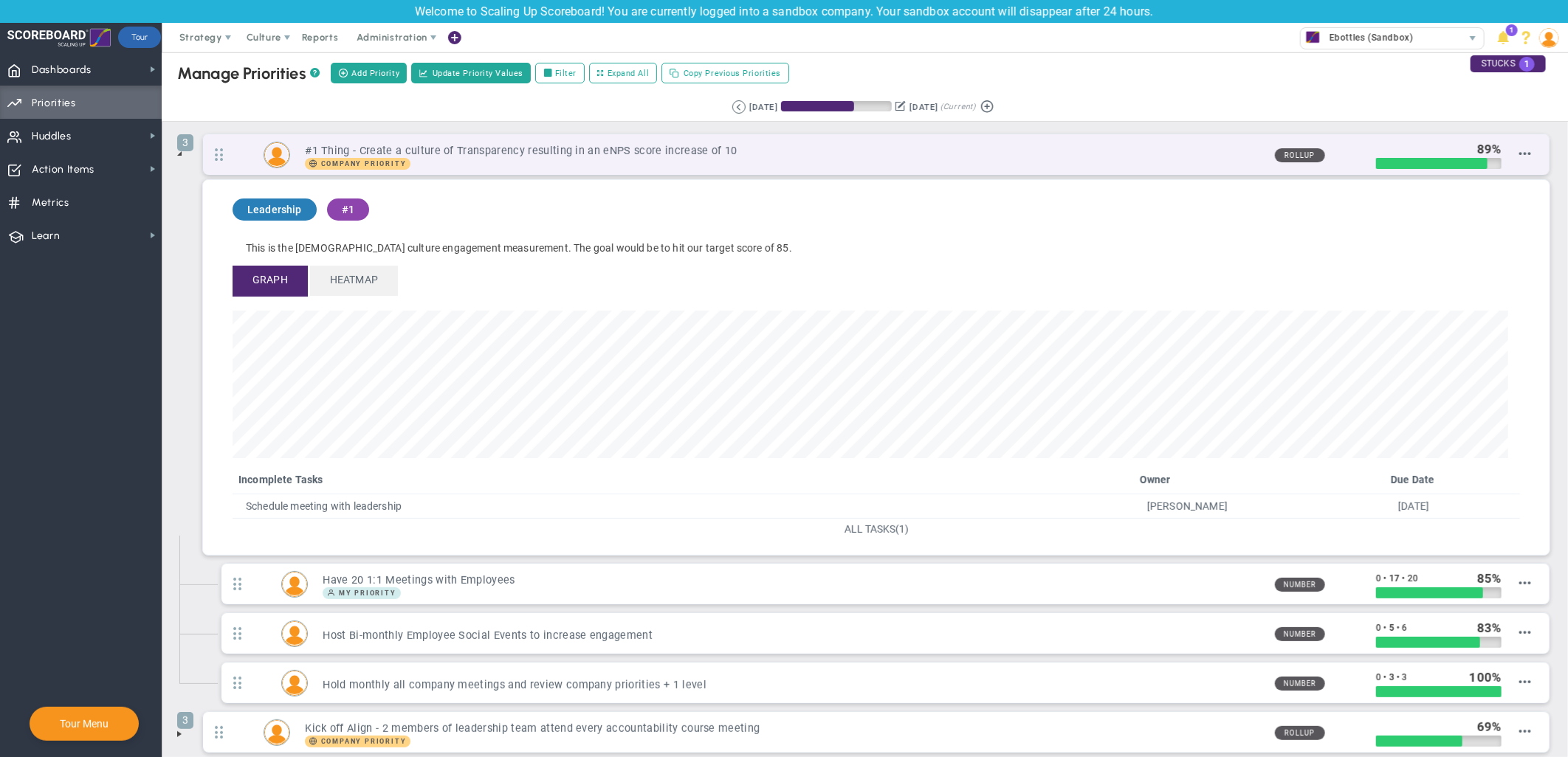
scroll to position [170, 1274]
drag, startPoint x: 542, startPoint y: 154, endPoint x: 756, endPoint y: 151, distance: 214.0
click at [756, 151] on h3 "#1 Thing - Create a culture of Transparency resulting in an eNPS score increase…" at bounding box center [783, 151] width 957 height 14
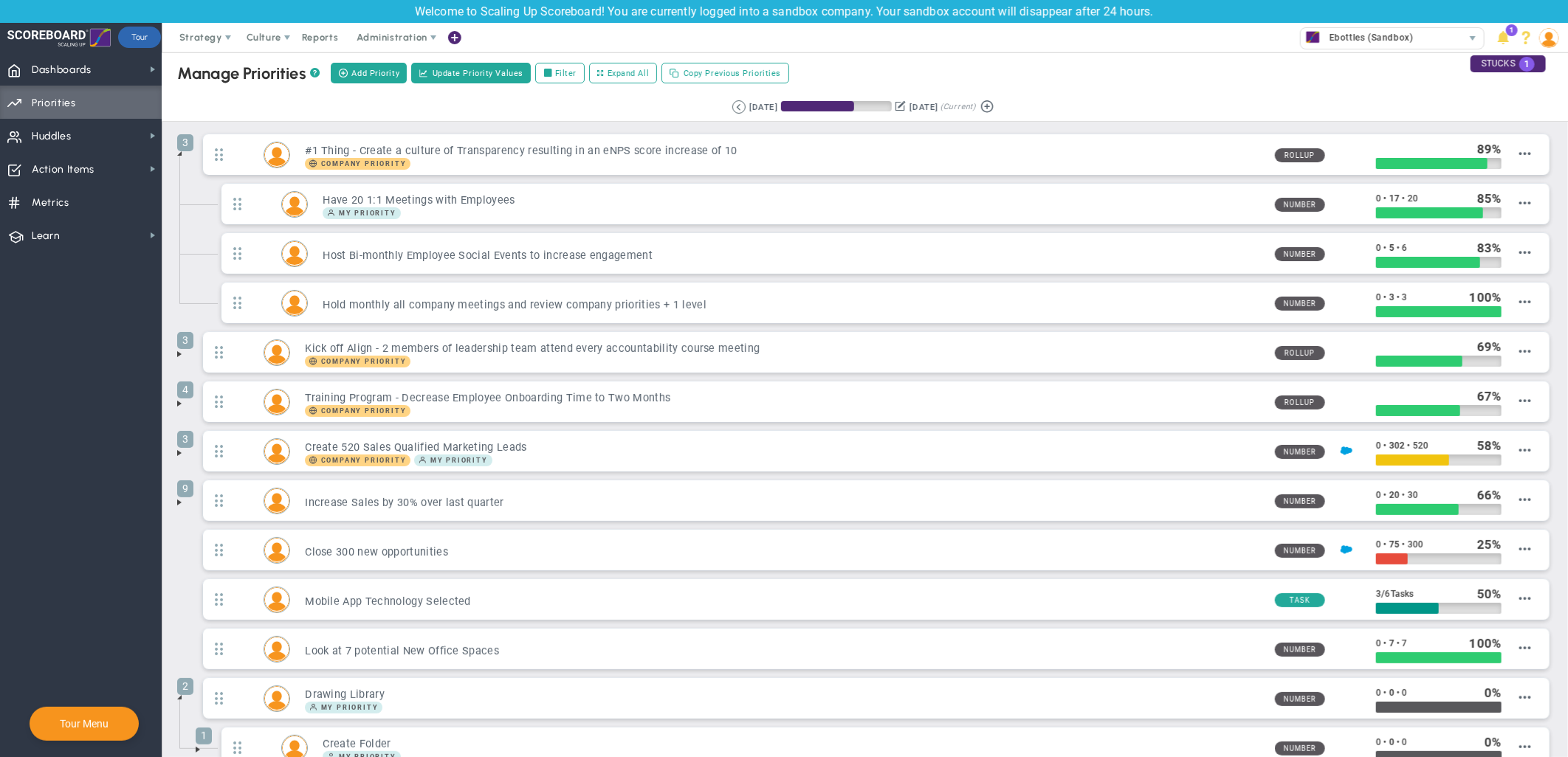
click at [179, 503] on span at bounding box center [179, 502] width 12 height 12
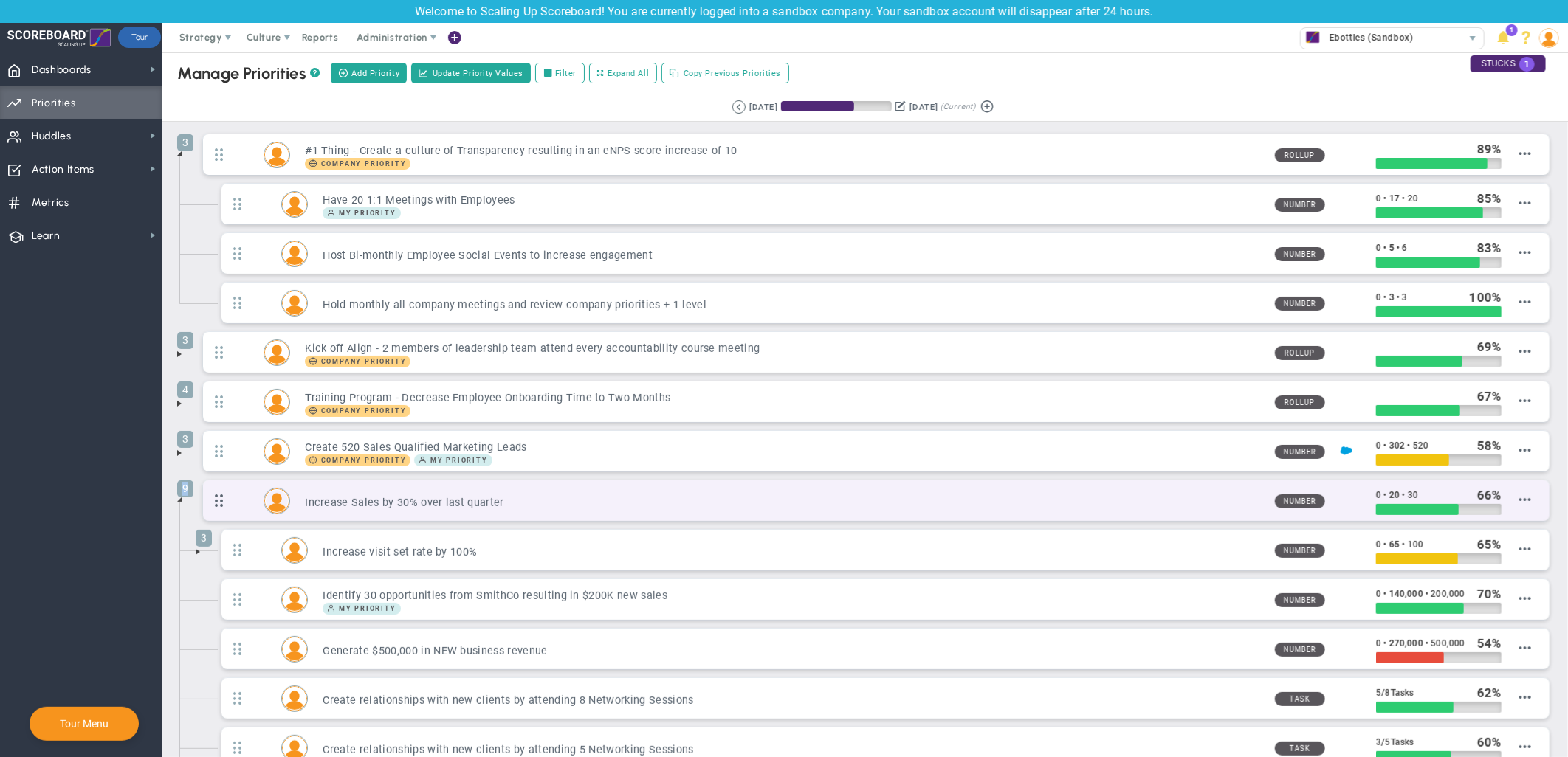
drag, startPoint x: 179, startPoint y: 503, endPoint x: 233, endPoint y: 497, distance: 54.3
click at [233, 497] on div "9 Increase Sales by 30% over last quarter Number 0 • 20 • 30 66" at bounding box center [876, 504] width 1353 height 49
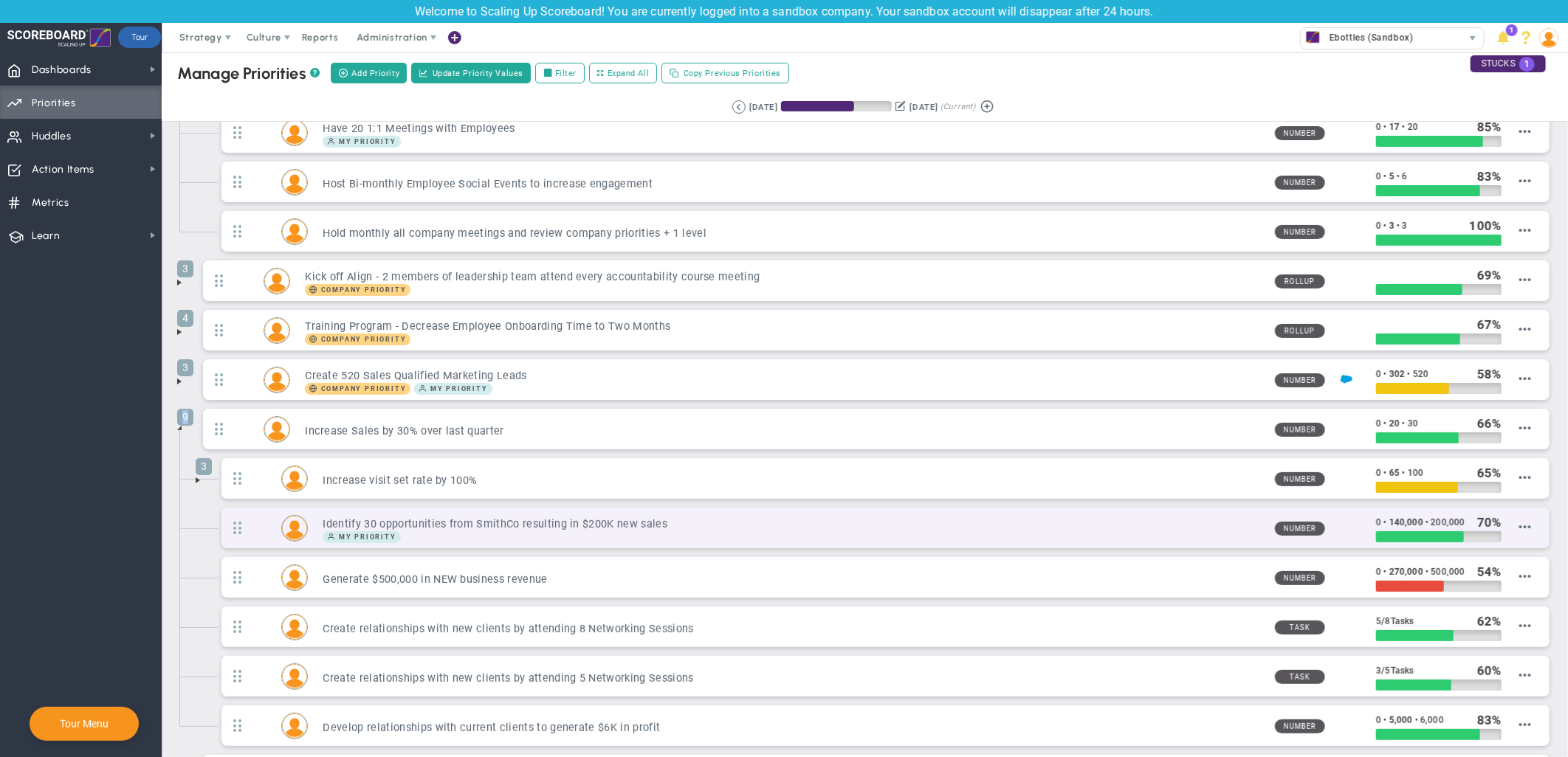
scroll to position [82, 0]
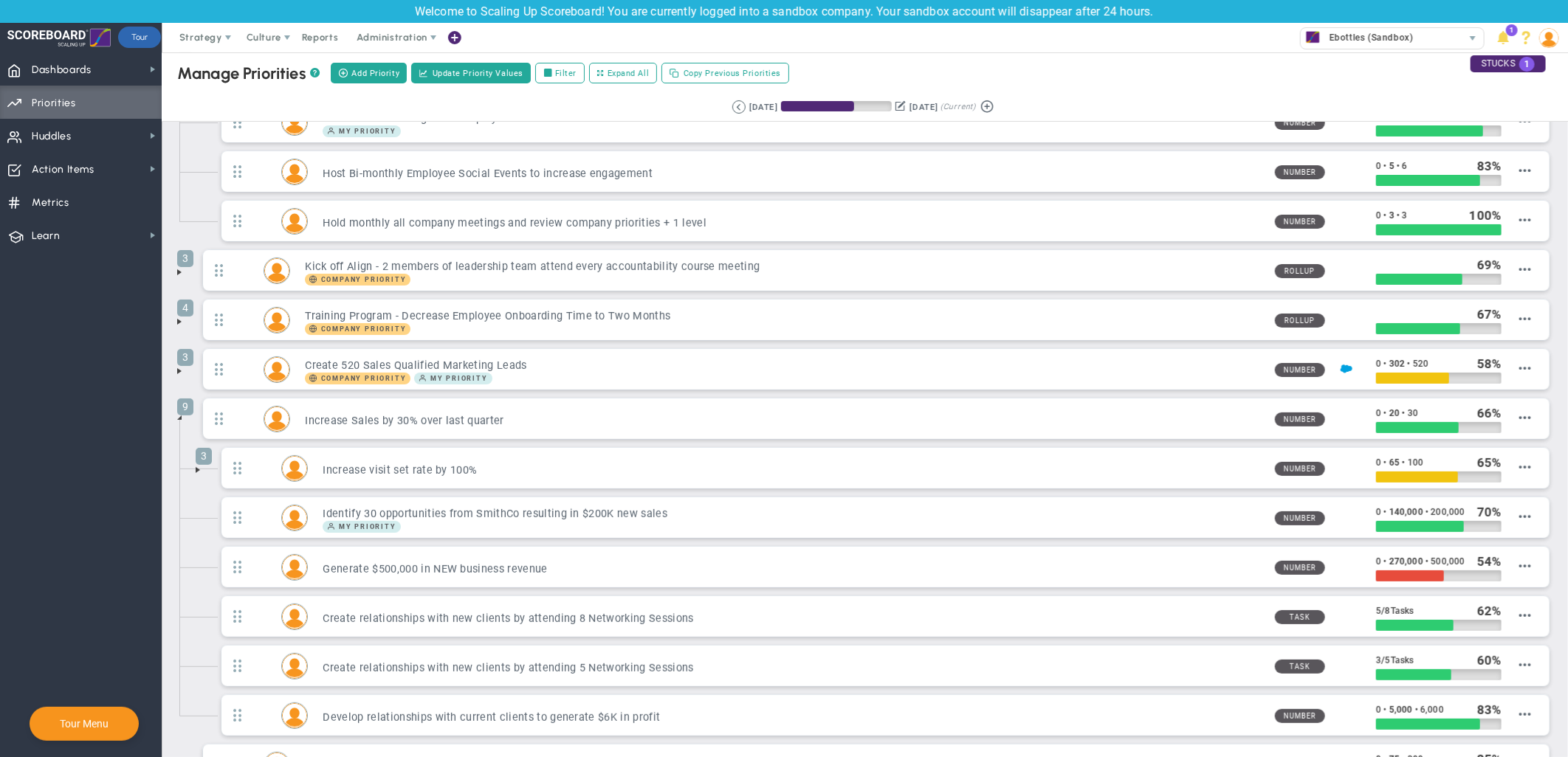
click at [192, 473] on span at bounding box center [198, 470] width 12 height 12
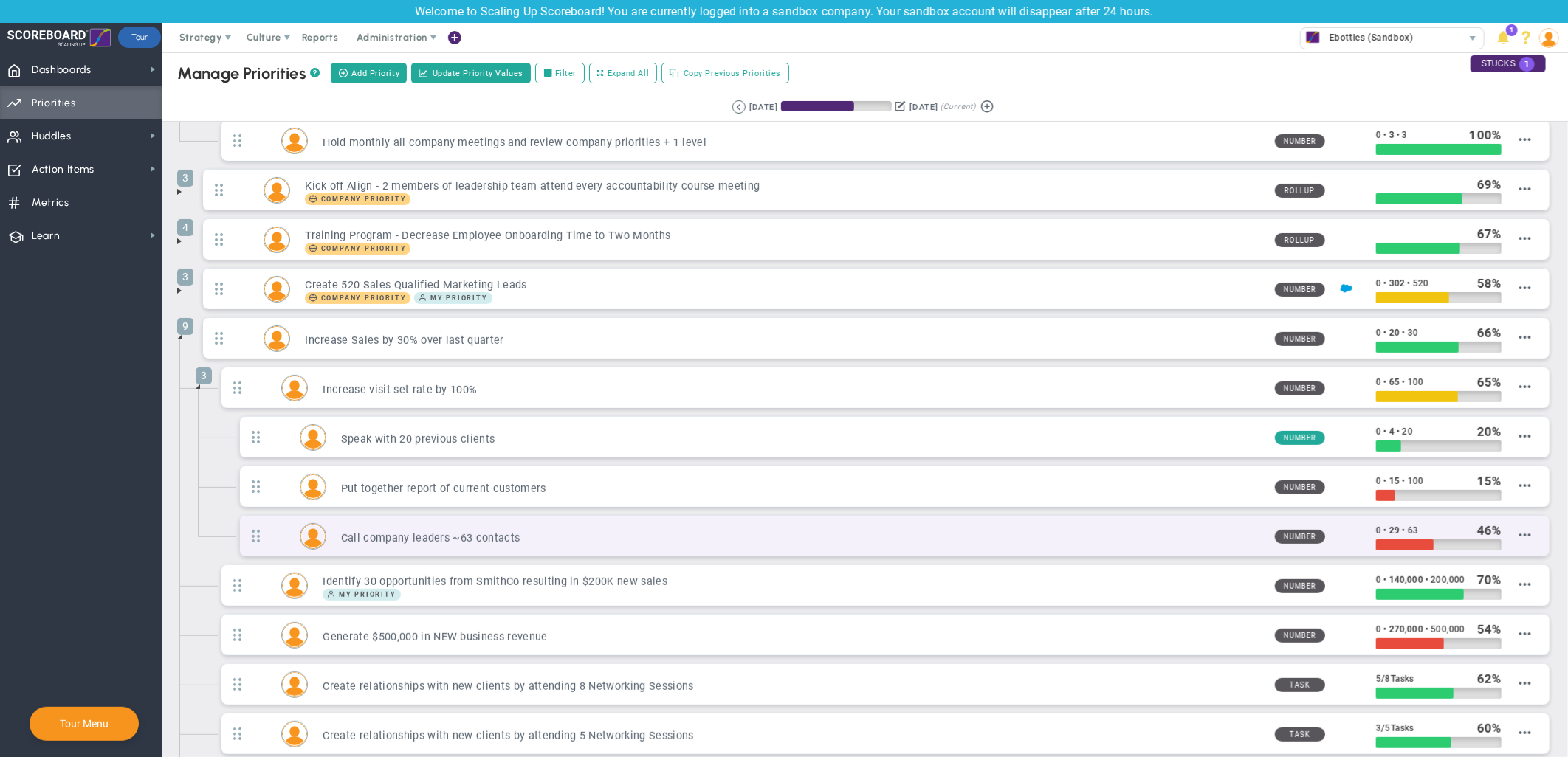
scroll to position [163, 0]
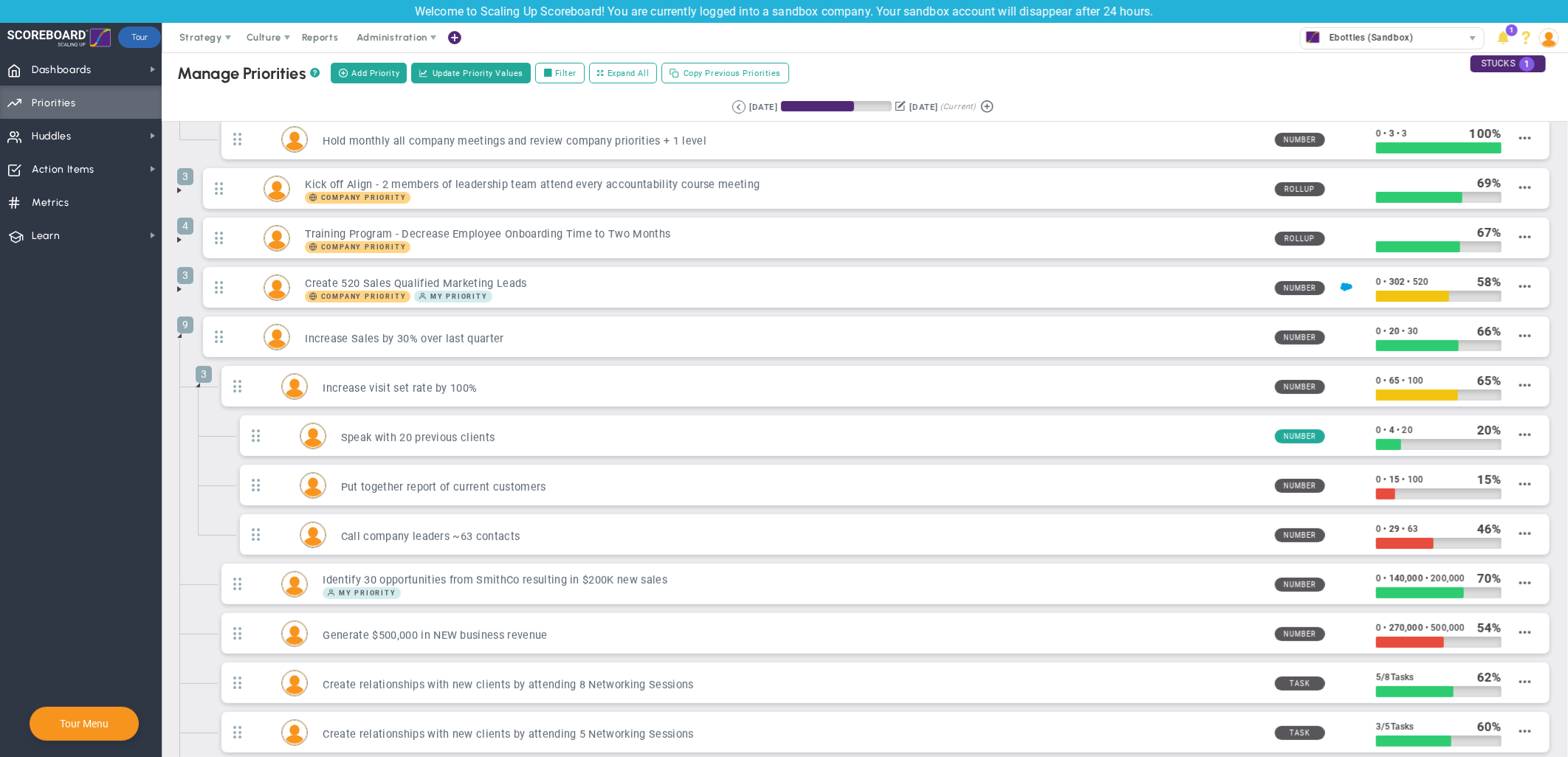
click at [196, 385] on span at bounding box center [198, 384] width 12 height 12
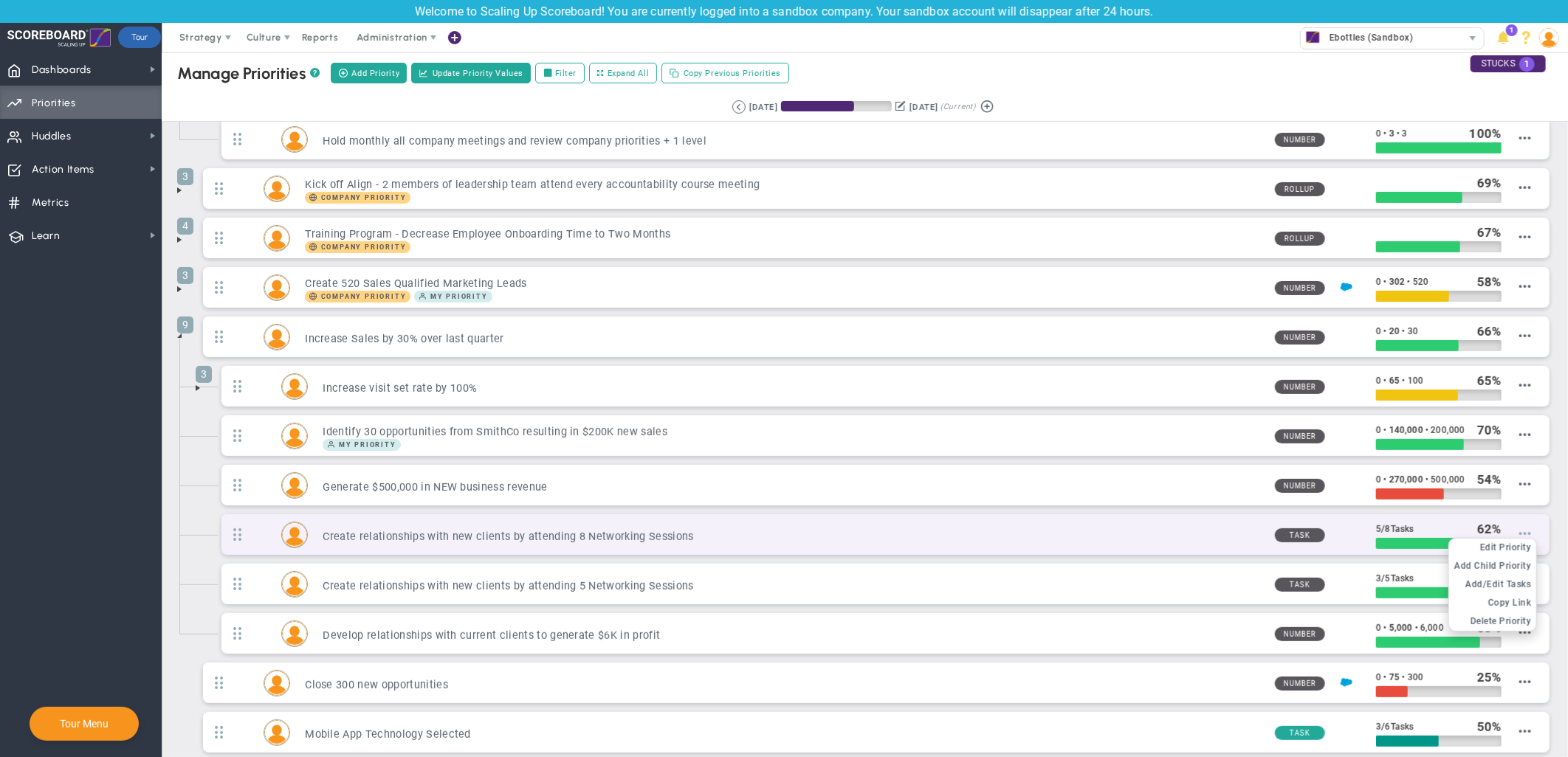
click at [1410, 539] on span at bounding box center [1524, 533] width 12 height 12
click at [1410, 547] on span "Edit Priority" at bounding box center [1506, 548] width 52 height 11
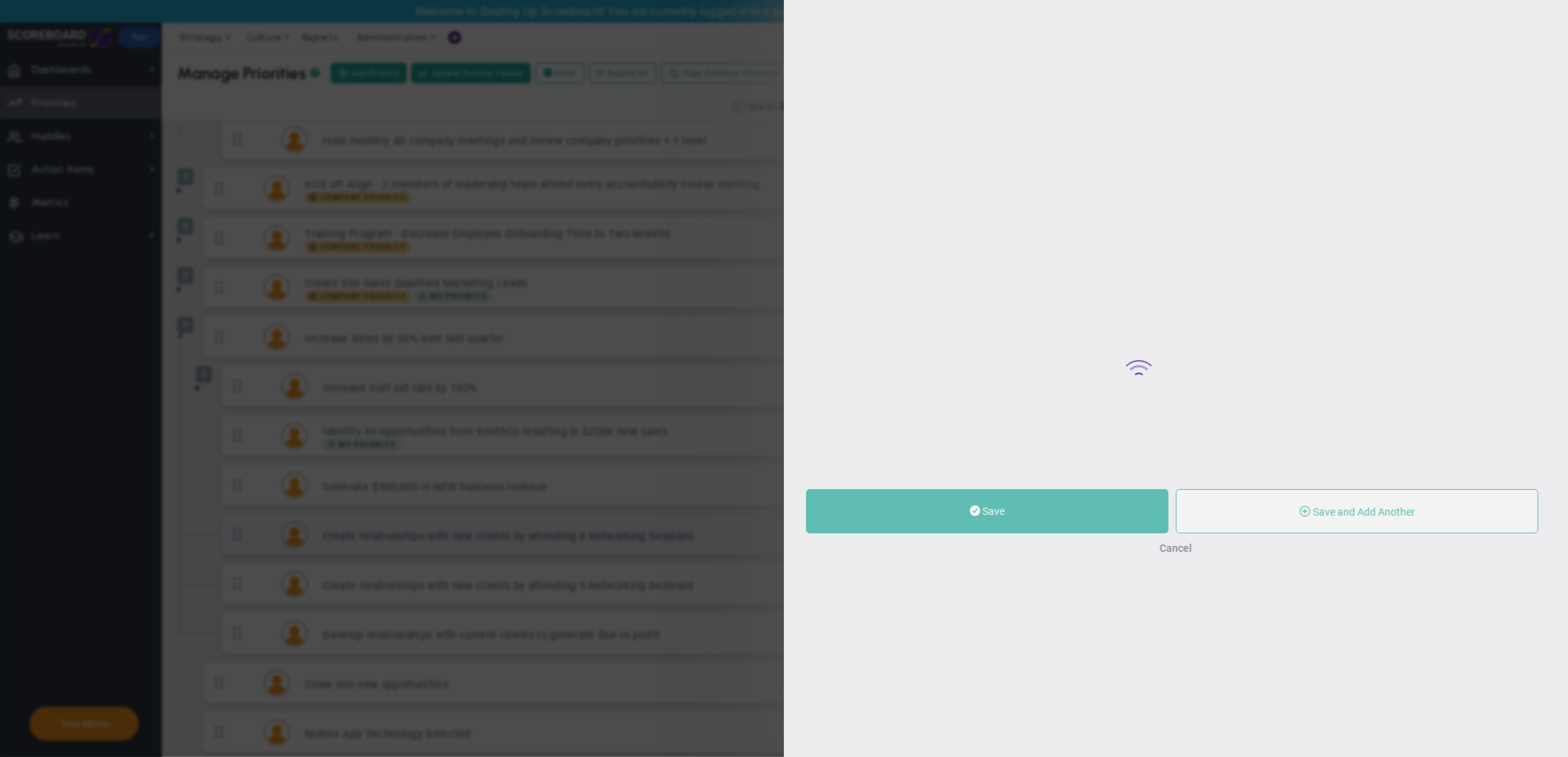
type input "Create relationships with new clients by attending 8 Networking Sessions"
radio input "true"
type input "[PERSON_NAME]"
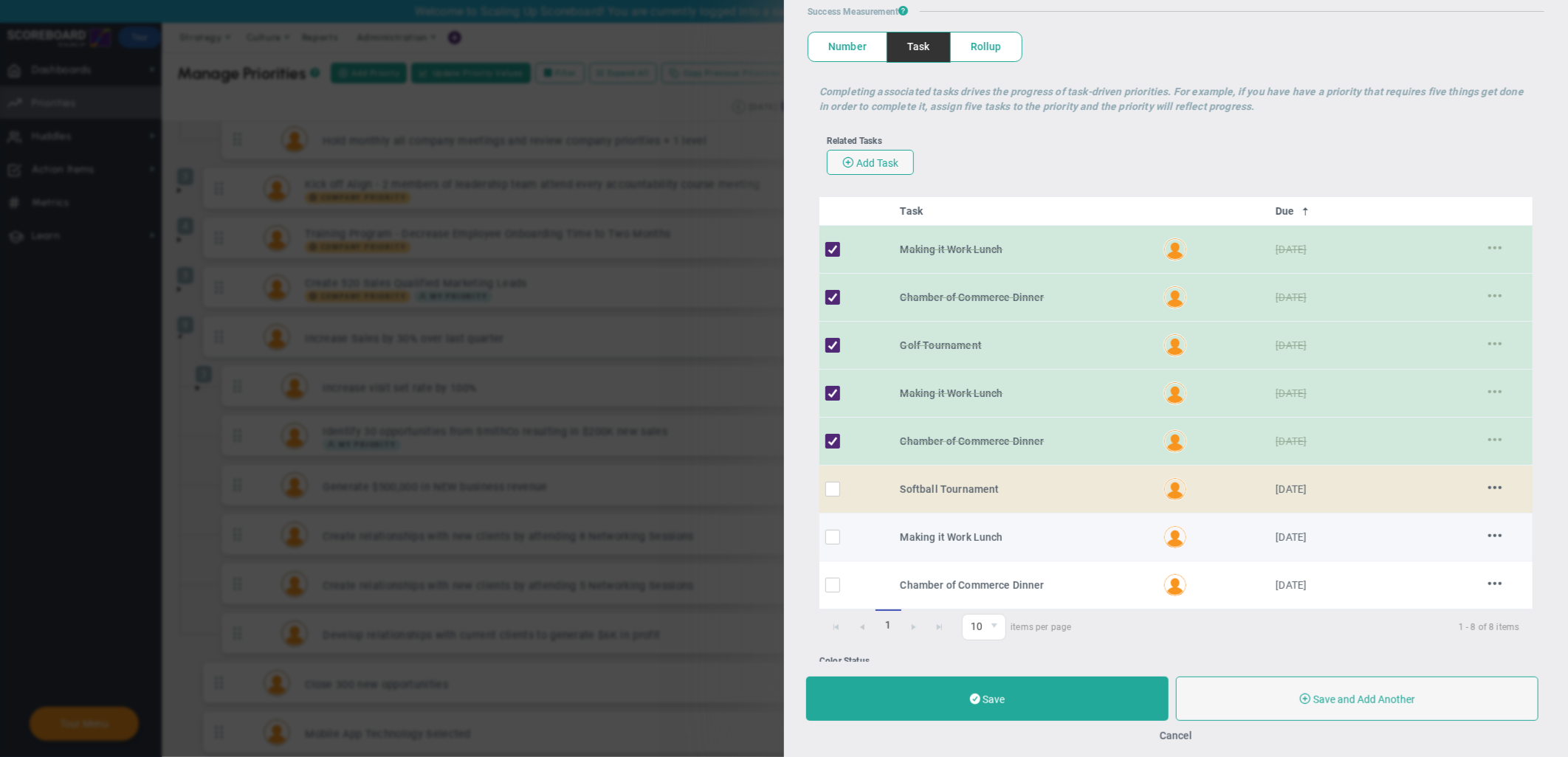
scroll to position [163, 0]
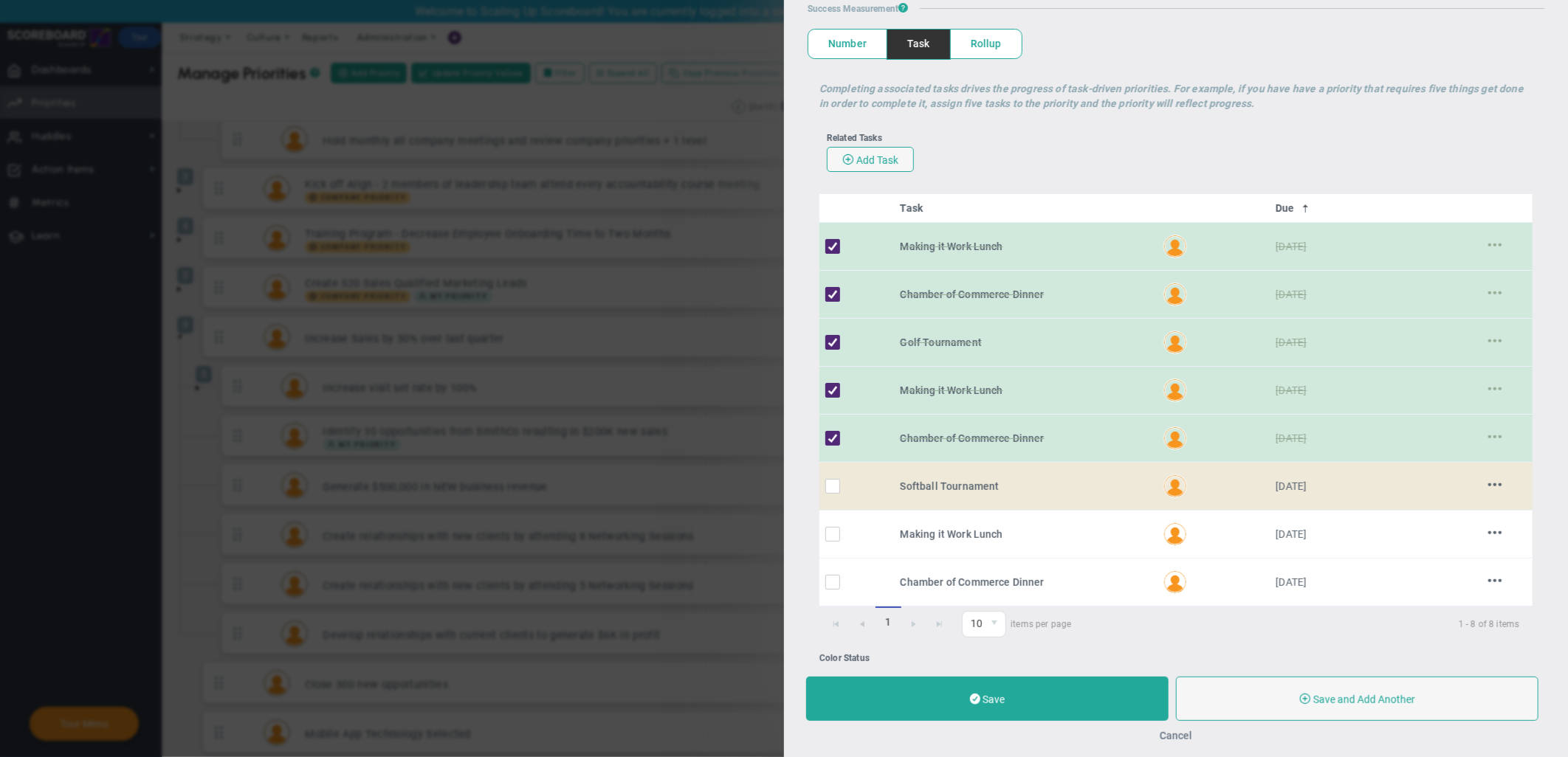
click at [1185, 682] on button "Cancel" at bounding box center [1176, 735] width 32 height 12
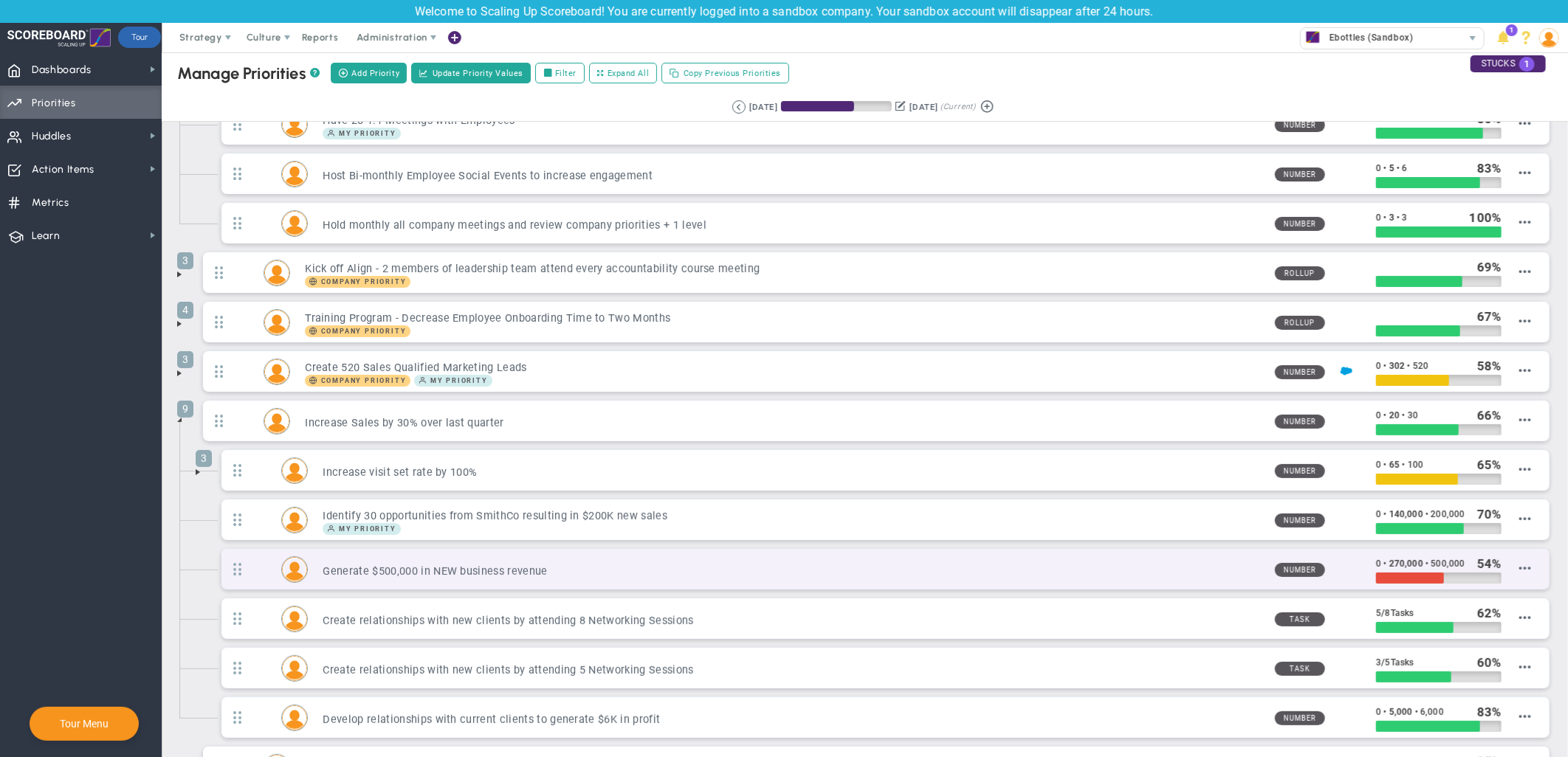
scroll to position [82, 0]
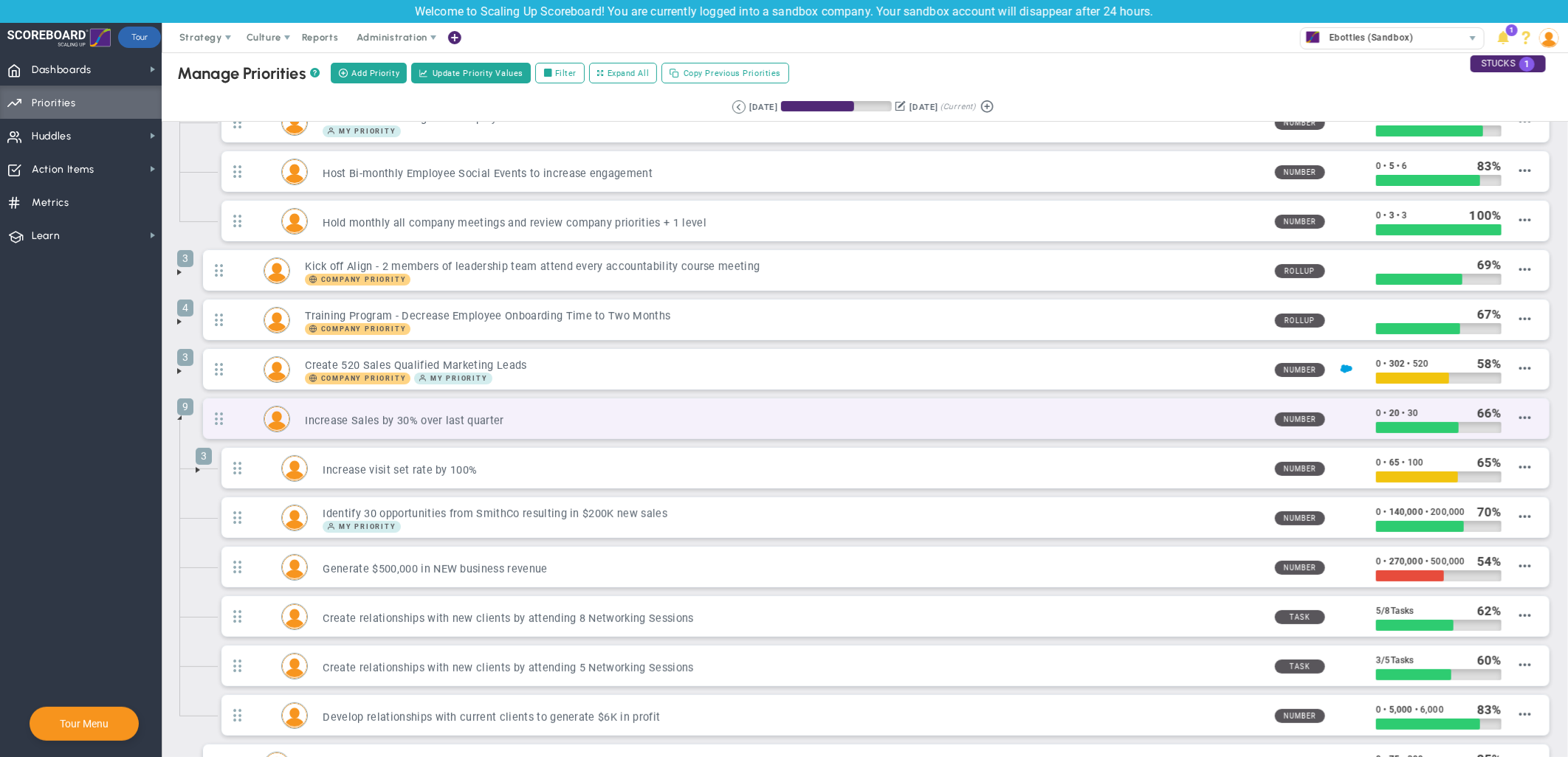
click at [595, 433] on div "9 Increase Sales by 30% over last quarter Number 0 • 20 • 30 66" at bounding box center [876, 418] width 1346 height 40
drag, startPoint x: 251, startPoint y: 410, endPoint x: 764, endPoint y: 432, distance: 513.5
click at [764, 432] on div "9 Increase Sales by 30% over last quarter Number 0 • 20 • 30 66" at bounding box center [876, 418] width 1346 height 40
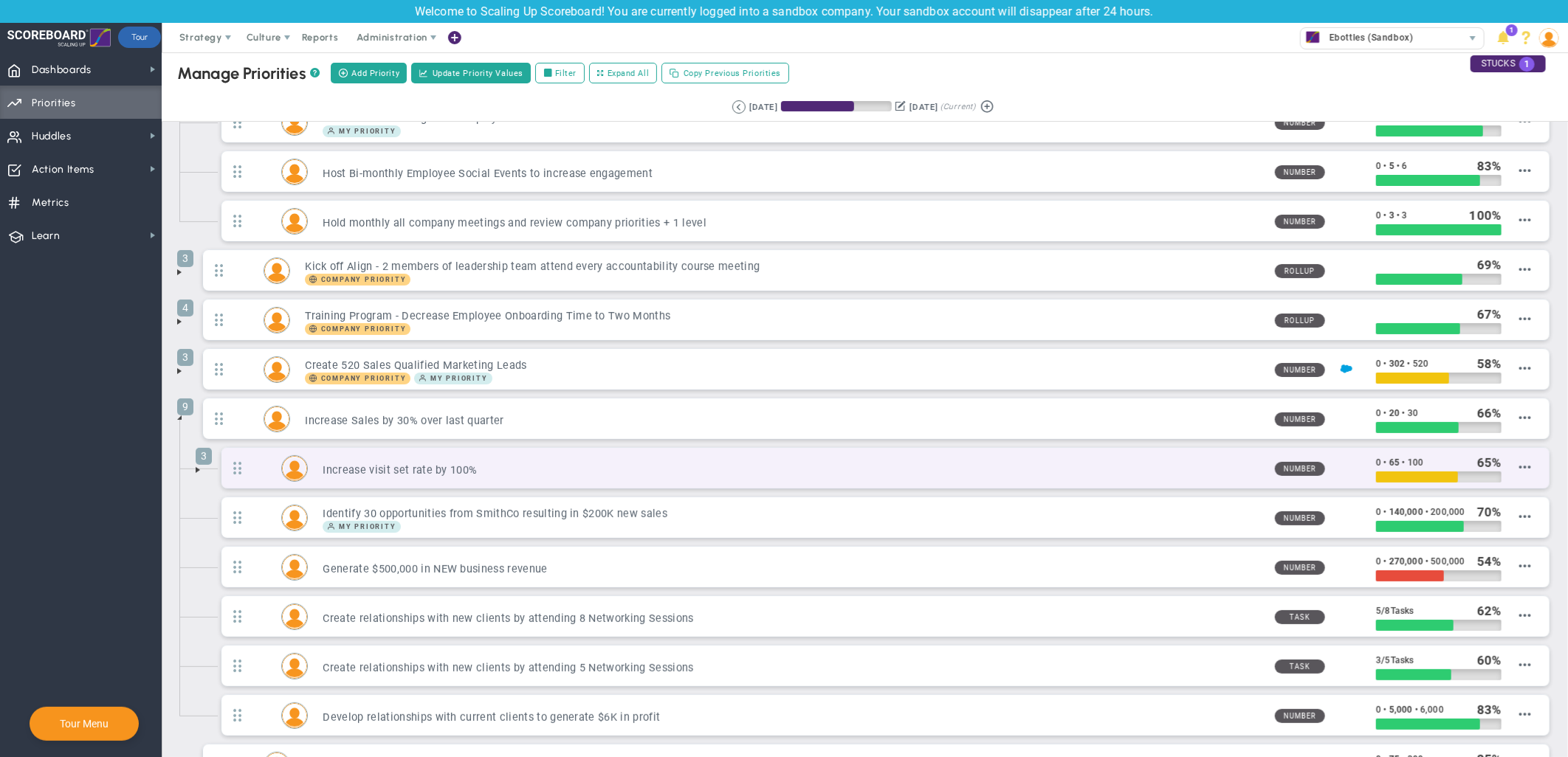
click at [260, 484] on div "3 Increase visit set rate by 100% Number 0 • 65 • 100 65" at bounding box center [885, 468] width 1327 height 40
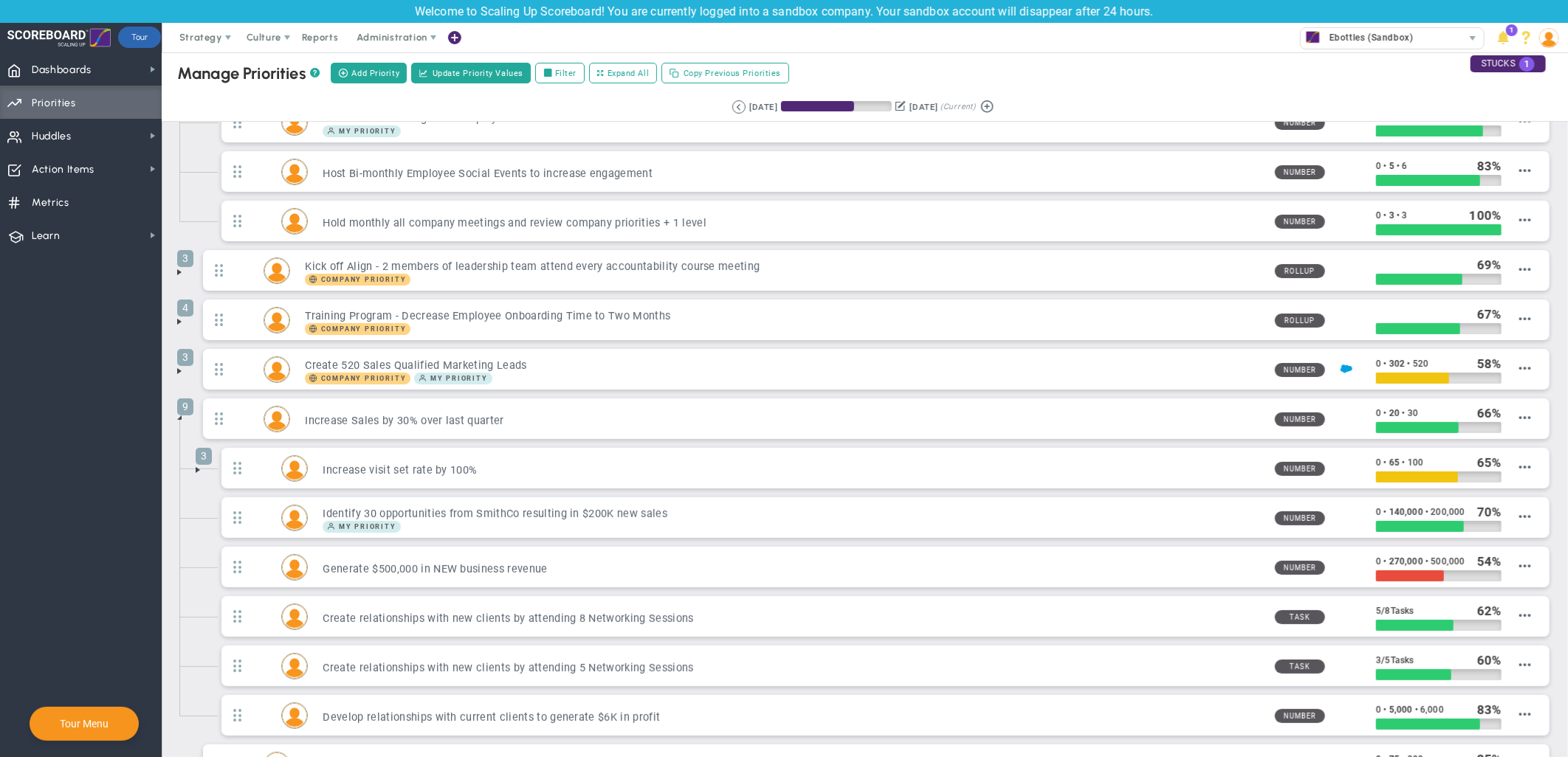
click at [199, 471] on li "3 Increase visit set rate by 100% Number 0 • 65 • 100 65 Edit OKR" at bounding box center [876, 471] width 1353 height 49
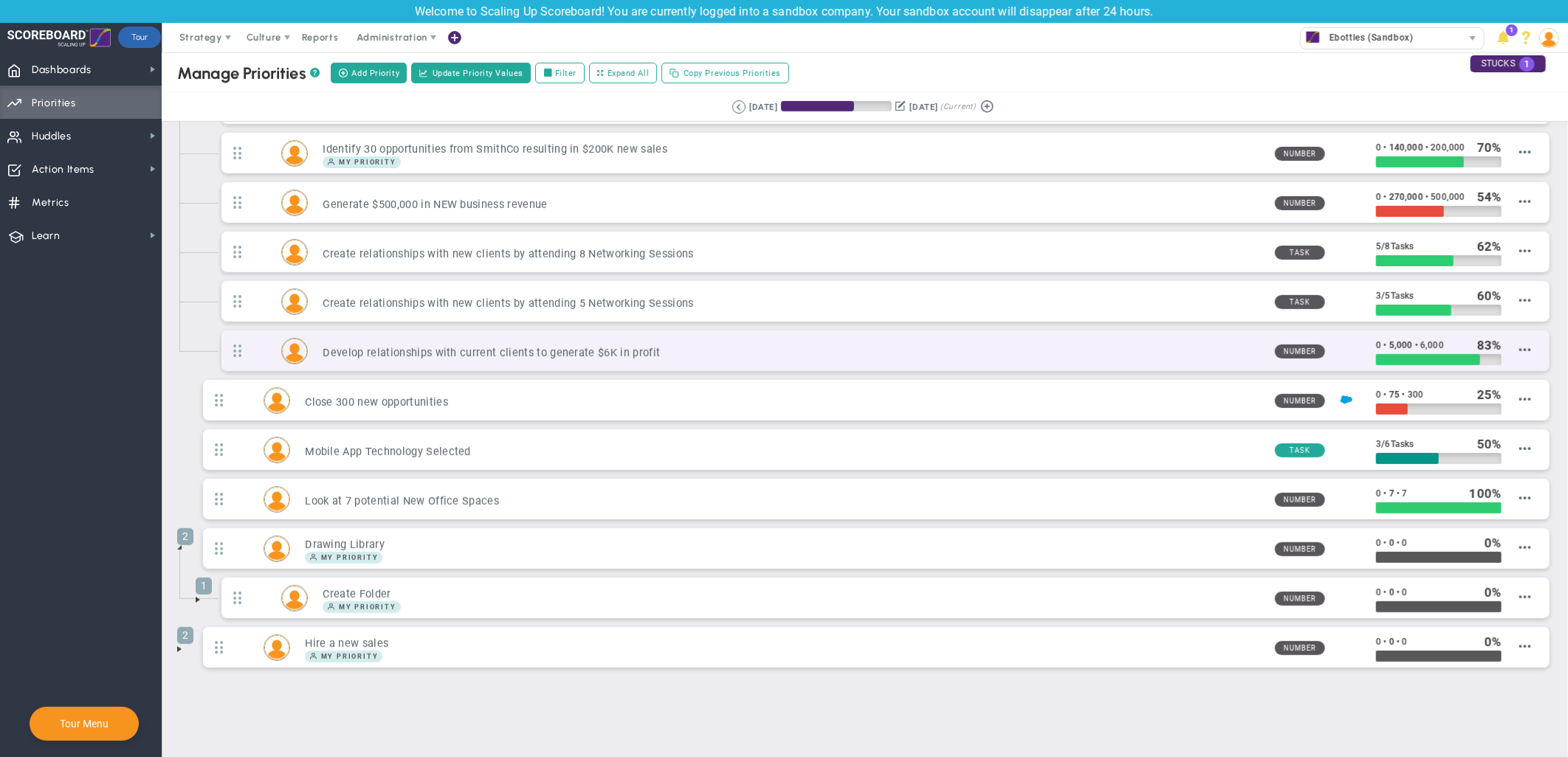
scroll to position [453, 0]
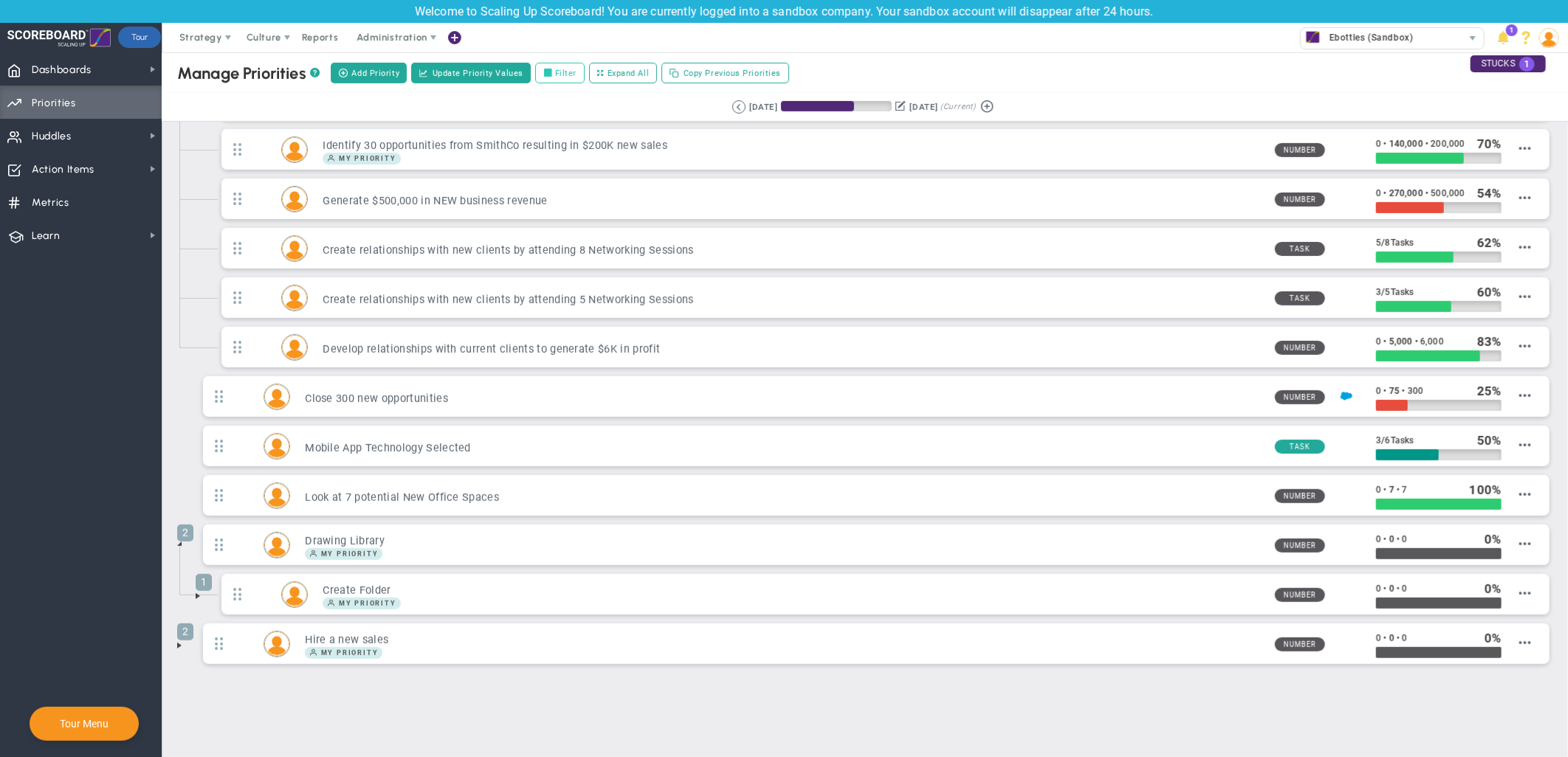
click at [540, 72] on label "Filter" at bounding box center [559, 73] width 49 height 21
click at [546, 72] on input "Filter" at bounding box center [551, 74] width 11 height 11
checkbox input "true"
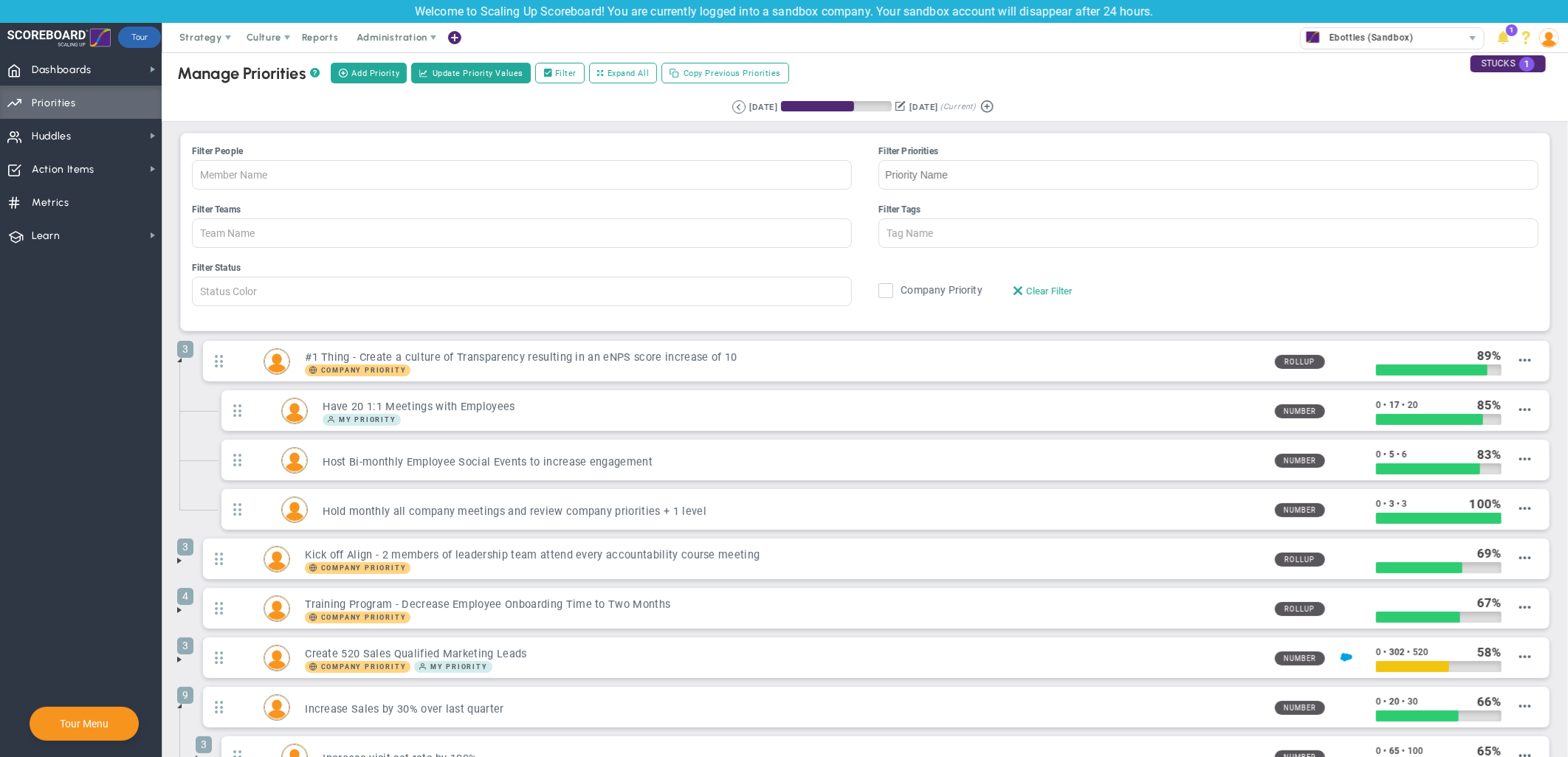
scroll to position [0, 0]
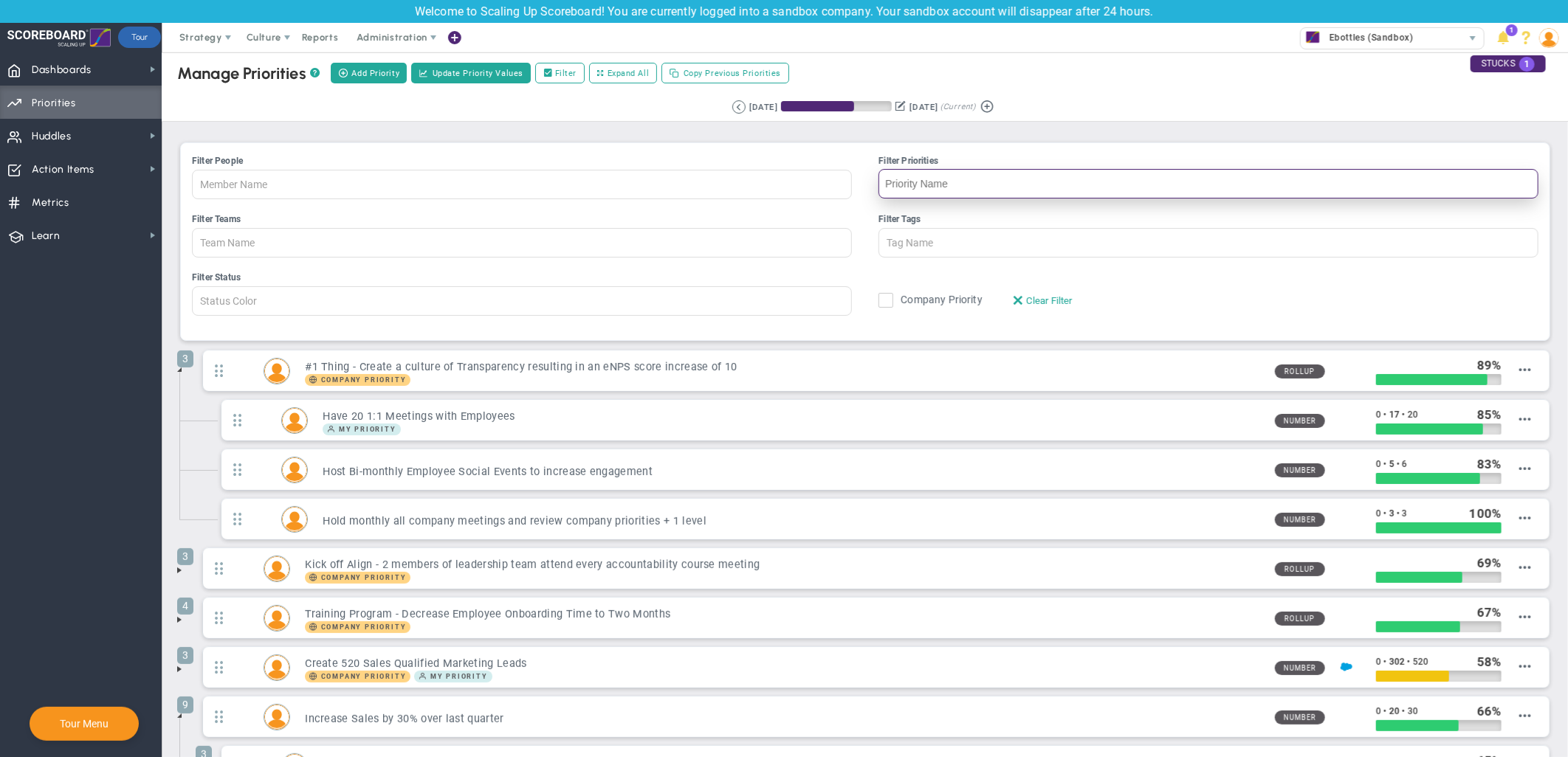
click at [883, 183] on input "Filter Priorities" at bounding box center [1208, 183] width 660 height 30
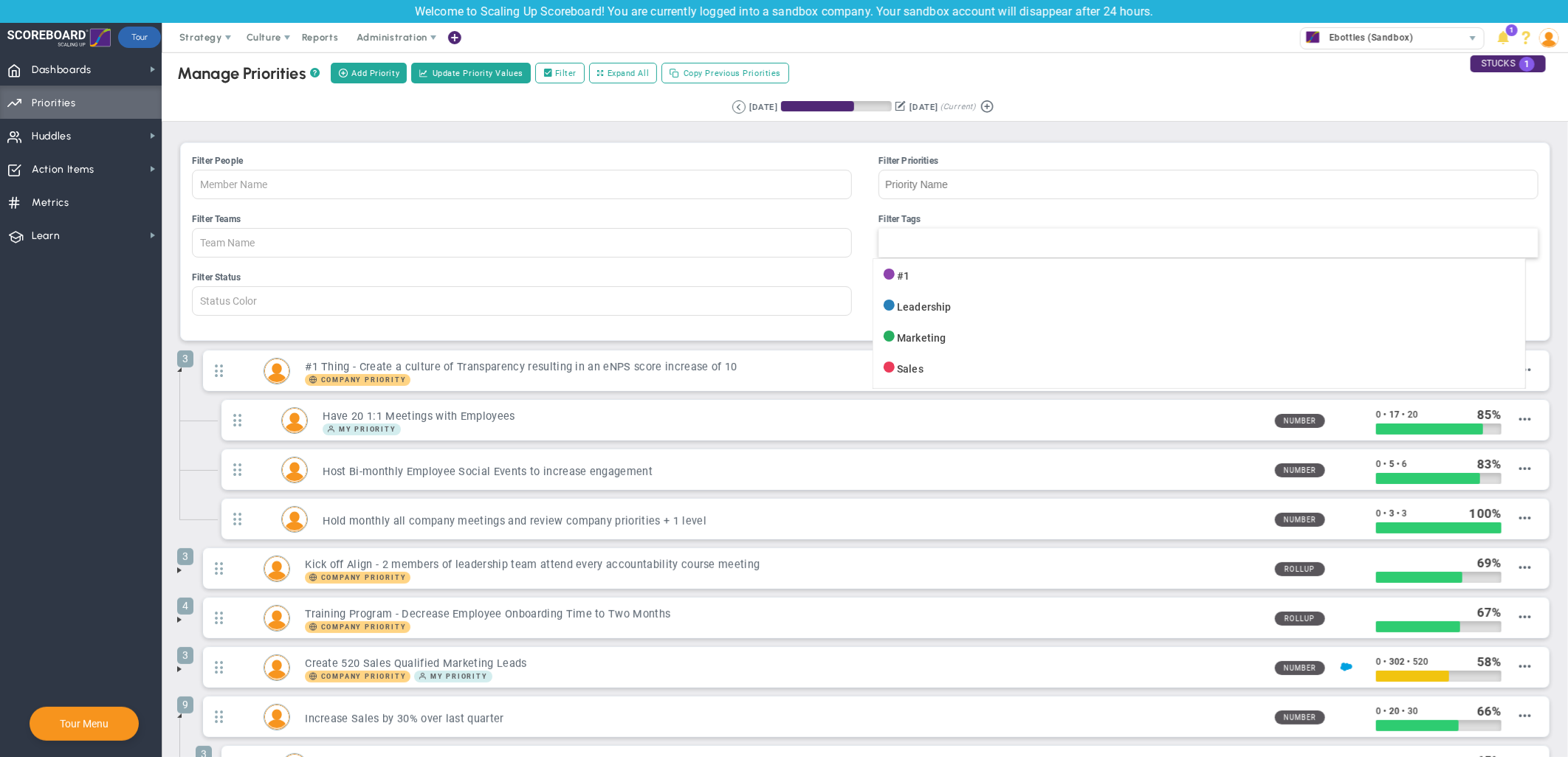
click at [991, 242] on div at bounding box center [1208, 242] width 660 height 30
click at [912, 242] on input "Filter Tags #1 Leadership Marketing Sales" at bounding box center [895, 242] width 33 height 28
type input "Tag Name"
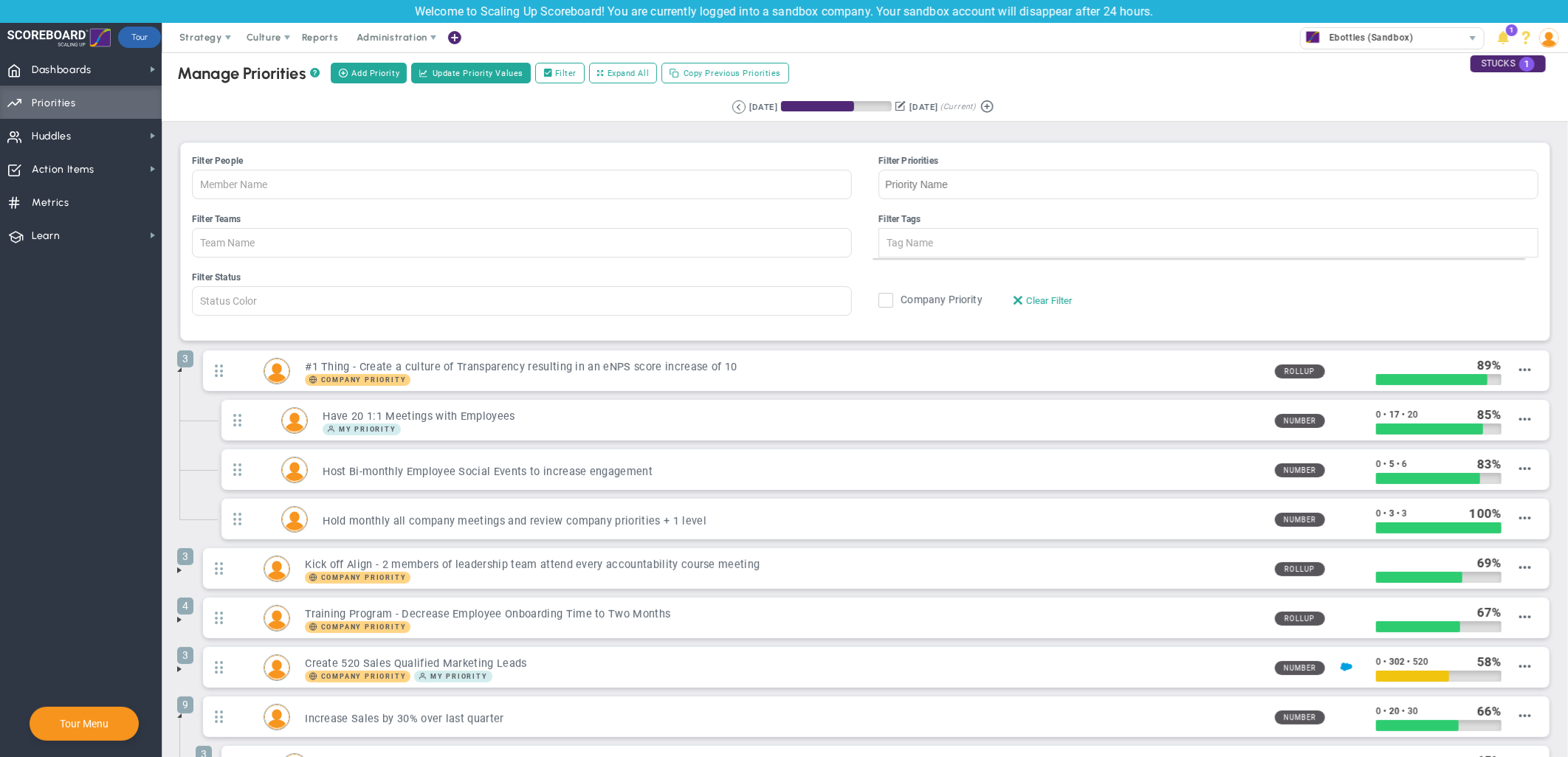
click at [1139, 109] on div "Retrieving period... [DATE] [DATE] (Current)" at bounding box center [865, 108] width 1435 height 29
click at [775, 246] on div at bounding box center [522, 242] width 660 height 30
click at [225, 246] on input "Filter Teams All Hands on Deck Leadership Mark & [PERSON_NAME] 1:1 Performance …" at bounding box center [208, 242] width 33 height 28
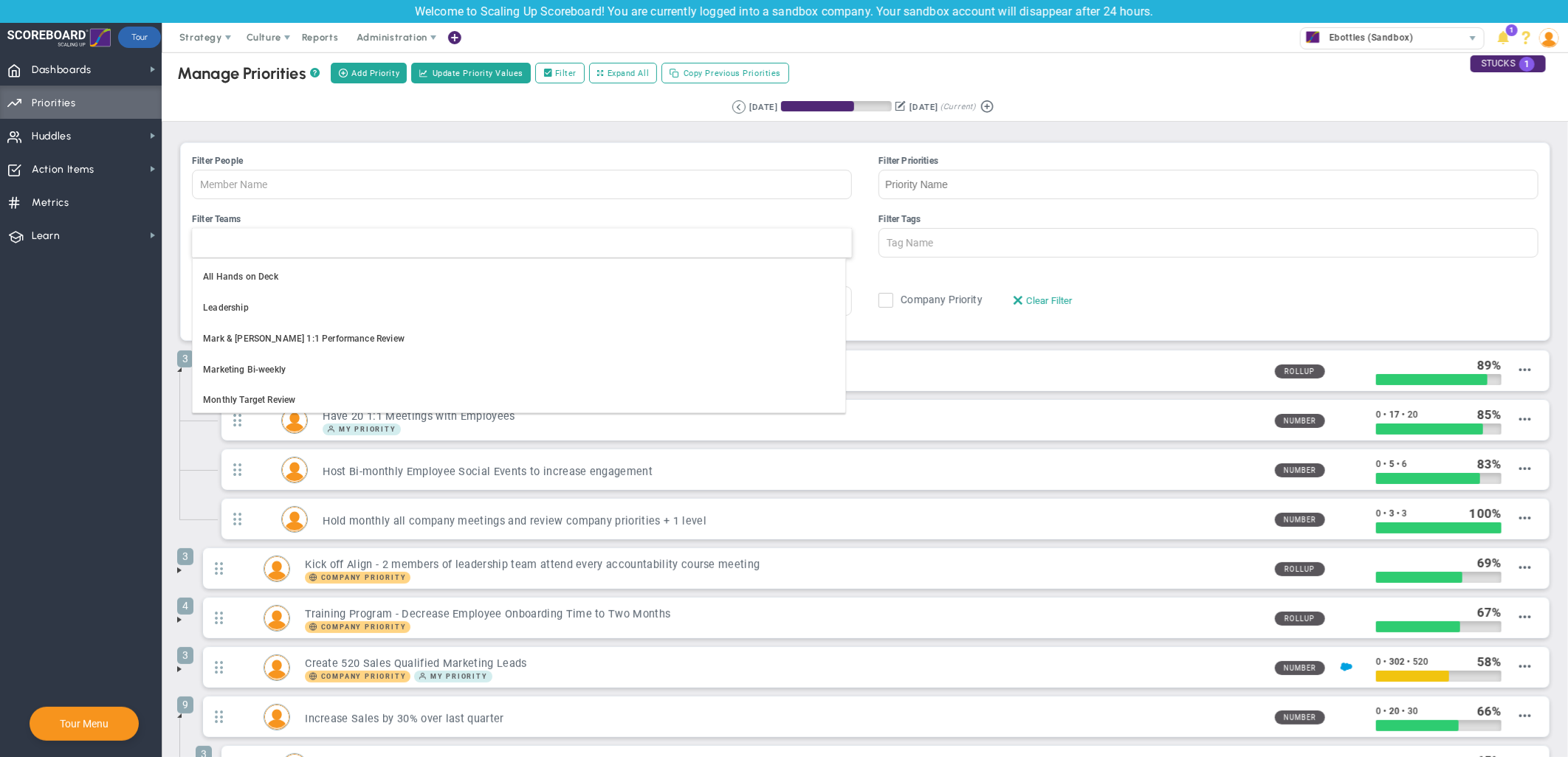
type input "Team Name"
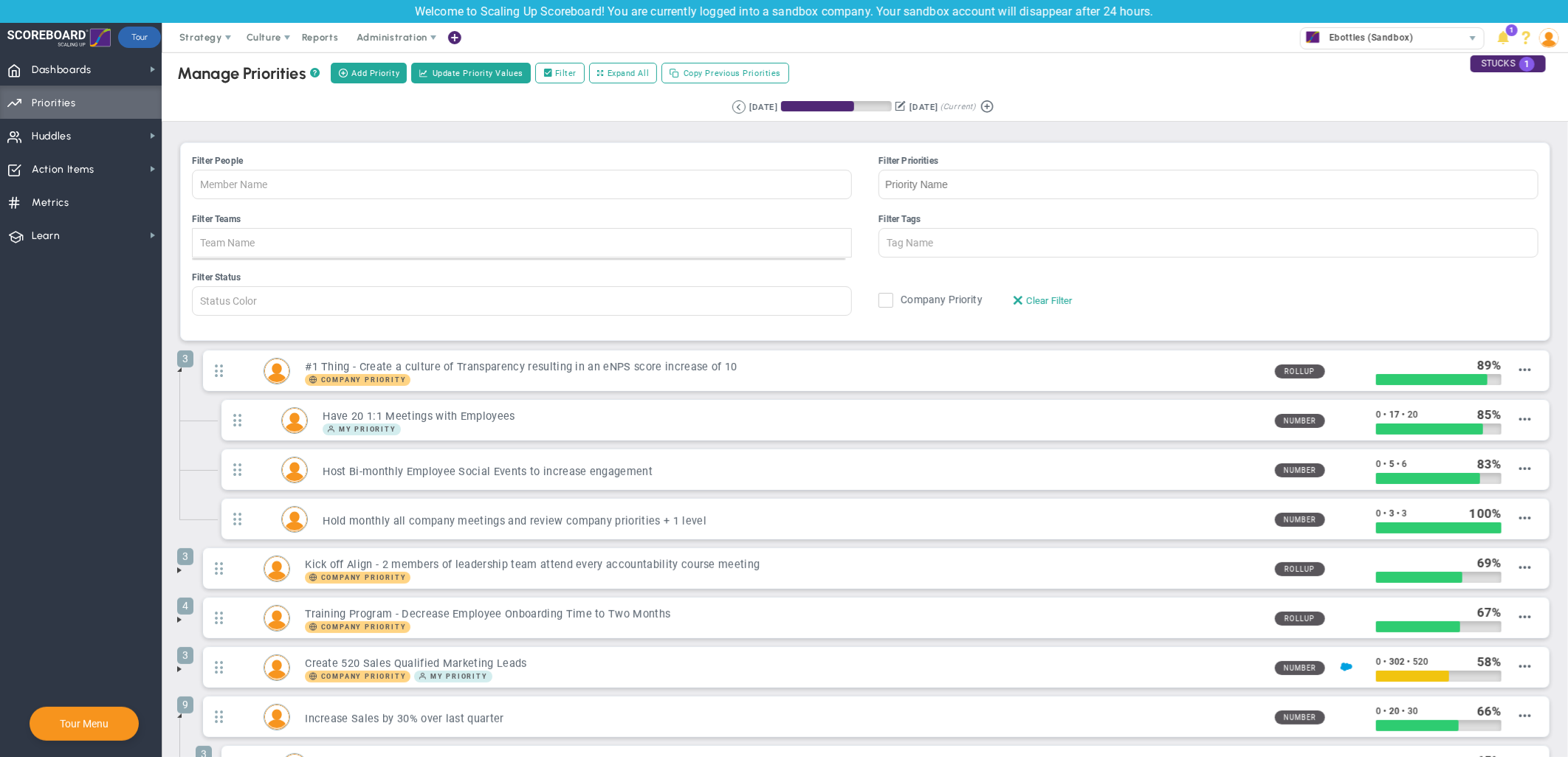
click at [1083, 90] on div "Manage OKRs ? Manage Priorities ? Add Priority Create Project Update Priority V…" at bounding box center [865, 73] width 1435 height 41
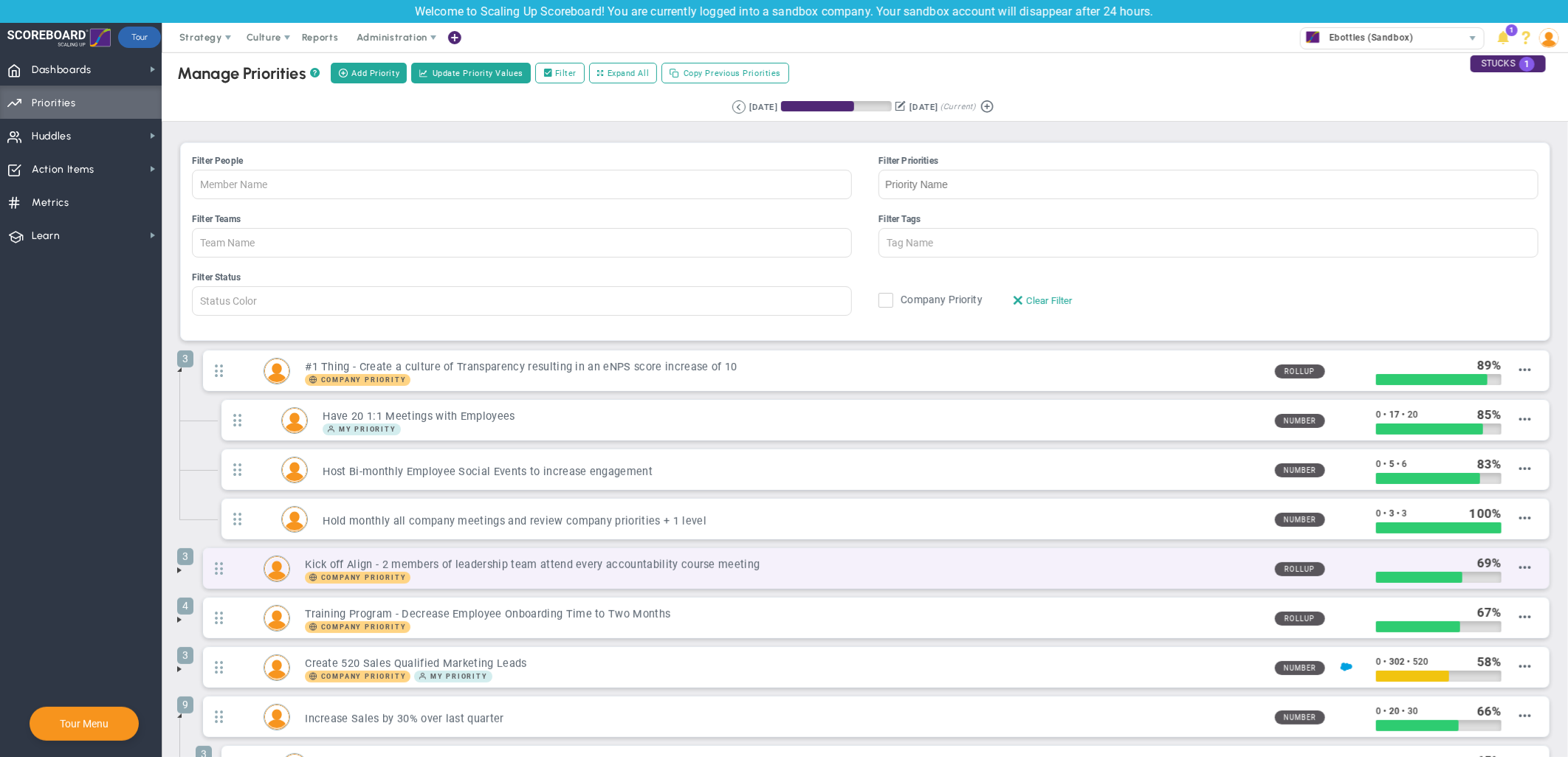
click at [735, 572] on h3 "Kick off Align - 2 members of leadership team attend every accountability cours…" at bounding box center [783, 565] width 957 height 14
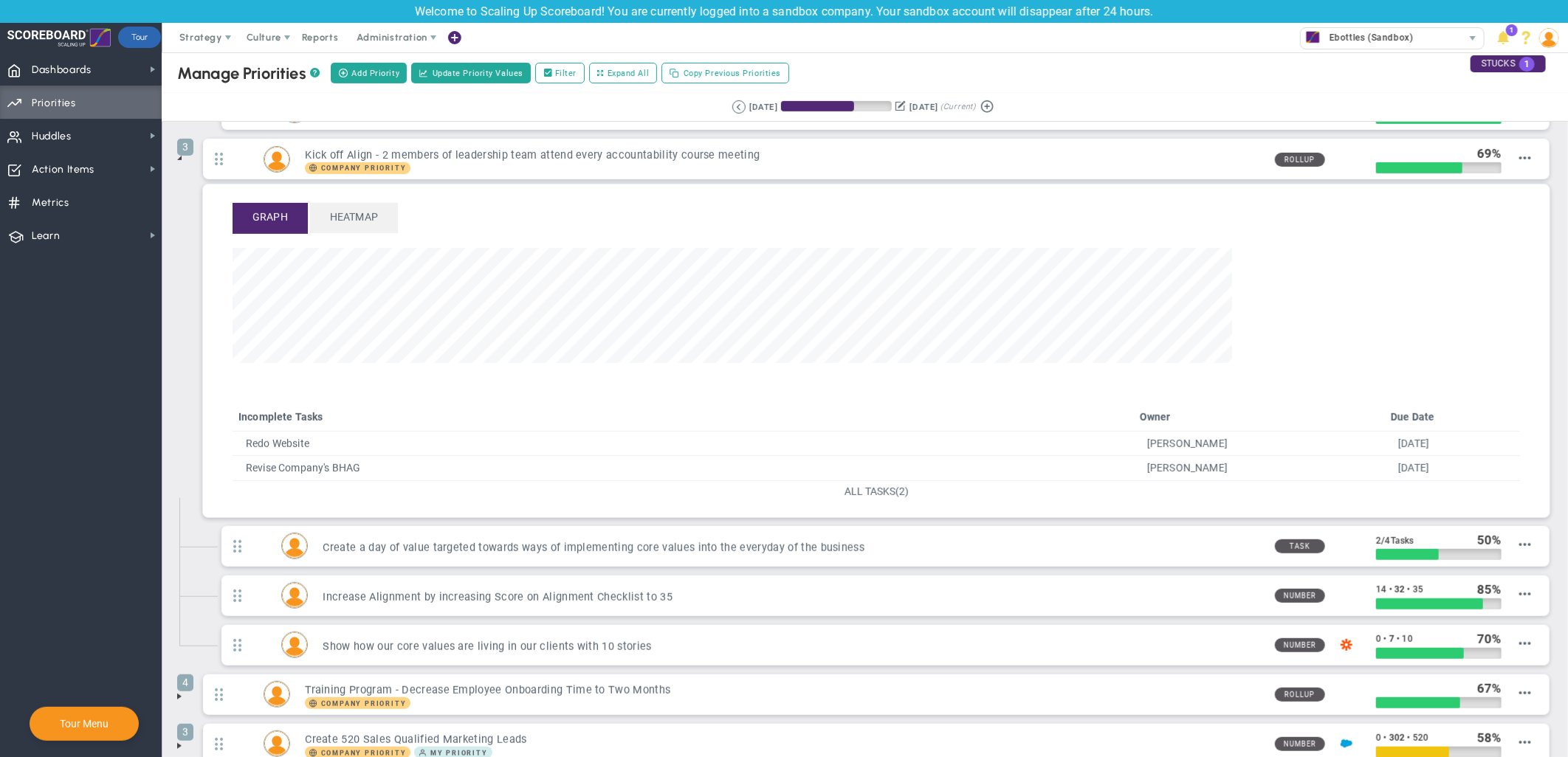
scroll to position [170, 1274]
click at [145, 31] on link "Tour" at bounding box center [139, 38] width 43 height 22
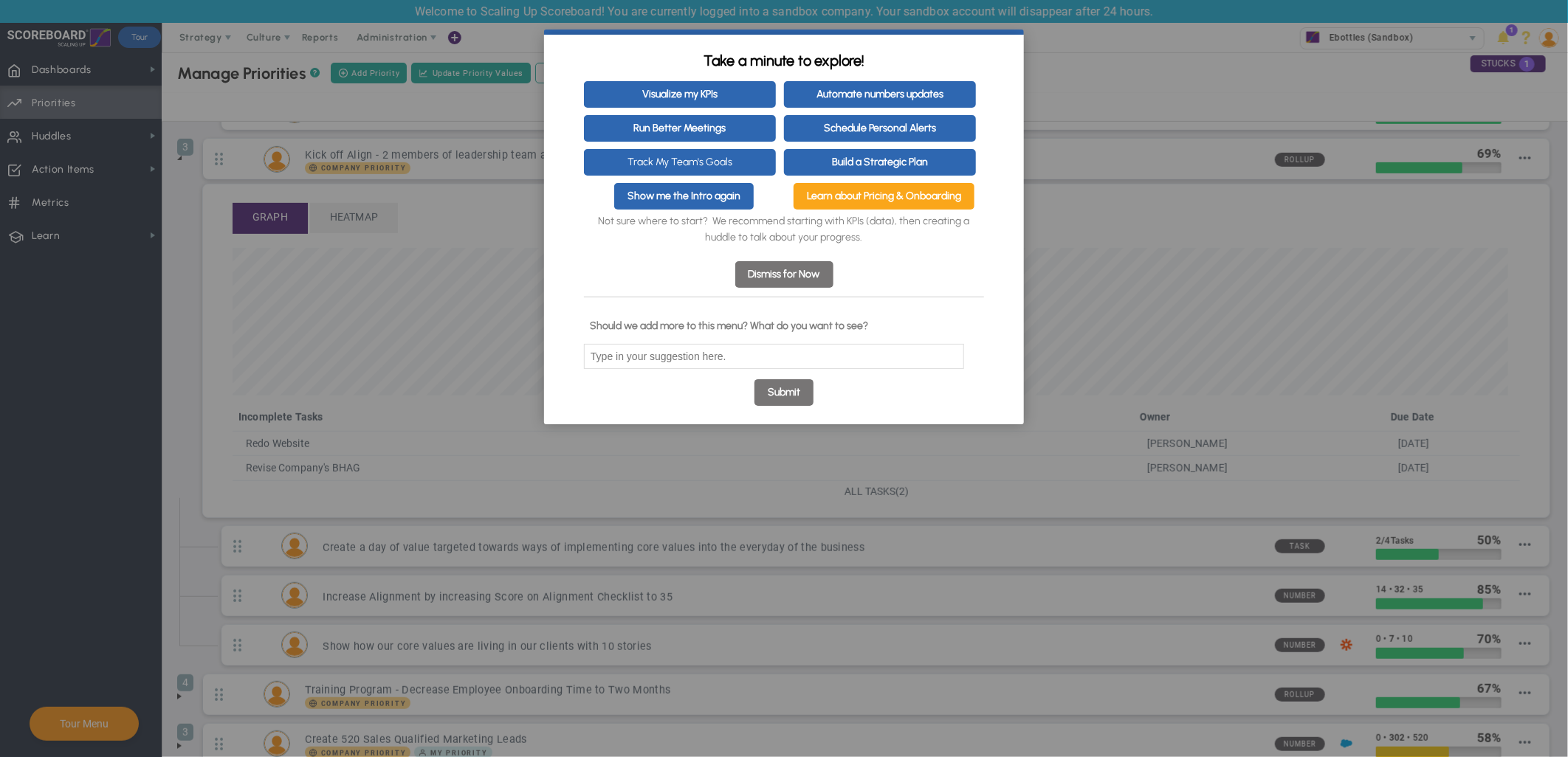
click appcues "× Take a minute to explore! Visualize my KPIs Automate numbers updates Run Bett…"
